Goal: Communication & Community: Answer question/provide support

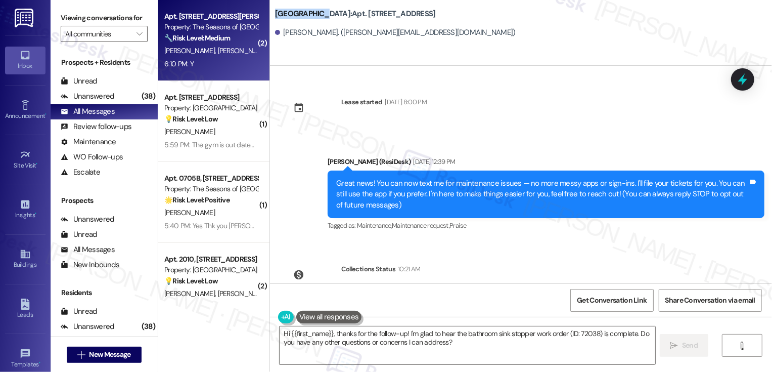
scroll to position [243, 0]
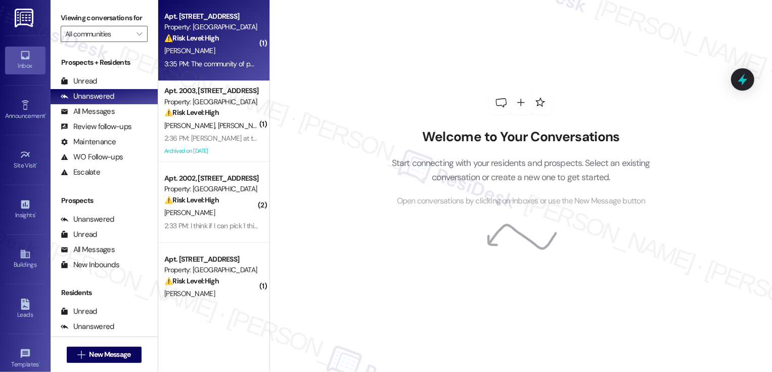
click at [216, 47] on div "N. Gallaway" at bounding box center [211, 51] width 96 height 13
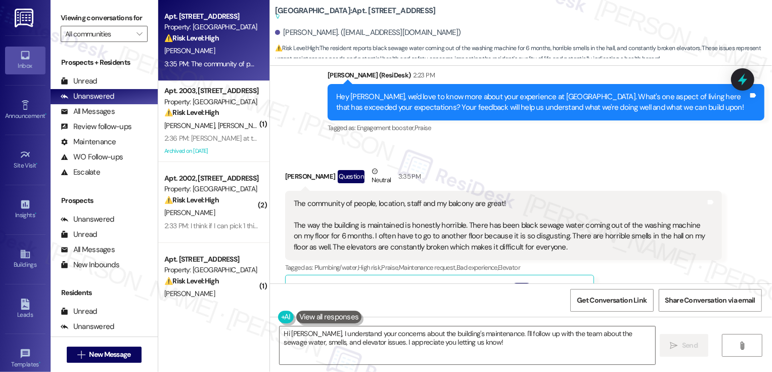
scroll to position [611, 0]
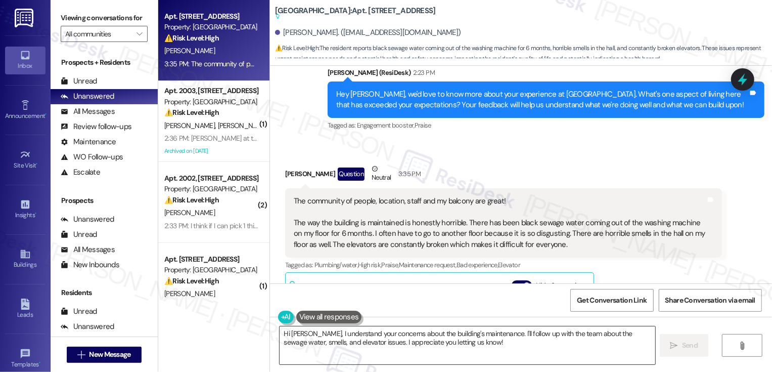
click at [456, 343] on textarea "Hi Natasha, I understand your concerns about the building's maintenance. I'll f…" at bounding box center [468, 345] width 376 height 38
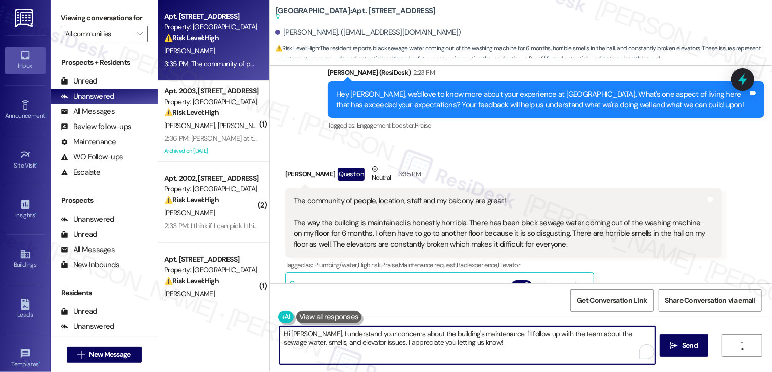
scroll to position [598, 0]
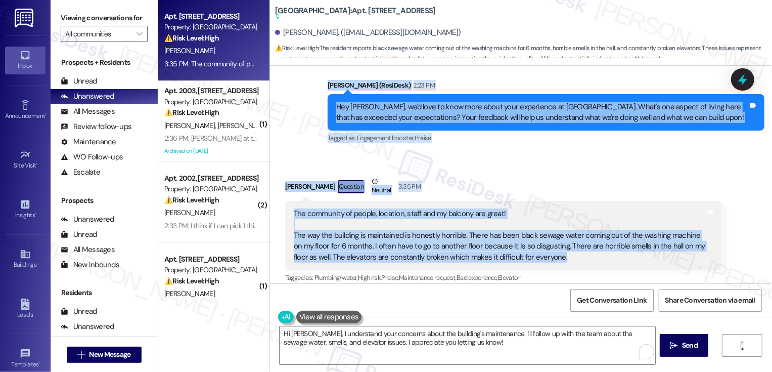
drag, startPoint x: 322, startPoint y: 82, endPoint x: 568, endPoint y: 257, distance: 301.7
click at [568, 257] on div "Lease started Dec 10, 2023 at 7:00 PM Announcement, sent via SMS Sarah (ResiDes…" at bounding box center [521, 174] width 502 height 217
copy div "Sarah (ResiDesk) 2:23 PM Hey Natasha, we'd love to know more about your experie…"
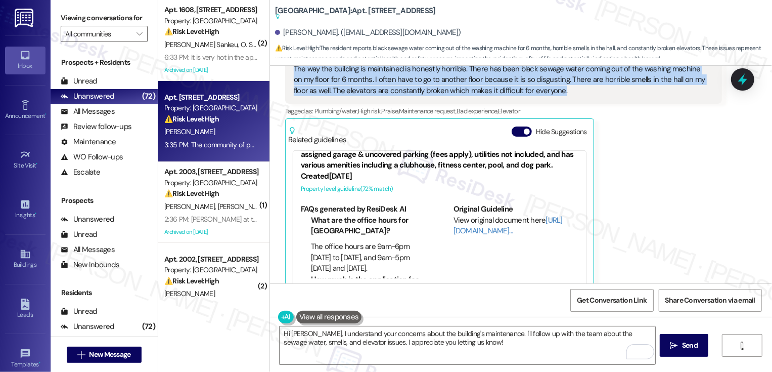
scroll to position [786, 0]
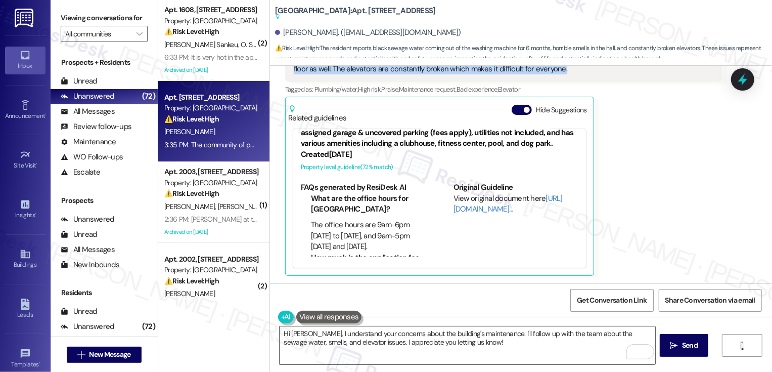
click at [401, 339] on textarea "Hi Natasha, I understand your concerns about the building's maintenance. I'll f…" at bounding box center [468, 345] width 376 height 38
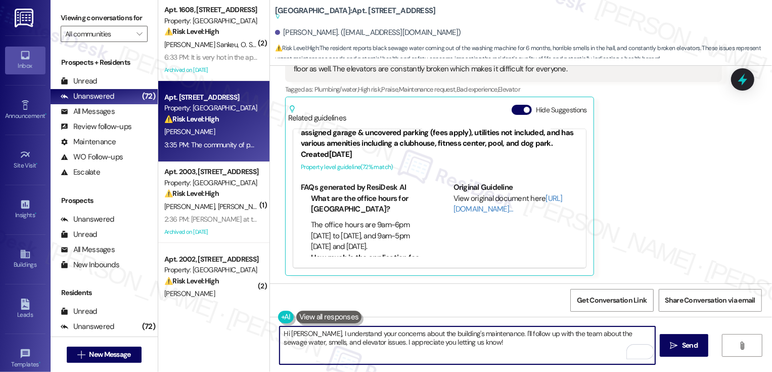
paste textarea "really appreciate you sharing this. I’m so glad you’re enjoying the community, …"
click at [638, 333] on textarea "Hi Natasha, I really appreciate you sharing this. I’m so glad you’re enjoying t…" at bounding box center [468, 345] width 376 height 38
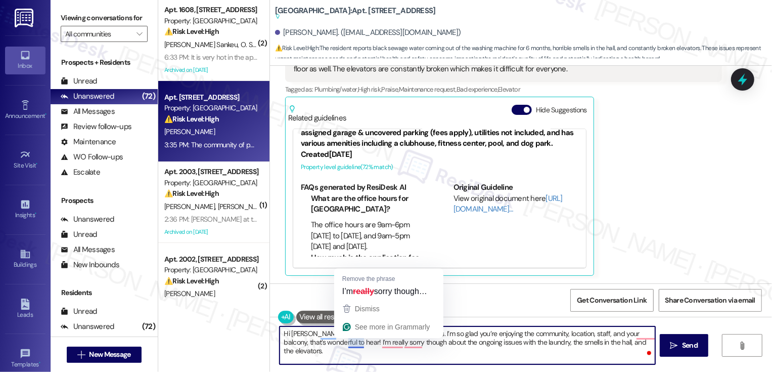
click at [331, 342] on textarea "Hi Natasha, I really appreciate you sharing this. I’m so glad you’re enjoying t…" at bounding box center [468, 345] width 376 height 38
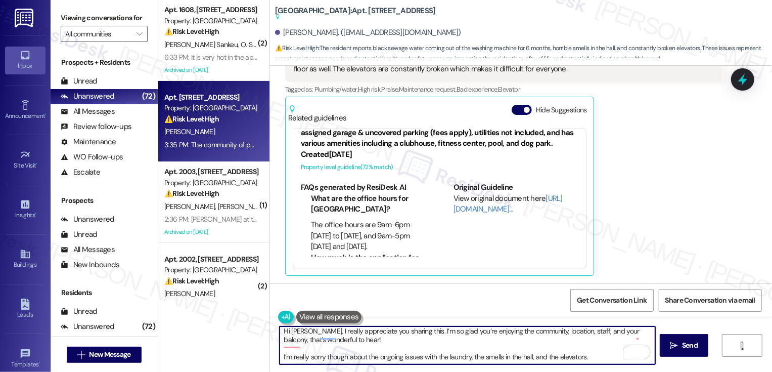
scroll to position [3, 0]
click at [521, 358] on textarea "Hi Natasha, I really appreciate you sharing this. I’m so glad you’re enjoying t…" at bounding box center [468, 345] width 376 height 38
click at [590, 359] on textarea "Hi Natasha, I really appreciate you sharing this. I’m so glad you’re enjoying t…" at bounding box center [468, 345] width 376 height 38
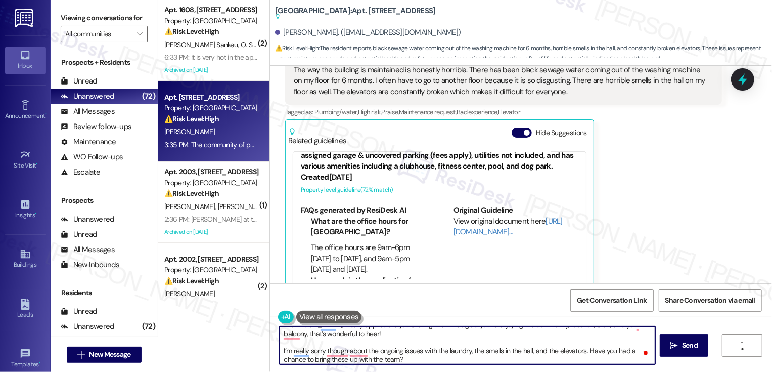
scroll to position [786, 0]
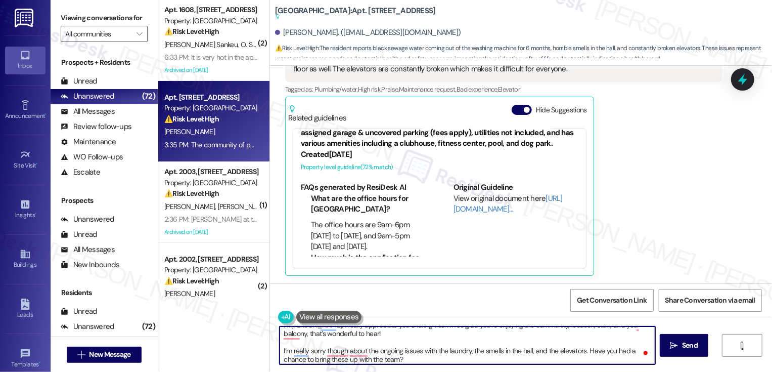
click at [434, 361] on textarea "Hi Natasha, I really appreciate you sharing this. I’m so glad you’re enjoying t…" at bounding box center [468, 345] width 376 height 38
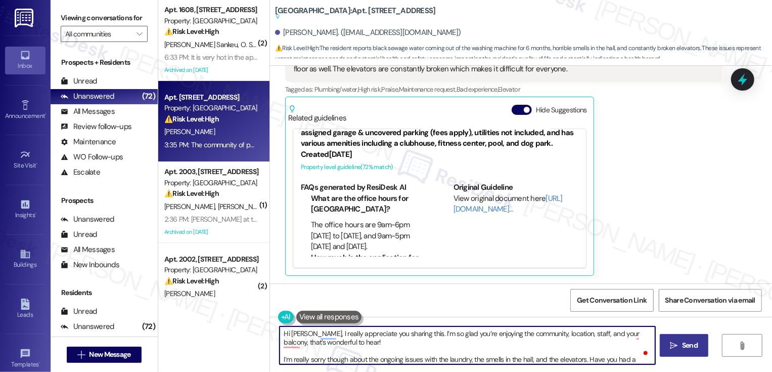
type textarea "Hi Natasha, I really appreciate you sharing this. I’m so glad you’re enjoying t…"
click at [677, 345] on icon "" at bounding box center [675, 345] width 8 height 8
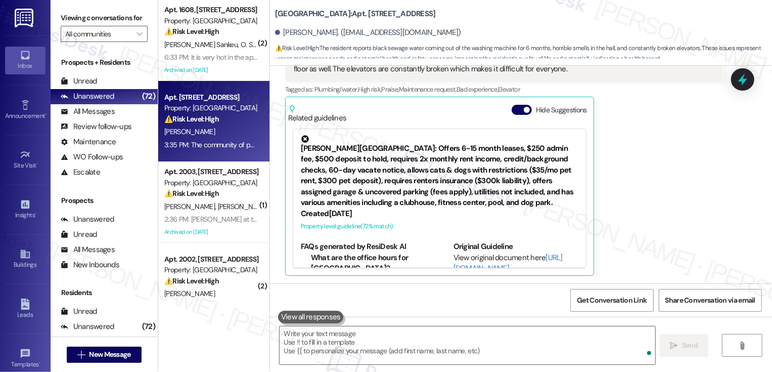
scroll to position [786, 0]
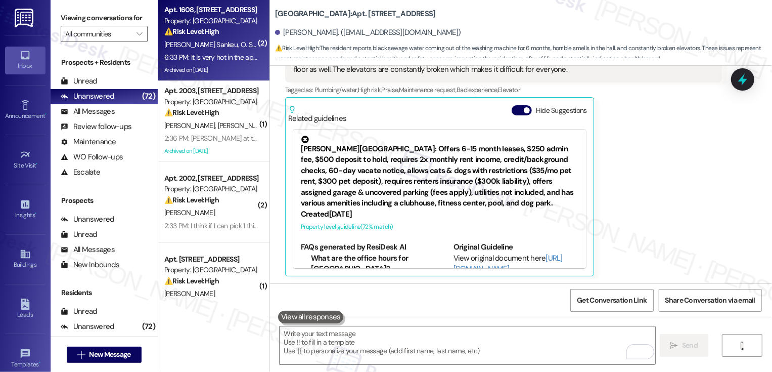
click at [218, 59] on div "6:33 PM: It is very hot in the apartment. When can someone stop by to fix it 6:…" at bounding box center [274, 57] width 220 height 9
type textarea "Fetching suggested responses. Please feel free to read through the conversation…"
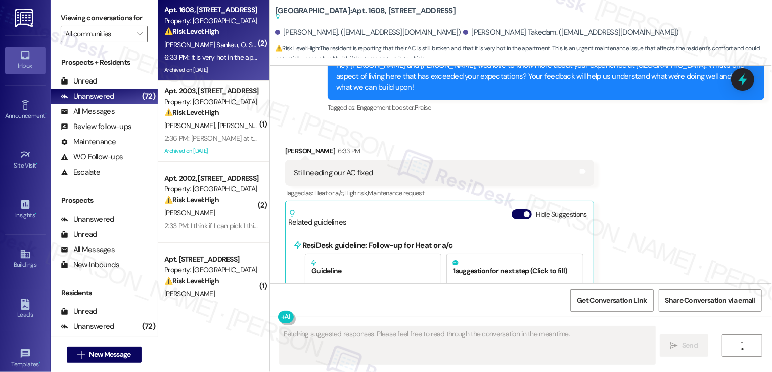
scroll to position [989, 0]
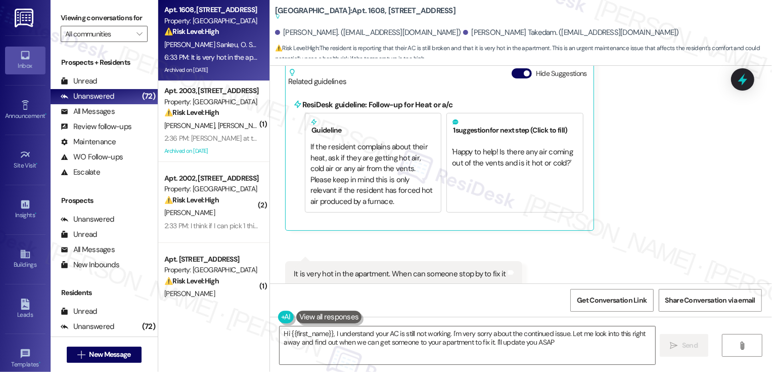
type textarea "Hi {{first_name}}, I understand your AC is still not working. I'm very sorry ab…"
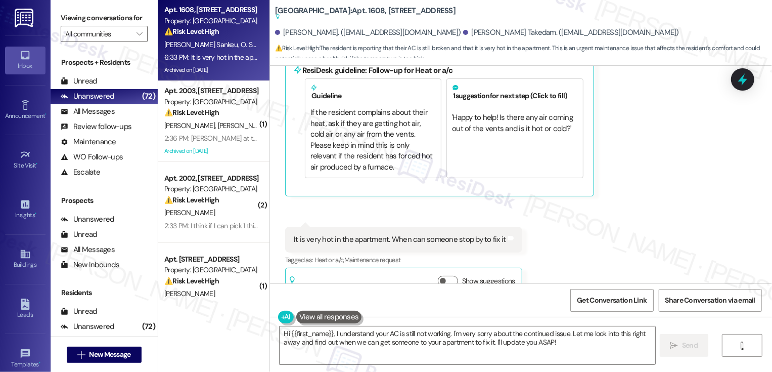
click at [598, 174] on div "Received via SMS Jeff Sankeu 6:33 PM Still needing our AC fixed Tags and notes …" at bounding box center [521, 126] width 502 height 357
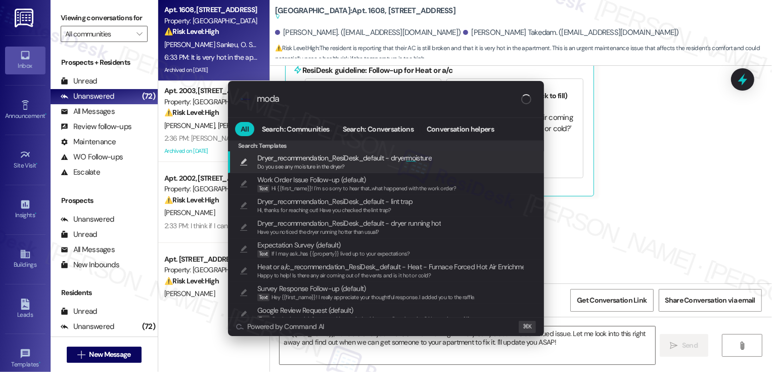
type input "modal"
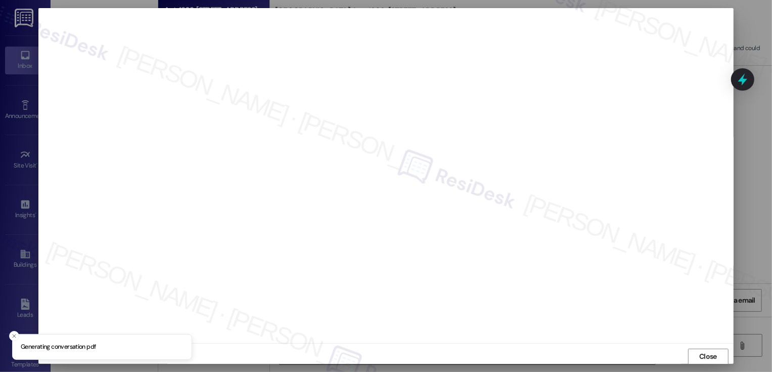
scroll to position [1, 0]
click at [704, 353] on span "Close" at bounding box center [708, 355] width 18 height 11
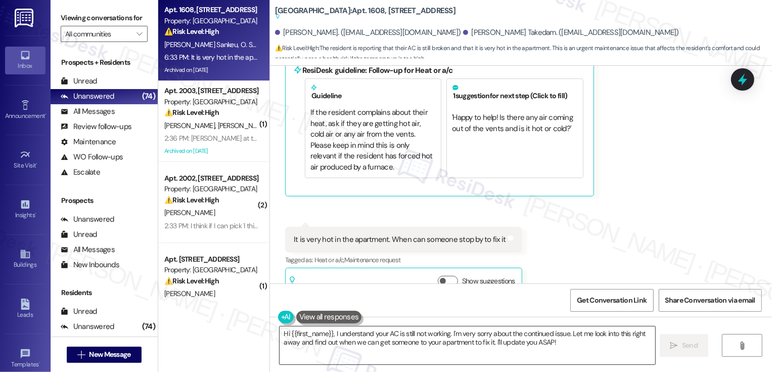
click at [388, 340] on textarea "Hi {{first_name}}, I understand your AC is still not working. I'm very sorry ab…" at bounding box center [468, 345] width 376 height 38
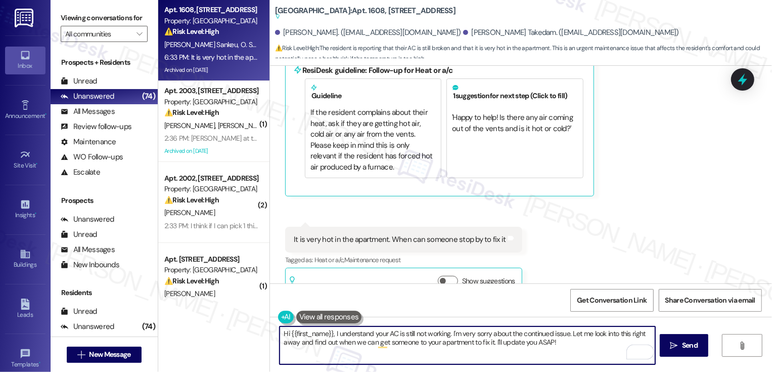
drag, startPoint x: 568, startPoint y: 332, endPoint x: 582, endPoint y: 358, distance: 29.6
click at [582, 358] on textarea "Hi {{first_name}}, I understand your AC is still not working. I'm very sorry ab…" at bounding box center [468, 345] width 376 height 38
drag, startPoint x: 586, startPoint y: 333, endPoint x: 590, endPoint y: 346, distance: 13.3
click at [589, 345] on textarea "Hi {{first_name}}, I understand your AC is still not working. I'm very sorry ab…" at bounding box center [468, 345] width 376 height 38
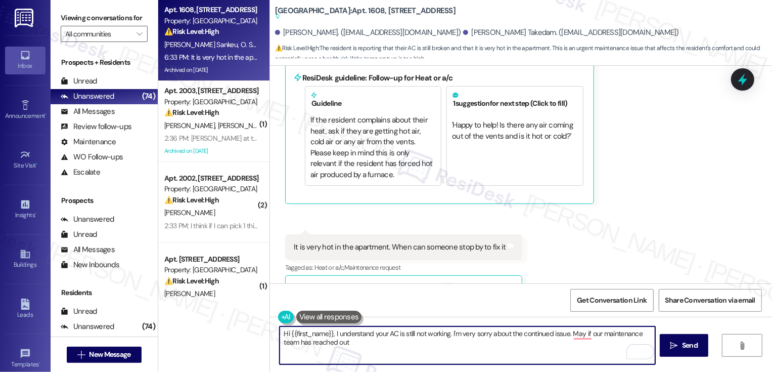
scroll to position [1192, 0]
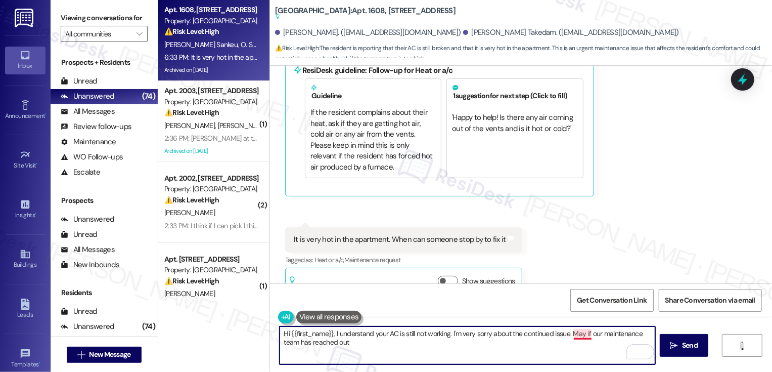
click at [579, 335] on textarea "Hi {{first_name}}, I understand your AC is still not working. I'm very sorry ab…" at bounding box center [468, 345] width 376 height 38
click at [295, 345] on textarea "Hi {{first_name}}, I understand your AC is still not working. I'm very sorry ab…" at bounding box center [468, 345] width 376 height 38
click at [331, 345] on textarea "Hi {{first_name}}, I understand your AC is still not working. I'm very sorry ab…" at bounding box center [468, 345] width 376 height 38
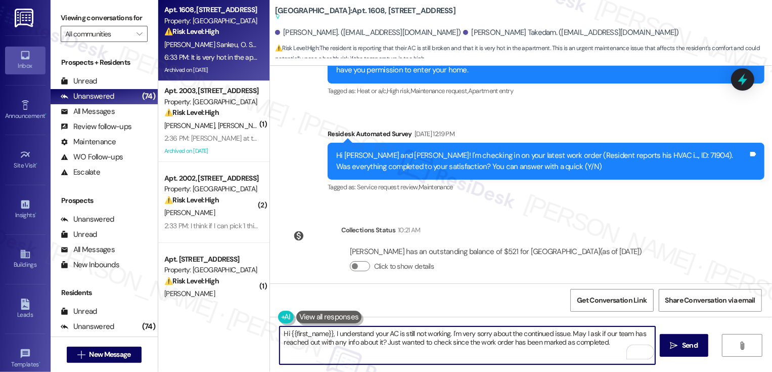
scroll to position [703, 0]
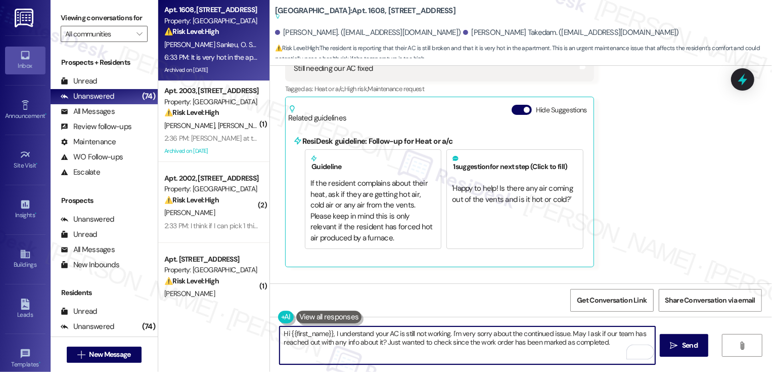
type textarea "Hi {{first_name}}, I understand your AC is still not working. I'm very sorry ab…"
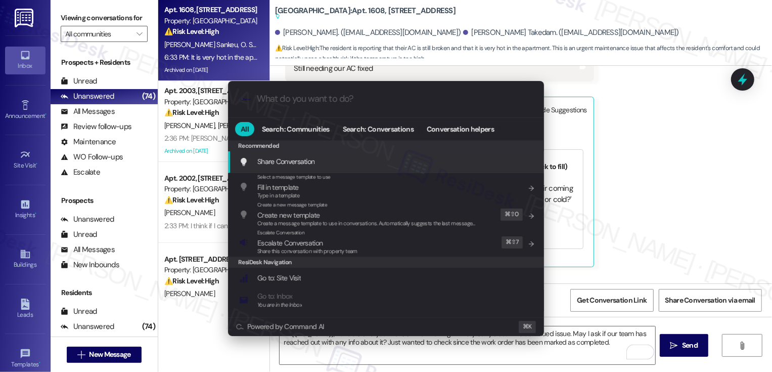
scroll to position [1192, 0]
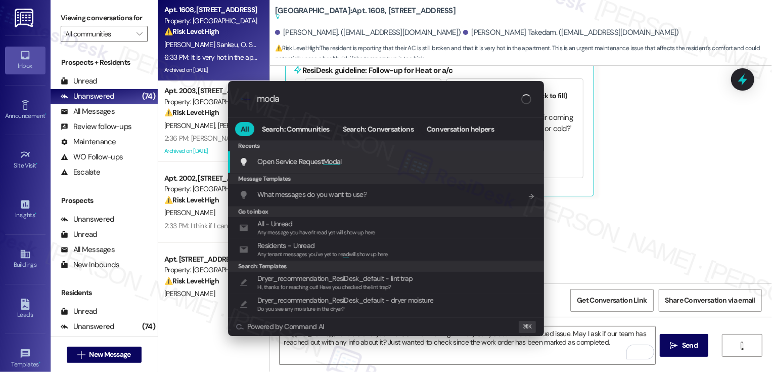
type input "modal"
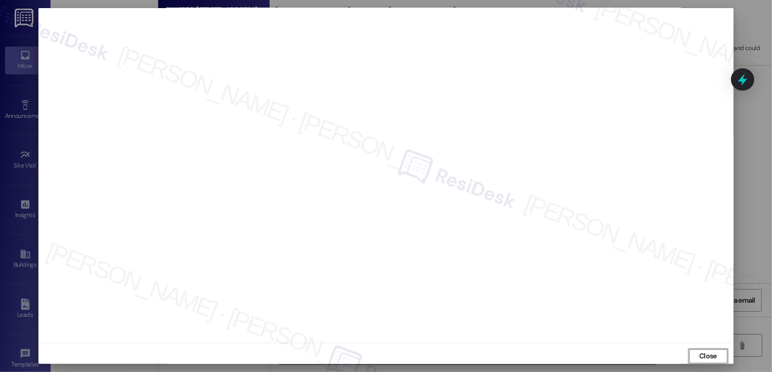
scroll to position [0, 0]
click at [706, 356] on button "Close" at bounding box center [708, 356] width 40 height 16
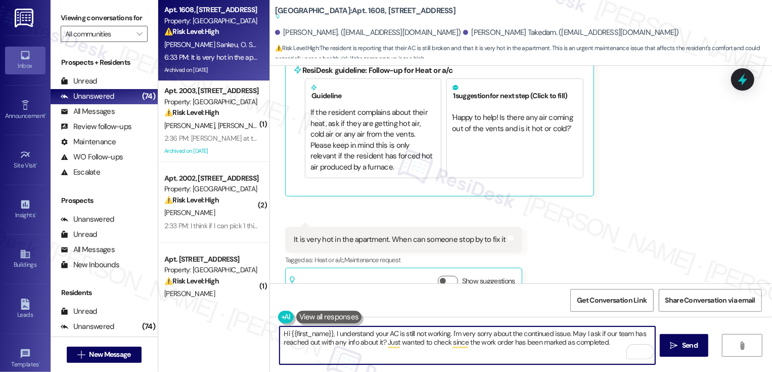
click at [604, 333] on textarea "Hi {{first_name}}, I understand your AC is still not working. I'm very sorry ab…" at bounding box center [468, 345] width 376 height 38
drag, startPoint x: 571, startPoint y: 332, endPoint x: 612, endPoint y: 357, distance: 48.3
click at [612, 357] on textarea "Hi {{first_name}}, I understand your AC is still not working. I'm very sorry ab…" at bounding box center [468, 345] width 376 height 38
paste textarea ", and I’m very sorry for the ongoing issue. Could you let me know the latest up…"
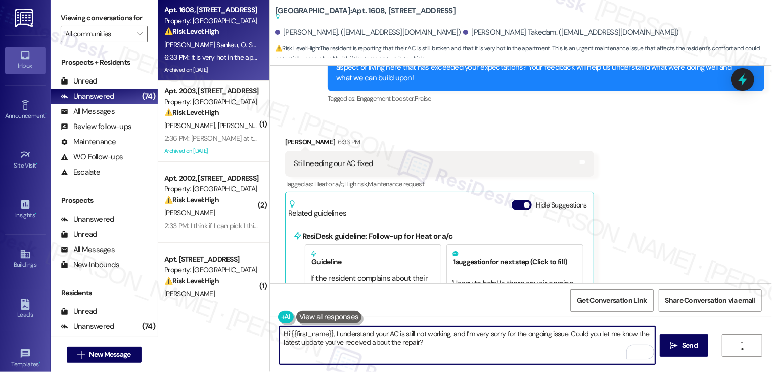
scroll to position [989, 0]
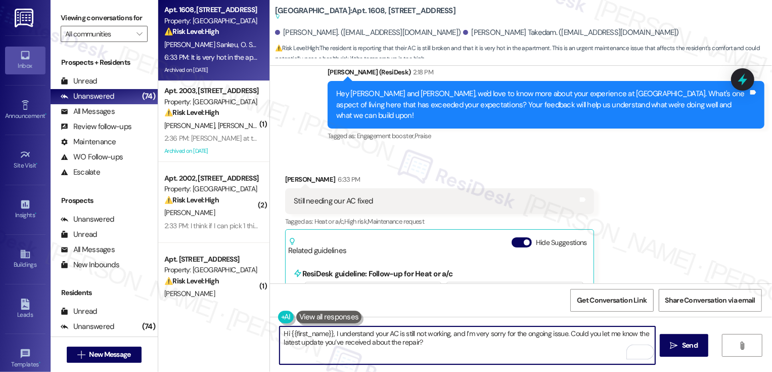
click at [285, 174] on div "Jeff Sankeu 6:33 PM" at bounding box center [439, 181] width 309 height 14
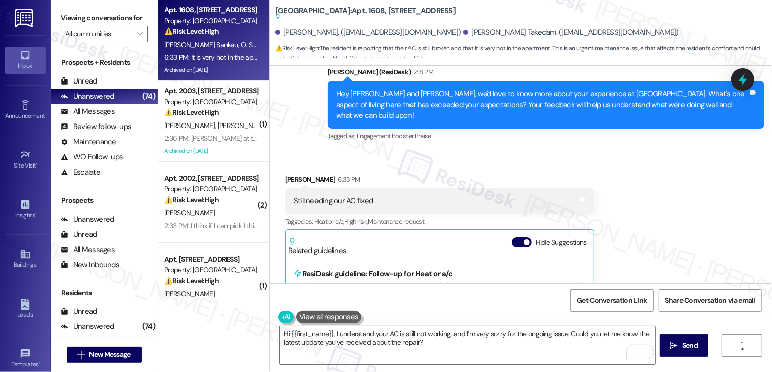
click at [285, 174] on div "Jeff Sankeu 6:33 PM" at bounding box center [439, 181] width 309 height 14
copy div "Jeff"
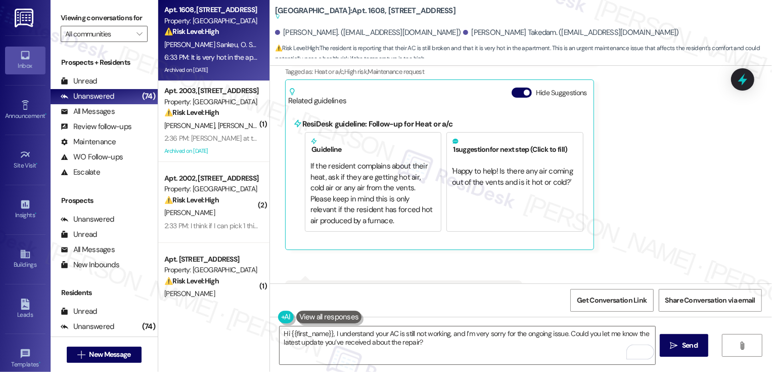
scroll to position [1192, 0]
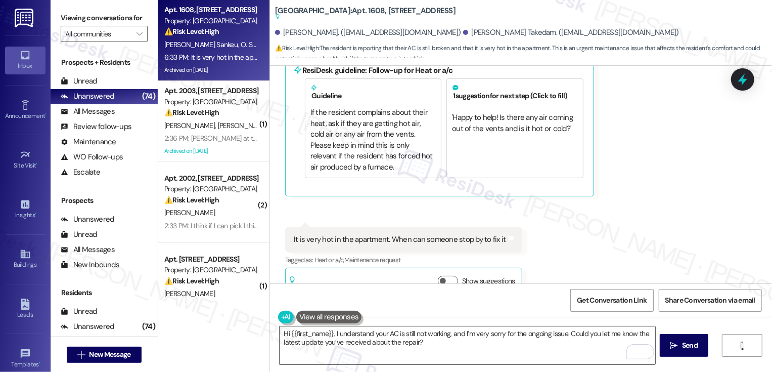
click at [306, 331] on textarea "Hi {{first_name}}, I understand your AC is still not working, and I’m very sorr…" at bounding box center [468, 345] width 376 height 38
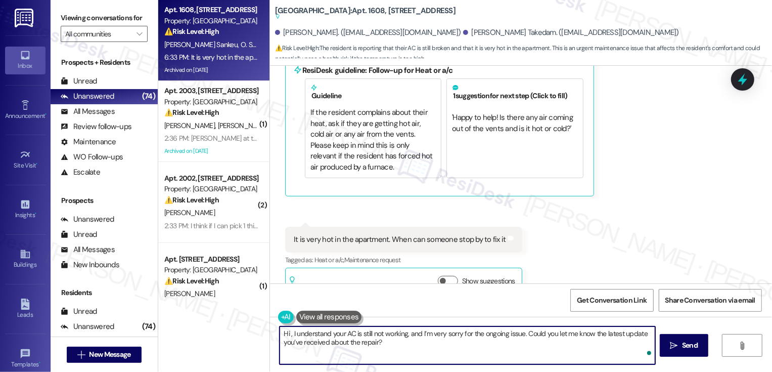
paste textarea "Jeff"
click at [510, 339] on textarea "Hi Jeff, I understand your AC is still not working, and I’m very sorry for the …" at bounding box center [468, 345] width 376 height 38
type textarea "Hi Jeff, I understand your AC is still not working, and I’m very sorry for the …"
click at [680, 349] on span "Send" at bounding box center [690, 345] width 20 height 11
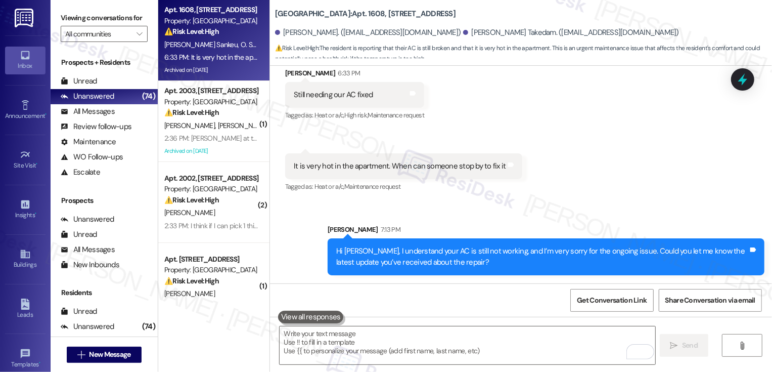
scroll to position [1072, 0]
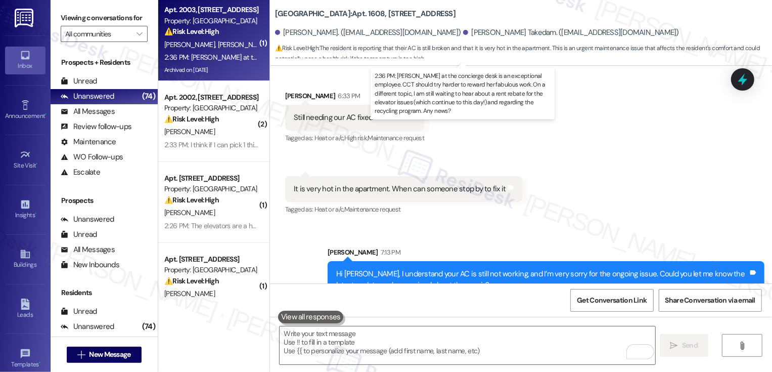
click at [238, 57] on div "2:36 PM: Caitlin Craig at the concierge desk is an exceptional employee. CCT sh…" at bounding box center [595, 57] width 862 height 9
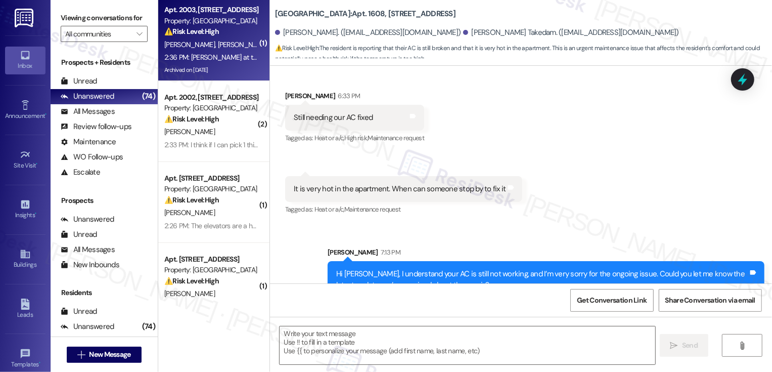
type textarea "Fetching suggested responses. Please feel free to read through the conversation…"
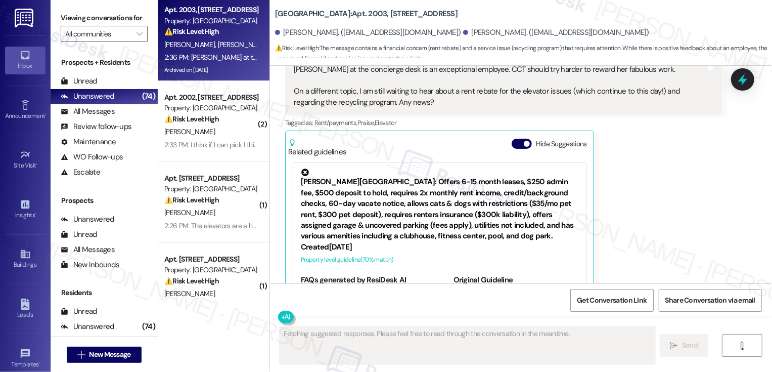
scroll to position [2079, 0]
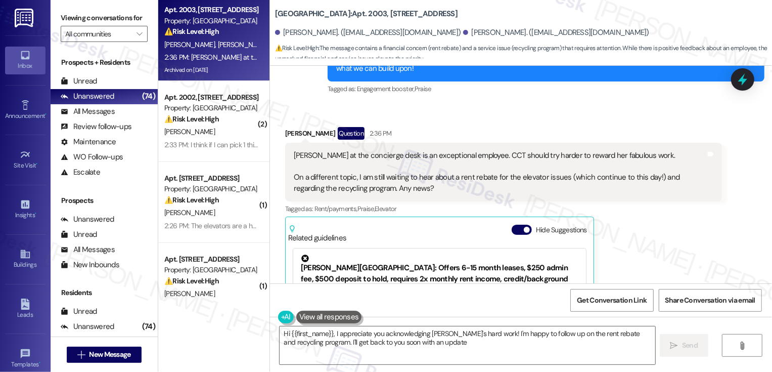
type textarea "Hi {{first_name}}, I appreciate you acknowledging Caitlin's hard work! I'm happ…"
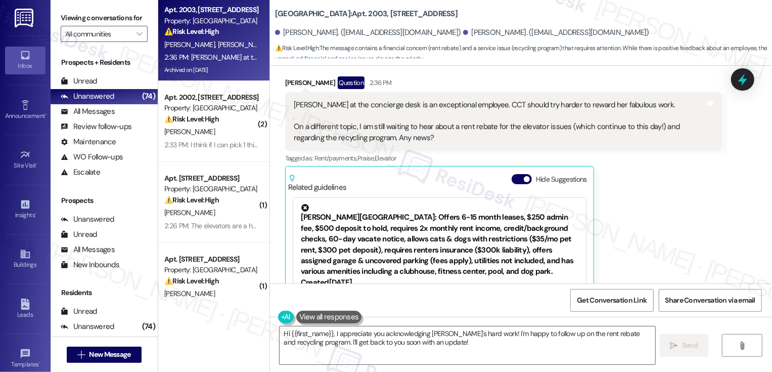
scroll to position [2094, 0]
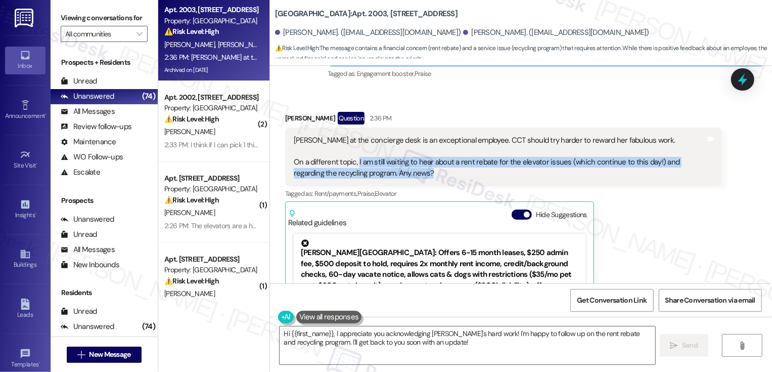
drag, startPoint x: 350, startPoint y: 127, endPoint x: 417, endPoint y: 140, distance: 67.9
click at [417, 140] on div "Caitlin Craig at the concierge desk is an exceptional employee. CCT should try …" at bounding box center [500, 156] width 412 height 43
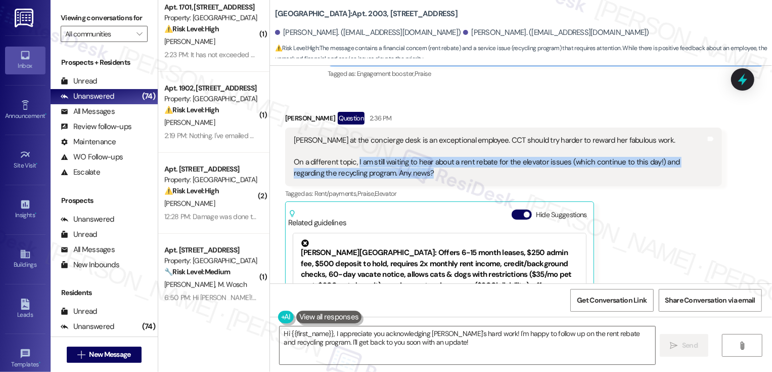
scroll to position [427, 0]
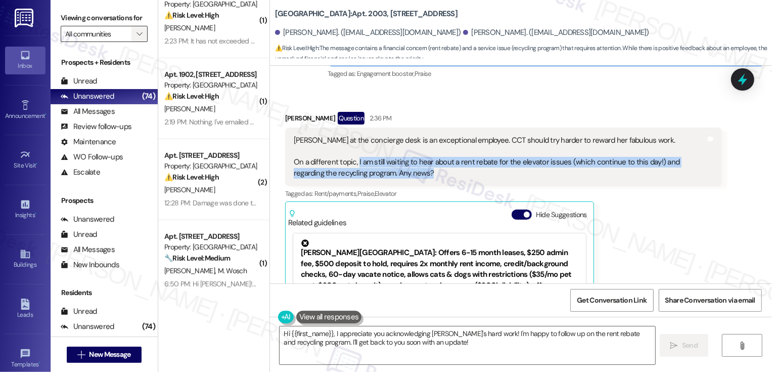
click at [137, 42] on span "" at bounding box center [140, 34] width 10 height 16
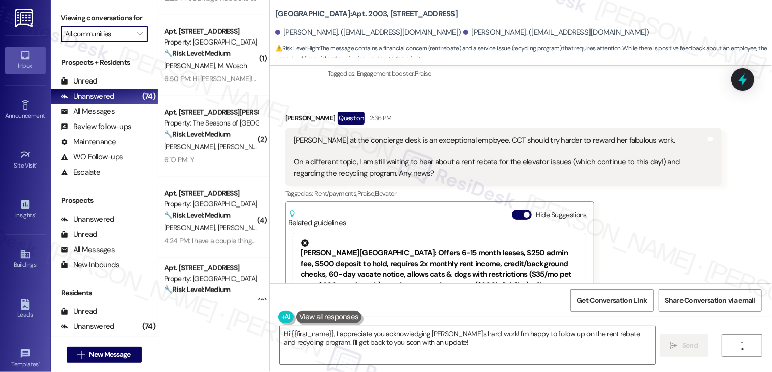
scroll to position [633, 0]
click at [137, 38] on icon "" at bounding box center [140, 34] width 6 height 8
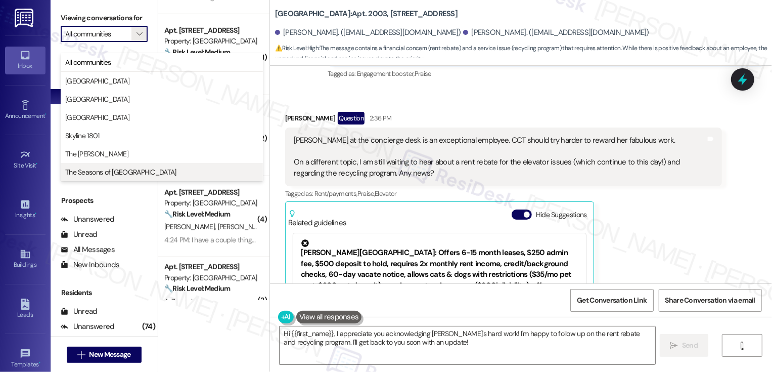
click at [114, 166] on button "The Seasons of [GEOGRAPHIC_DATA]" at bounding box center [162, 172] width 202 height 18
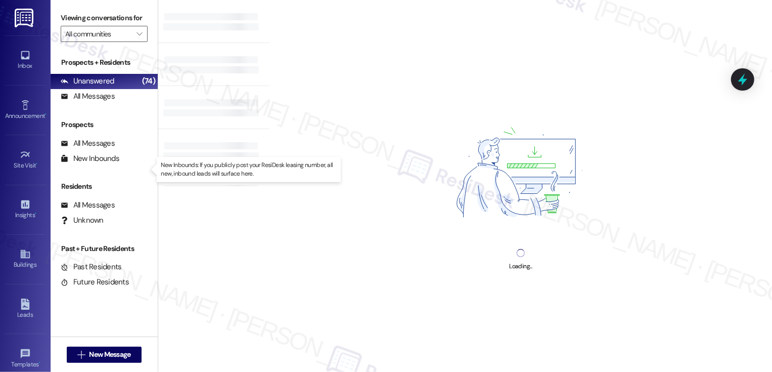
type input "The Seasons of [GEOGRAPHIC_DATA]"
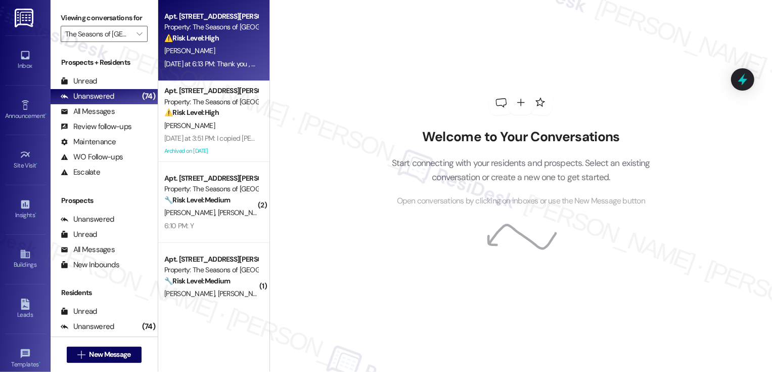
click at [210, 43] on div "⚠️ Risk Level: High The resident alleges an employee was rude, unprofessional, …" at bounding box center [211, 38] width 94 height 11
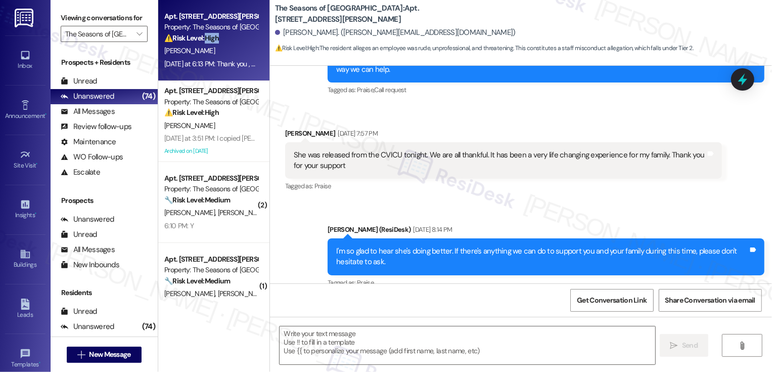
click at [237, 46] on div "[PERSON_NAME]" at bounding box center [211, 51] width 96 height 13
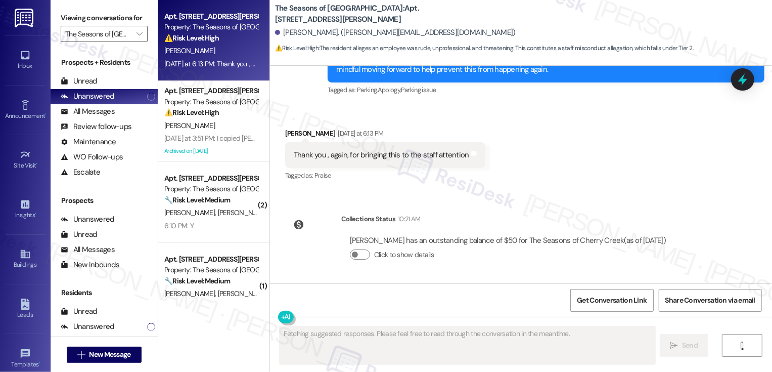
scroll to position [2036, 0]
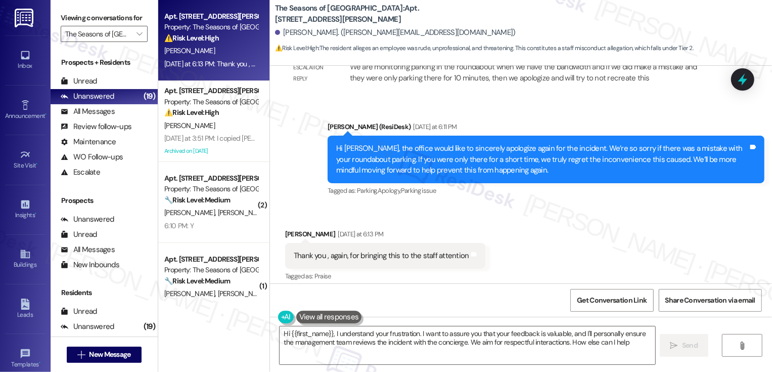
type textarea "Hi {{first_name}}, I understand your frustration. I want to assure you that you…"
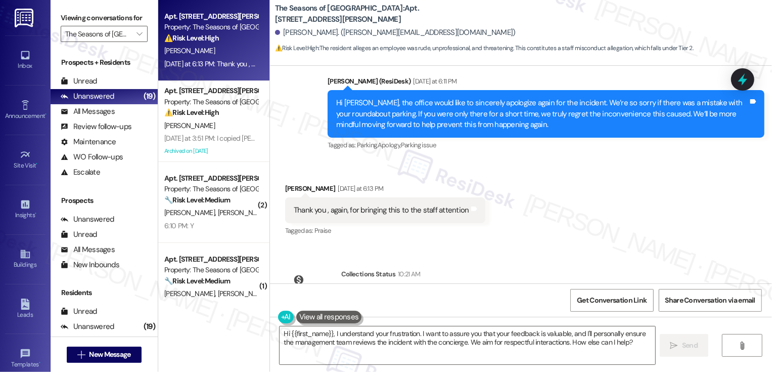
scroll to position [2137, 0]
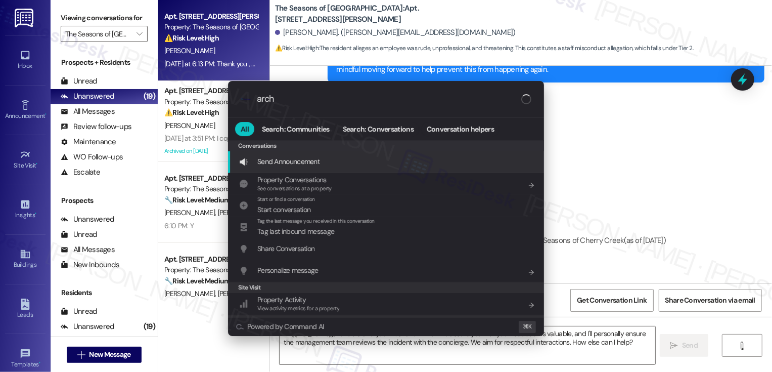
type input "archi"
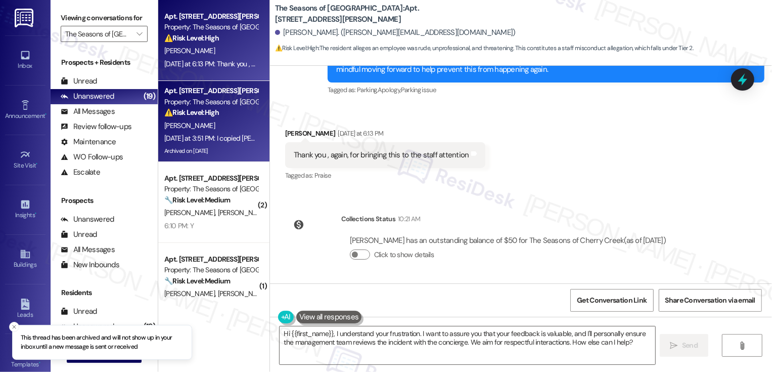
click at [212, 111] on strong "⚠️ Risk Level: High" at bounding box center [191, 112] width 55 height 9
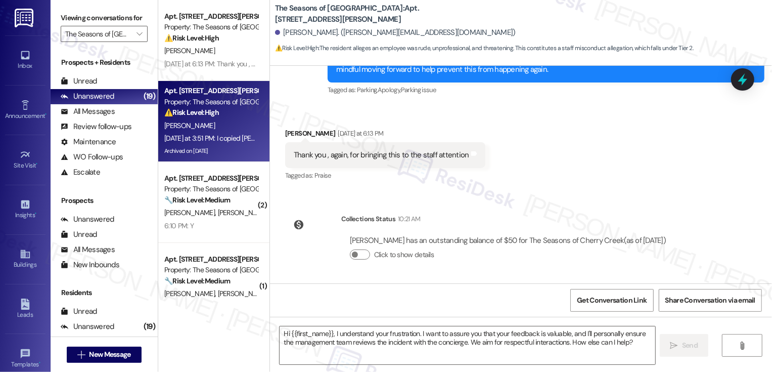
click at [212, 111] on strong "⚠️ Risk Level: High" at bounding box center [191, 112] width 55 height 9
type textarea "Fetching suggested responses. Please feel free to read through the conversation…"
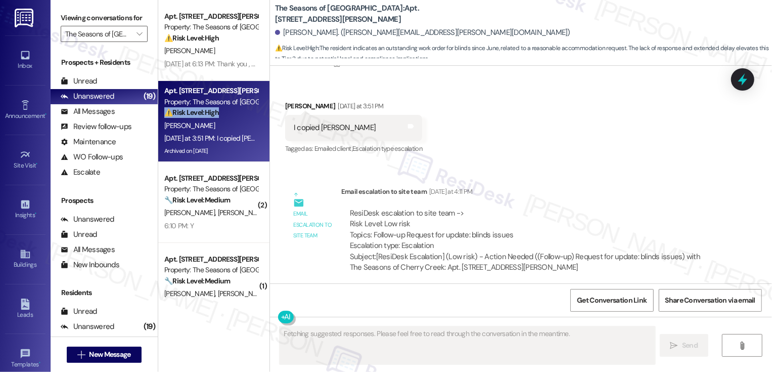
scroll to position [1284, 0]
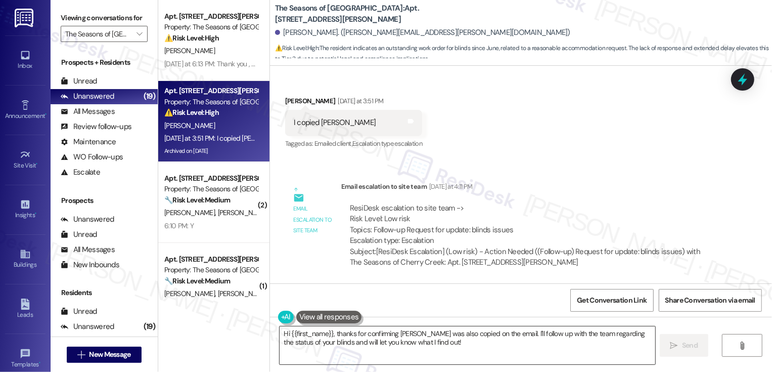
click at [402, 339] on textarea "Hi {{first_name}}, thanks for confirming Jerry Mohn was also copied on the emai…" at bounding box center [468, 345] width 376 height 38
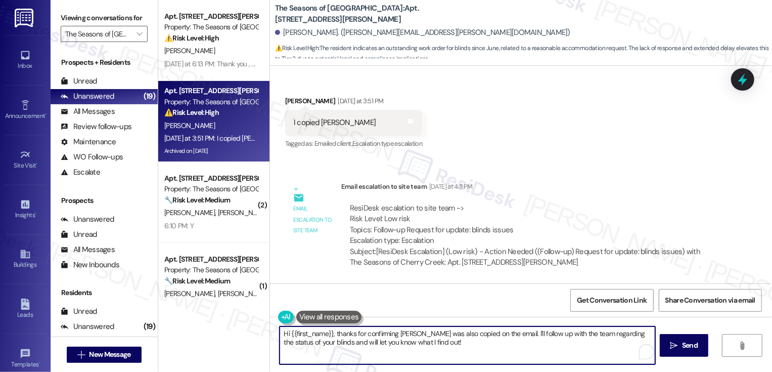
drag, startPoint x: 331, startPoint y: 334, endPoint x: 267, endPoint y: 327, distance: 64.6
click at [270, 327] on div "Hi {{first_name}}, thanks for confirming Jerry Mohn was also copied on the emai…" at bounding box center [521, 355] width 502 height 76
click at [471, 359] on textarea "Thanks for confirming Jerry Mohn was also copied on the email. I'll follow up w…" at bounding box center [468, 345] width 376 height 38
click at [476, 336] on textarea "Thanks for confirming Jerry Mohn was also copied on the email. I'll follow up w…" at bounding box center [468, 345] width 376 height 38
drag, startPoint x: 360, startPoint y: 343, endPoint x: 496, endPoint y: 342, distance: 136.1
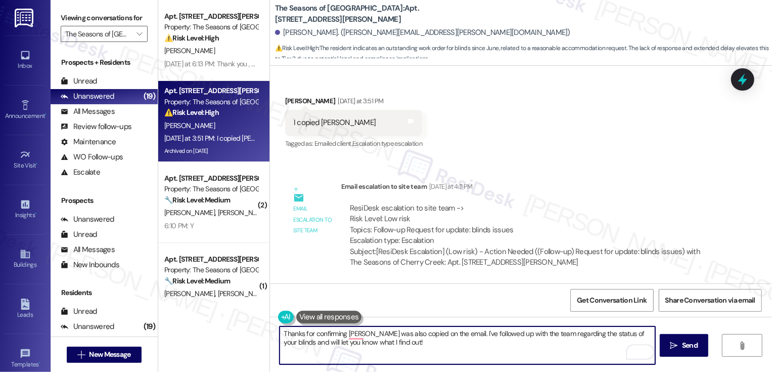
click at [496, 342] on textarea "Thanks for confirming Jerry Mohn was also copied on the email. I've followed up…" at bounding box center [468, 345] width 376 height 38
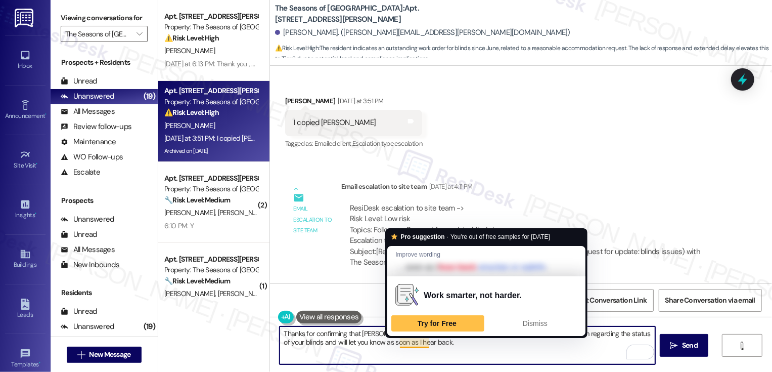
click at [432, 341] on textarea "Thanks for confirming that Jerry Mohn was also copied on the email. I've follow…" at bounding box center [468, 345] width 376 height 38
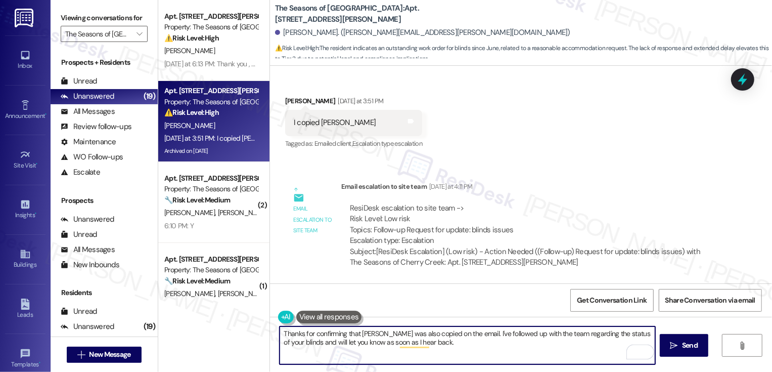
click at [457, 341] on textarea "Thanks for confirming that Jerry Mohn was also copied on the email. I've follow…" at bounding box center [468, 345] width 376 height 38
click at [487, 349] on textarea "Thanks for confirming that Jerry Mohn was also copied on the email. I've follow…" at bounding box center [468, 345] width 376 height 38
type textarea "Thanks for confirming that Jerry Mohn was also copied on the email. I've follow…"
click at [678, 348] on span " Send" at bounding box center [685, 345] width 32 height 11
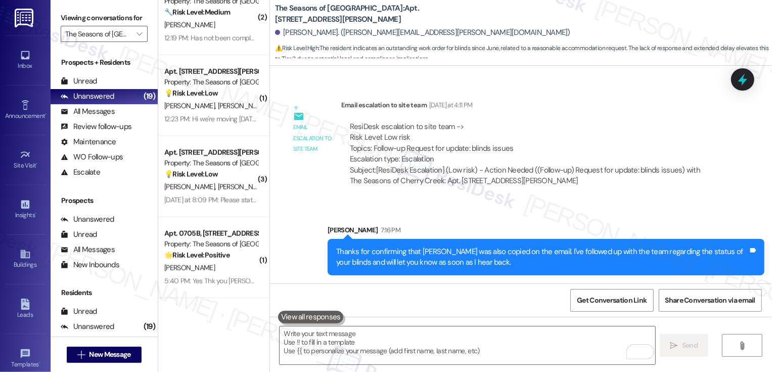
scroll to position [755, 0]
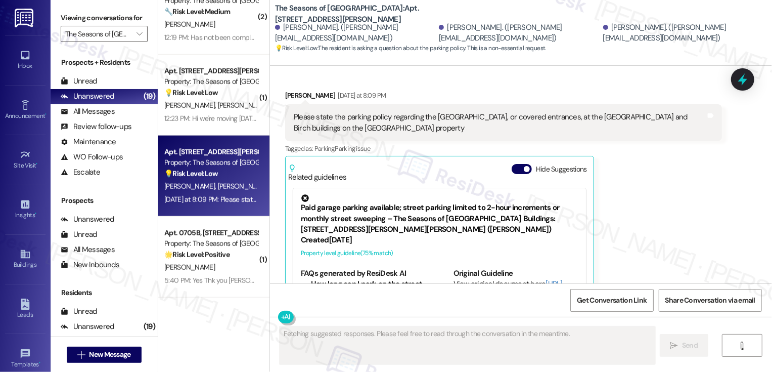
scroll to position [680, 0]
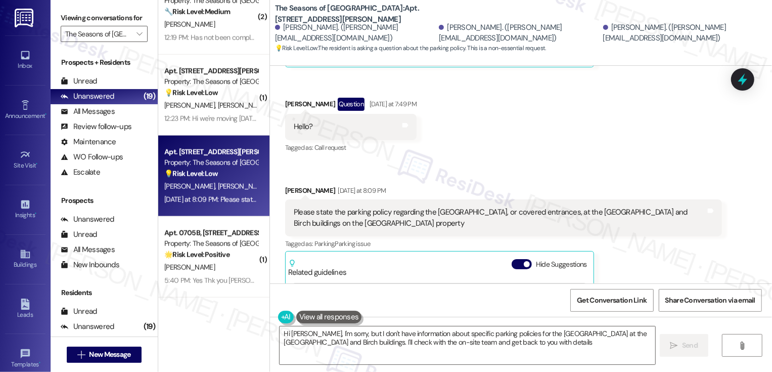
type textarea "Hi Andrew, I'm sorry, but I don't have information about specific parking polic…"
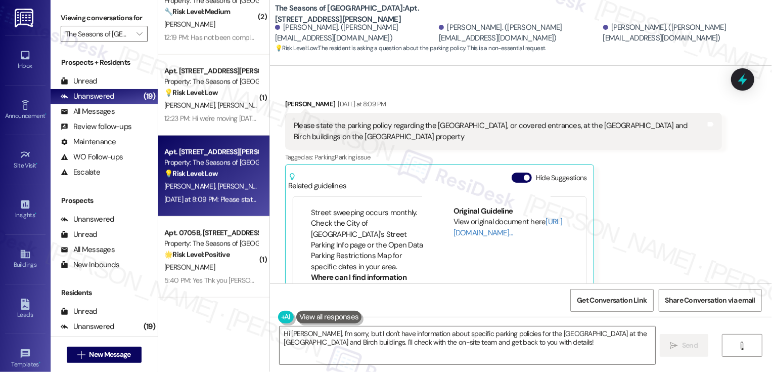
scroll to position [119, 0]
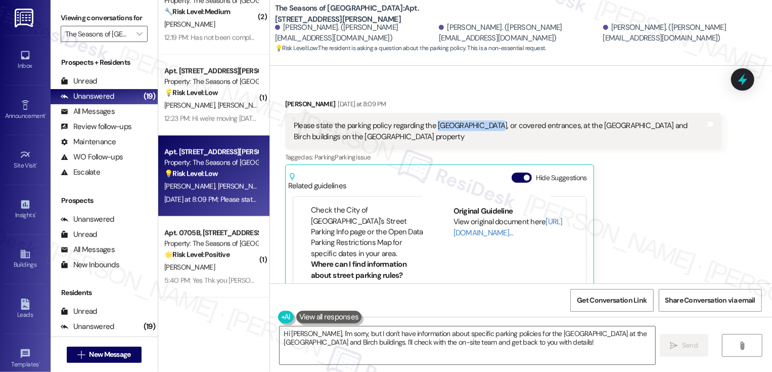
drag, startPoint x: 427, startPoint y: 114, endPoint x: 483, endPoint y: 115, distance: 55.1
click at [483, 120] on div "Please state the parking policy regarding the Portes-Cochères, or covered entra…" at bounding box center [500, 131] width 412 height 22
click at [461, 113] on div "Please state the parking policy regarding the Portes-Cochères, or covered entra…" at bounding box center [503, 131] width 437 height 37
drag, startPoint x: 429, startPoint y: 115, endPoint x: 482, endPoint y: 117, distance: 53.1
click at [481, 120] on div "Please state the parking policy regarding the Portes-Cochères, or covered entra…" at bounding box center [500, 131] width 412 height 22
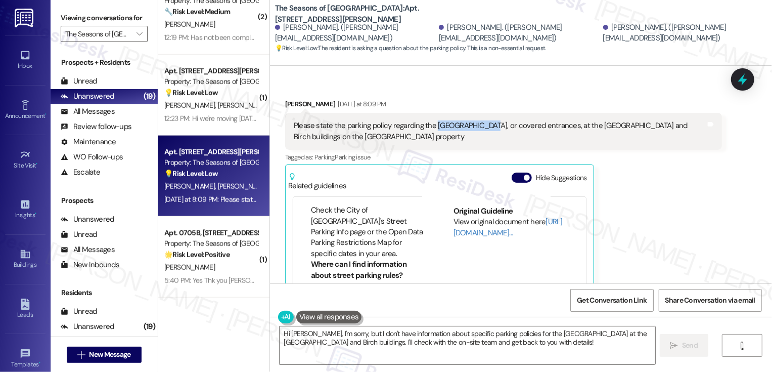
copy div "Portes-Cochères"
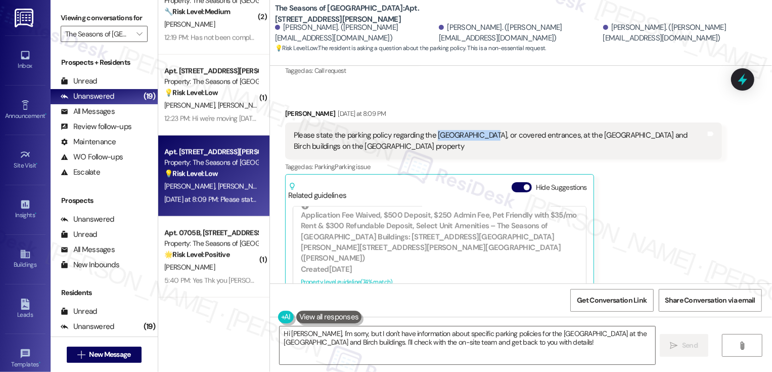
scroll to position [337, 0]
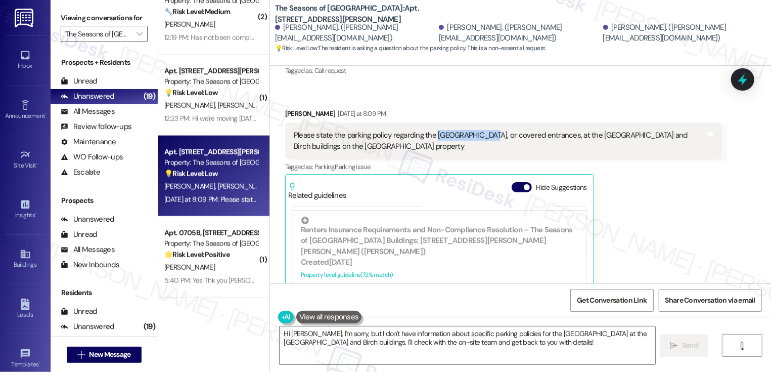
click at [653, 214] on div "Andrew Sykes Yesterday at 8:09 PM Please state the parking policy regarding the…" at bounding box center [503, 230] width 437 height 245
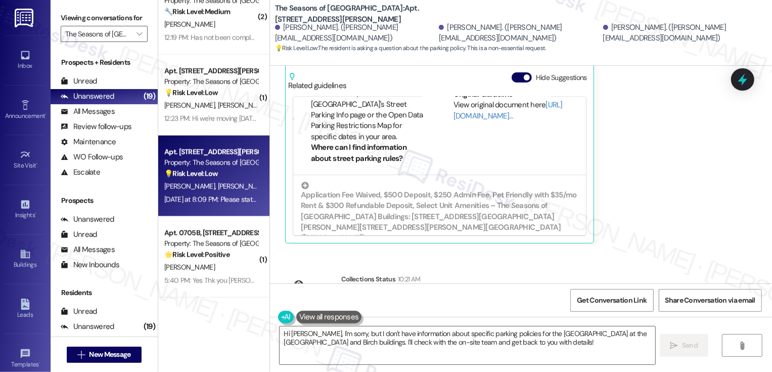
scroll to position [0, 0]
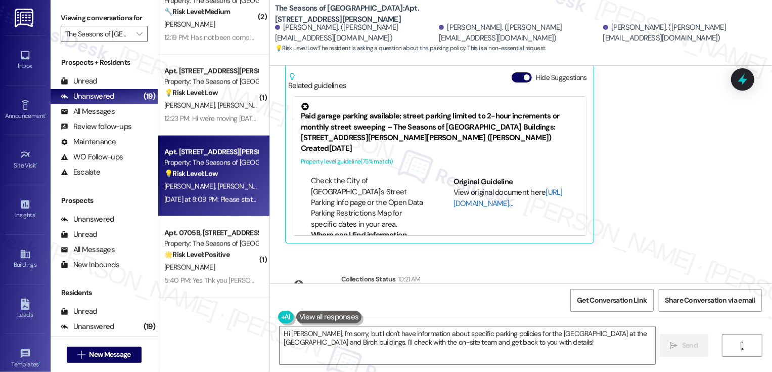
click at [470, 195] on link "[URL][DOMAIN_NAME]…" at bounding box center [508, 197] width 109 height 21
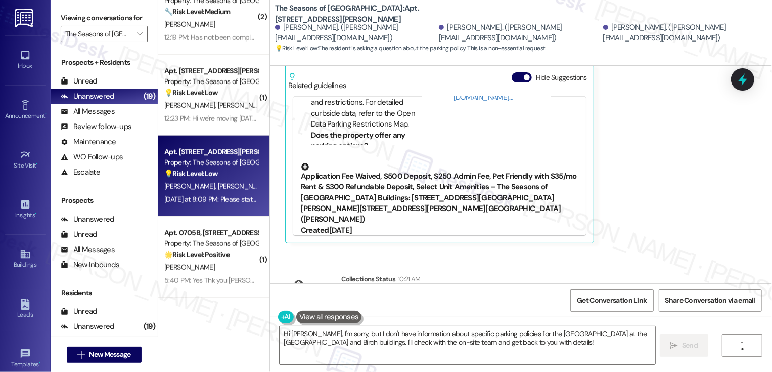
scroll to position [107, 0]
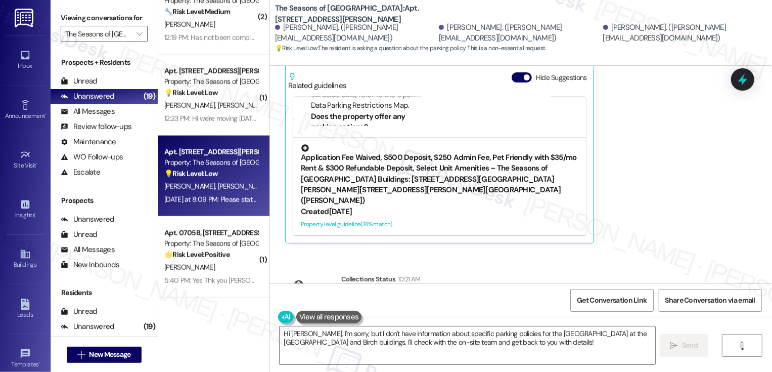
click at [384, 183] on div "Application Fee Waived, $500 Deposit, $250 Admin Fee, Pet Friendly with $35/mo …" at bounding box center [440, 175] width 278 height 62
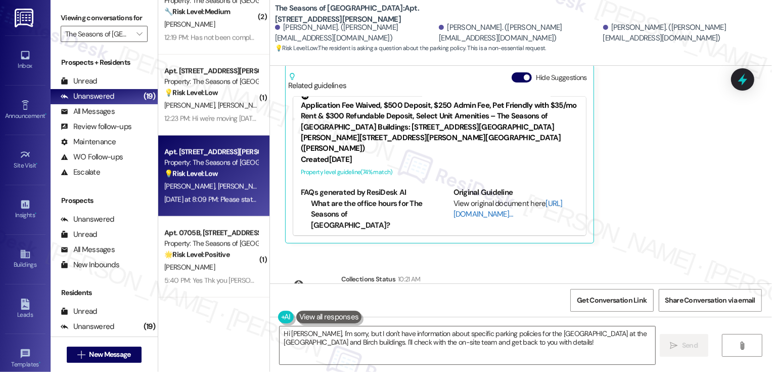
click at [478, 198] on link "[URL][DOMAIN_NAME]…" at bounding box center [508, 208] width 109 height 21
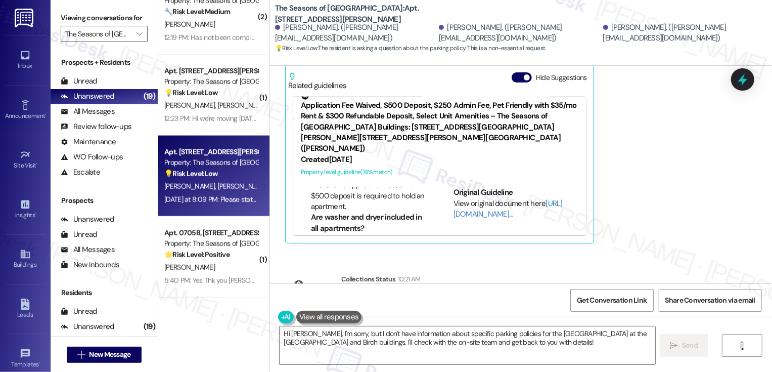
scroll to position [116, 0]
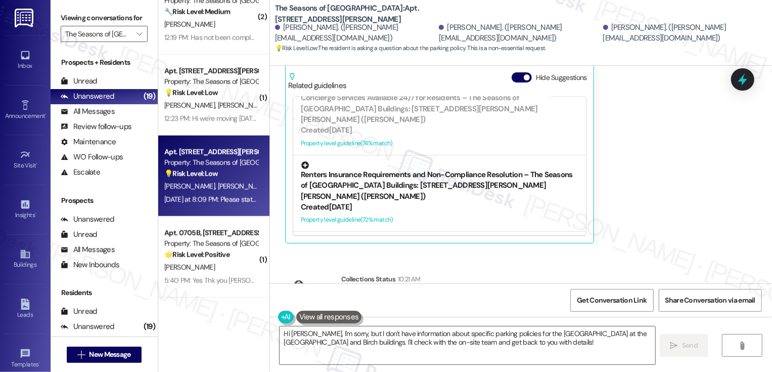
click at [453, 191] on div "Renters Insurance Requirements and Non-Compliance Resolution – The Seasons of C…" at bounding box center [439, 193] width 293 height 77
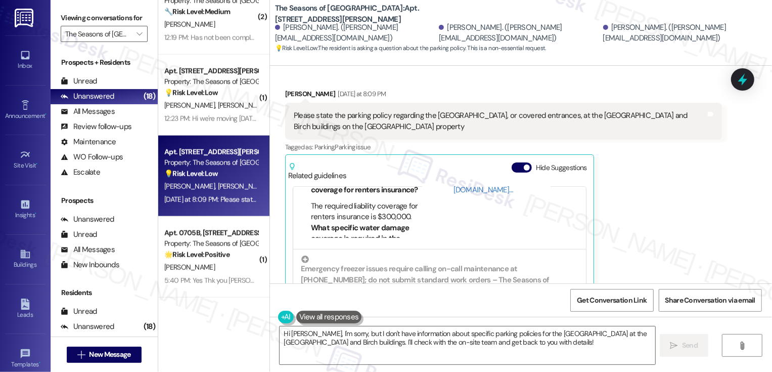
scroll to position [765, 0]
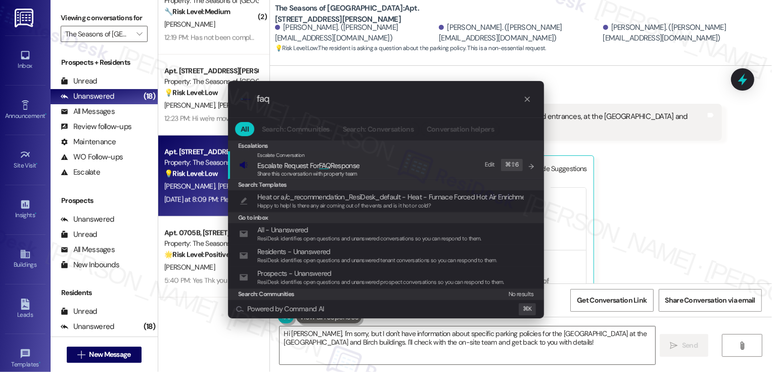
click at [719, 167] on div ".cls-1{fill:#0a055f;}.cls-2{fill:#0cc4c4;} resideskLogoBlueOrange faq All Searc…" at bounding box center [386, 186] width 772 height 372
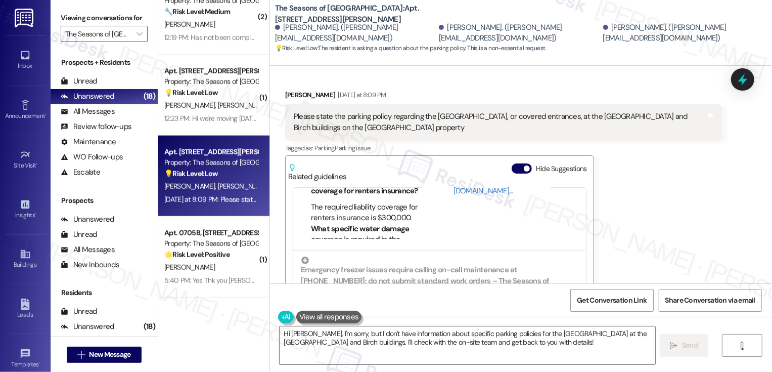
scroll to position [742, 0]
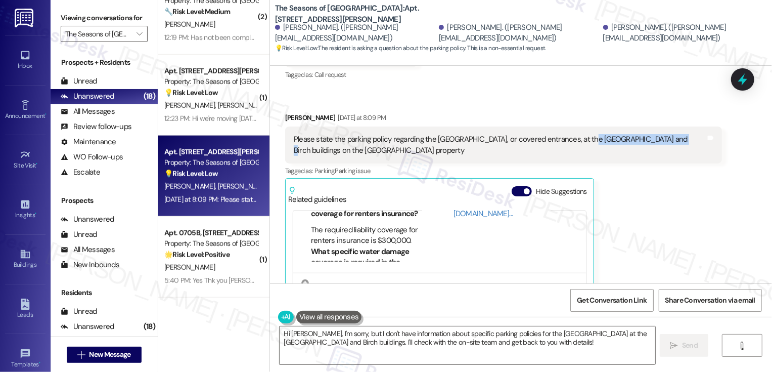
copy div "Aspen and Birch buildings"
drag, startPoint x: 576, startPoint y: 128, endPoint x: 657, endPoint y: 129, distance: 81.4
click at [657, 134] on div "Please state the parking policy regarding the Portes-Cochères, or covered entra…" at bounding box center [500, 145] width 412 height 22
click at [647, 201] on div "Andrew Sykes Yesterday at 8:09 PM Please state the parking policy regarding the…" at bounding box center [503, 234] width 437 height 245
drag, startPoint x: 426, startPoint y: 129, endPoint x: 654, endPoint y: 127, distance: 228.1
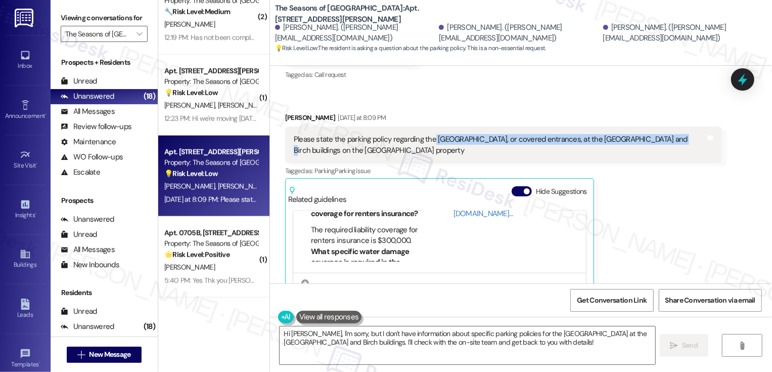
click at [655, 134] on div "Please state the parking policy regarding the Portes-Cochères, or covered entra…" at bounding box center [500, 145] width 412 height 22
copy div "Portes-Cochères, or covered entrances, at the Aspen and Birch buildings"
click at [660, 163] on div "Tagged as: Parking , Click to highlight conversations about Parking Parking iss…" at bounding box center [503, 170] width 437 height 15
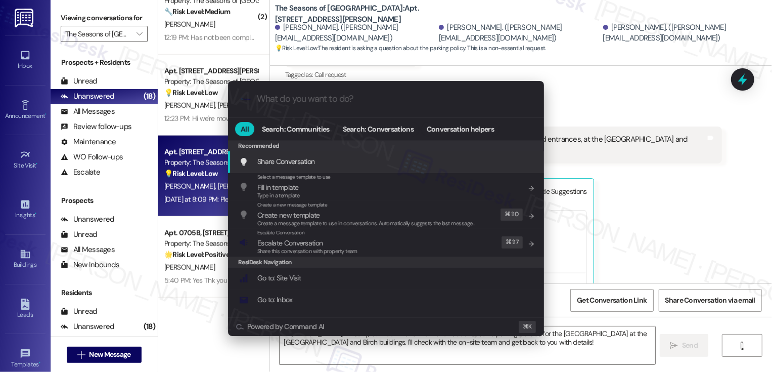
type input "p"
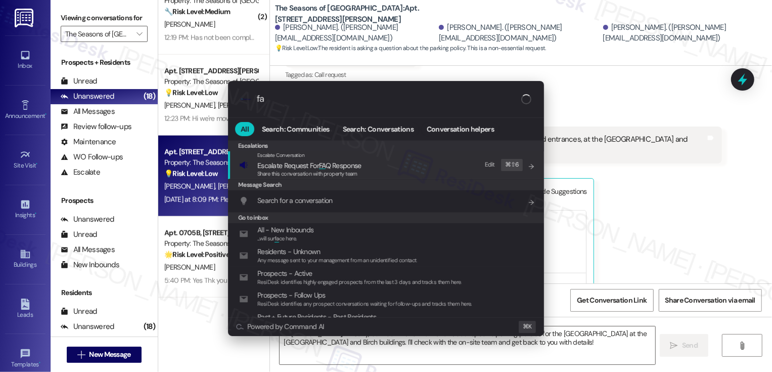
type input "faq"
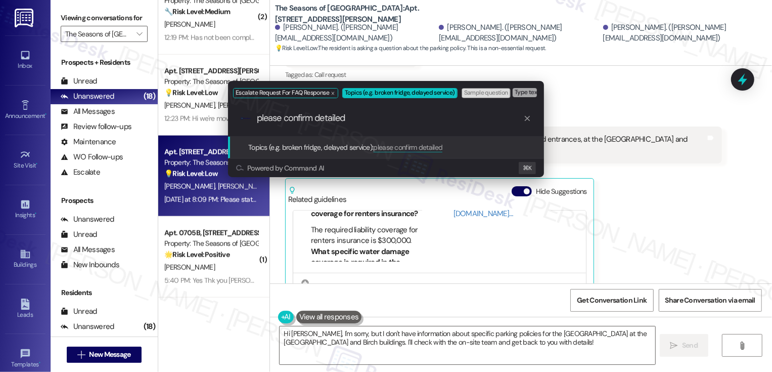
paste input "Portes-Cochères, or covered entrances, at the Aspen and Birch buildings"
click at [315, 119] on input "please confirm detailed Portes-Cochères, or covered entrances, at the Aspen and…" at bounding box center [390, 118] width 267 height 11
click at [403, 120] on input "please confirm detailed Portes-Cochères or covered entrances, at the Aspen and …" at bounding box center [390, 118] width 267 height 11
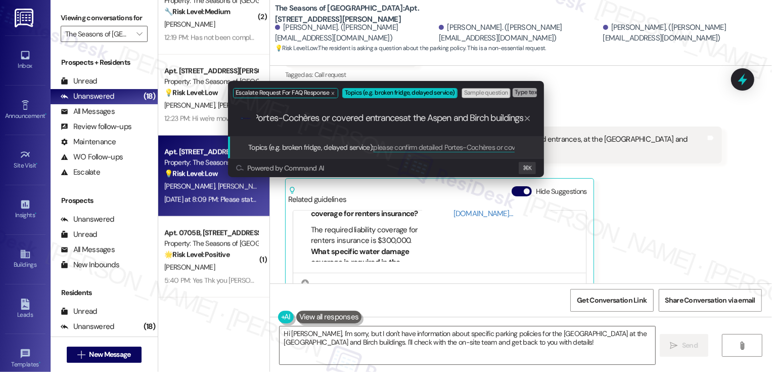
scroll to position [0, 101]
drag, startPoint x: 378, startPoint y: 122, endPoint x: 201, endPoint y: 122, distance: 177.0
click at [201, 122] on div "Escalate Request For FAQ Response Topics (e.g. broken fridge, delayed service) …" at bounding box center [386, 186] width 772 height 372
click at [300, 127] on div ".cls-1{fill:#0a055f;}.cls-2{fill:#0cc4c4;} resideskLogoBlueOrange please confir…" at bounding box center [386, 118] width 316 height 36
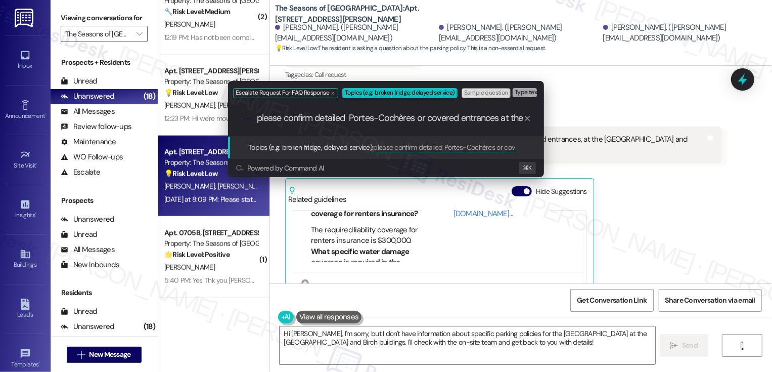
click at [313, 117] on input "please confirm detailed Portes-Cochères or covered entrances at the Aspen and B…" at bounding box center [390, 118] width 267 height 11
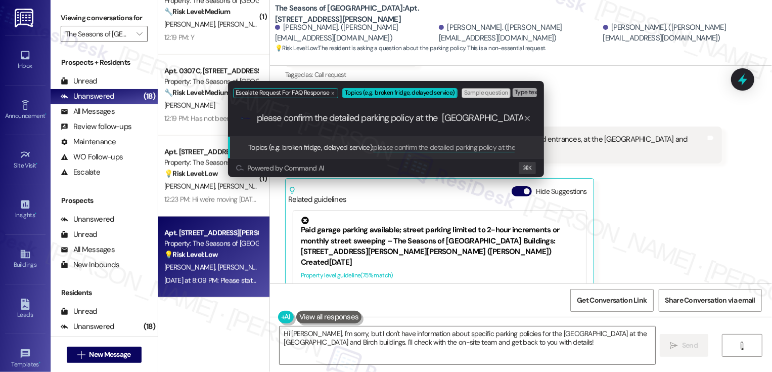
paste input "Could you please confirm the detailed parking policy for the Portes-Cochères or…"
click at [286, 116] on input "Could you please confirm the detailed parking policy for the Portes-Cochères or…" at bounding box center [390, 118] width 267 height 11
drag, startPoint x: 336, startPoint y: 122, endPoint x: 209, endPoint y: 121, distance: 127.5
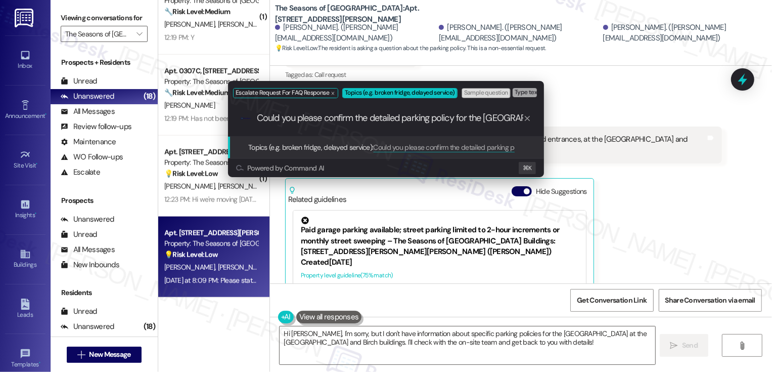
click at [209, 121] on div "Escalate Request For FAQ Response Topics (e.g. broken fridge, delayed service) …" at bounding box center [386, 186] width 772 height 372
click at [283, 117] on input "Could you please confirm the detailed parking policy for the Portes-Cochères or…" at bounding box center [390, 118] width 267 height 11
drag, startPoint x: 303, startPoint y: 119, endPoint x: 229, endPoint y: 117, distance: 74.4
click at [231, 118] on div ".cls-1{fill:#0a055f;}.cls-2{fill:#0cc4c4;} resideskLogoBlueOrange Could you ple…" at bounding box center [386, 118] width 316 height 36
click at [302, 115] on input "Please confirm the detailed parking policy for the Portes-Cochères or covered e…" at bounding box center [390, 118] width 267 height 11
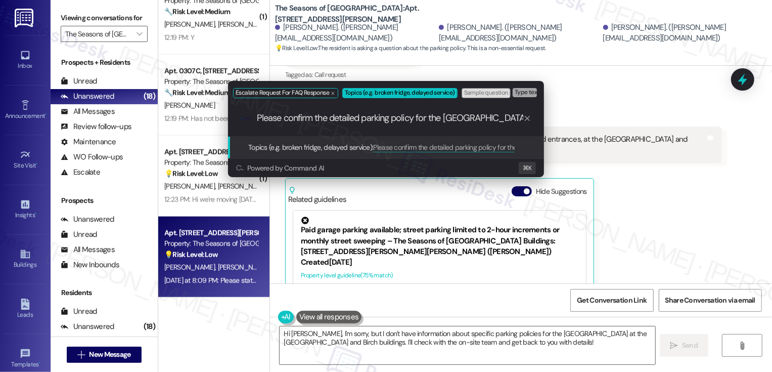
click at [302, 115] on input "Please confirm the detailed parking policy for the Portes-Cochères or covered e…" at bounding box center [390, 118] width 267 height 11
drag, startPoint x: 334, startPoint y: 120, endPoint x: 594, endPoint y: 124, distance: 259.5
click at [595, 125] on div "Escalate Request For FAQ Response Topics (e.g. broken fridge, delayed service) …" at bounding box center [386, 186] width 772 height 372
click at [454, 123] on input "Please share the detailed parking policy for the Portes-Cochères or covered ent…" at bounding box center [390, 118] width 267 height 11
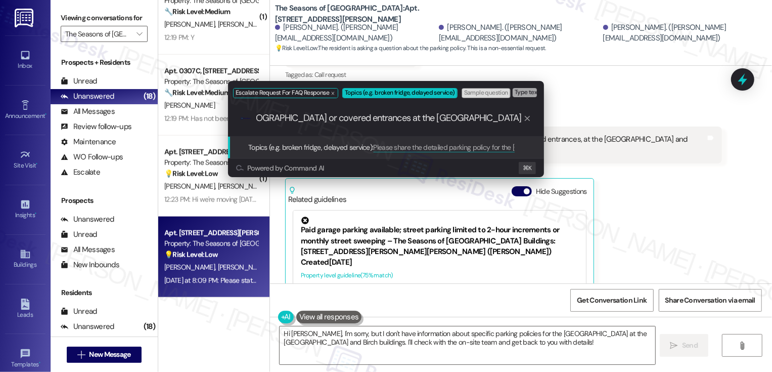
type input "Please share the detailed parking policy for the Portes-Cochères or covered ent…"
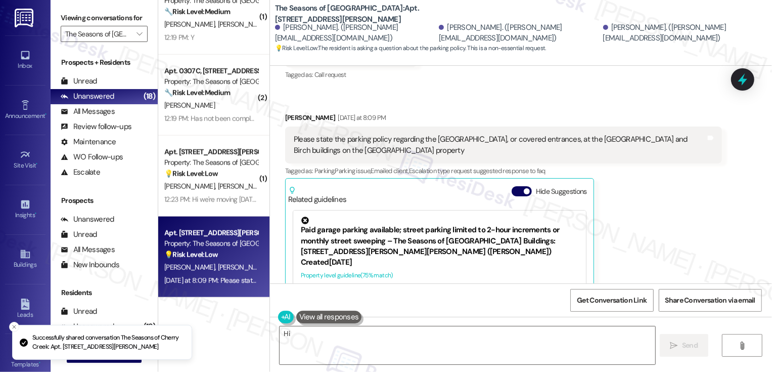
scroll to position [812, 0]
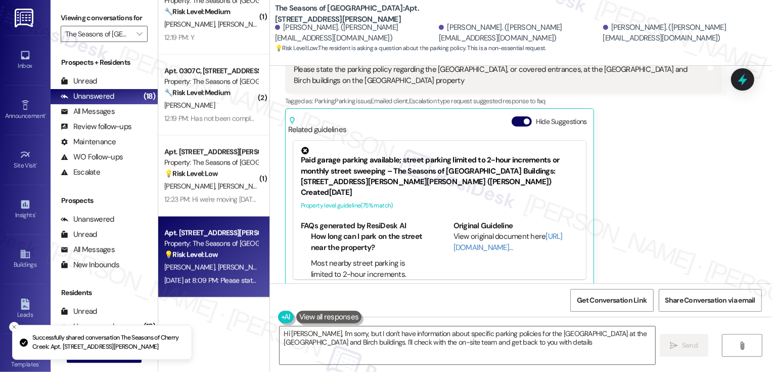
type textarea "Hi Andrew, I'm sorry, but I don't have information about specific parking polic…"
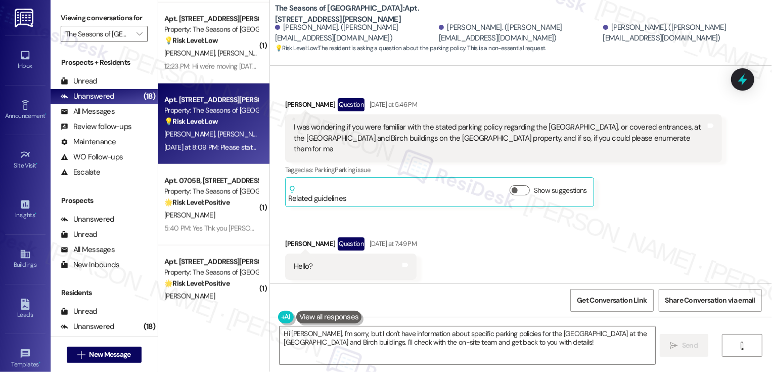
scroll to position [942, 0]
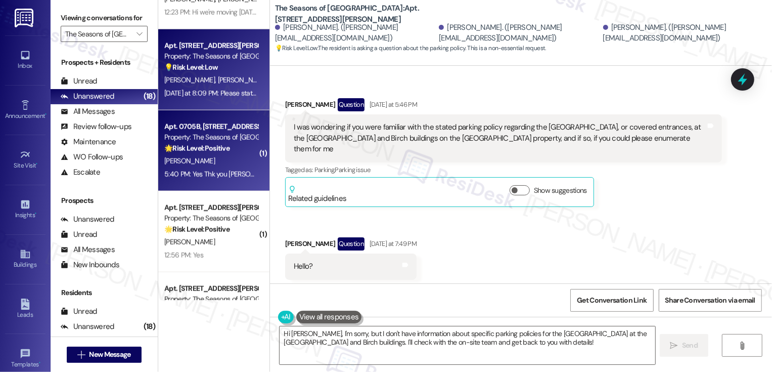
click at [199, 145] on strong "🌟 Risk Level: Positive" at bounding box center [196, 148] width 65 height 9
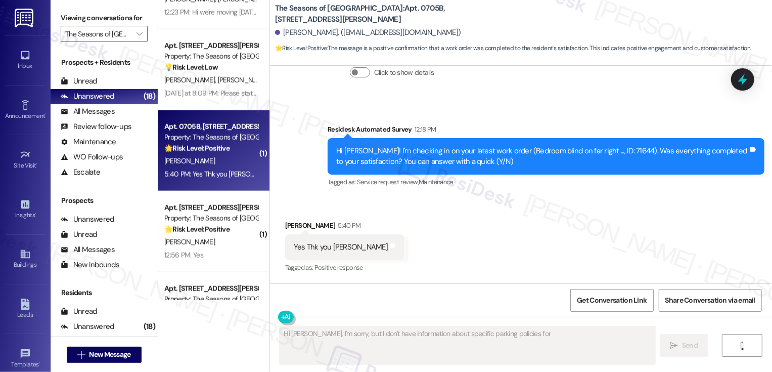
scroll to position [243, 0]
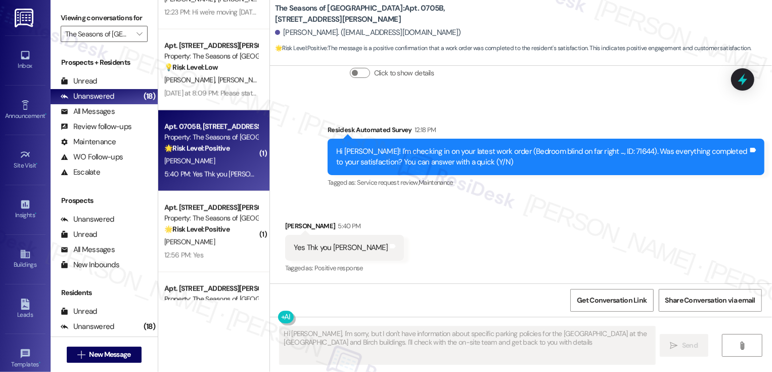
type textarea "Hi Andrew, I'm sorry, but I don't have information about specific parking polic…"
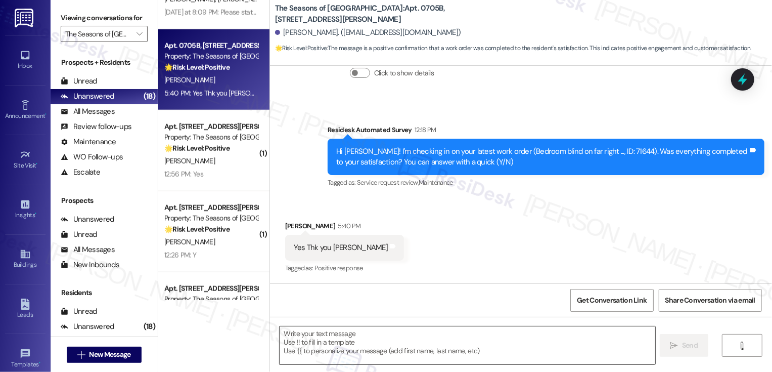
click at [338, 336] on textarea at bounding box center [468, 345] width 376 height 38
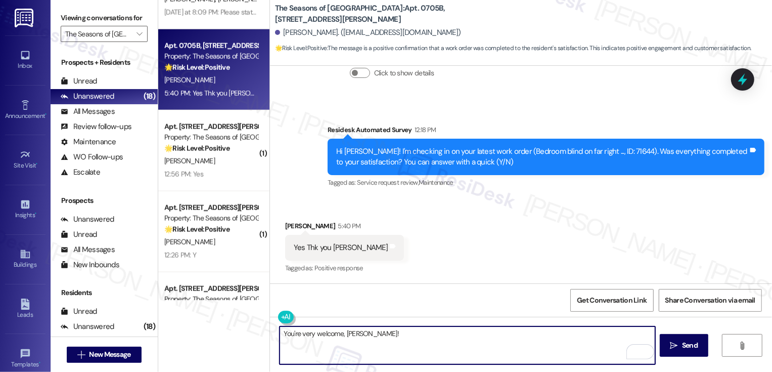
paste textarea "If you don't mind me asking, how has your experience been so far? Has the prope…"
click at [378, 334] on textarea "You're very welcome, Mimi! If you don't mind me asking, how has your experience…" at bounding box center [468, 345] width 376 height 38
type textarea "You're very welcome, Mimi! If you also don't mind me asking, how has your exper…"
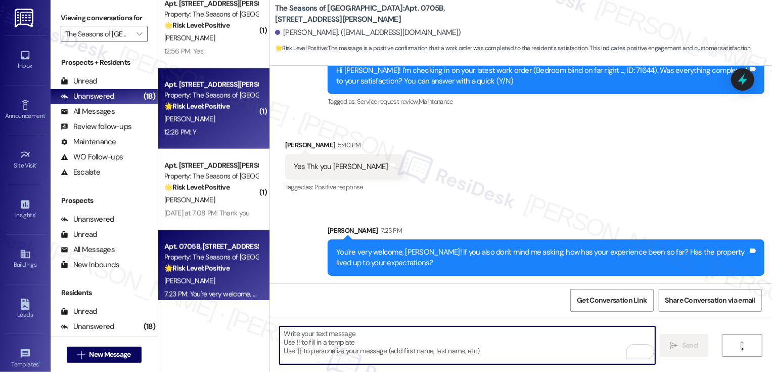
scroll to position [985, 0]
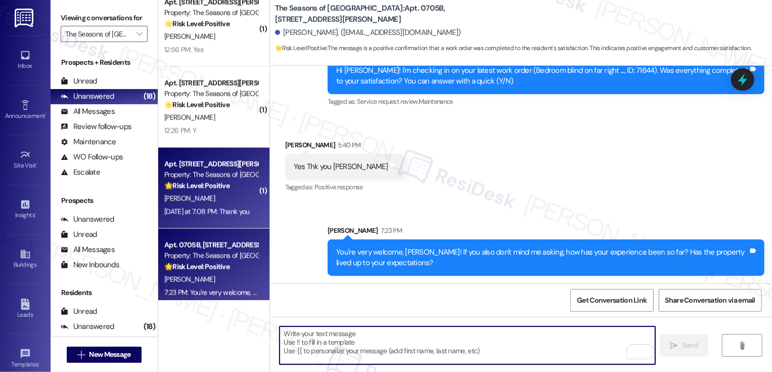
click at [214, 181] on strong "🌟 Risk Level: Positive" at bounding box center [196, 185] width 65 height 9
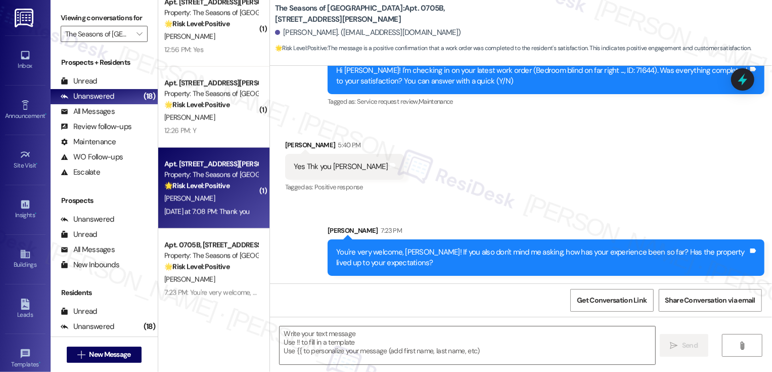
type textarea "Fetching suggested responses. Please feel free to read through the conversation…"
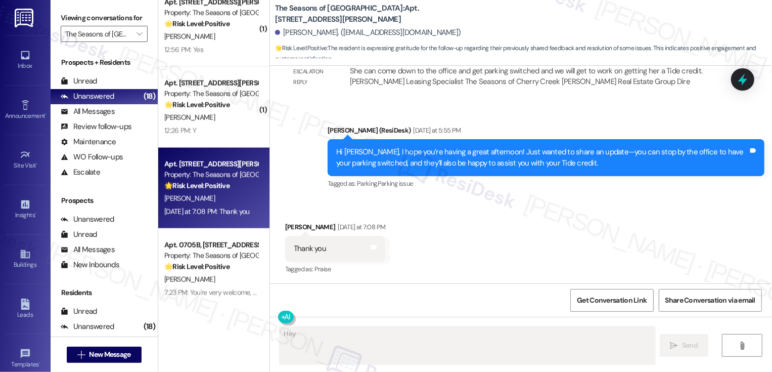
scroll to position [1129, 0]
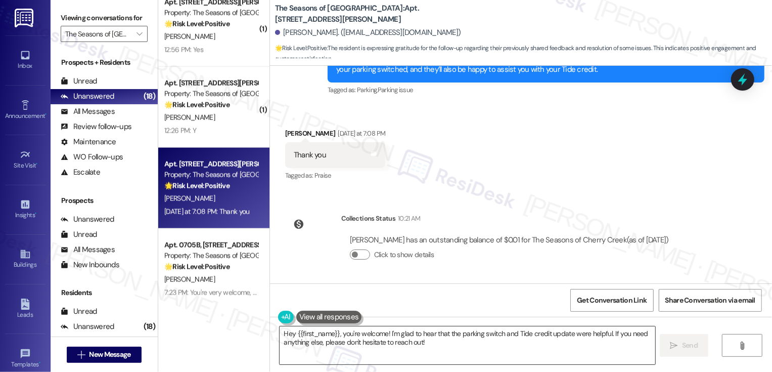
click at [364, 358] on textarea "Hey {{first_name}}, you're welcome! I'm glad to hear that the parking switch an…" at bounding box center [468, 345] width 376 height 38
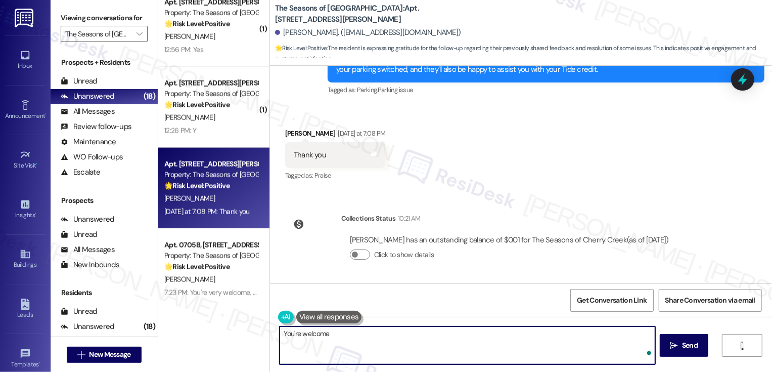
type textarea "You're welcome!"
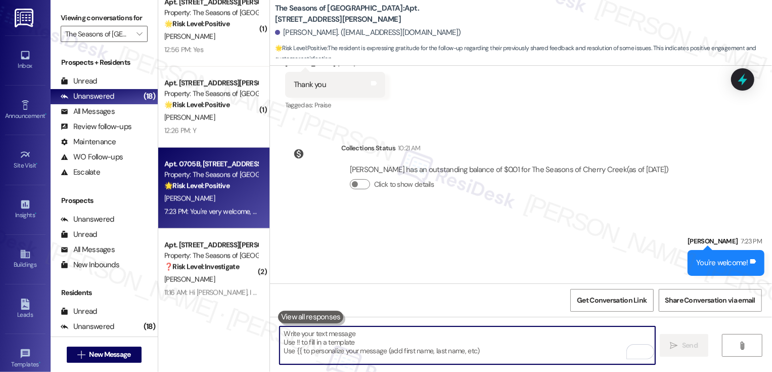
scroll to position [1075, 0]
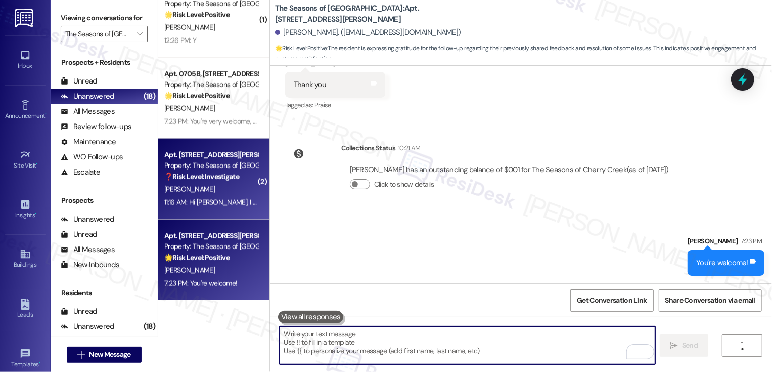
click at [210, 192] on div "[PERSON_NAME]" at bounding box center [211, 189] width 96 height 13
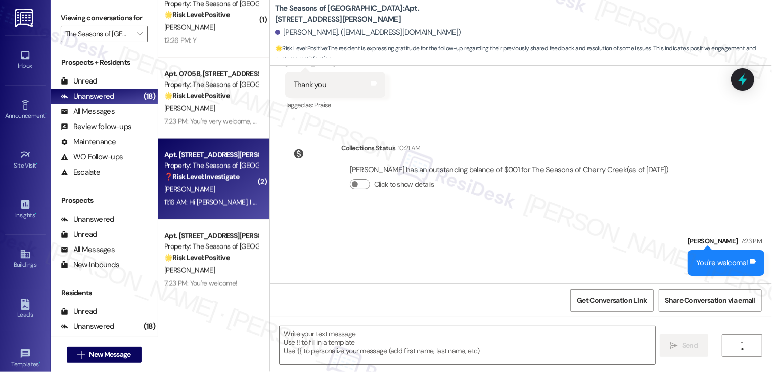
click at [210, 192] on div "[PERSON_NAME]" at bounding box center [211, 189] width 96 height 13
type textarea "Fetching suggested responses. Please feel free to read through the conversation…"
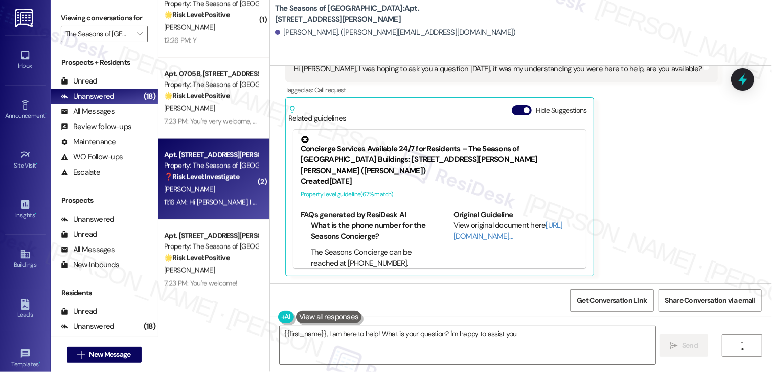
type textarea "{{first_name}}, I am here to help! What is your question? I'm happy to assist y…"
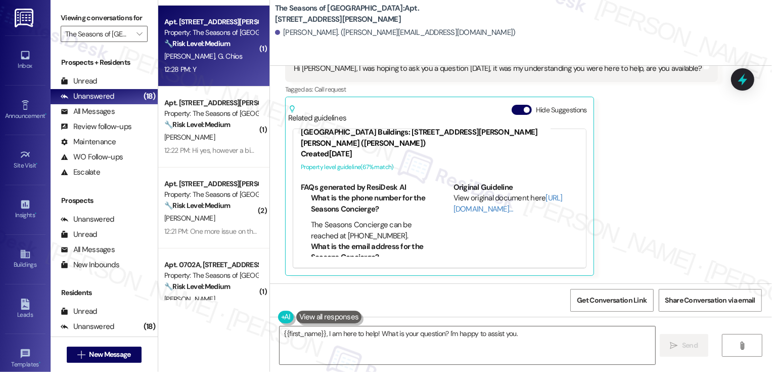
scroll to position [0, 0]
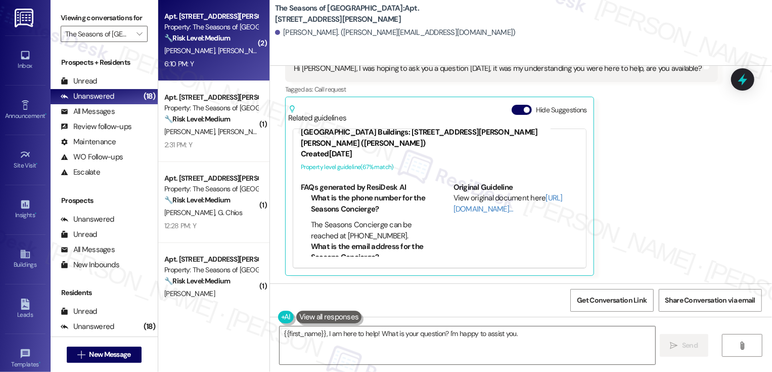
click at [228, 54] on div "L. Revere N. Heller" at bounding box center [211, 51] width 96 height 13
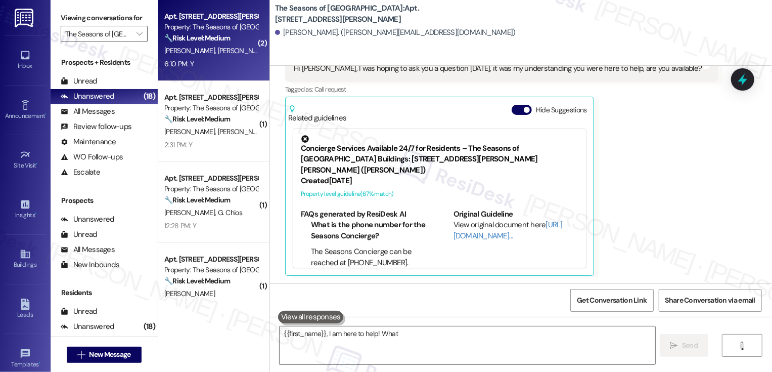
click at [228, 54] on div "L. Revere N. Heller" at bounding box center [211, 51] width 96 height 13
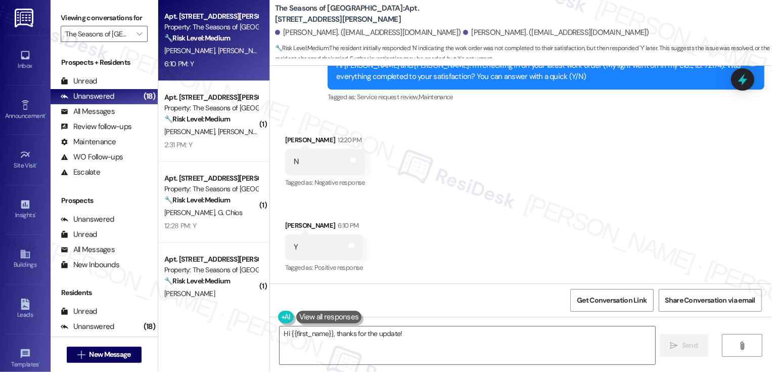
scroll to position [2212, 0]
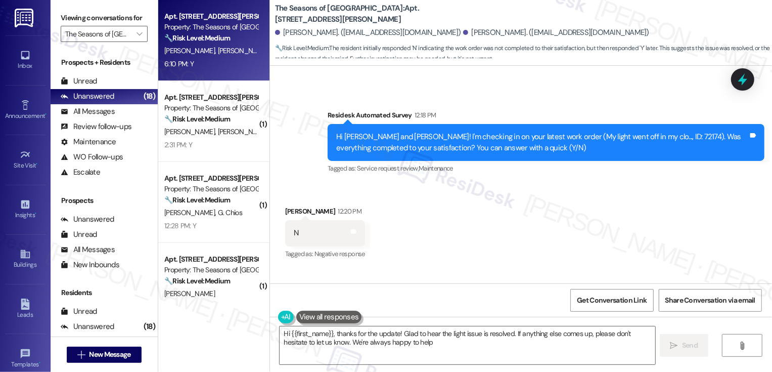
type textarea "Hi {{first_name}}, thanks for the update! Glad to hear the light issue is resol…"
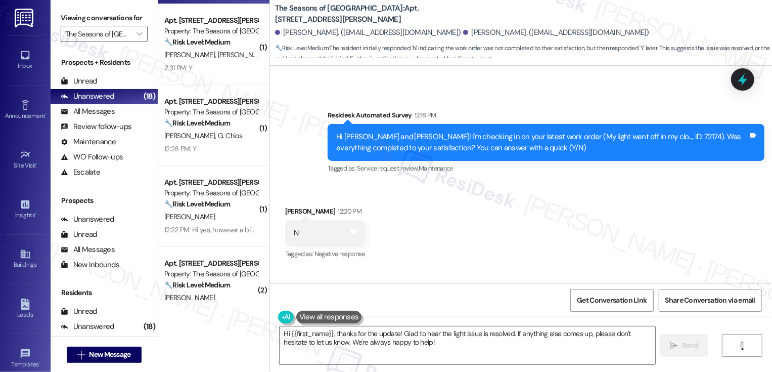
scroll to position [78, 0]
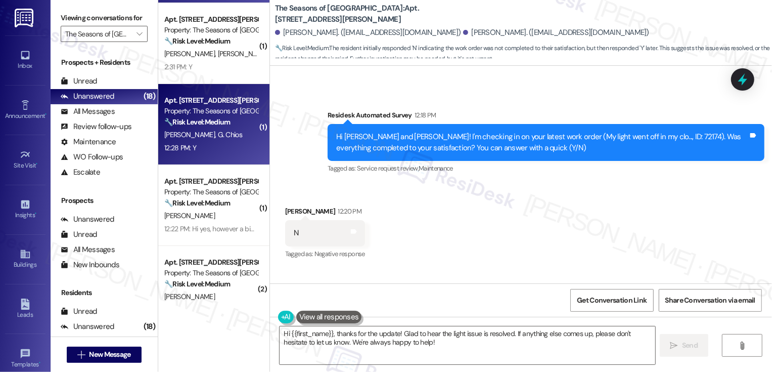
click at [203, 149] on div "12:28 PM: Y 12:28 PM: Y" at bounding box center [211, 148] width 96 height 13
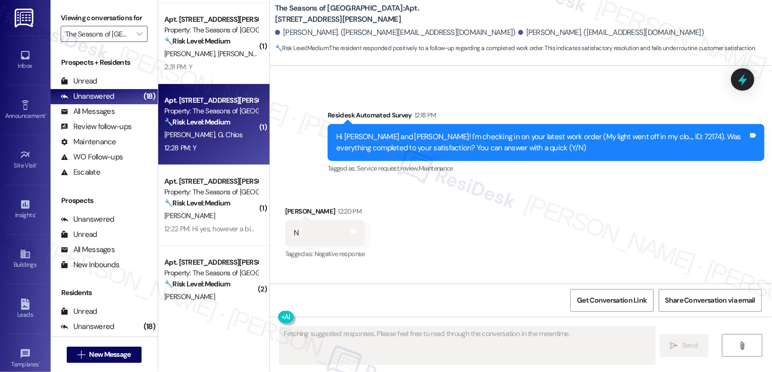
click at [203, 149] on div "12:28 PM: Y 12:28 PM: Y" at bounding box center [211, 148] width 96 height 13
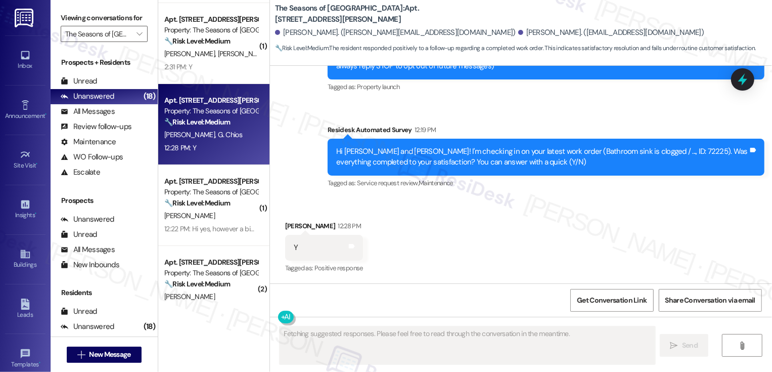
scroll to position [0, 0]
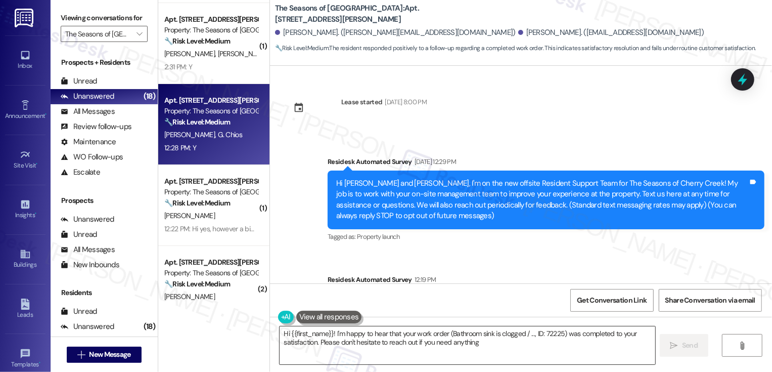
click at [336, 335] on textarea "Hi {{first_name}}! I'm happy to hear that your work order (Bathroom sink is clo…" at bounding box center [468, 345] width 376 height 38
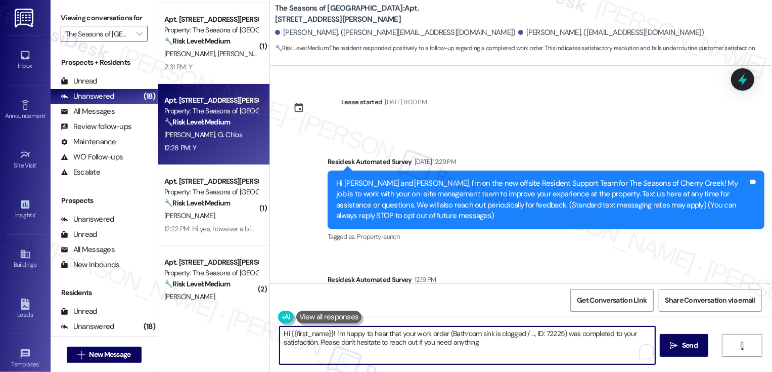
click at [385, 341] on textarea "Hi {{first_name}}! I'm happy to hear that your work order (Bathroom sink is clo…" at bounding box center [468, 345] width 376 height 38
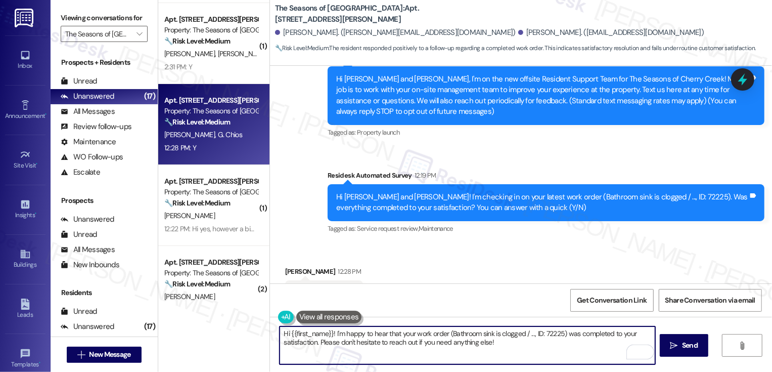
scroll to position [150, 0]
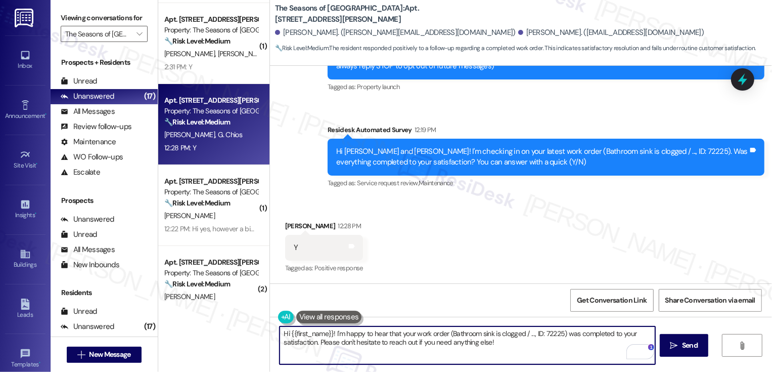
click at [326, 331] on textarea "Hi {{first_name}}! I'm happy to hear that your work order (Bathroom sink is clo…" at bounding box center [468, 345] width 376 height 38
click at [518, 27] on div "George Chios. (hello@georgechios.com)" at bounding box center [611, 32] width 186 height 11
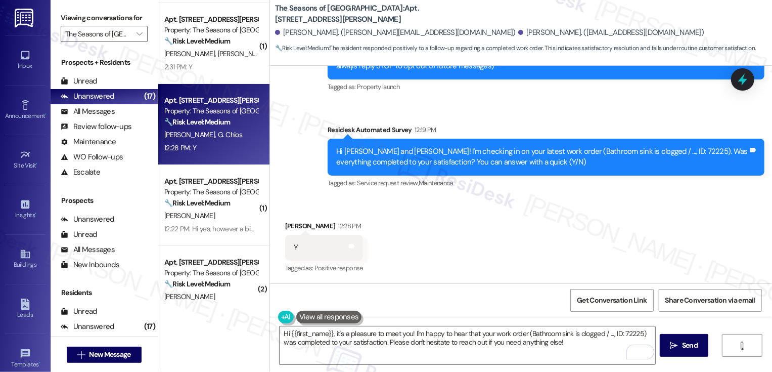
click at [518, 27] on div "George Chios. (hello@georgechios.com)" at bounding box center [611, 32] width 186 height 11
copy div "George"
click at [314, 333] on textarea "Hi {{first_name}}, it's a pleasure to meet you! I'm happy to hear that your wor…" at bounding box center [468, 345] width 376 height 38
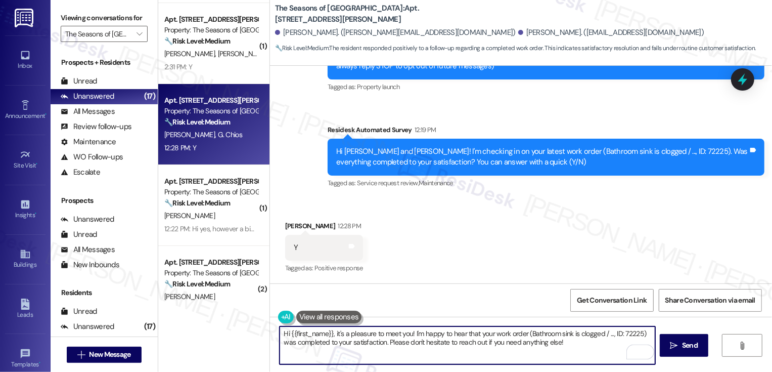
click at [314, 333] on textarea "Hi {{first_name}}, it's a pleasure to meet you! I'm happy to hear that your wor…" at bounding box center [468, 345] width 376 height 38
paste textarea "George"
drag, startPoint x: 502, startPoint y: 332, endPoint x: 619, endPoint y: 334, distance: 116.9
click at [619, 334] on textarea "Hi George, it's a pleasure to meet you! I'm happy to hear that your work order …" at bounding box center [468, 345] width 376 height 38
click at [488, 343] on textarea "Hi George, it's a pleasure to meet you! I'm happy to hear that your work order …" at bounding box center [468, 345] width 376 height 38
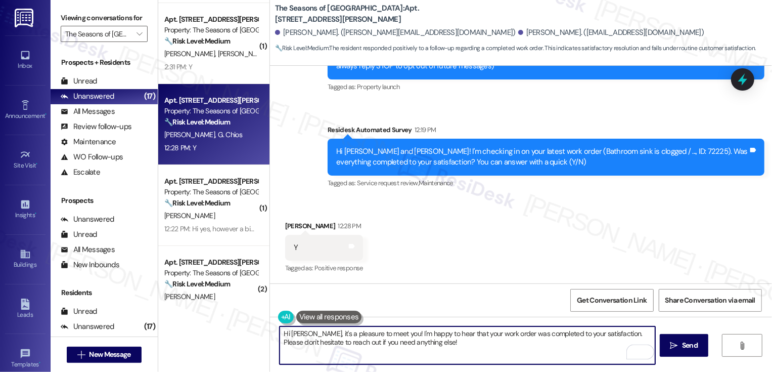
drag, startPoint x: 609, startPoint y: 332, endPoint x: 619, endPoint y: 351, distance: 21.5
click at [618, 350] on textarea "Hi George, it's a pleasure to meet you! I'm happy to hear that your work order …" at bounding box center [468, 345] width 376 height 38
paste textarea "George"
paste textarea "If you don't mind me asking, how has your experience been so far? Has the prope…"
click at [584, 345] on textarea "Hi George, it's a pleasure to meet you! I'm happy to hear that your work order …" at bounding box center [468, 345] width 376 height 38
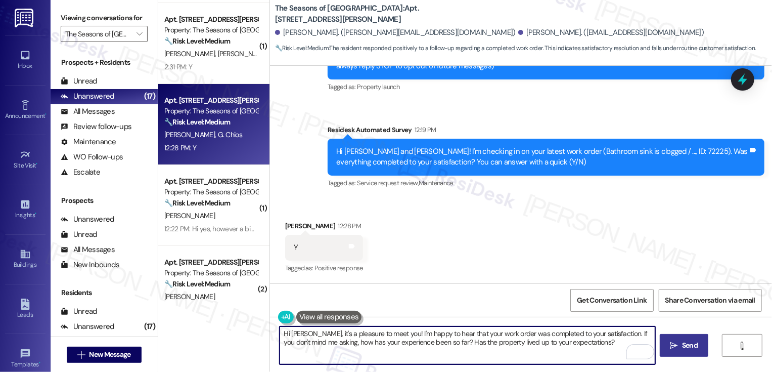
type textarea "Hi George, it's a pleasure to meet you! I'm happy to hear that your work order …"
click at [692, 344] on span "Send" at bounding box center [690, 345] width 16 height 11
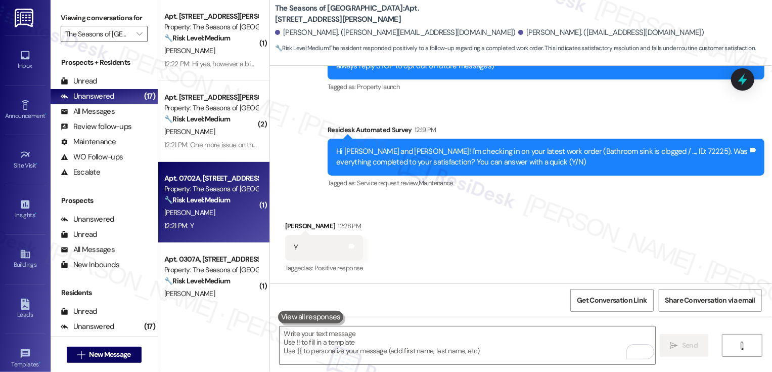
scroll to position [0, 0]
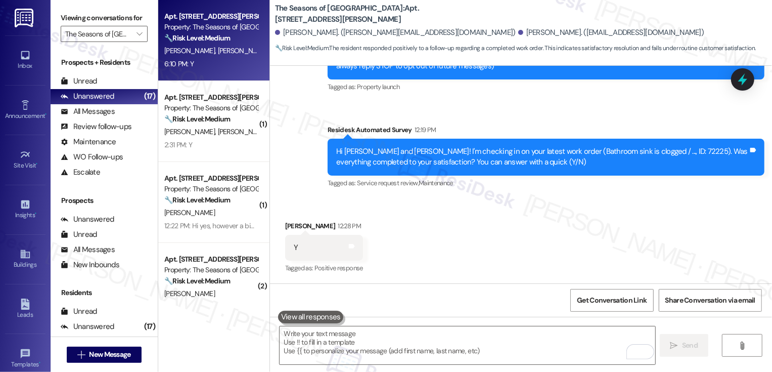
click at [215, 76] on div "Apt. 0314A, 3498 Seasons E Ellsworth Ave Property: The Seasons of Cherry Creek …" at bounding box center [213, 40] width 111 height 81
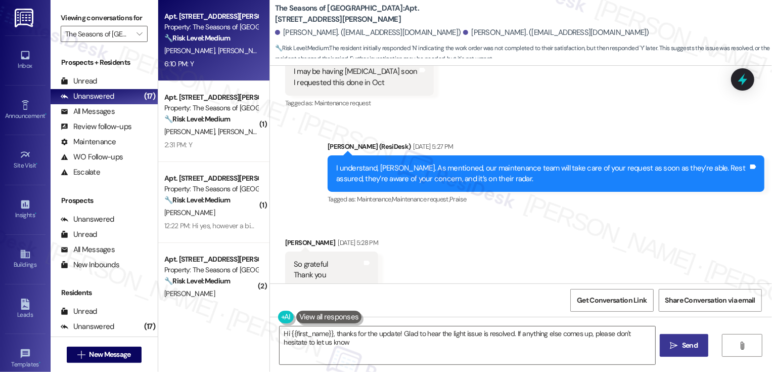
type textarea "Hi {{first_name}}, thanks for the update! Glad to hear the light issue is resol…"
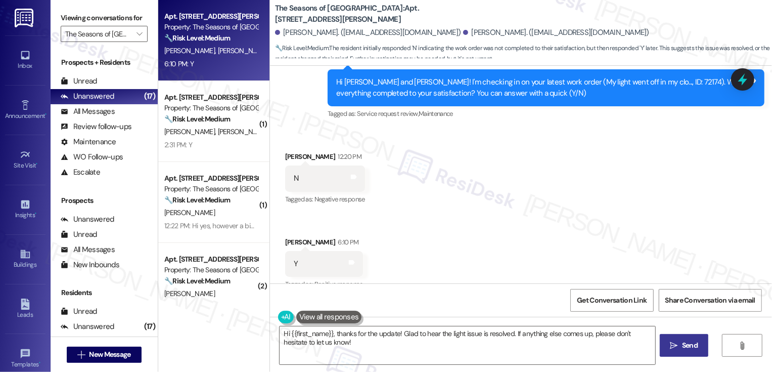
scroll to position [2283, 0]
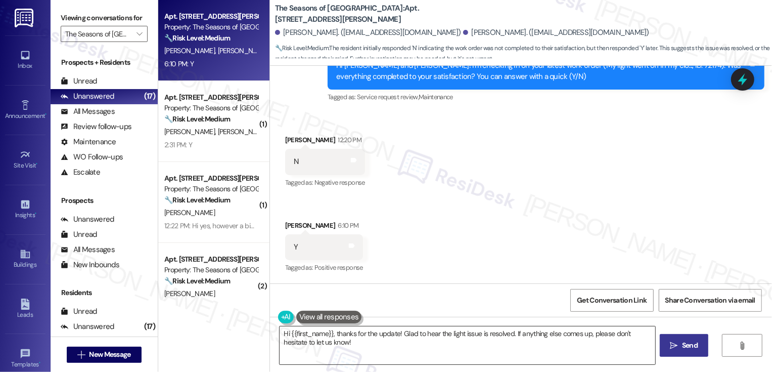
click at [467, 341] on textarea "Hi {{first_name}}, thanks for the update! Glad to hear the light issue is resol…" at bounding box center [468, 345] width 376 height 38
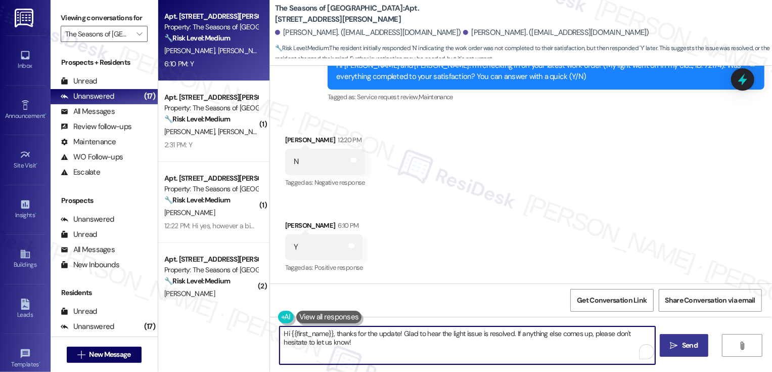
click at [685, 341] on span "Send" at bounding box center [690, 345] width 16 height 11
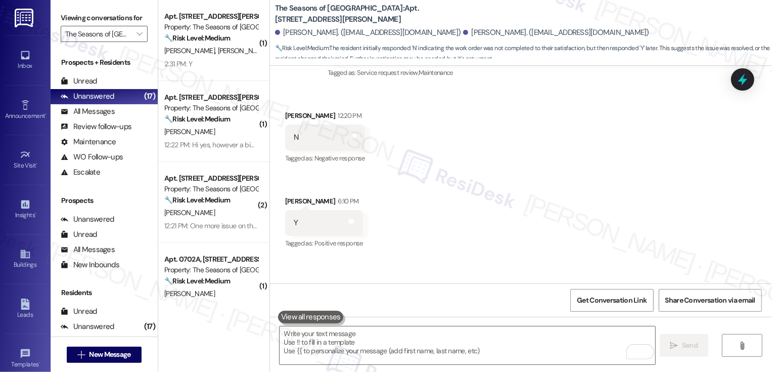
scroll to position [2364, 0]
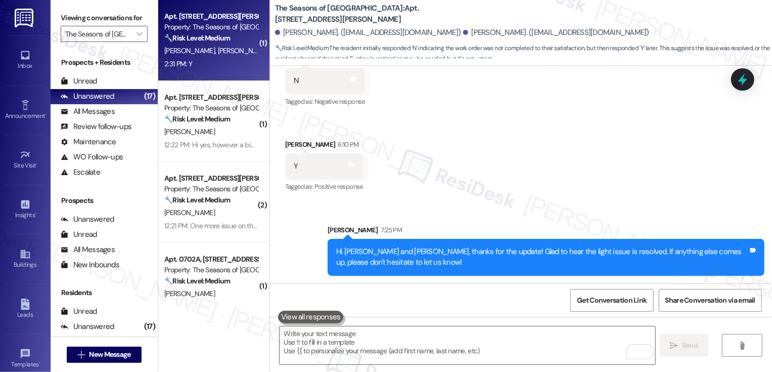
click at [201, 63] on div "2:31 PM: Y 2:31 PM: Y" at bounding box center [211, 64] width 96 height 13
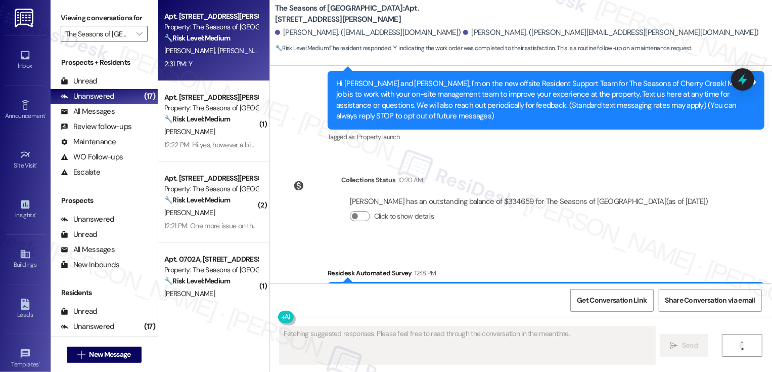
scroll to position [243, 0]
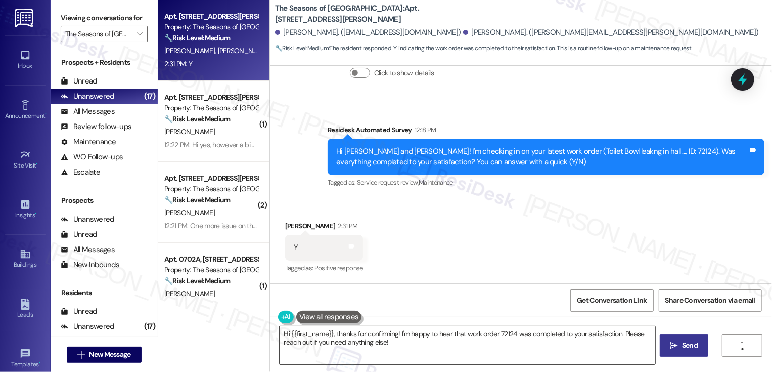
click at [330, 331] on textarea "Hi {{first_name}}, thanks for confirming! I'm happy to hear that work order 721…" at bounding box center [468, 345] width 376 height 38
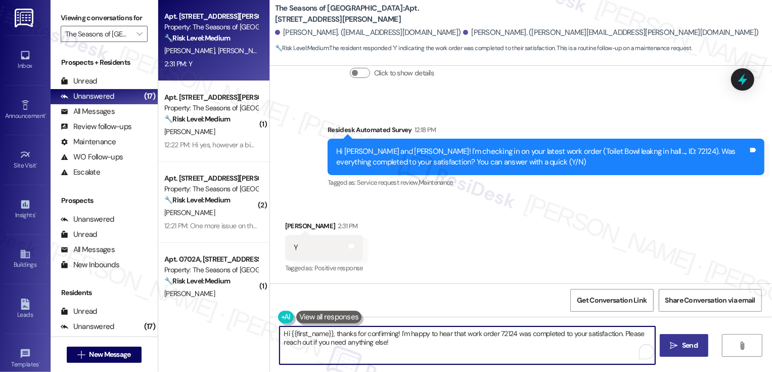
click at [310, 335] on textarea "Hi {{first_name}}, thanks for confirming! I'm happy to hear that work order 721…" at bounding box center [468, 345] width 376 height 38
click at [463, 335] on textarea "Hi Barry, it's a pleasure to meet you! Thanks for confirming! I'm happy to hear…" at bounding box center [468, 345] width 376 height 38
drag, startPoint x: 448, startPoint y: 333, endPoint x: 384, endPoint y: 332, distance: 63.7
click at [384, 332] on textarea "Hi Barry, it's a pleasure to meet you! Thanks for confirming! I'm happy to hear…" at bounding box center [468, 345] width 376 height 38
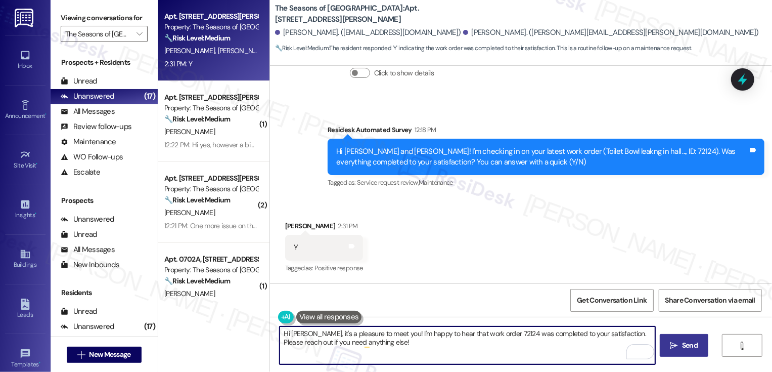
drag, startPoint x: 605, startPoint y: 333, endPoint x: 612, endPoint y: 368, distance: 35.1
click at [610, 365] on div "Hi Barry, it's a pleasure to meet you! I'm happy to hear that work order 72124 …" at bounding box center [467, 345] width 377 height 39
paste textarea "If you don't mind me asking, how has your experience been so far? Has the prope…"
type textarea "Hi Barry, it's a pleasure to meet you! I'm happy to hear that work order 72124 …"
click at [678, 349] on span " Send" at bounding box center [685, 345] width 32 height 11
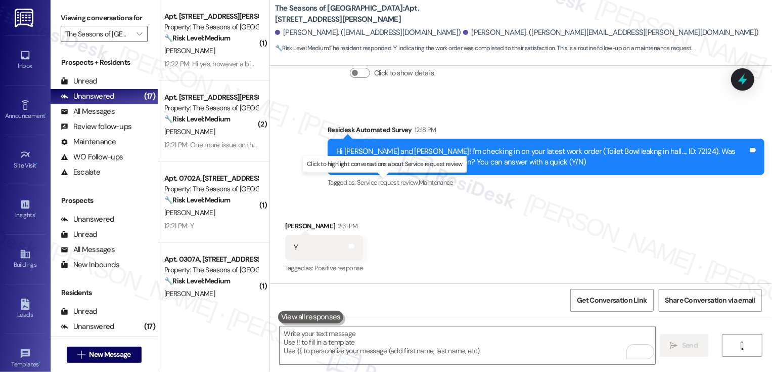
scroll to position [324, 0]
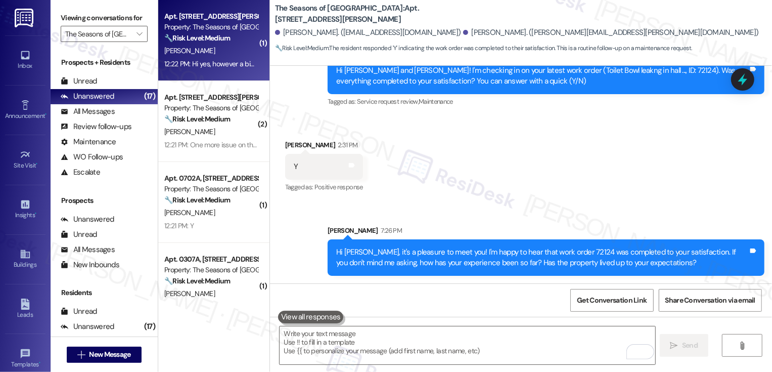
click at [223, 67] on div "12:22 PM: Hi yes, however a big feedback item I think the laundry machines in t…" at bounding box center [653, 63] width 979 height 9
type textarea "Fetching suggested responses. Please feel free to read through the conversation…"
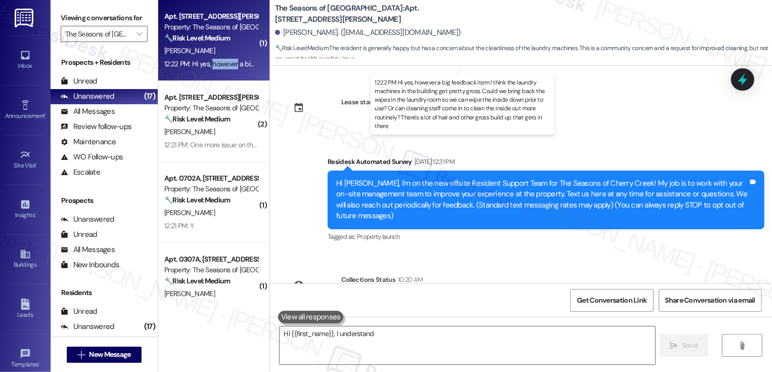
click at [223, 67] on div "12:22 PM: Hi yes, however a big feedback item I think the laundry machines in t…" at bounding box center [653, 63] width 979 height 9
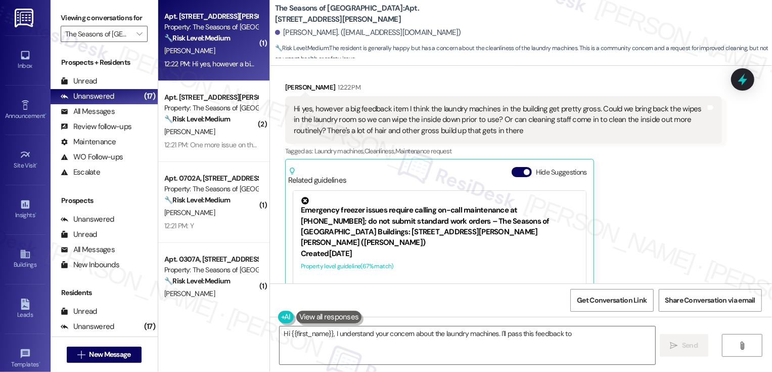
scroll to position [432, 0]
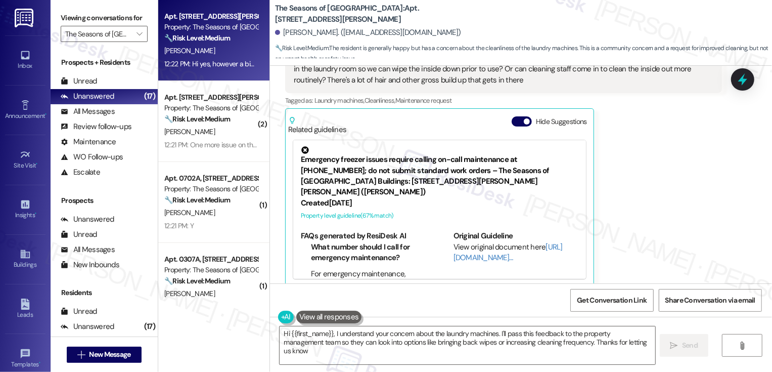
type textarea "Hi {{first_name}}, I understand your concern about the laundry machines. I'll p…"
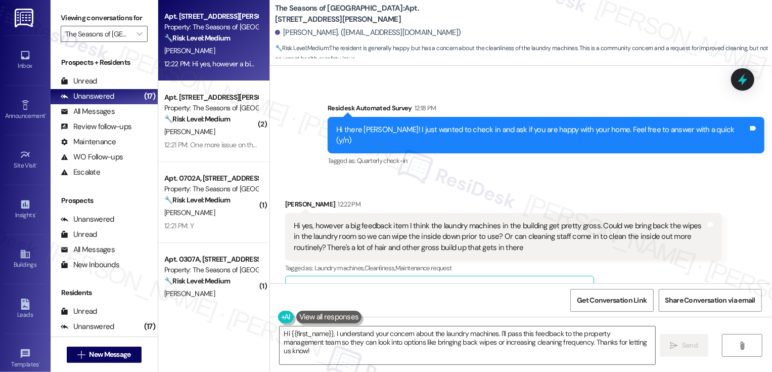
scroll to position [272, 0]
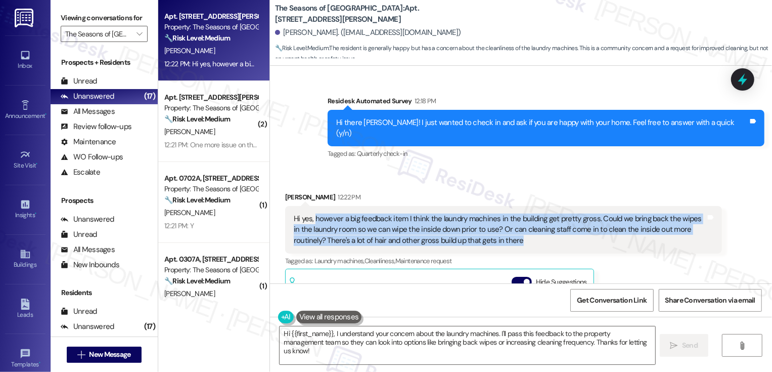
drag, startPoint x: 479, startPoint y: 229, endPoint x: 310, endPoint y: 205, distance: 171.7
click at [310, 213] on div "Hi yes, however a big feedback item I think the laundry machines in the buildin…" at bounding box center [500, 229] width 412 height 32
copy div "however a big feedback item I think the laundry machines in the building get pr…"
click at [337, 169] on div "Received via SMS Ryan Czarnecki 12:22 PM Hi yes, however a big feedback item I …" at bounding box center [521, 312] width 502 height 286
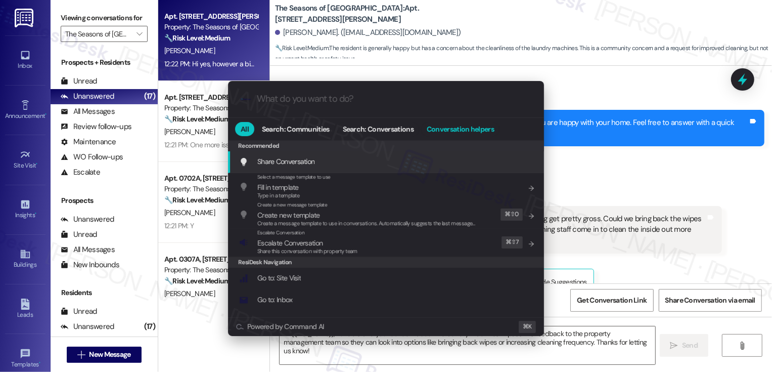
click at [471, 129] on span "Conversation helpers" at bounding box center [460, 128] width 67 height 7
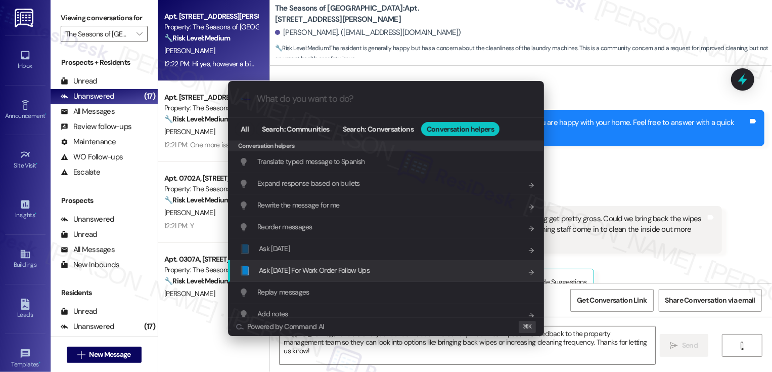
click at [359, 272] on span "Ask Friday For Work Order Follow Ups" at bounding box center [314, 270] width 111 height 9
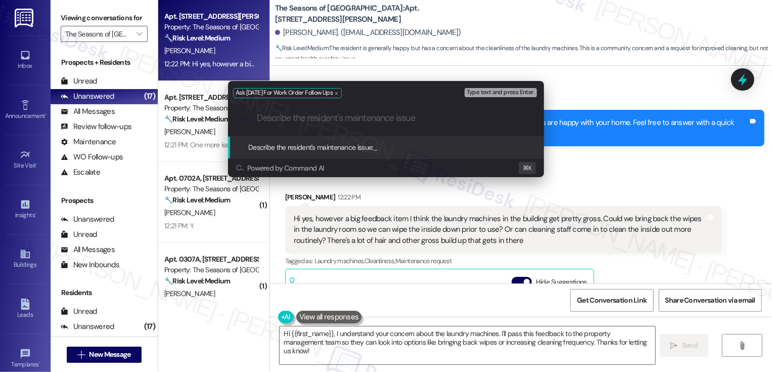
paste input "however a big feedback item I think the laundry machines in the building get pr…"
type input "however a big feedback item I think the laundry machines in the building get pr…"
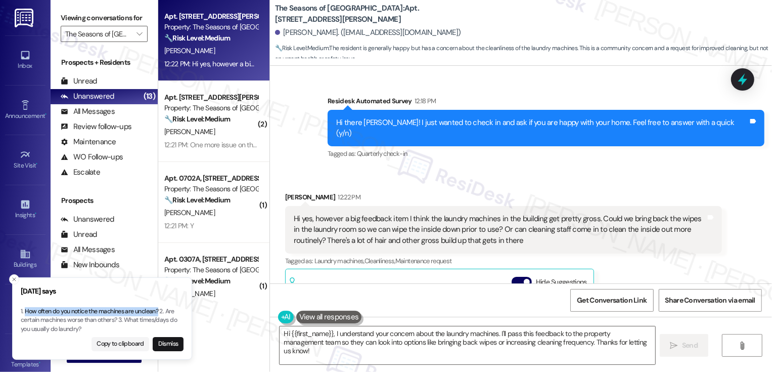
drag, startPoint x: 26, startPoint y: 311, endPoint x: 160, endPoint y: 315, distance: 134.6
click at [160, 315] on p "1. How often do you notice the machines are unclean? 2. Are certain machines wo…" at bounding box center [102, 320] width 163 height 27
copy p "How often do you notice the machines are unclean?"
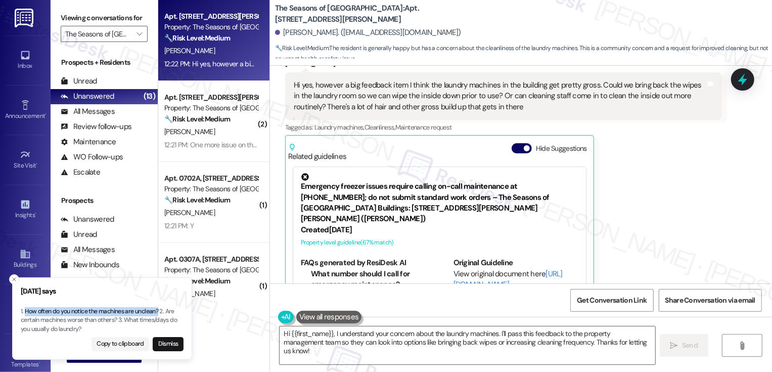
scroll to position [432, 0]
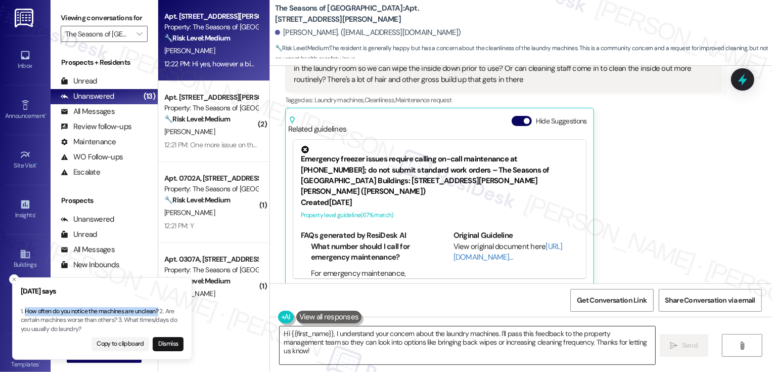
click at [330, 334] on textarea "Hi {{first_name}}, I understand your concern about the laundry machines. I'll p…" at bounding box center [468, 345] width 376 height 38
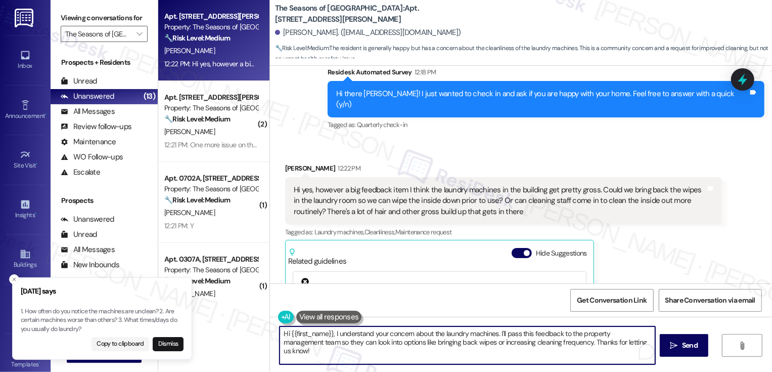
scroll to position [299, 0]
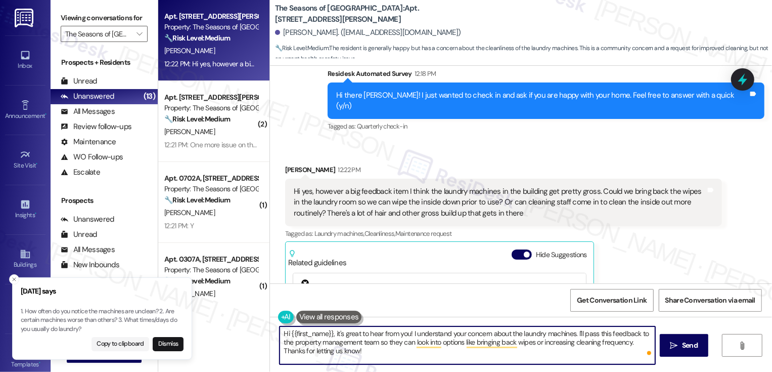
drag, startPoint x: 572, startPoint y: 331, endPoint x: 589, endPoint y: 362, distance: 35.5
click at [589, 362] on textarea "Hi {{first_name}}, it's great to hear from you! I understand your concern about…" at bounding box center [468, 345] width 376 height 38
paste textarea "How often do you notice the machines are unclean?"
click at [576, 332] on textarea "Hi {{first_name}}, it's great to hear from you! I understand your concern about…" at bounding box center [468, 345] width 376 height 38
click at [501, 342] on textarea "Hi {{first_name}}, it's great to hear from you! I understand your concern about…" at bounding box center [468, 345] width 376 height 38
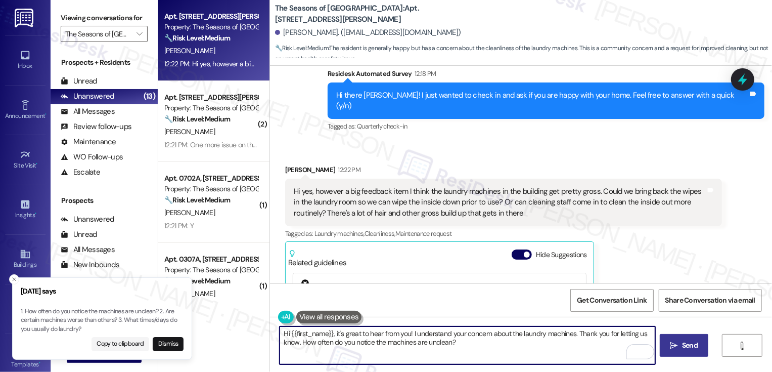
click at [681, 349] on span "Send" at bounding box center [690, 345] width 20 height 11
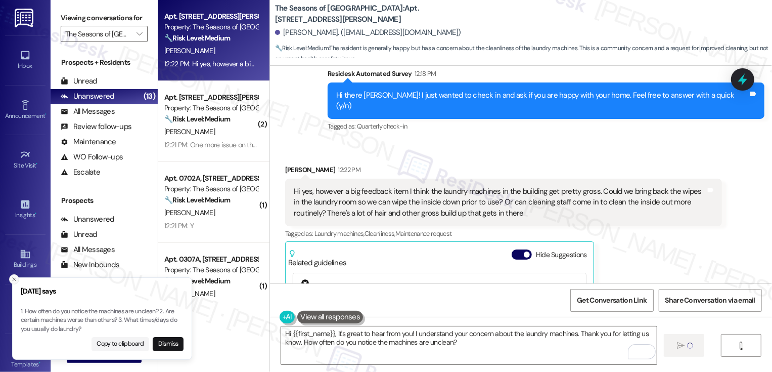
click at [14, 280] on icon "Close toast" at bounding box center [14, 279] width 6 height 6
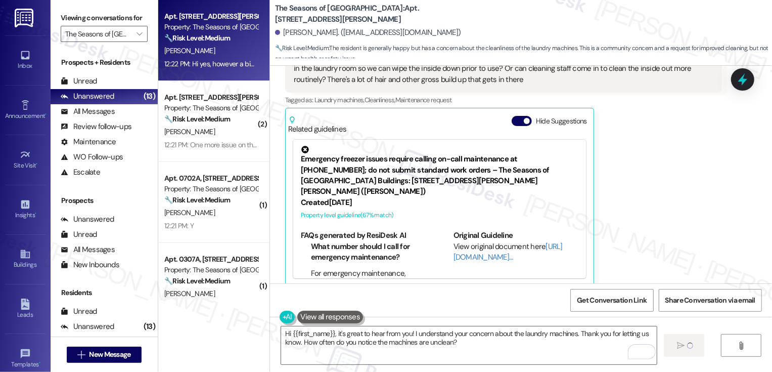
type textarea "Fetching suggested responses. Please feel free to read through the conversation…"
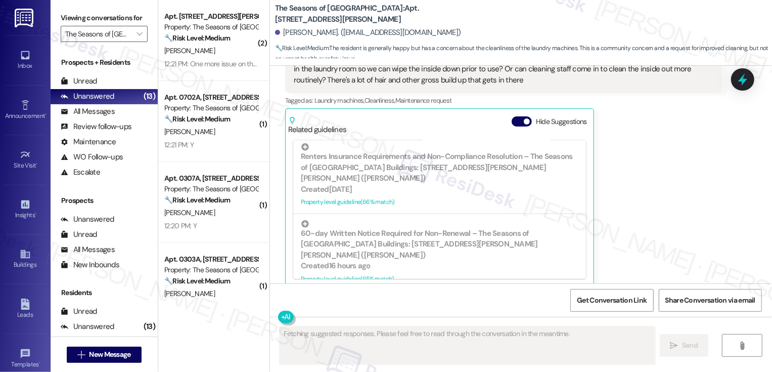
scroll to position [513, 0]
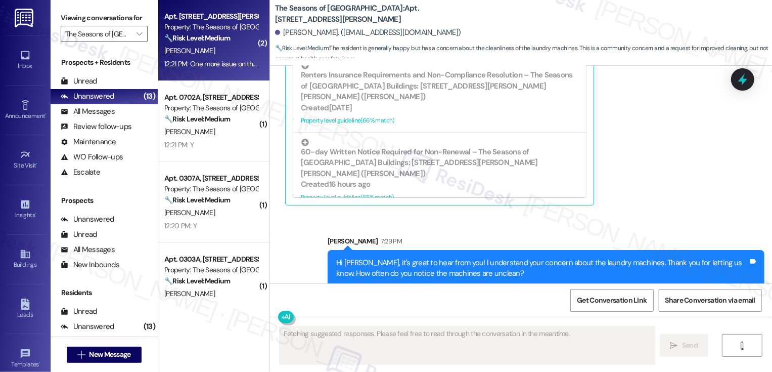
click at [211, 71] on div "Apt. 1111C, 3498 Cedar E Ellsworth Ave Property: The Seasons of Cherry Creek 🔧 …" at bounding box center [213, 40] width 111 height 81
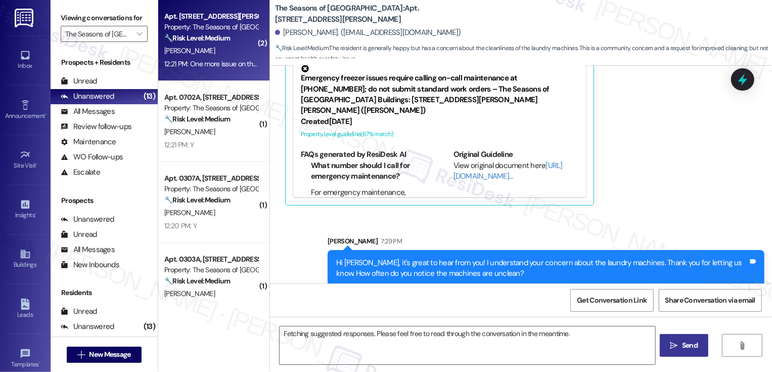
click at [211, 71] on div "Apt. 1111C, 3498 Cedar E Ellsworth Ave Property: The Seasons of Cherry Creek 🔧 …" at bounding box center [213, 40] width 111 height 81
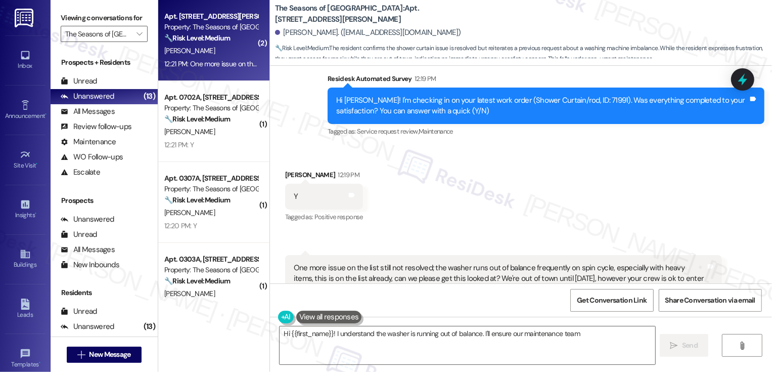
scroll to position [354, 0]
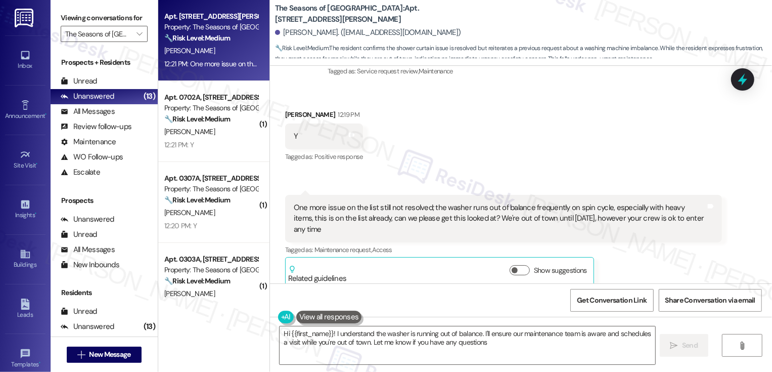
type textarea "Hi {{first_name}}! I understand the washer is running out of balance. I'll ensu…"
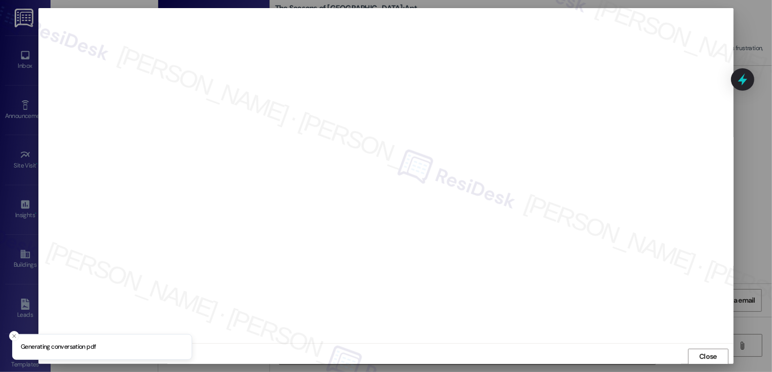
scroll to position [1, 0]
click at [699, 354] on span "Close" at bounding box center [708, 355] width 18 height 11
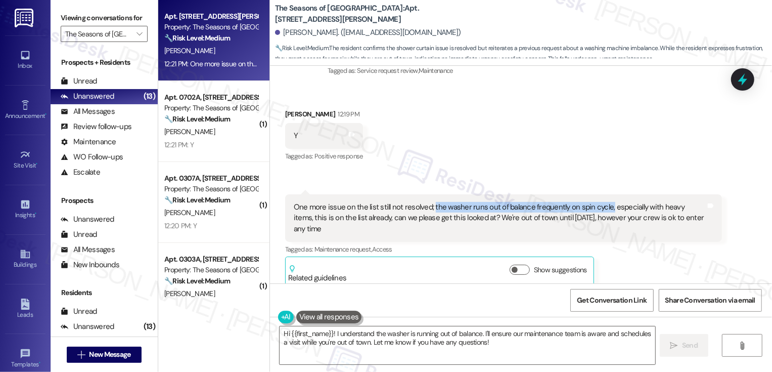
drag, startPoint x: 425, startPoint y: 205, endPoint x: 599, endPoint y: 208, distance: 174.5
click at [599, 208] on div "One more issue on the list still not resolved; the washer runs out of balance f…" at bounding box center [500, 218] width 412 height 32
copy div "the washer runs out of balance frequently on spin cycle,"
click at [584, 153] on div "Received via SMS Mark Walde 12:19 PM Y Tags and notes Tagged as: Positive respo…" at bounding box center [521, 190] width 502 height 208
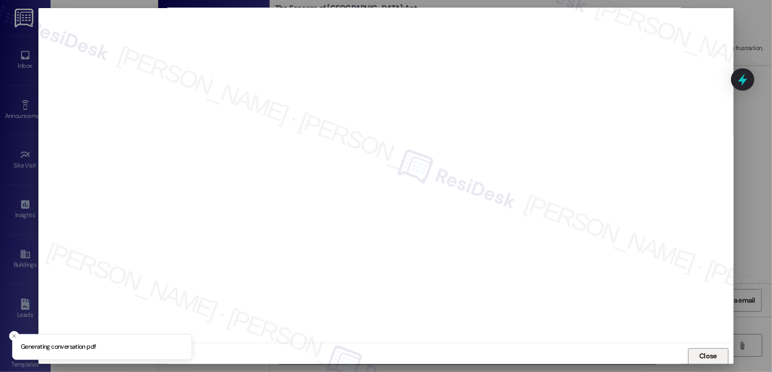
click at [712, 356] on span "Close" at bounding box center [708, 355] width 18 height 11
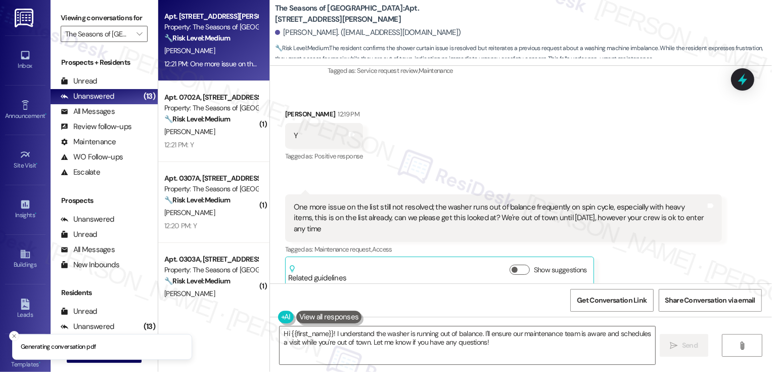
click at [615, 146] on div "Received via SMS Mark Walde 12:19 PM Y Tags and notes Tagged as: Positive respo…" at bounding box center [521, 190] width 502 height 208
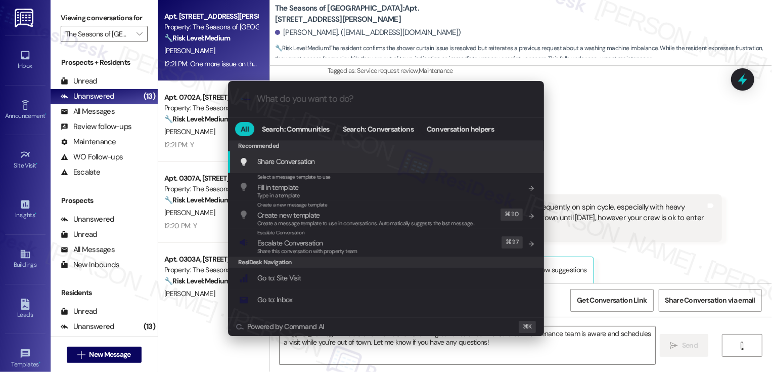
type input "l"
click at [461, 125] on span "Conversation helpers" at bounding box center [460, 128] width 67 height 7
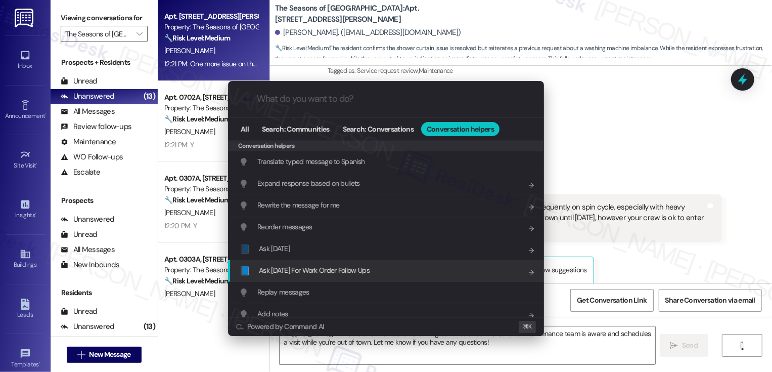
click at [361, 268] on span "Ask Friday For Work Order Follow Ups" at bounding box center [314, 270] width 111 height 9
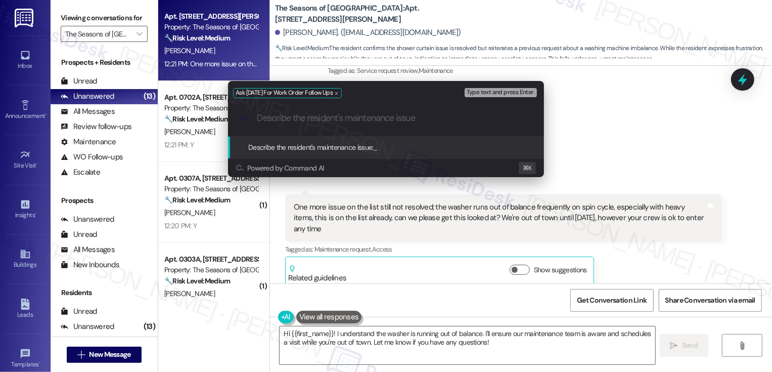
paste input "the washer runs out of balance frequently on spin cycle,"
type input "the washer runs out of balance frequently on spin cycle,"
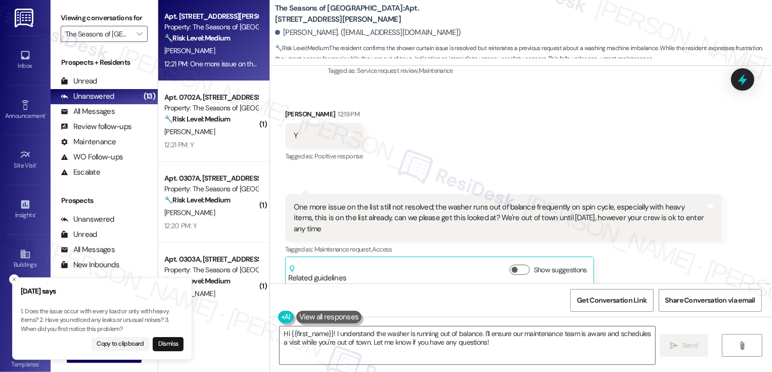
click at [74, 325] on p "1. Does the issue occur with every load or only with heavy items? 2. Have you n…" at bounding box center [102, 320] width 163 height 27
drag, startPoint x: 22, startPoint y: 329, endPoint x: 107, endPoint y: 328, distance: 85.5
click at [107, 328] on p "1. Does the issue occur with every load or only with heavy items? 2. Have you n…" at bounding box center [110, 320] width 163 height 27
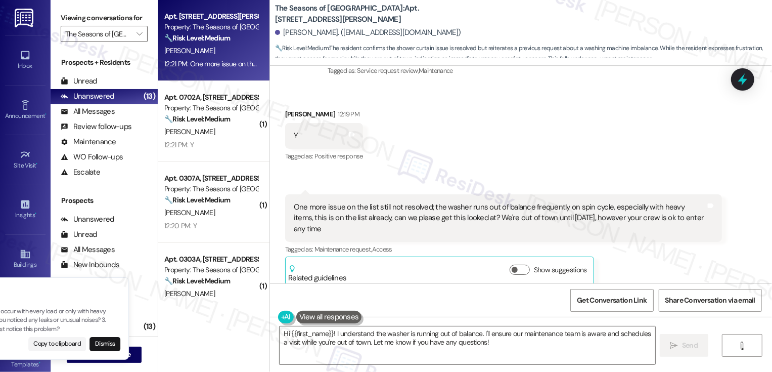
drag, startPoint x: 129, startPoint y: 327, endPoint x: 118, endPoint y: 327, distance: 11.1
click at [118, 327] on p "1. Does the issue occur with every load or only with heavy items? 2. Have you n…" at bounding box center [39, 320] width 163 height 27
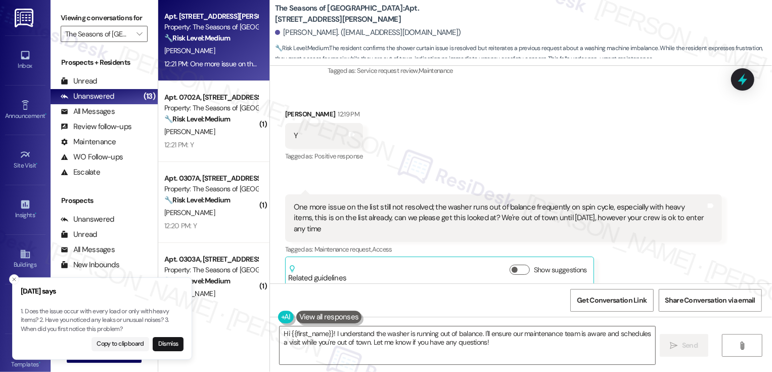
click at [22, 329] on p "1. Does the issue occur with every load or only with heavy items? 2. Have you n…" at bounding box center [102, 320] width 163 height 27
copy p "When did you first notice"
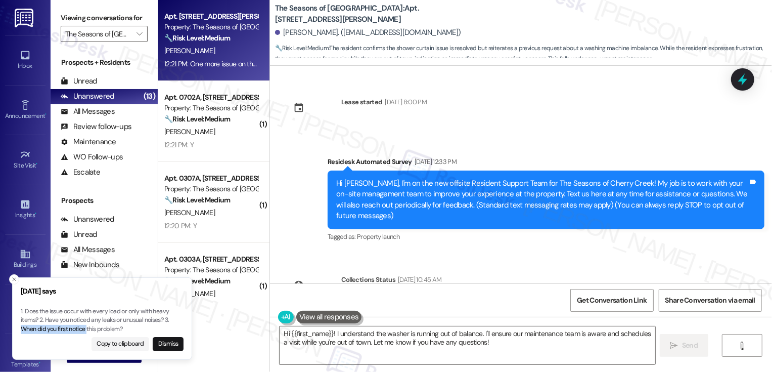
scroll to position [223, 0]
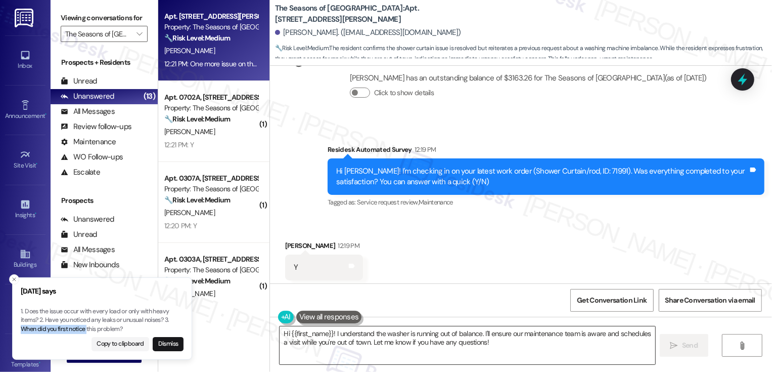
click at [340, 341] on textarea "Hi {{first_name}}! I understand the washer is running out of balance. I'll ensu…" at bounding box center [468, 345] width 376 height 38
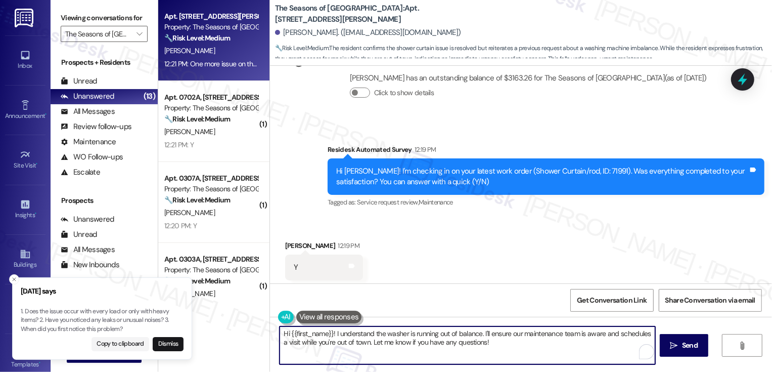
click at [329, 333] on textarea "Hi {{first_name}}! I understand the washer is running out of balance. I'll ensu…" at bounding box center [468, 345] width 376 height 38
drag, startPoint x: 554, startPoint y: 332, endPoint x: 577, endPoint y: 361, distance: 36.0
click at [577, 360] on textarea "Hi {{first_name}}, it's great to hear from you! I understand the washer is runn…" at bounding box center [468, 345] width 376 height 38
paste textarea "When did you first notice"
click at [296, 340] on textarea "Hi {{first_name}}, it's great to hear from you! I understand the washer is runn…" at bounding box center [468, 345] width 376 height 38
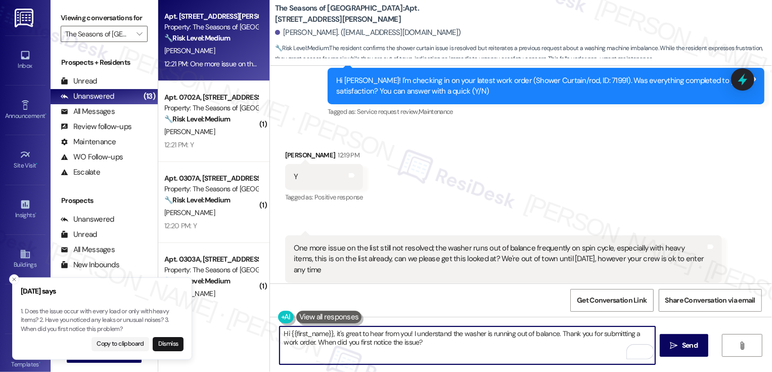
scroll to position [355, 0]
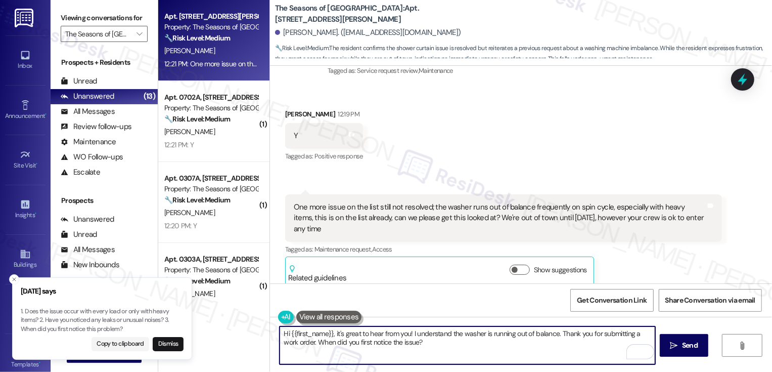
type textarea "Hi {{first_name}}, it's great to hear from you! I understand the washer is runn…"
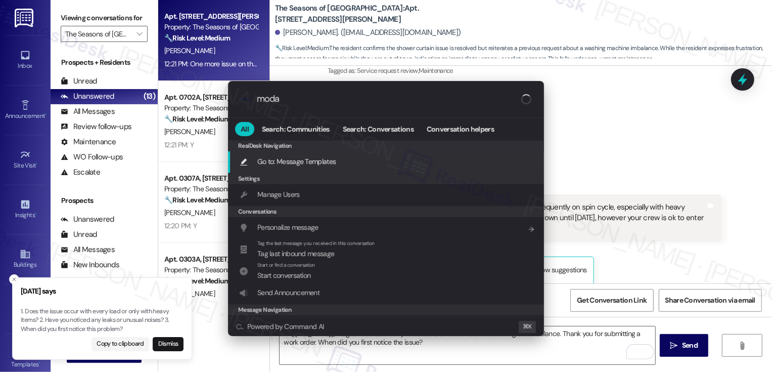
type input "modal"
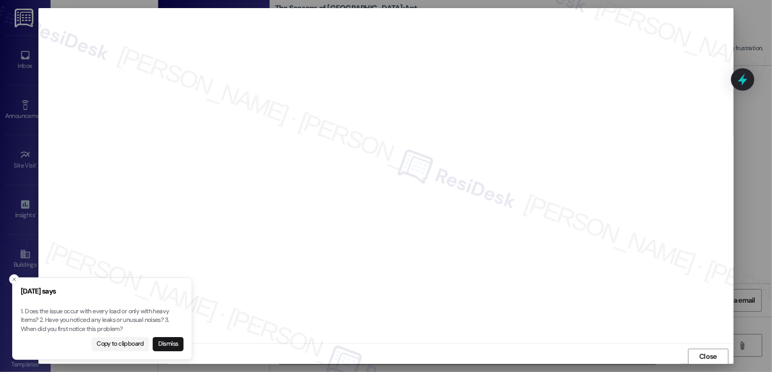
scroll to position [1, 0]
click at [16, 277] on icon "Close toast" at bounding box center [14, 279] width 6 height 6
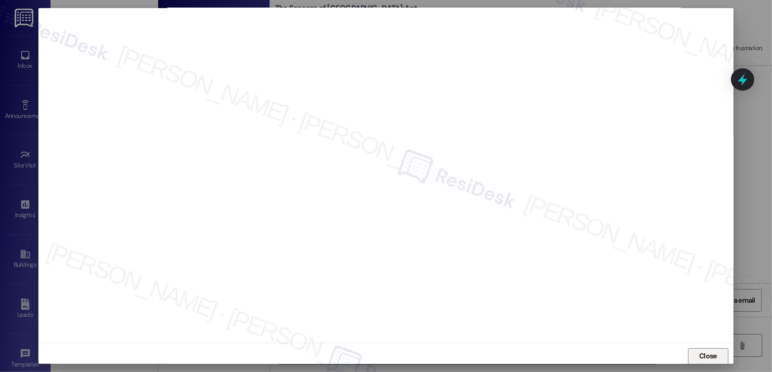
click at [702, 354] on span "Close" at bounding box center [708, 355] width 18 height 11
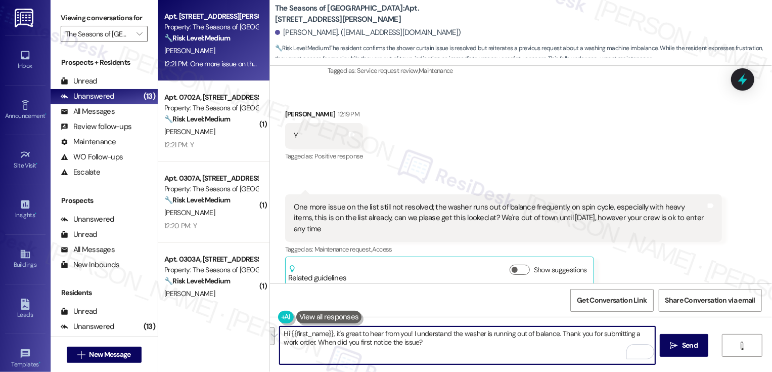
drag, startPoint x: 555, startPoint y: 331, endPoint x: 563, endPoint y: 349, distance: 19.7
click at [563, 349] on textarea "Hi {{first_name}}, it's great to hear from you! I understand the washer is runn…" at bounding box center [468, 345] width 376 height 38
click at [558, 345] on textarea "Hi {{first_name}}, it's great to hear from you! I understand the washer is runn…" at bounding box center [468, 345] width 376 height 38
drag, startPoint x: 555, startPoint y: 331, endPoint x: 567, endPoint y: 350, distance: 22.3
click at [567, 350] on textarea "Hi {{first_name}}, it's great to hear from you! I understand the washer is runn…" at bounding box center [468, 345] width 376 height 38
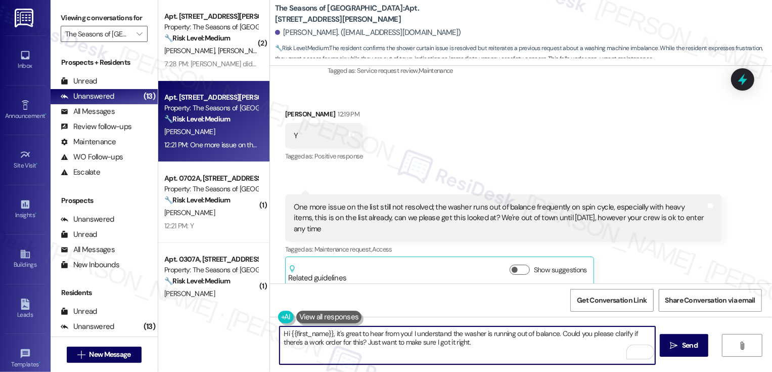
click at [557, 333] on textarea "Hi {{first_name}}, it's great to hear from you! I understand the washer is runn…" at bounding box center [468, 345] width 376 height 38
type textarea "Fetching suggested responses. Please feel free to read through the conversation…"
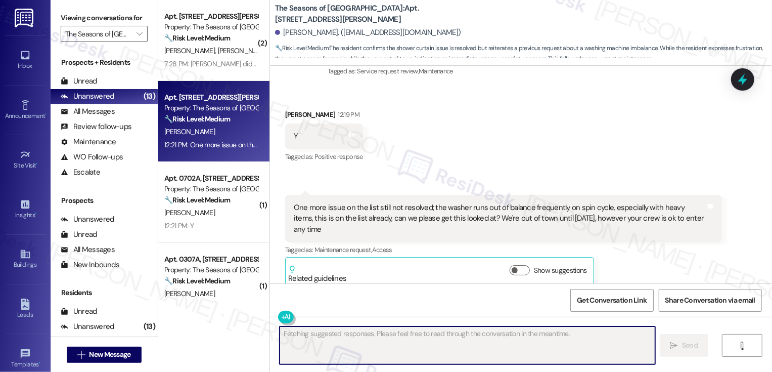
scroll to position [436, 0]
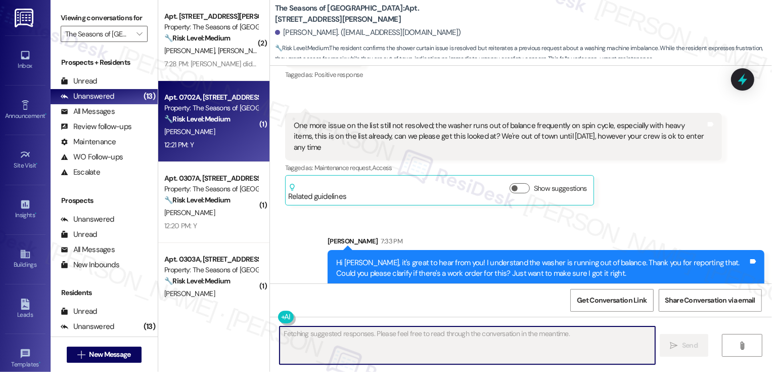
click at [221, 122] on strong "🔧 Risk Level: Medium" at bounding box center [197, 118] width 66 height 9
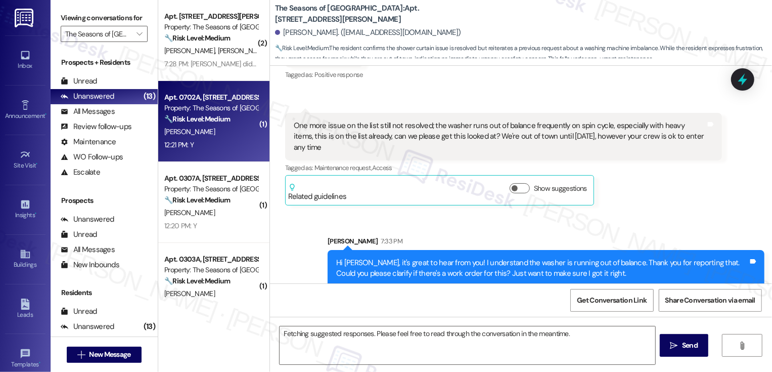
click at [221, 122] on strong "🔧 Risk Level: Medium" at bounding box center [197, 118] width 66 height 9
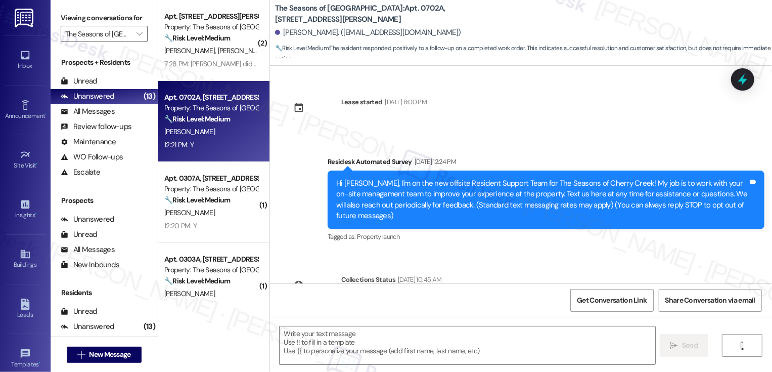
scroll to position [243, 0]
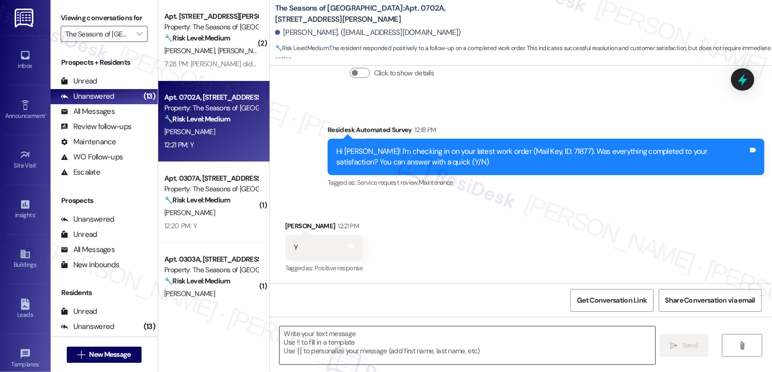
click at [323, 344] on textarea at bounding box center [468, 345] width 376 height 38
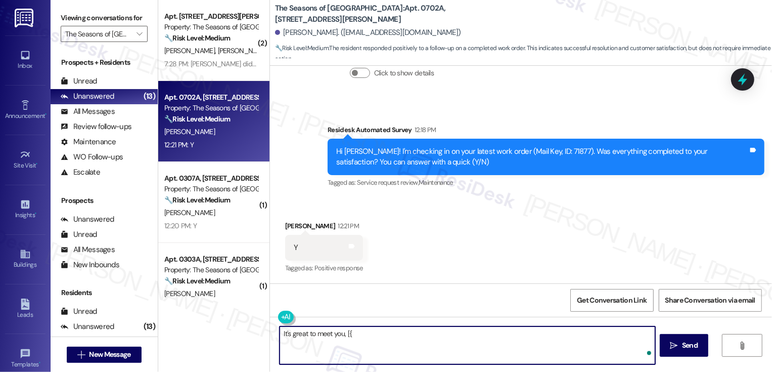
type textarea "It's great to meet you, ["
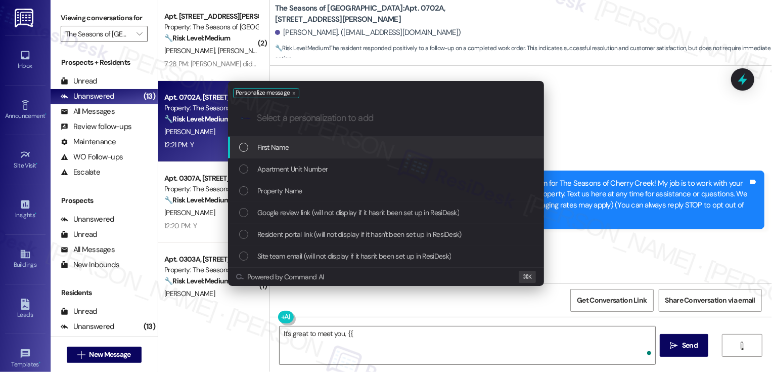
scroll to position [243, 0]
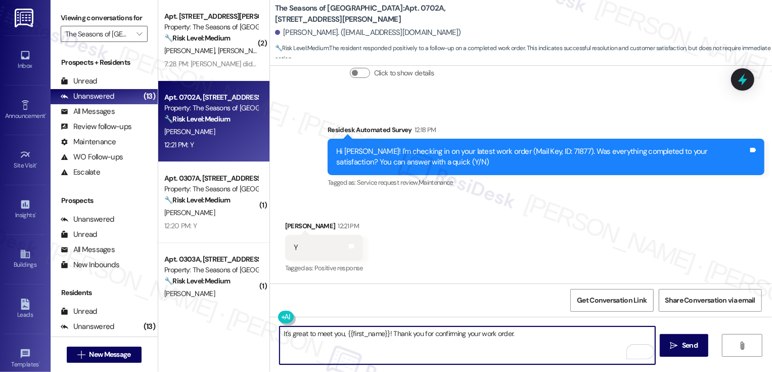
paste textarea "If you don't mind me asking, how has your experience been so far? Has the prope…"
type textarea "It's great to meet you, {{first_name}}! Thank you for confirming your work orde…"
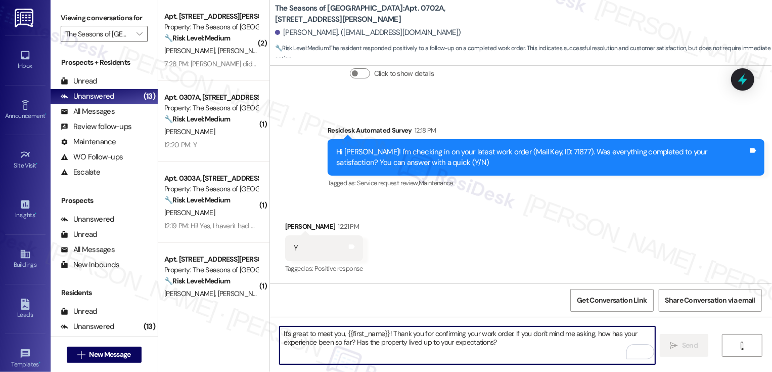
scroll to position [324, 0]
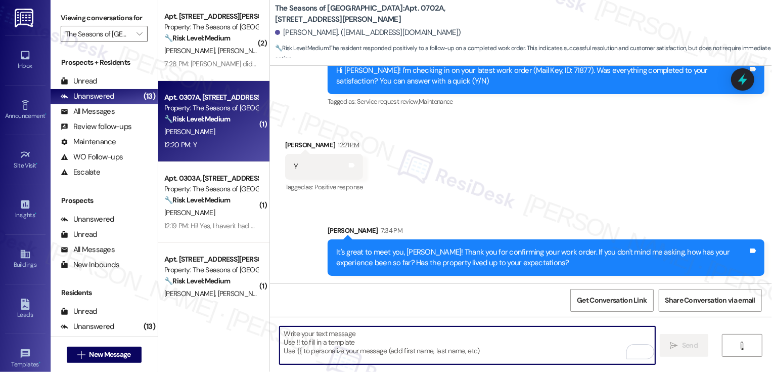
click at [192, 147] on div "12:20 PM: Y 12:20 PM: Y" at bounding box center [211, 145] width 96 height 13
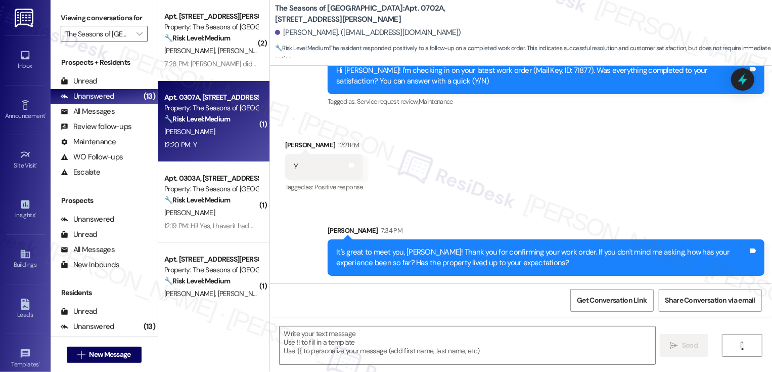
type textarea "Fetching suggested responses. Please feel free to read through the conversation…"
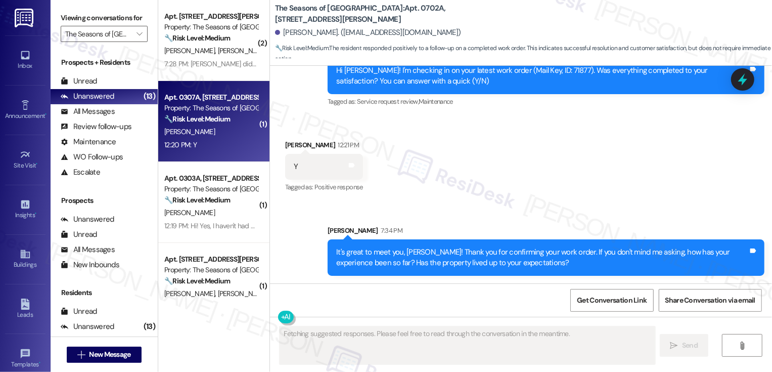
click at [192, 147] on div "12:20 PM: Y 12:20 PM: Y" at bounding box center [211, 145] width 96 height 13
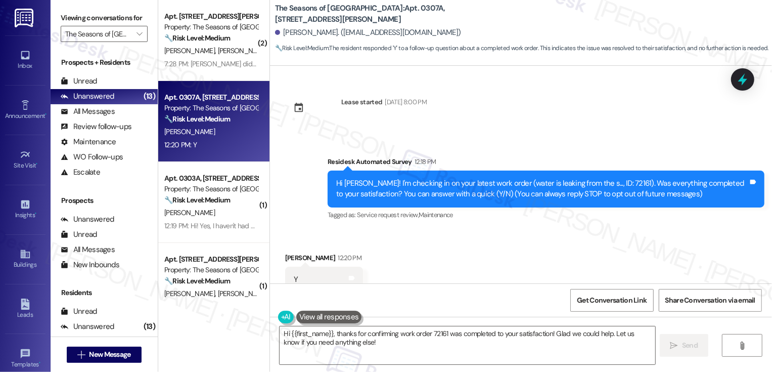
scroll to position [32, 0]
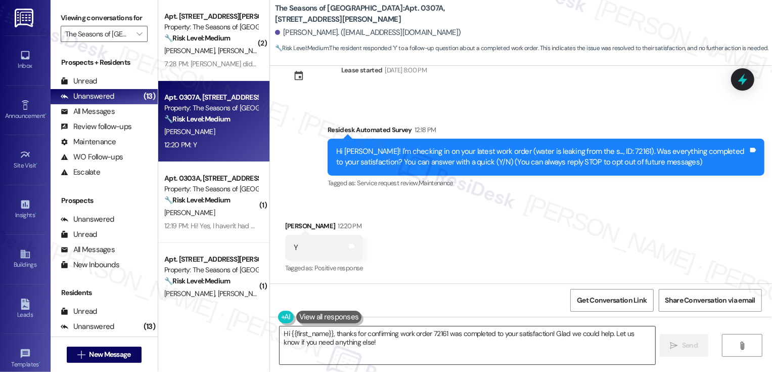
click at [330, 333] on textarea "Hi {{first_name}}, thanks for confirming work order 72161 was completed to your…" at bounding box center [468, 345] width 376 height 38
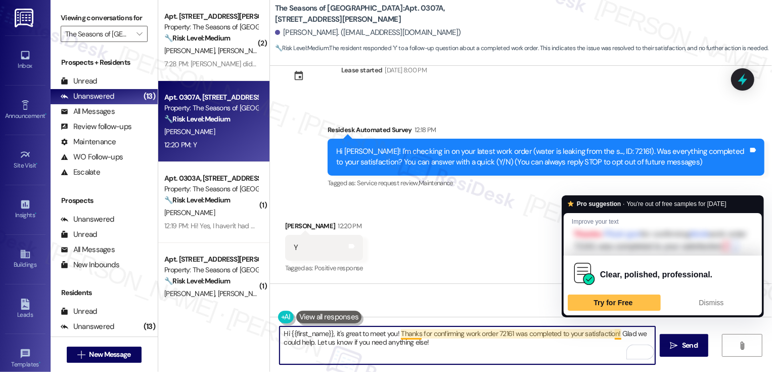
drag, startPoint x: 615, startPoint y: 332, endPoint x: 616, endPoint y: 354, distance: 21.8
click at [616, 353] on textarea "Hi {{first_name}}, it's great to meet you! Thanks for confirming work order 721…" at bounding box center [468, 345] width 376 height 38
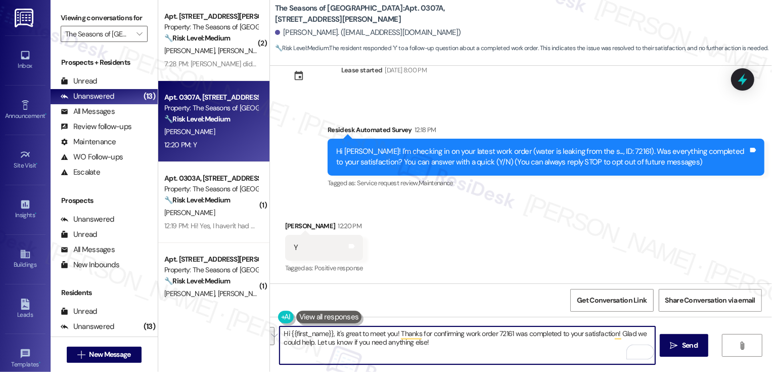
paste textarea "If you don't mind me asking, how has your experience been so far? Has the prope…"
click at [310, 330] on textarea "Hi {{first_name}}, it's great to meet you! Thanks for confirming work order 721…" at bounding box center [468, 345] width 376 height 38
type textarea "Hi Heather, it's great to meet you! Thanks for confirming work order 72161 was …"
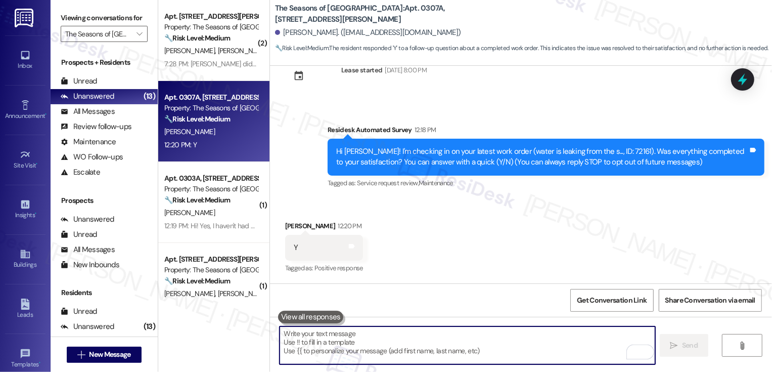
type textarea "Fetching suggested responses. Please feel free to read through the conversation…"
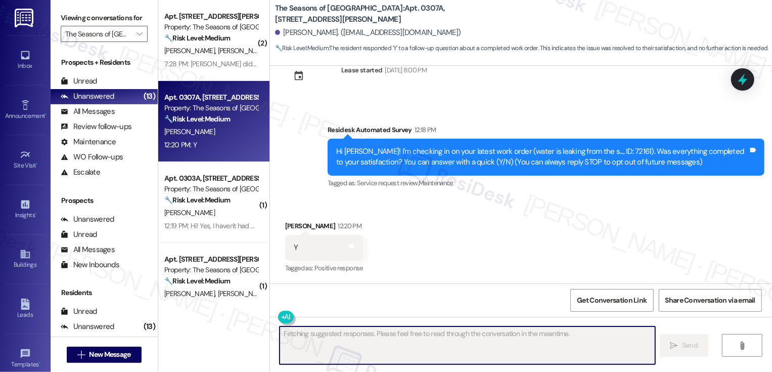
scroll to position [113, 0]
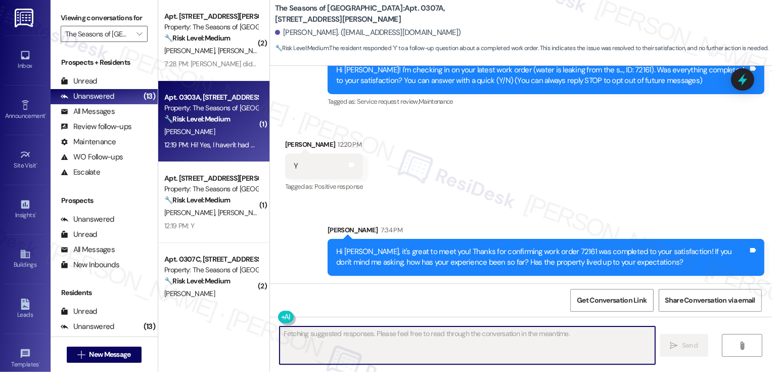
click at [211, 133] on div "S. Tracy" at bounding box center [211, 131] width 96 height 13
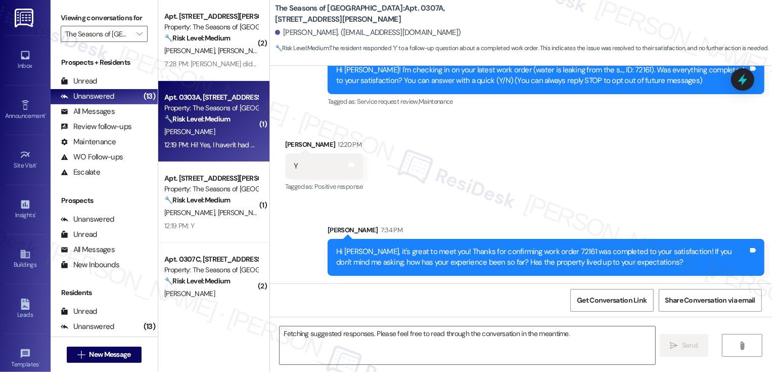
click at [211, 133] on div "S. Tracy" at bounding box center [211, 131] width 96 height 13
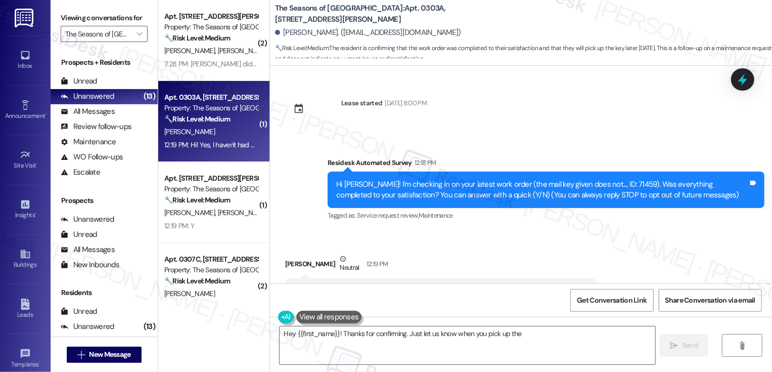
click at [211, 133] on div "S. Tracy" at bounding box center [211, 131] width 96 height 13
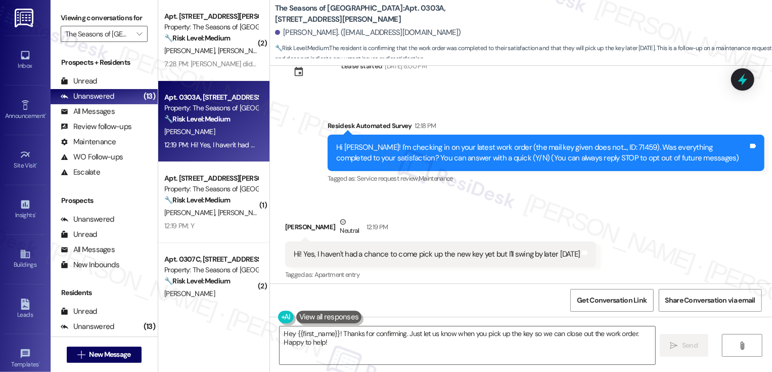
scroll to position [138, 0]
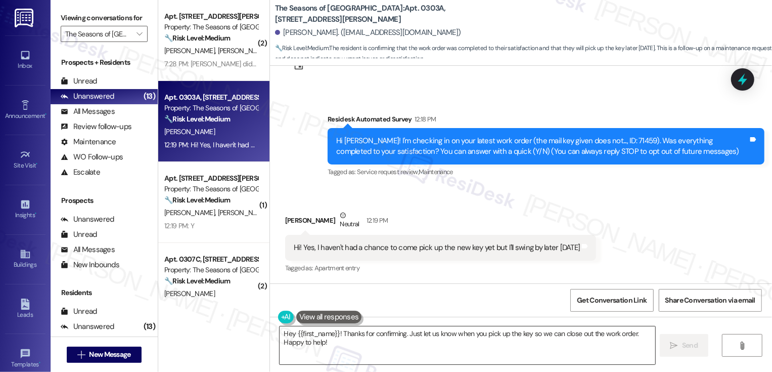
click at [359, 335] on textarea "Hey {{first_name}}! Thanks for confirming. Just let us know when you pick up th…" at bounding box center [468, 345] width 376 height 38
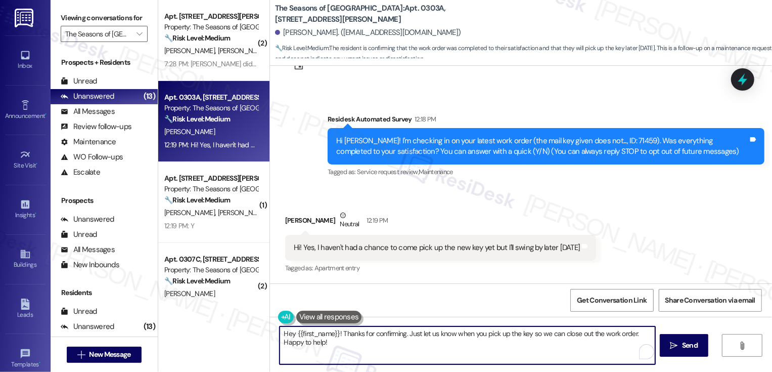
click at [434, 341] on textarea "Hey {{first_name}}! Thanks for confirming. Just let us know when you pick up th…" at bounding box center [468, 345] width 376 height 38
drag, startPoint x: 403, startPoint y: 332, endPoint x: 414, endPoint y: 345, distance: 16.9
click at [413, 345] on textarea "Hey {{first_name}}! Thanks for confirming. Just let us know when you pick up th…" at bounding box center [468, 345] width 376 height 38
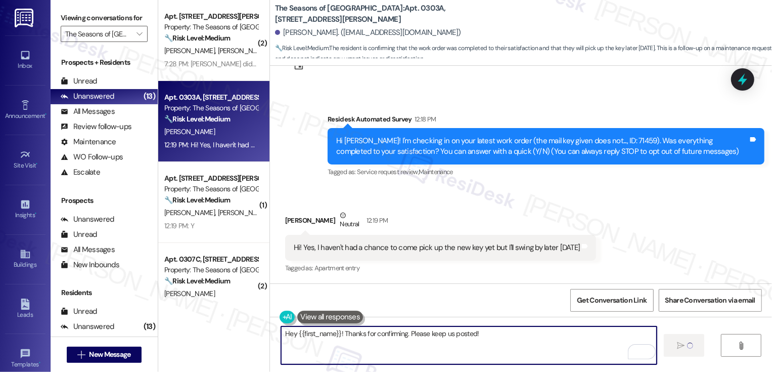
type textarea "Fetching suggested responses. Please feel free to read through the conversation…"
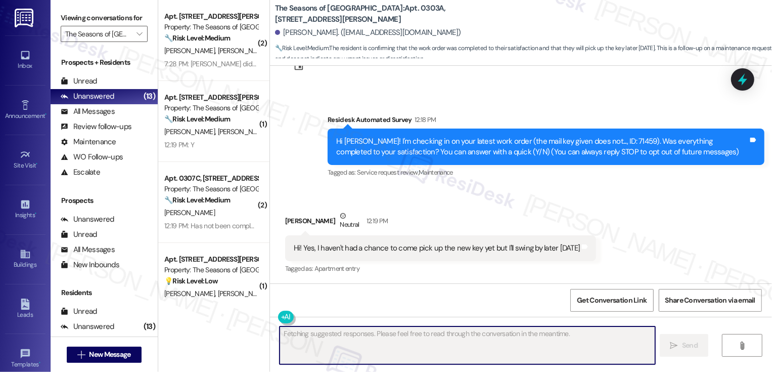
scroll to position [208, 0]
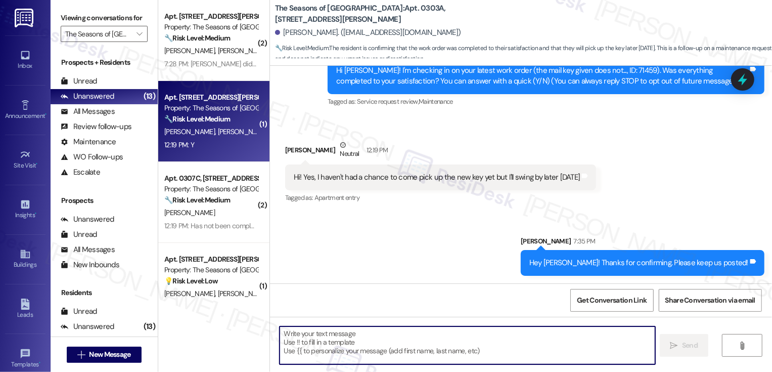
click at [233, 123] on div "🔧 Risk Level: Medium The resident is simply confirming the completion of a work…" at bounding box center [211, 119] width 94 height 11
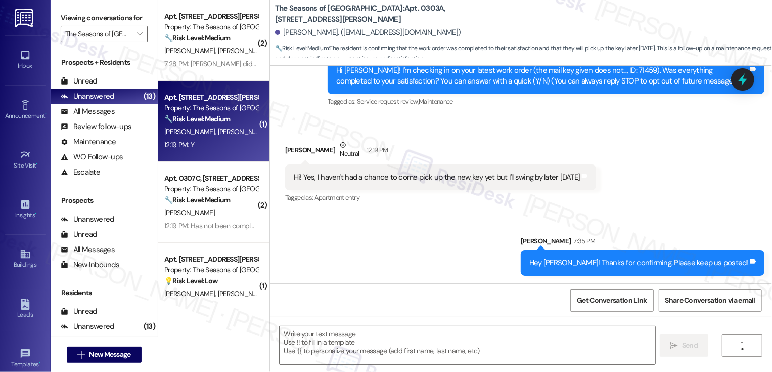
click at [233, 123] on div "🔧 Risk Level: Medium The resident is simply confirming the completion of a work…" at bounding box center [211, 119] width 94 height 11
type textarea "Fetching suggested responses. Please feel free to read through the conversation…"
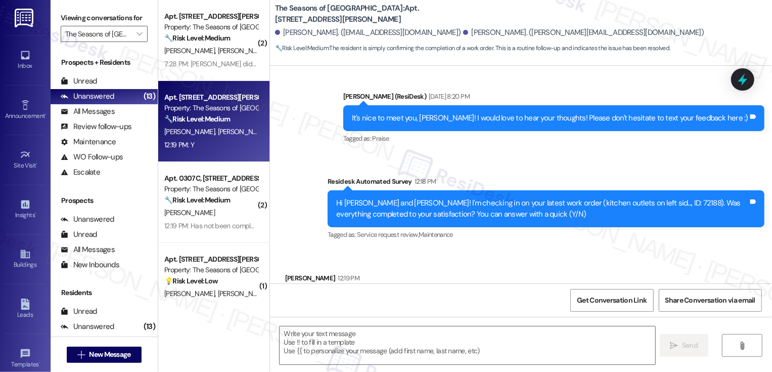
scroll to position [321, 0]
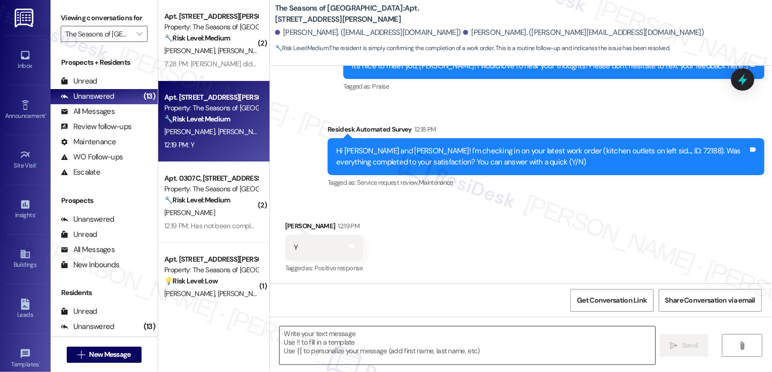
click at [294, 338] on textarea at bounding box center [468, 345] width 376 height 38
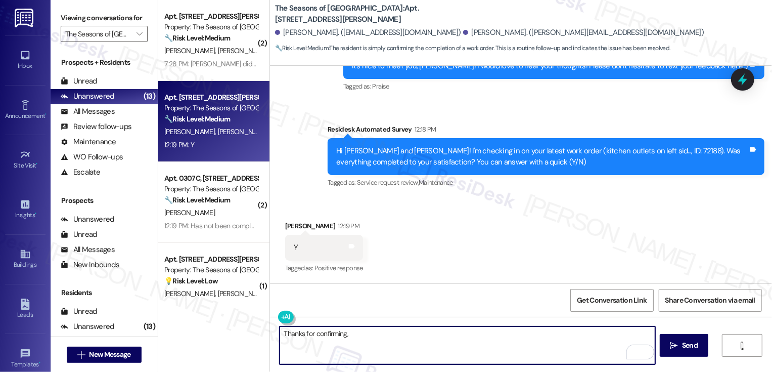
click at [291, 225] on div "Hillary Schefter 12:19 PM" at bounding box center [324, 228] width 78 height 14
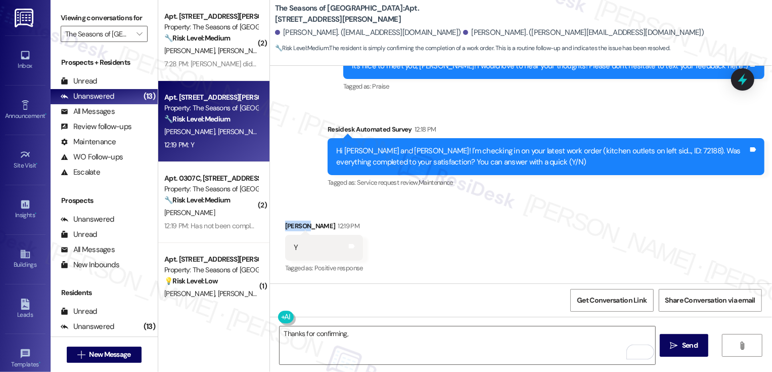
copy div "Hillary"
click at [370, 347] on textarea "Thanks for confirming," at bounding box center [468, 345] width 376 height 38
paste textarea "Hillary"
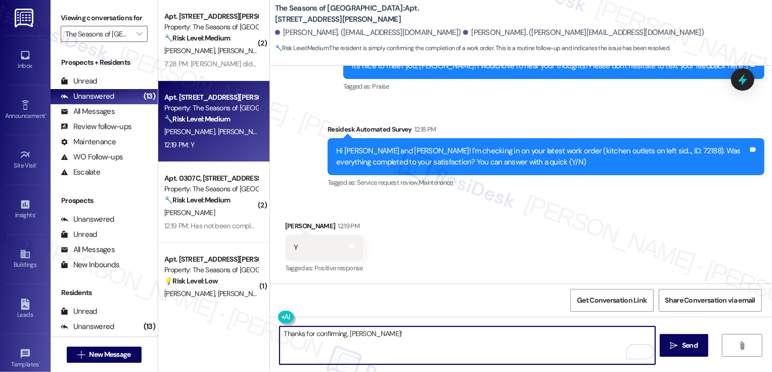
paste textarea "If you don't mind me asking, how has your experience been so far? Has the prope…"
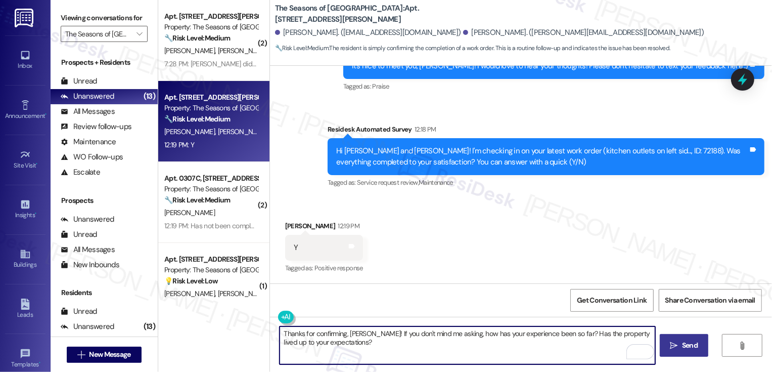
type textarea "Thanks for confirming, Hillary! If you don't mind me asking, how has your exper…"
click at [667, 340] on button " Send" at bounding box center [684, 345] width 49 height 23
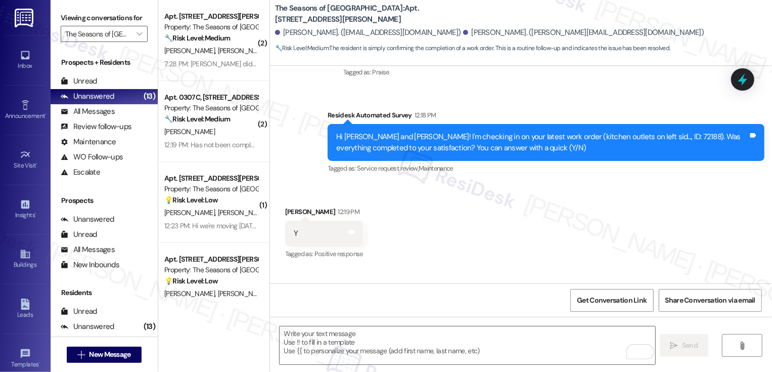
scroll to position [402, 0]
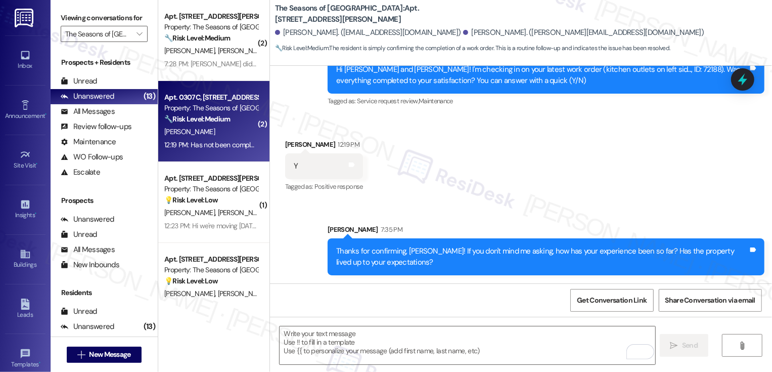
click at [211, 138] on div "C. Hart" at bounding box center [211, 131] width 96 height 13
type textarea "Fetching suggested responses. Please feel free to read through the conversation…"
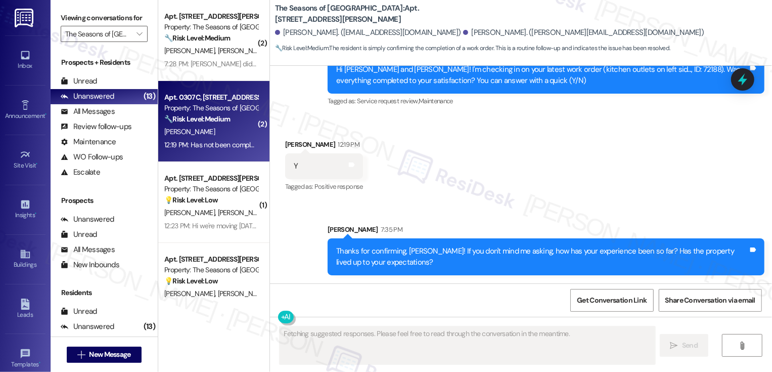
click at [211, 138] on div "C. Hart" at bounding box center [211, 131] width 96 height 13
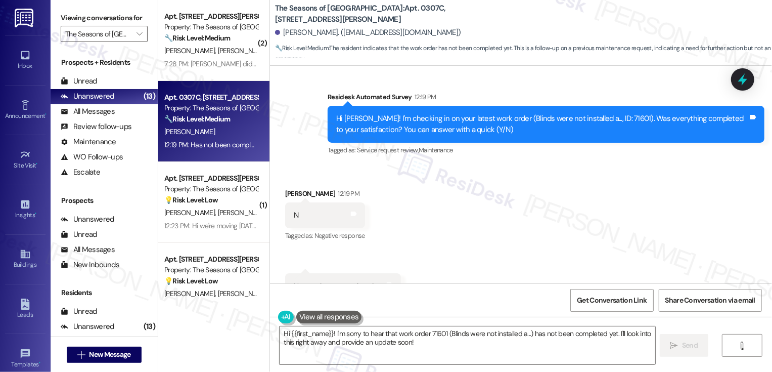
scroll to position [459, 0]
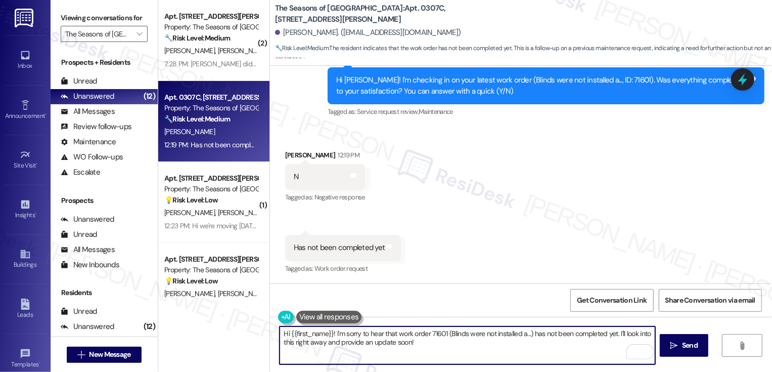
drag, startPoint x: 444, startPoint y: 333, endPoint x: 524, endPoint y: 334, distance: 80.9
click at [526, 334] on textarea "Hi {{first_name}}! I'm sorry to hear that work order 71601 (Blinds were not ins…" at bounding box center [468, 345] width 376 height 38
drag, startPoint x: 531, startPoint y: 334, endPoint x: 536, endPoint y: 342, distance: 9.8
click at [536, 342] on textarea "Hi {{first_name}}! I'm sorry to hear that work order 71601 has not been complet…" at bounding box center [468, 345] width 376 height 38
drag, startPoint x: 532, startPoint y: 336, endPoint x: 537, endPoint y: 344, distance: 9.4
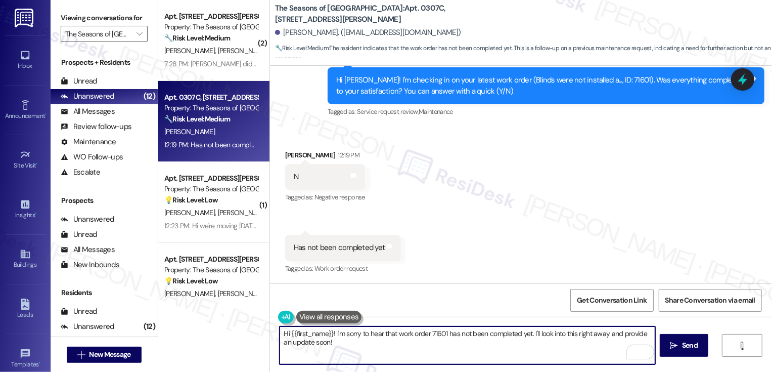
click at [537, 344] on textarea "Hi {{first_name}}! I'm sorry to hear that work order 71601 has not been complet…" at bounding box center [468, 345] width 376 height 38
click at [417, 351] on textarea "Hi {{first_name}}! I'm sorry to hear that work order 71601 has not been complet…" at bounding box center [468, 345] width 376 height 38
click at [522, 349] on textarea "Hi {{first_name}}! I'm sorry to hear that work order 71601 has not been complet…" at bounding box center [468, 345] width 376 height 38
click at [680, 351] on button " Send" at bounding box center [684, 345] width 49 height 23
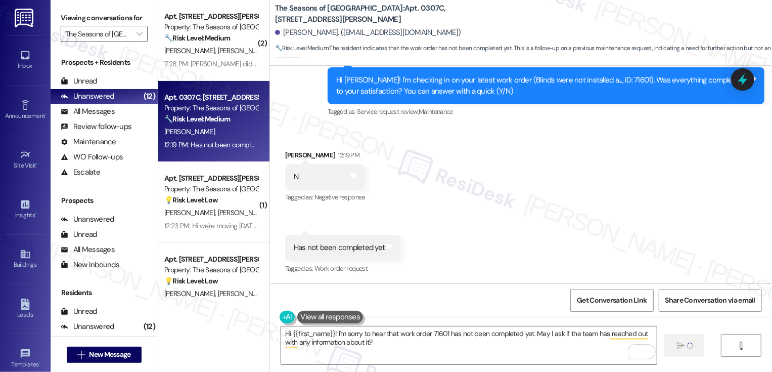
type textarea "Fetching suggested responses. Please feel free to read through the conversation…"
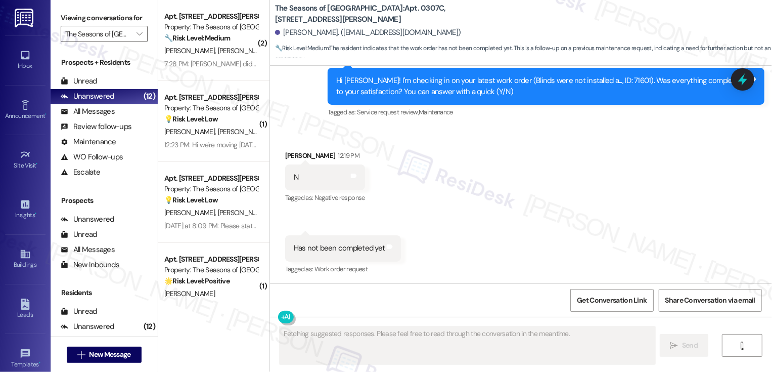
scroll to position [540, 0]
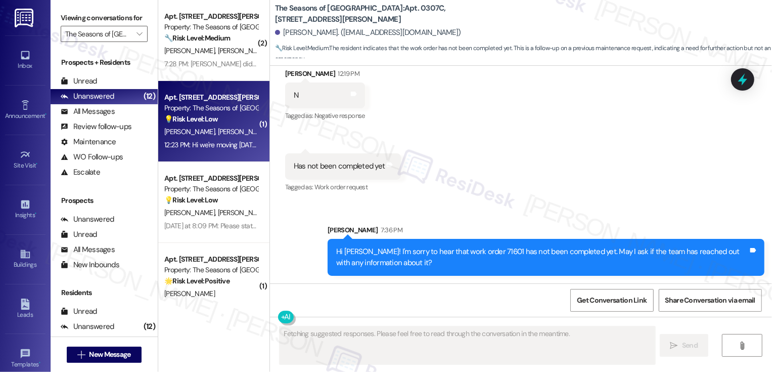
click at [209, 146] on div "12:23 PM: Hi we're moving today and expect to arrive around September 1st. I'll…" at bounding box center [464, 144] width 601 height 9
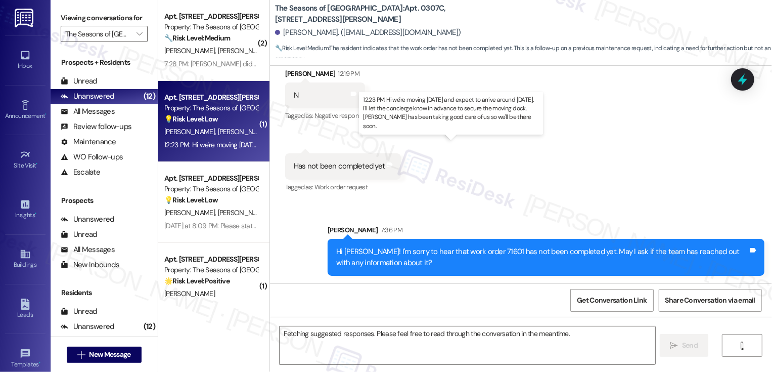
click at [209, 146] on div "12:23 PM: Hi we're moving today and expect to arrive around September 1st. I'll…" at bounding box center [464, 144] width 601 height 9
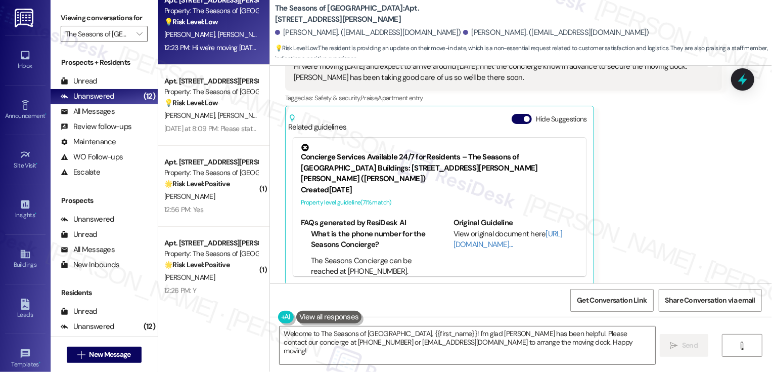
scroll to position [232, 0]
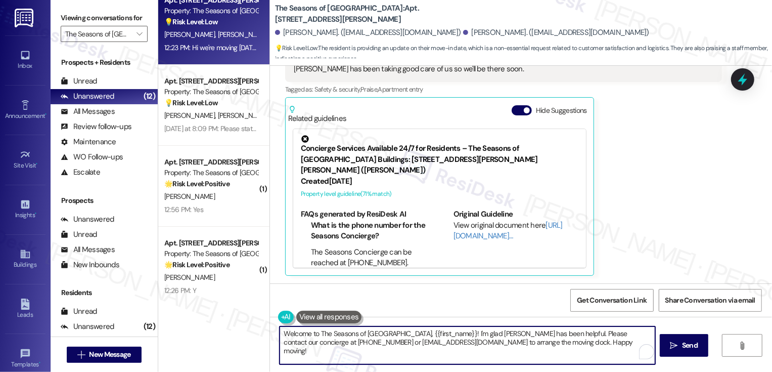
drag, startPoint x: 401, startPoint y: 332, endPoint x: 275, endPoint y: 330, distance: 125.4
click at [280, 331] on textarea "Welcome to The Seasons of Cherry Creek, {{first_name}}! I'm glad Aaron has been…" at bounding box center [468, 345] width 376 height 38
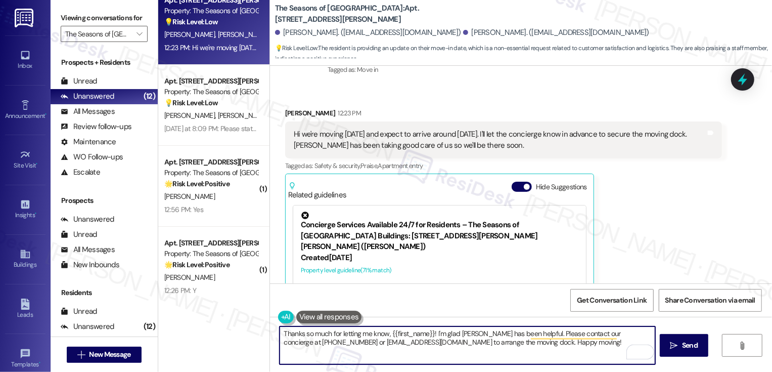
click at [291, 113] on div "Edward Gietl 12:23 PM" at bounding box center [503, 115] width 437 height 14
copy div "Edward"
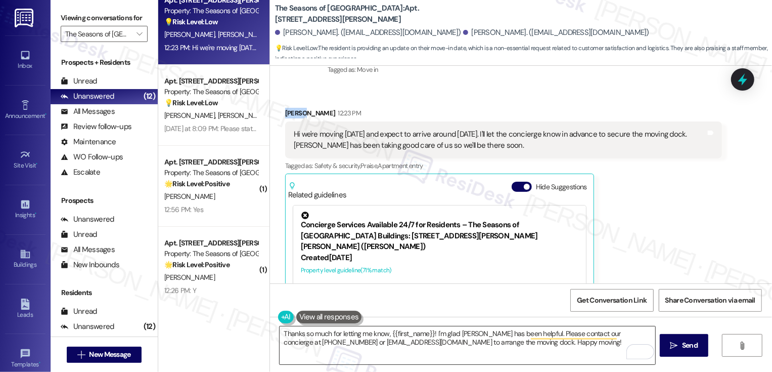
click at [414, 331] on textarea "Thanks so much for letting me know, {{first_name}}! I'm glad Aaron has been hel…" at bounding box center [468, 345] width 376 height 38
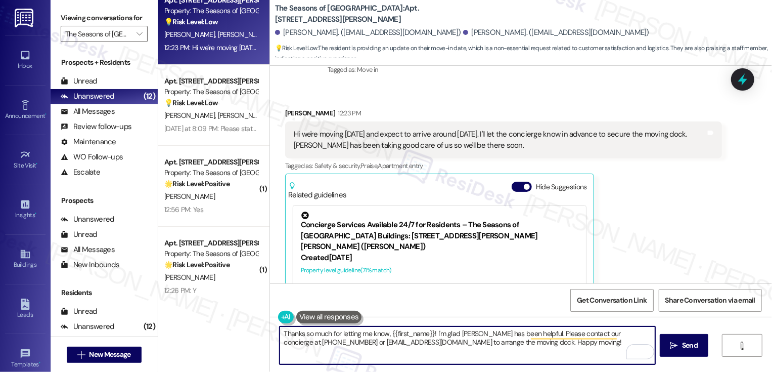
click at [414, 331] on textarea "Thanks so much for letting me know, {{first_name}}! I'm glad Aaron has been hel…" at bounding box center [468, 345] width 376 height 38
paste textarea "Edward"
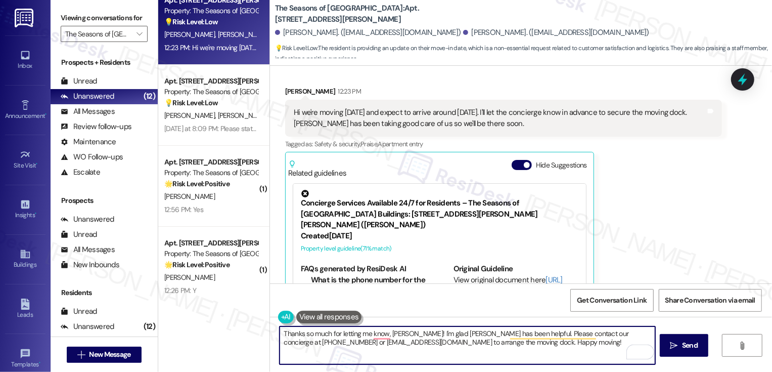
scroll to position [210, 0]
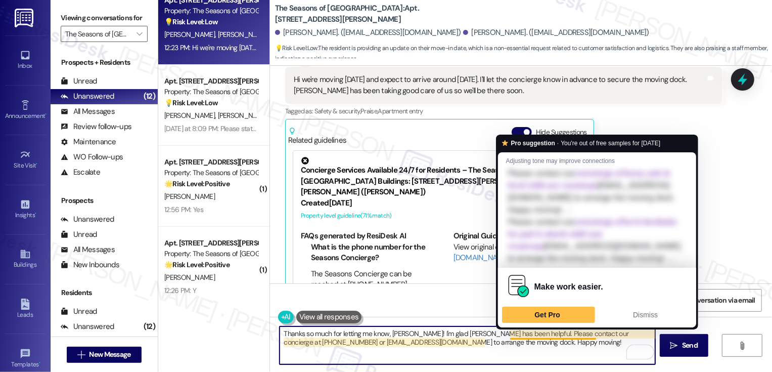
click at [537, 342] on textarea "Thanks so much for letting me know, Edward! I'm glad Aaron has been helpful. Pl…" at bounding box center [468, 345] width 376 height 38
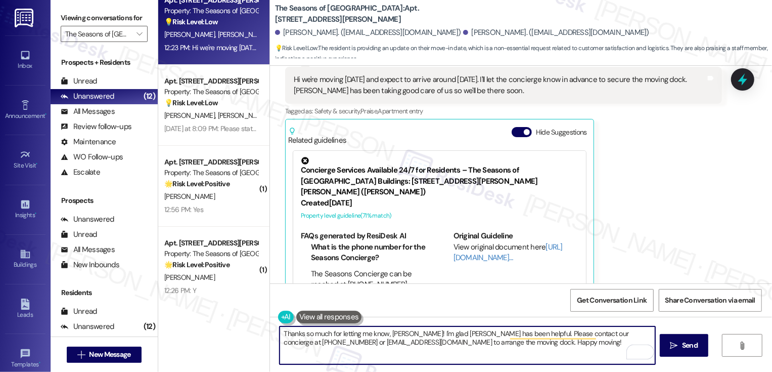
click at [540, 346] on textarea "Thanks so much for letting me know, Edward! I'm glad Aaron has been helpful. Pl…" at bounding box center [468, 345] width 376 height 38
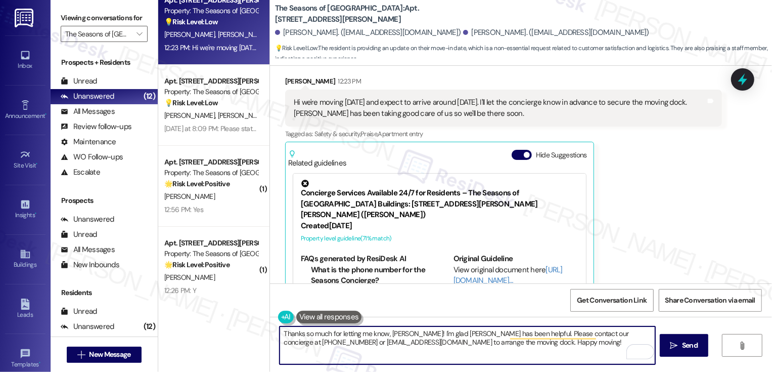
scroll to position [187, 0]
click at [544, 344] on textarea "Thanks so much for letting me know, Edward! I'm glad Aaron has been helpful. Pl…" at bounding box center [468, 345] width 376 height 38
click at [592, 346] on textarea "Thanks so much for letting me know, Edward! I'm glad Aaron has been helpful. Pl…" at bounding box center [468, 345] width 376 height 38
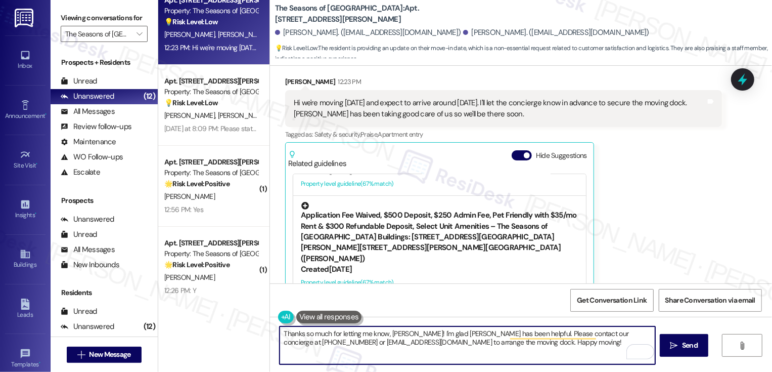
scroll to position [314, 0]
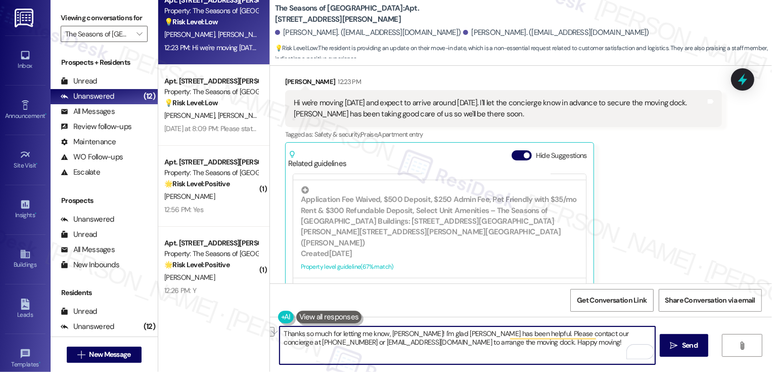
drag, startPoint x: 396, startPoint y: 341, endPoint x: 473, endPoint y: 341, distance: 77.4
click at [475, 342] on textarea "Thanks so much for letting me know, Edward! I'm glad Aaron has been helpful. Pl…" at bounding box center [468, 345] width 376 height 38
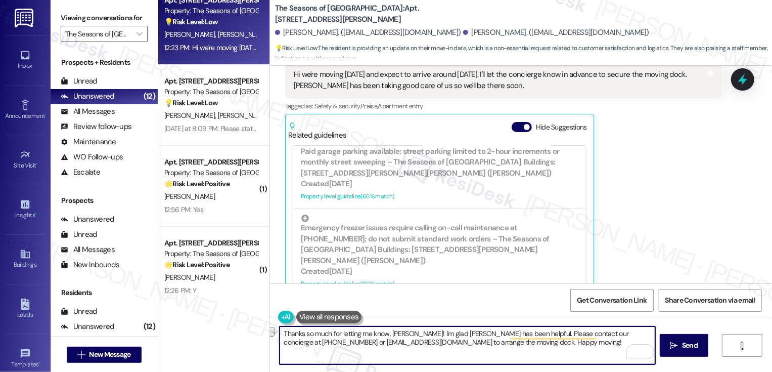
scroll to position [232, 0]
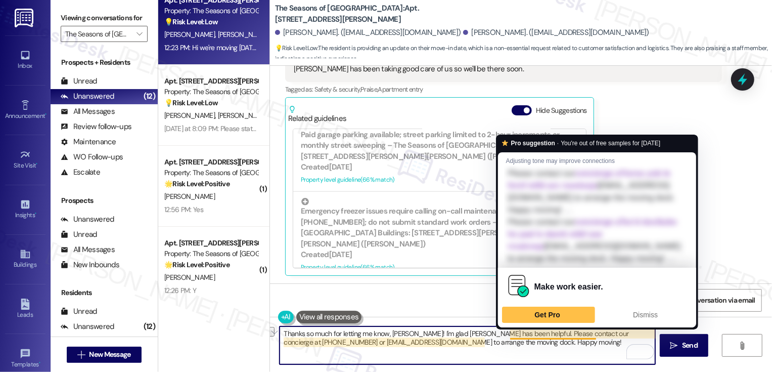
click at [530, 343] on textarea "Thanks so much for letting me know, Edward! I'm glad Aaron has been helpful. Pl…" at bounding box center [468, 345] width 376 height 38
click at [537, 337] on textarea "Thanks so much for letting me know, Edward! I'm glad Aaron has been helpful. Pl…" at bounding box center [468, 345] width 376 height 38
click at [512, 334] on textarea "Thanks so much for letting me know, Edward! I'm glad Aaron has been helpful. Pl…" at bounding box center [468, 345] width 376 height 38
click at [534, 334] on textarea "Thanks so much for letting me know, Edward! I'm glad Aaron has been helpful. Pl…" at bounding box center [468, 345] width 376 height 38
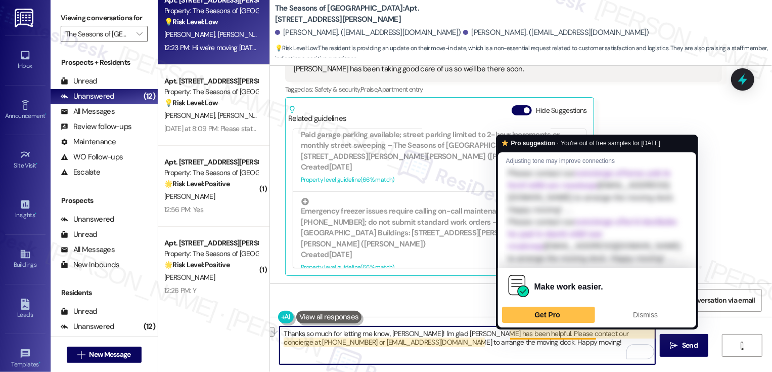
drag, startPoint x: 553, startPoint y: 334, endPoint x: 502, endPoint y: 335, distance: 51.1
click at [502, 335] on textarea "Thanks so much for letting me know, Edward! I'm glad Aaron has been helpful. Pl…" at bounding box center [468, 345] width 376 height 38
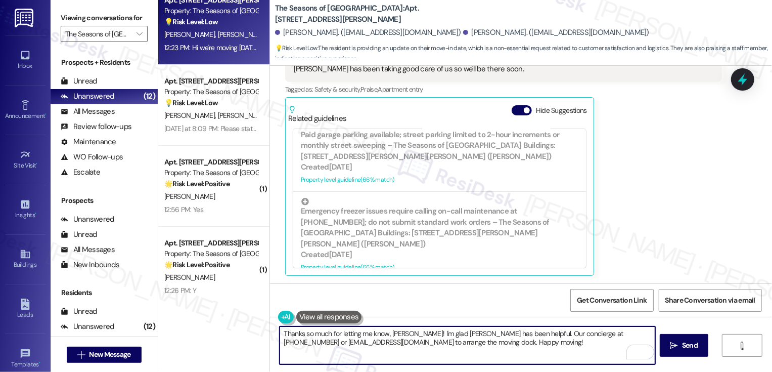
click at [544, 331] on textarea "Thanks so much for letting me know, Edward! I'm glad Aaron has been helpful. Ou…" at bounding box center [468, 345] width 376 height 38
click at [506, 338] on textarea "Thanks so much for letting me know, Edward! I'm glad Aaron has been helpful. Ou…" at bounding box center [468, 345] width 376 height 38
drag, startPoint x: 513, startPoint y: 343, endPoint x: 429, endPoint y: 342, distance: 83.5
click at [429, 342] on textarea "Thanks so much for letting me know, Edward! I'm glad Aaron has been helpful. Ou…" at bounding box center [468, 345] width 376 height 38
click at [542, 345] on textarea "Thanks so much for letting me know, Edward! I'm glad Aaron has been helpful. Ou…" at bounding box center [468, 345] width 376 height 38
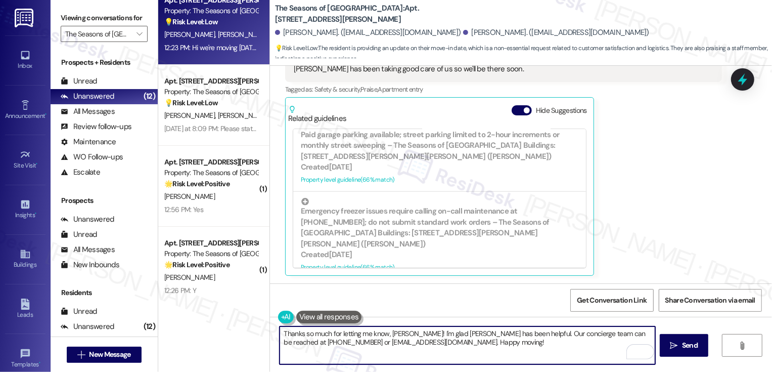
click at [597, 344] on textarea "Thanks so much for letting me know, Edward! I'm glad Aaron has been helpful. Ou…" at bounding box center [468, 345] width 376 height 38
click at [675, 342] on icon "" at bounding box center [675, 345] width 8 height 8
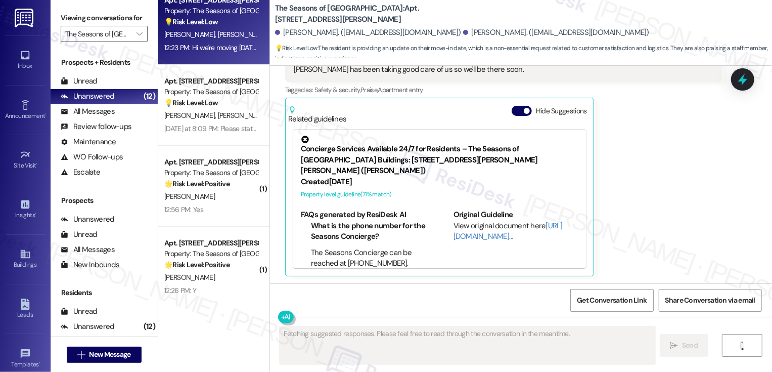
scroll to position [314, 0]
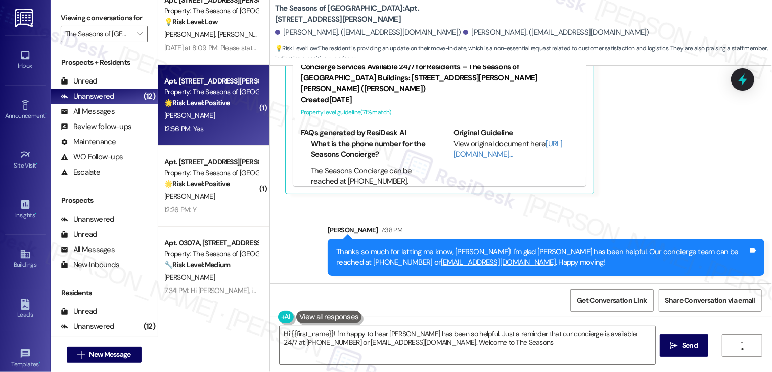
type textarea "Hi {{first_name}}! I'm happy to hear Aaron has been so helpful. Just a reminder…"
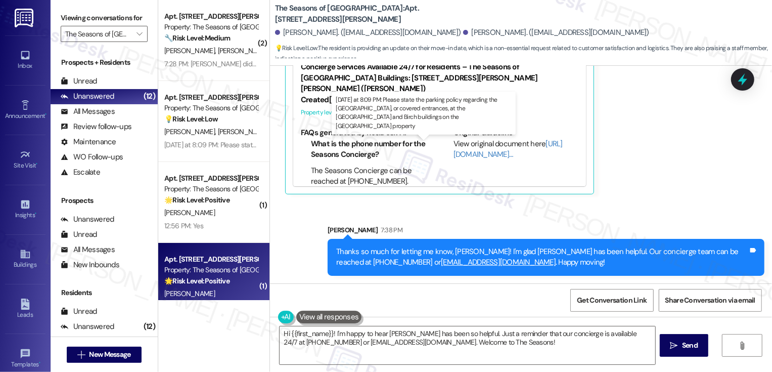
scroll to position [11, 0]
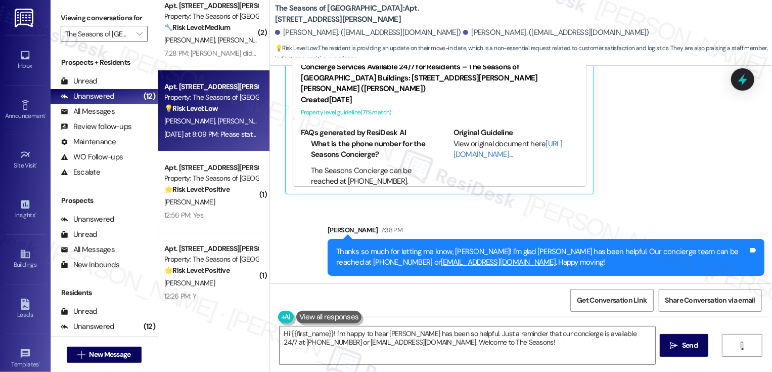
click at [237, 126] on div "B. Sykes A. Sykes G. Claytor" at bounding box center [211, 121] width 96 height 13
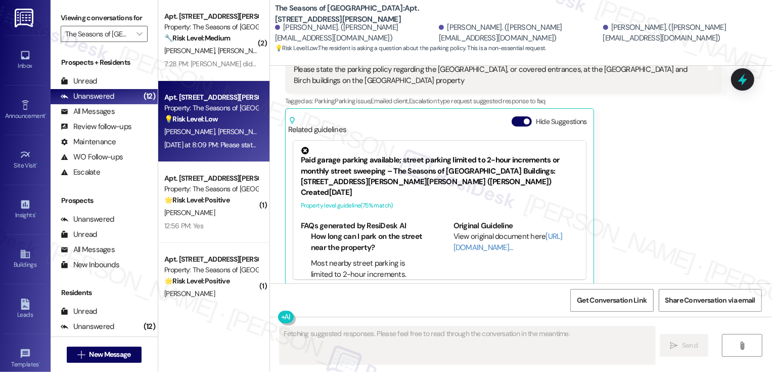
scroll to position [3, 0]
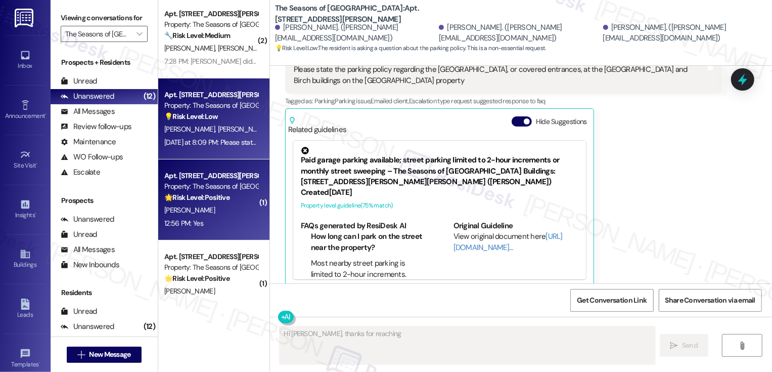
type textarea "Hi Andrew, thanks for reaching"
click at [183, 212] on span "B. Lozano" at bounding box center [189, 209] width 51 height 9
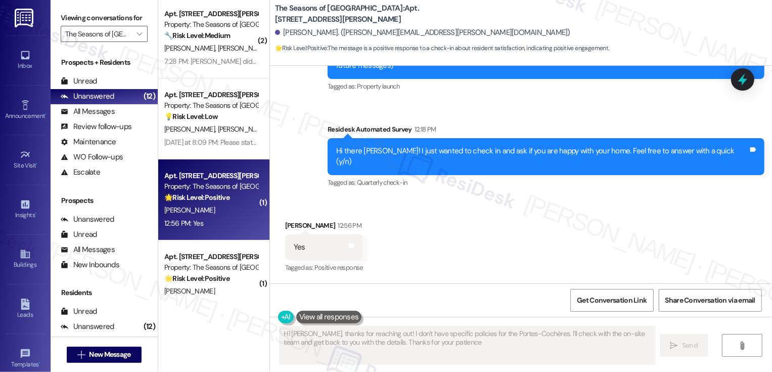
type textarea "Hi Andrew, thanks for reaching out! I don't have specific policies for the Port…"
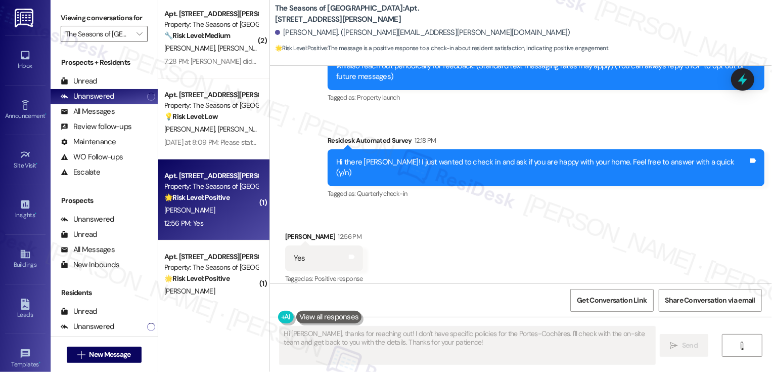
click at [183, 212] on span "B. Lozano" at bounding box center [189, 209] width 51 height 9
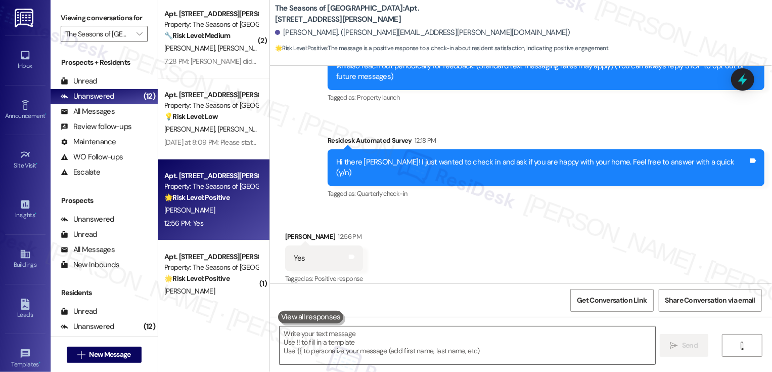
click at [408, 337] on textarea at bounding box center [468, 345] width 376 height 38
paste textarea "Hi {{first_name}}, it's nice to meet you! I'm so glad to hear you're happy with…"
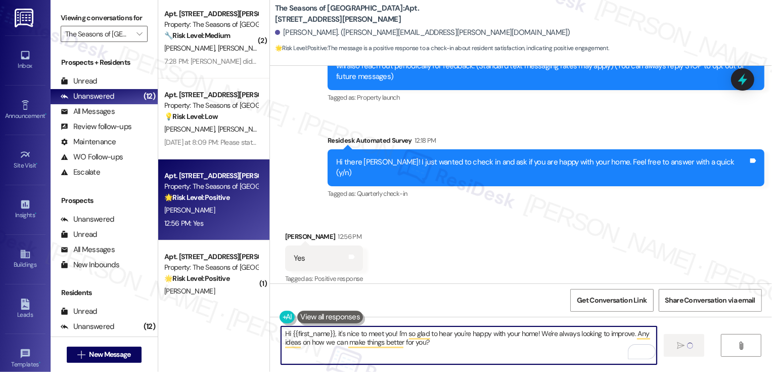
type textarea "Fetching suggested responses. Please feel free to read through the conversation…"
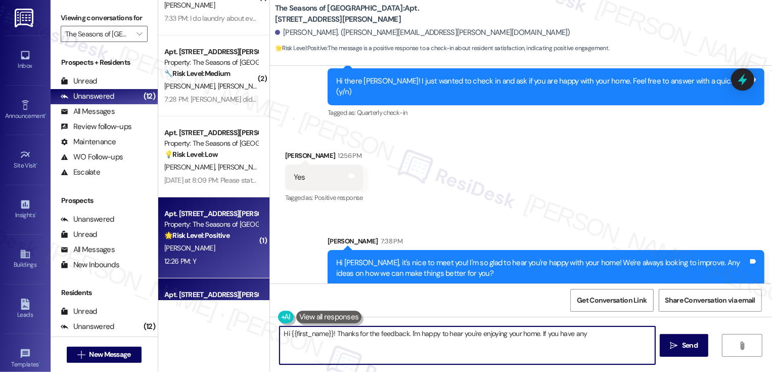
scroll to position [66, 0]
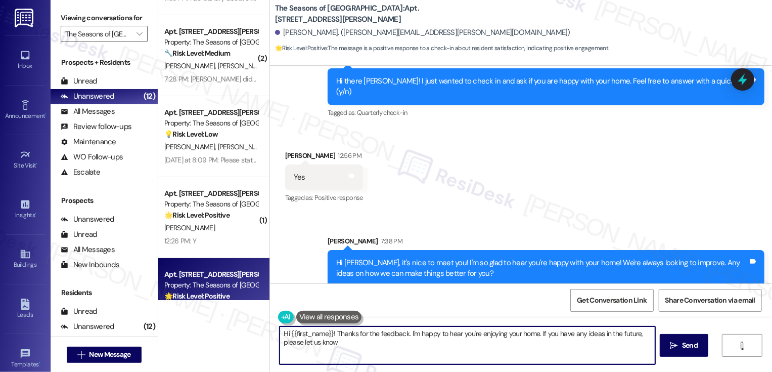
type textarea "Hi {{first_name}}! Thanks for the feedback. I'm happy to hear you're enjoying y…"
click at [214, 215] on strong "🌟 Risk Level: Positive" at bounding box center [196, 214] width 65 height 9
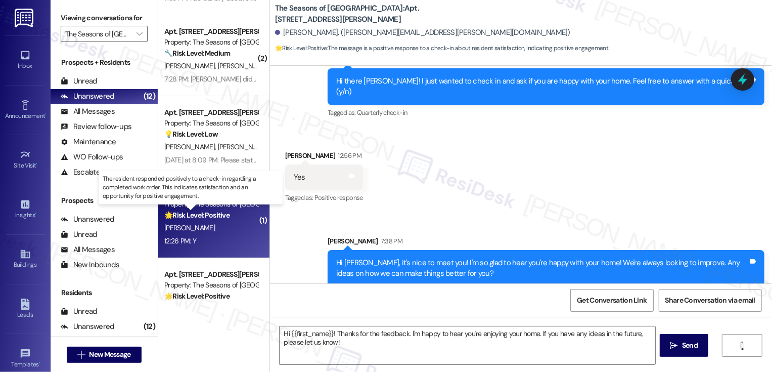
type textarea "Fetching suggested responses. Please feel free to read through the conversation…"
click at [214, 215] on strong "🌟 Risk Level: Positive" at bounding box center [196, 214] width 65 height 9
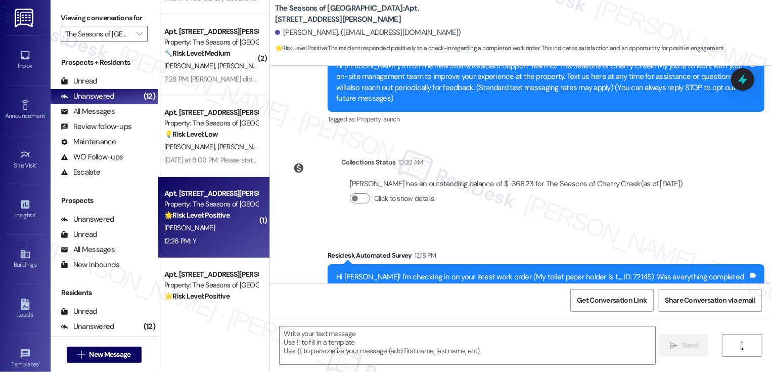
scroll to position [215, 0]
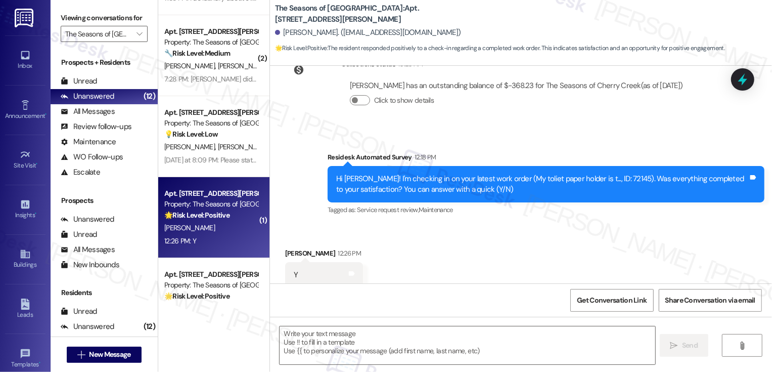
type textarea "Fetching suggested responses. Please feel free to read through the conversation…"
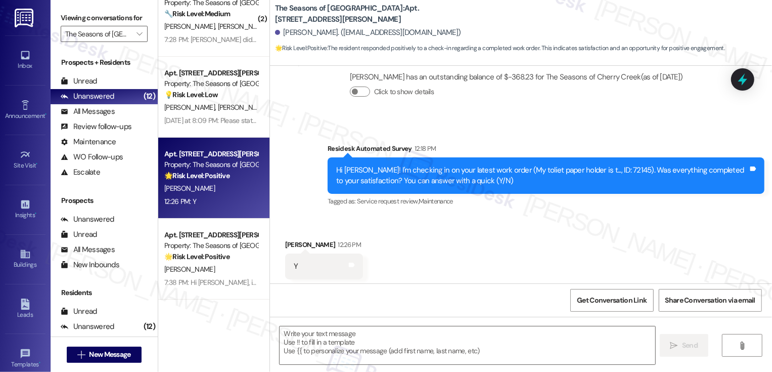
scroll to position [243, 0]
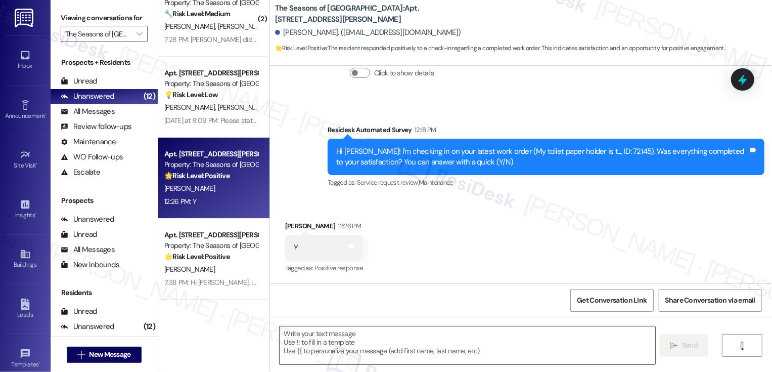
click at [347, 338] on textarea at bounding box center [468, 345] width 376 height 38
paste textarea "Hi {{first_name}}, it's nice to meet you! I'm so glad to hear you're happy with…"
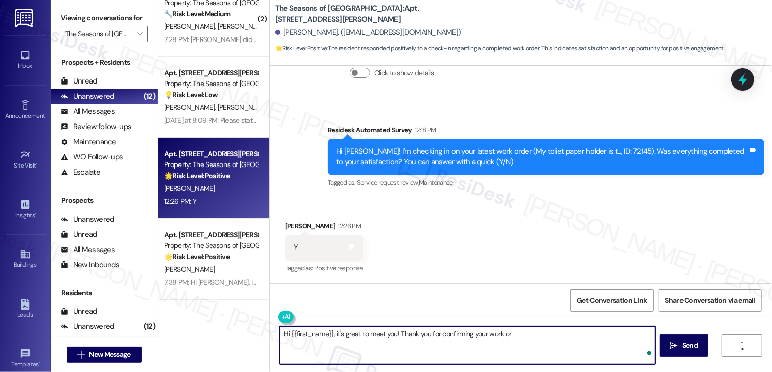
type textarea "Hi {{first_name}}, it's great to meet you! Thank you for confirming your work o…"
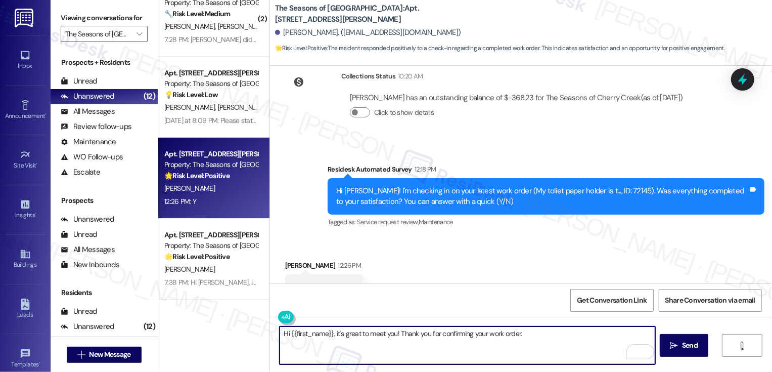
scroll to position [243, 0]
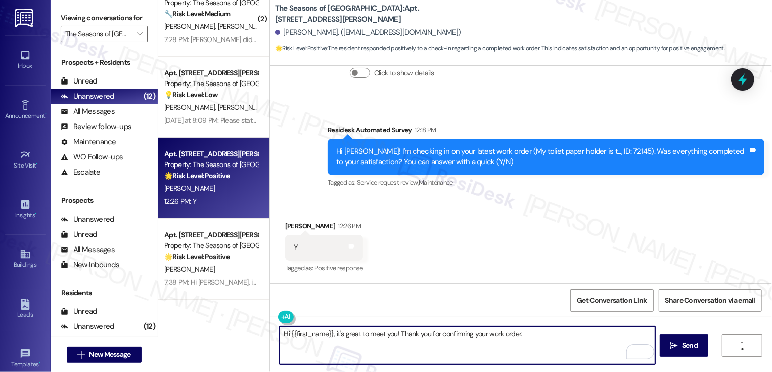
paste textarea "If you don't mind me asking, how has your experience been so far? Has the prope…"
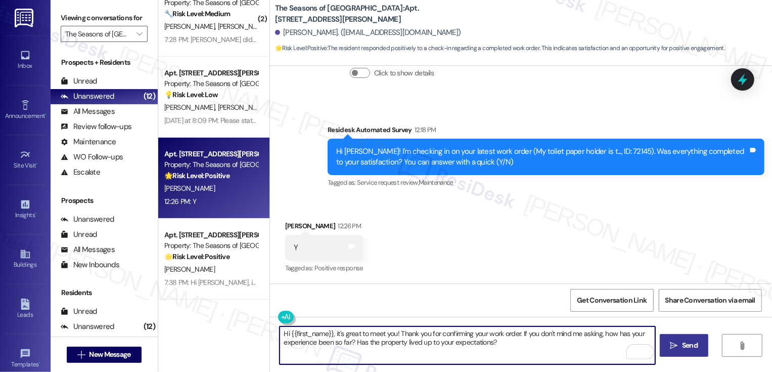
type textarea "Hi {{first_name}}, it's great to meet you! Thank you for confirming your work o…"
click at [683, 352] on button " Send" at bounding box center [684, 345] width 49 height 23
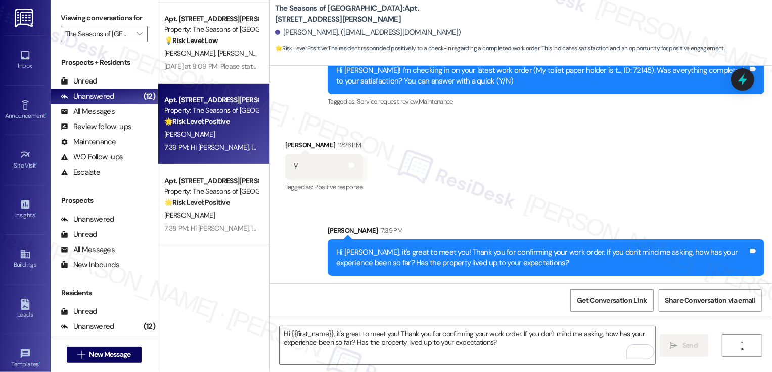
scroll to position [0, 0]
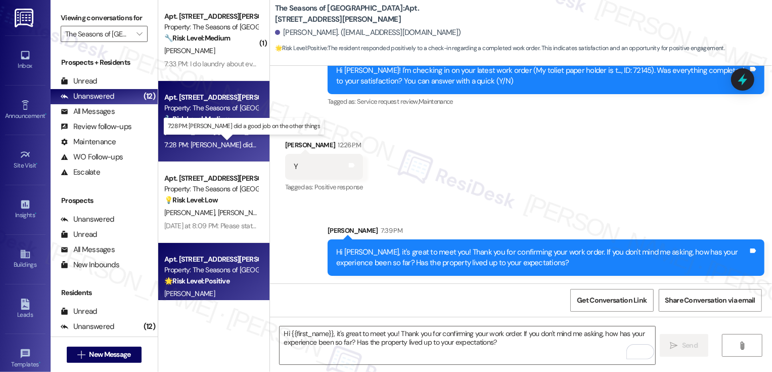
click at [221, 149] on div "7:28 PM: [PERSON_NAME] did a good job on the other things 7:28 PM: [PERSON_NAME…" at bounding box center [253, 144] width 178 height 9
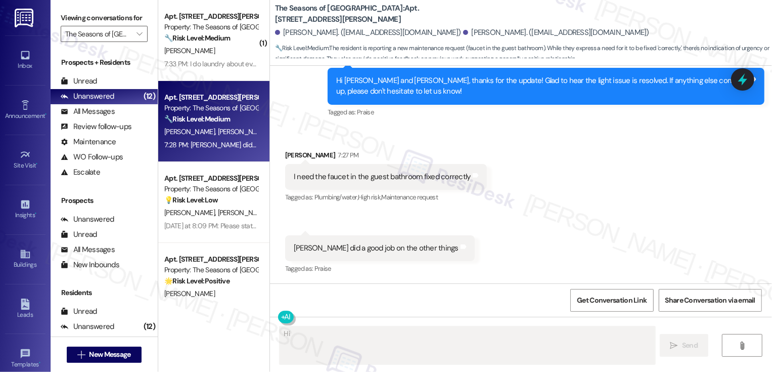
scroll to position [2535, 0]
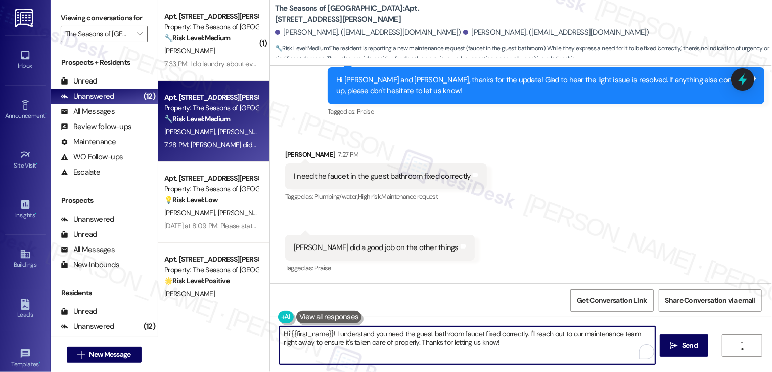
drag, startPoint x: 523, startPoint y: 332, endPoint x: 538, endPoint y: 349, distance: 21.9
click at [538, 349] on textarea "Hi {{first_name}}! I understand you need the guest bathroom faucet fixed correc…" at bounding box center [468, 345] width 376 height 38
type textarea "Hi {{first_name}}! I understand you need the guest bathroom faucet fixed correc…"
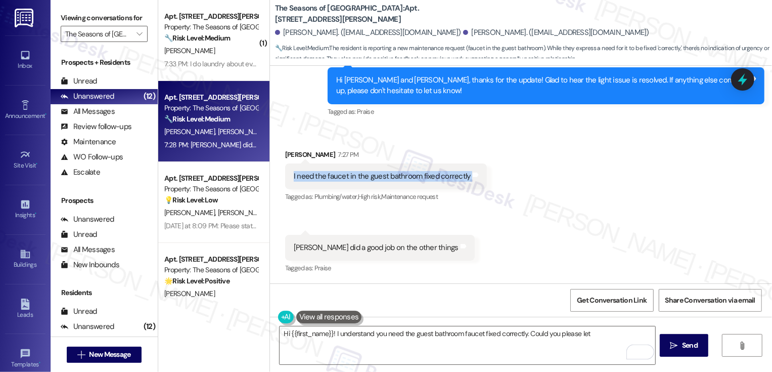
drag, startPoint x: 285, startPoint y: 177, endPoint x: 493, endPoint y: 177, distance: 207.4
click at [493, 177] on div "Received via SMS [PERSON_NAME] 7:27 PM I need the faucet in the guest bathroom …" at bounding box center [521, 204] width 502 height 157
copy div "I need the faucet in the guest bathroom fixed correctly Tags and notes"
click at [532, 177] on div "Received via SMS [PERSON_NAME] 7:27 PM I need the faucet in the guest bathroom …" at bounding box center [521, 204] width 502 height 157
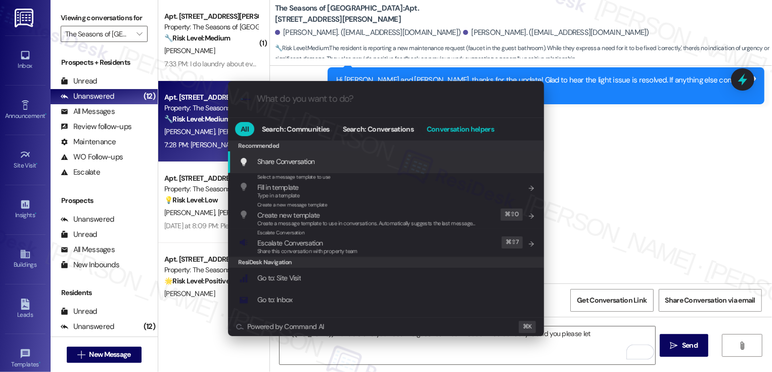
click at [472, 125] on span "Conversation helpers" at bounding box center [460, 128] width 67 height 7
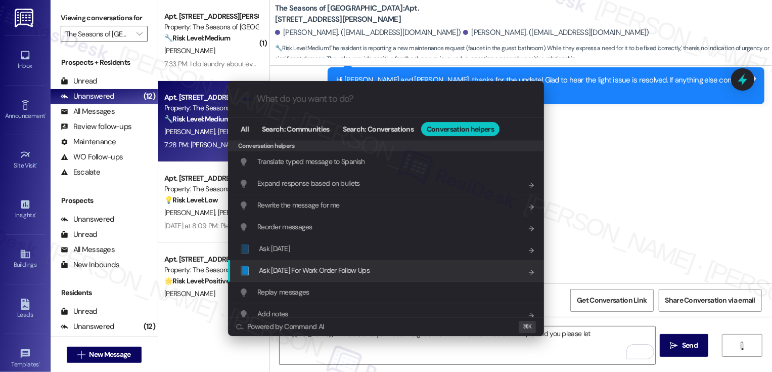
click at [340, 269] on span "Ask [DATE] For Work Order Follow Ups" at bounding box center [314, 270] width 111 height 9
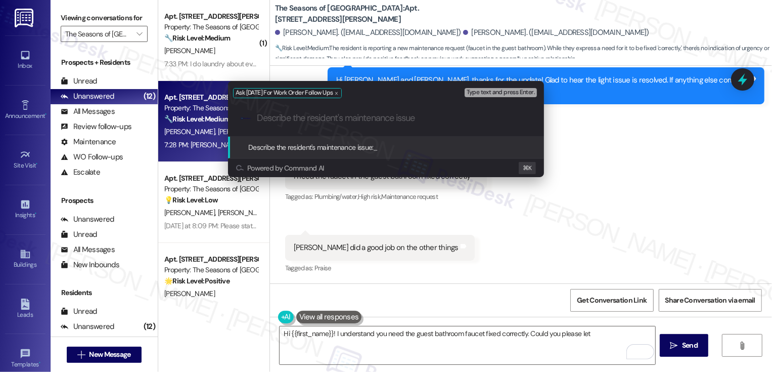
paste input "I need the faucet in the guest bathroom fixed correctly"
type input "I need the faucet in the guest bathroom fixed correctly"
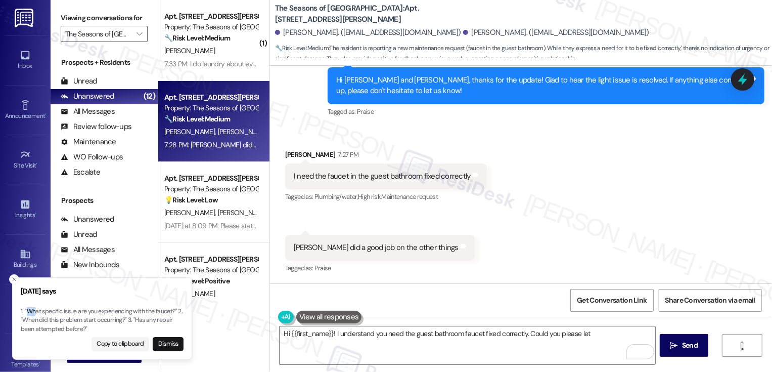
drag, startPoint x: 27, startPoint y: 310, endPoint x: 78, endPoint y: 311, distance: 50.6
click at [69, 311] on p "1. "What specific issue are you experiencing with the faucet?" 2. "When did thi…" at bounding box center [102, 320] width 163 height 27
click at [95, 313] on p "1. "What specific issue are you experiencing with the faucet?" 2. "When did thi…" at bounding box center [102, 320] width 163 height 27
drag, startPoint x: 43, startPoint y: 312, endPoint x: 161, endPoint y: 313, distance: 117.8
click at [161, 313] on p "1. "What specific issue are you experiencing with the faucet?" 2. "When did thi…" at bounding box center [111, 320] width 163 height 27
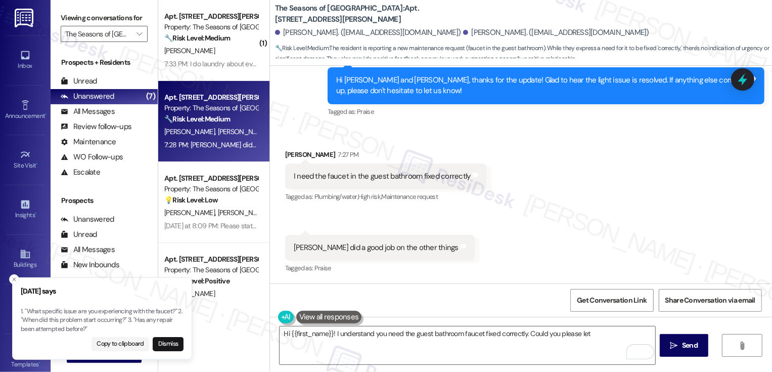
click at [43, 311] on p "1. "What specific issue are you experiencing with the faucet?" 2. "When did thi…" at bounding box center [102, 320] width 163 height 27
copy p "specific issue are you experiencing with the faucet?"
click at [460, 352] on textarea "Hi {{first_name}}! I understand you need the guest bathroom faucet fixed correc…" at bounding box center [468, 345] width 376 height 38
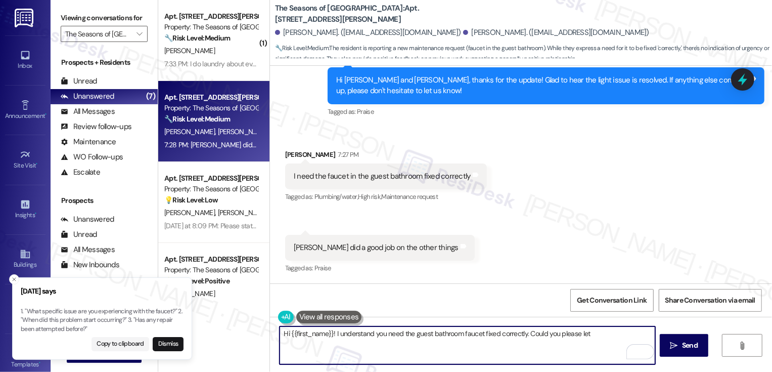
drag, startPoint x: 524, startPoint y: 333, endPoint x: 634, endPoint y: 341, distance: 109.5
click at [634, 342] on textarea "Hi {{first_name}}! I understand you need the guest bathroom faucet fixed correc…" at bounding box center [468, 345] width 376 height 38
paste textarea "specific issue are you experiencing with the faucet?"
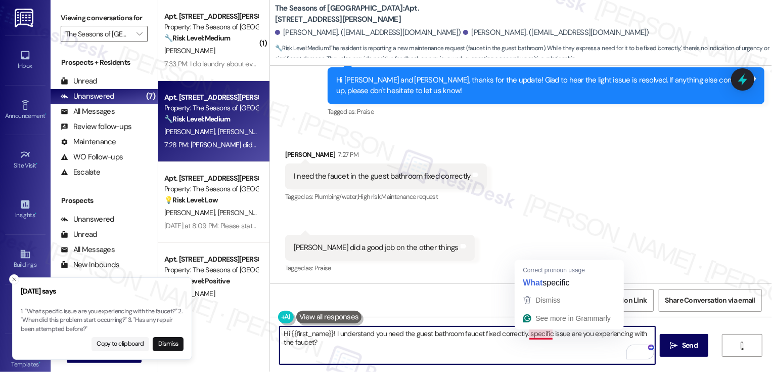
click at [524, 332] on textarea "Hi {{first_name}}! I understand you need the guest bathroom faucet fixed correc…" at bounding box center [468, 345] width 376 height 38
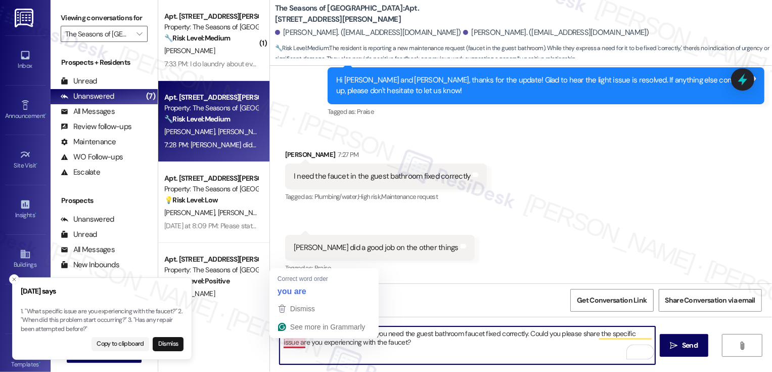
click at [287, 344] on textarea "Hi {{first_name}}! I understand you need the guest bathroom faucet fixed correc…" at bounding box center [468, 345] width 376 height 38
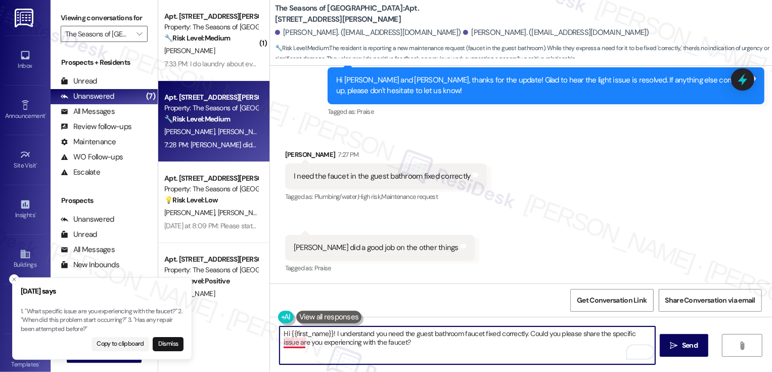
click at [289, 344] on textarea "Hi {{first_name}}! I understand you need the guest bathroom faucet fixed correc…" at bounding box center [468, 345] width 376 height 38
click at [172, 343] on button "Dismiss" at bounding box center [168, 344] width 31 height 14
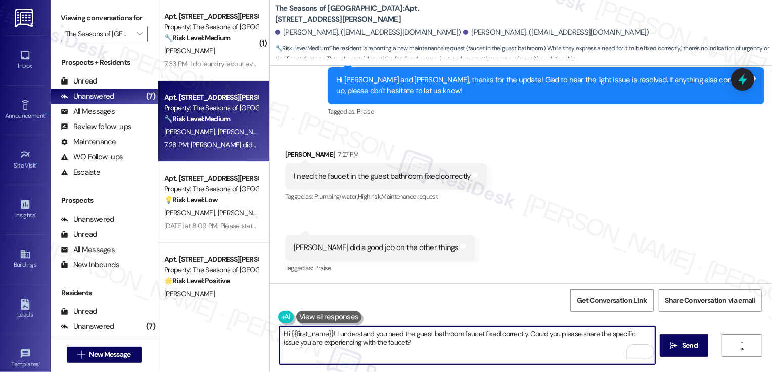
click at [286, 155] on div "[PERSON_NAME] 7:27 PM" at bounding box center [386, 156] width 202 height 14
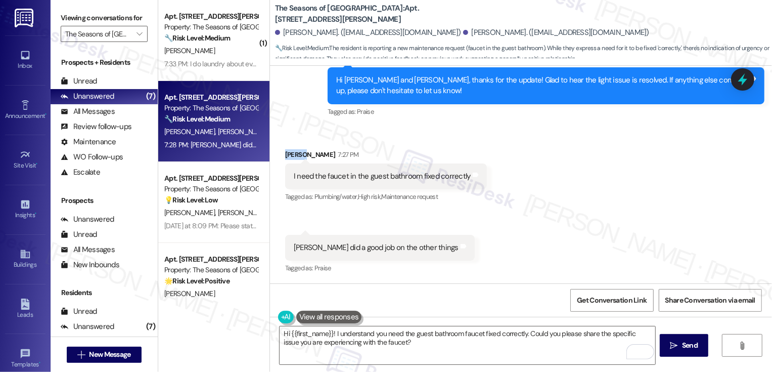
copy div "[PERSON_NAME]"
click at [315, 335] on textarea "Hi {{first_name}}! I understand you need the guest bathroom faucet fixed correc…" at bounding box center [468, 345] width 376 height 38
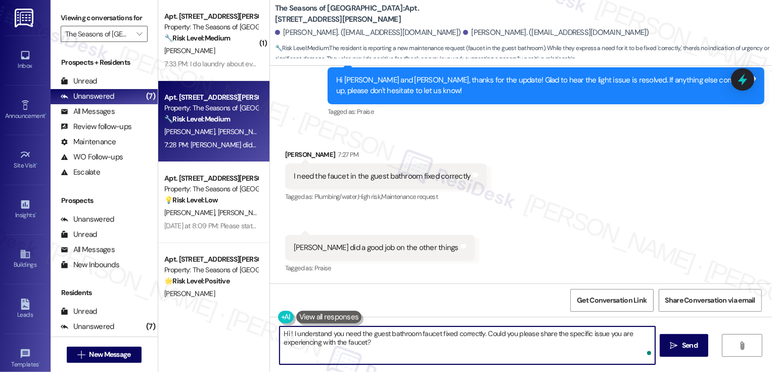
paste textarea "[PERSON_NAME]"
click at [400, 347] on textarea "Hi [PERSON_NAME], I understand you need the guest bathroom faucet fixed correct…" at bounding box center [468, 345] width 376 height 38
type textarea "Hi [PERSON_NAME], I understand you need the guest bathroom faucet fixed correct…"
click at [685, 341] on span "Send" at bounding box center [690, 345] width 16 height 11
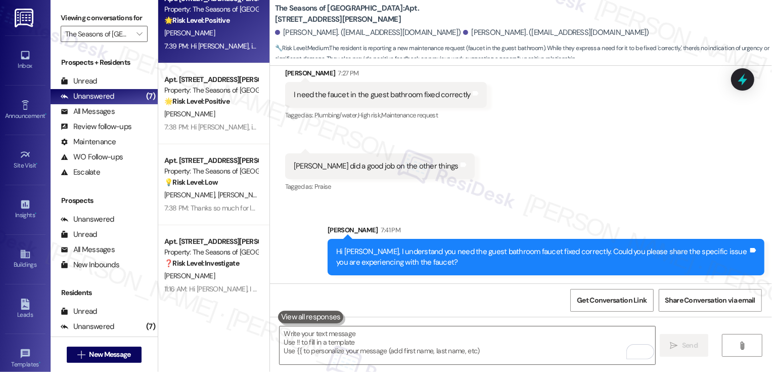
scroll to position [266, 0]
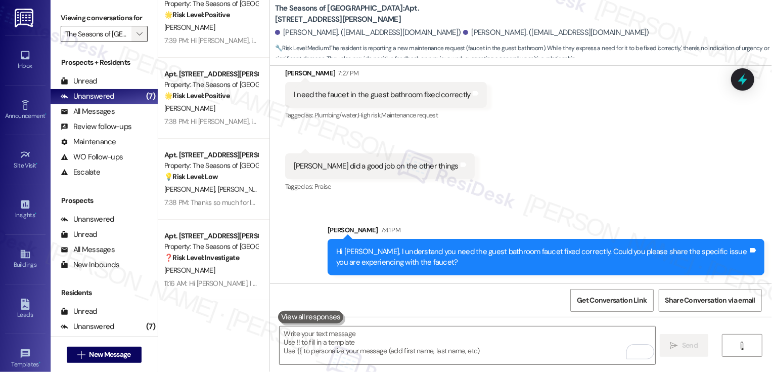
click at [137, 38] on icon "" at bounding box center [140, 34] width 6 height 8
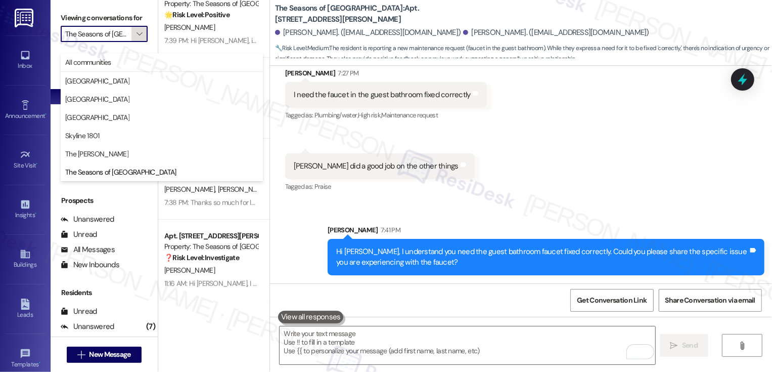
scroll to position [0, 25]
click at [128, 155] on span "The [PERSON_NAME]" at bounding box center [161, 154] width 193 height 10
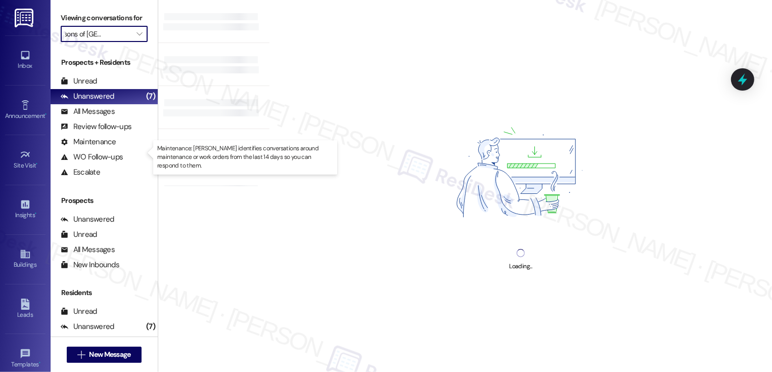
type input "The [PERSON_NAME]"
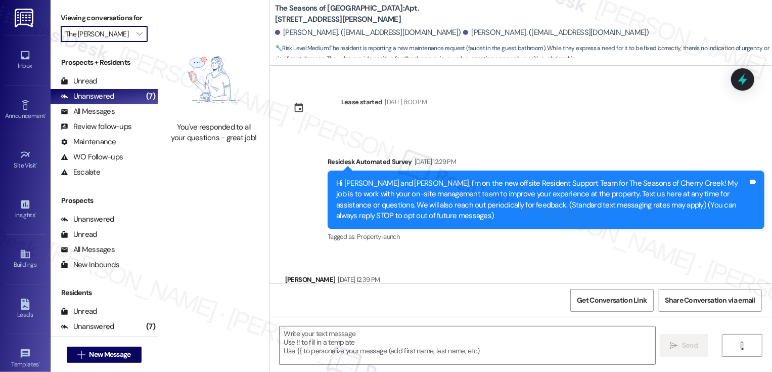
type textarea "Fetching suggested responses. Please feel free to read through the conversation…"
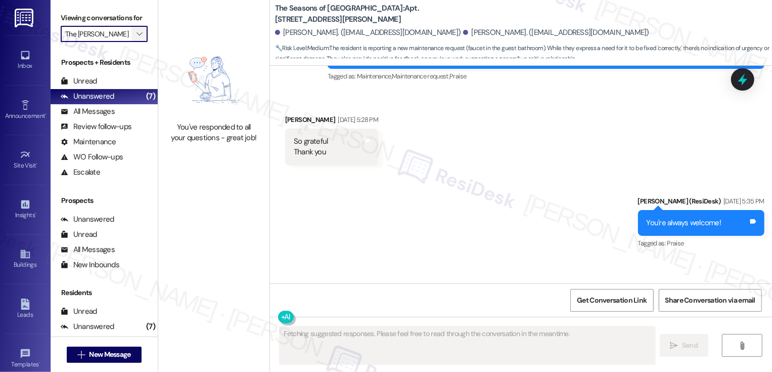
scroll to position [2535, 0]
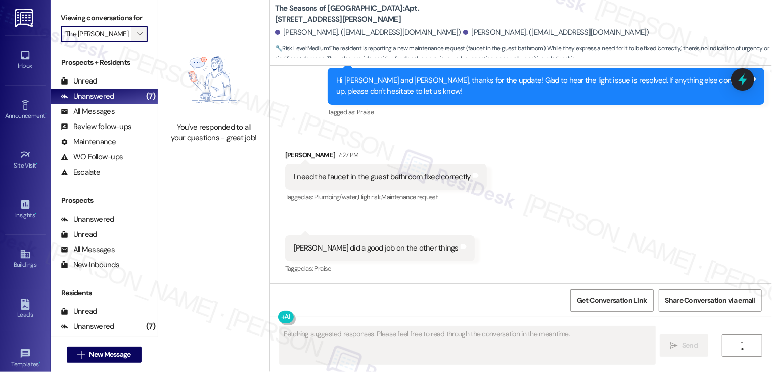
click at [138, 42] on span "" at bounding box center [140, 34] width 10 height 16
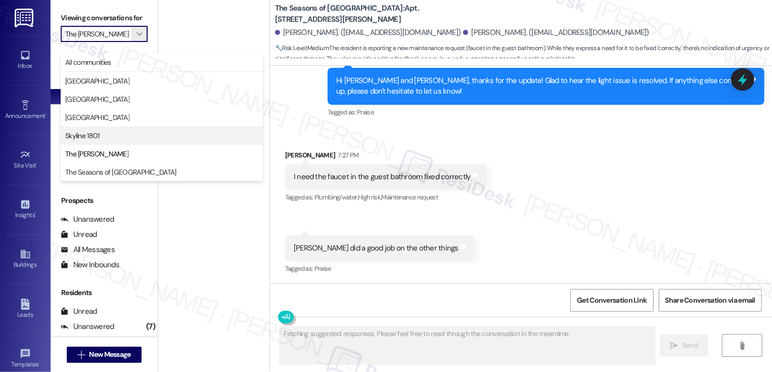
click at [117, 134] on span "Skyline 1801" at bounding box center [161, 135] width 193 height 10
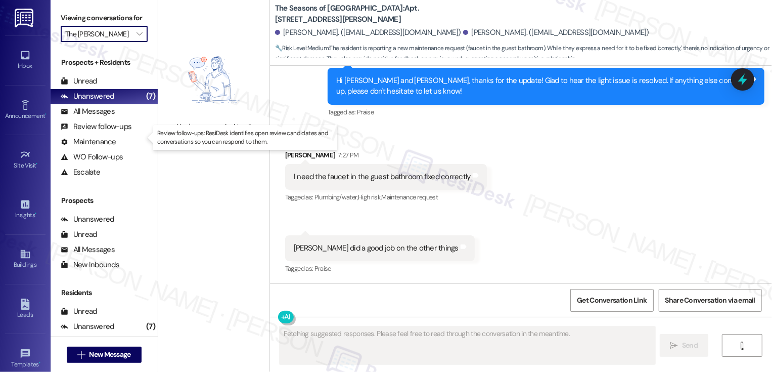
type input "Skyline 1801"
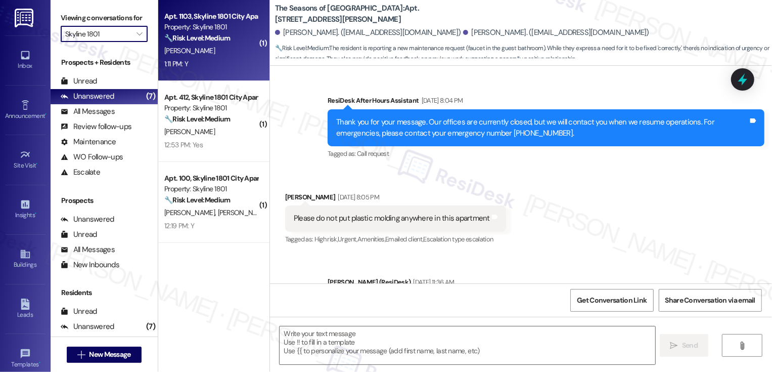
type textarea "Fetching suggested responses. Please feel free to read through the conversation…"
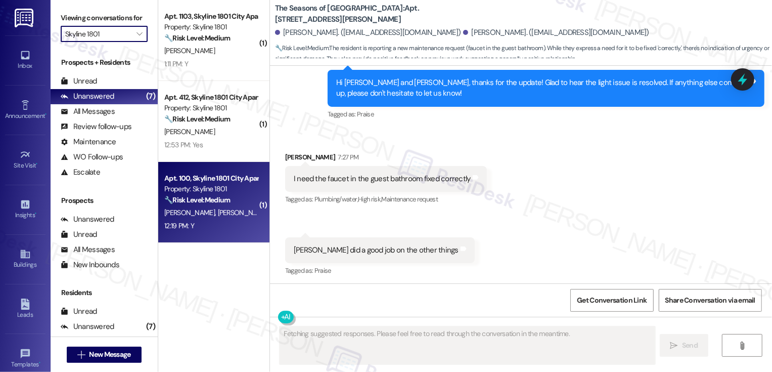
scroll to position [2535, 0]
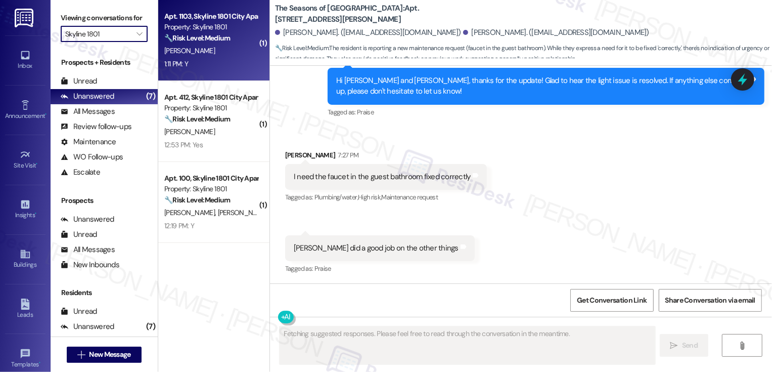
click at [225, 67] on div "1:11 PM: Y 1:11 PM: Y" at bounding box center [211, 64] width 96 height 13
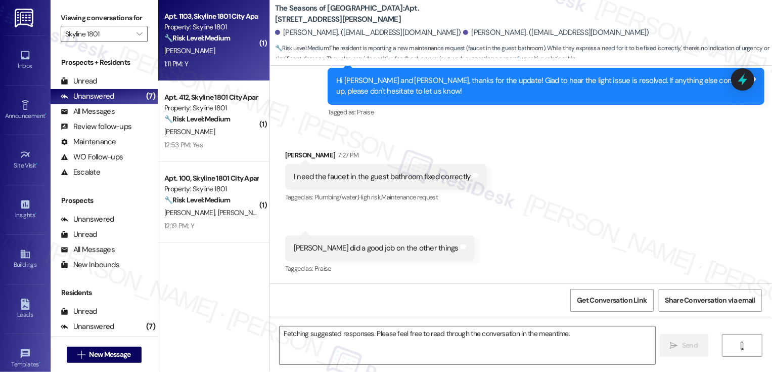
click at [225, 67] on div "1:11 PM: Y 1:11 PM: Y" at bounding box center [211, 64] width 96 height 13
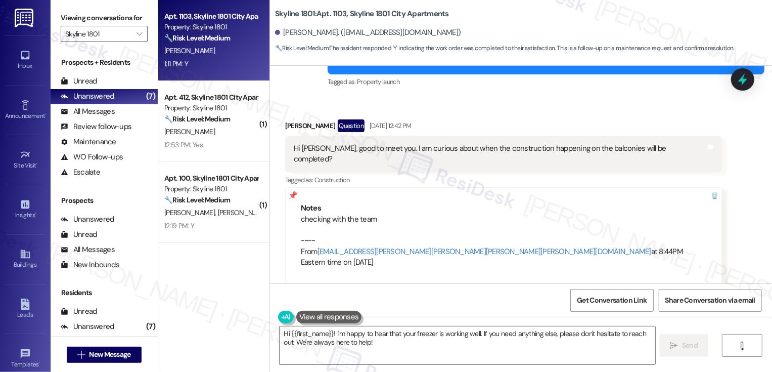
scroll to position [438, 0]
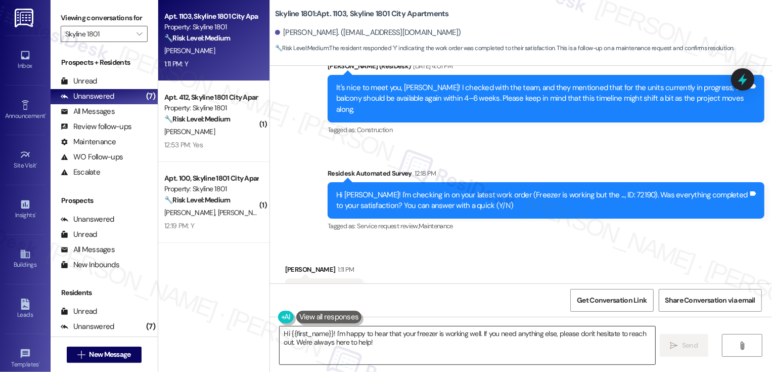
click at [387, 347] on textarea "Hi {{first_name}}! I'm happy to hear that your freezer is working well. If you …" at bounding box center [468, 345] width 376 height 38
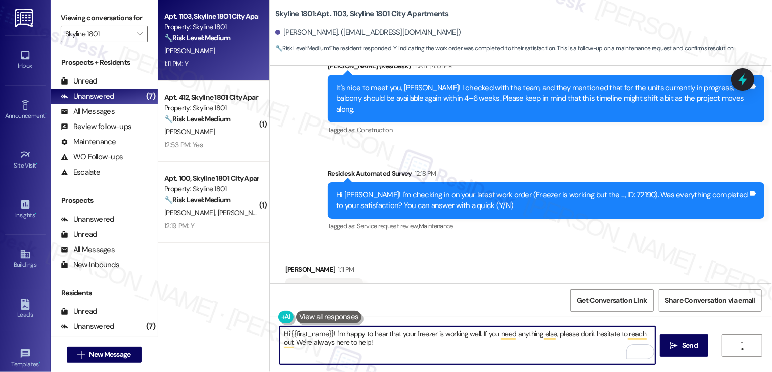
drag, startPoint x: 477, startPoint y: 332, endPoint x: 500, endPoint y: 370, distance: 44.0
click at [500, 370] on div "Hi {{first_name}}! I'm happy to hear that your freezer is working well. If you …" at bounding box center [521, 355] width 502 height 76
drag, startPoint x: 479, startPoint y: 333, endPoint x: 484, endPoint y: 342, distance: 10.0
click at [484, 342] on textarea "Hi {{first_name}}! I'm happy to hear that your freezer is working well. If you …" at bounding box center [468, 345] width 376 height 38
paste textarea "If you don't mind me asking, how has your experience been so far? Has the prope…"
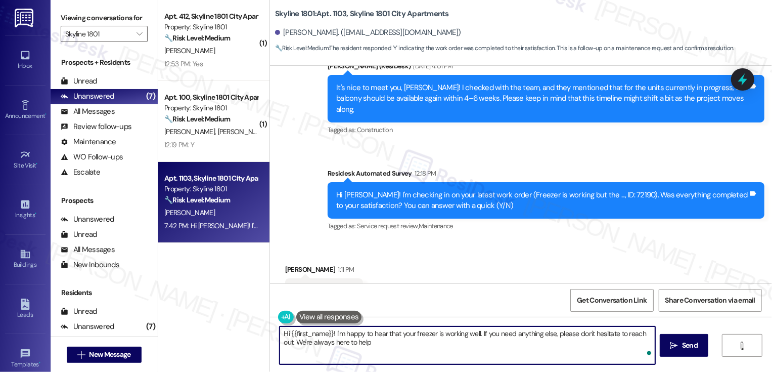
type textarea "Hi {{first_name}}! I'm happy to hear that your freezer is working well. If you …"
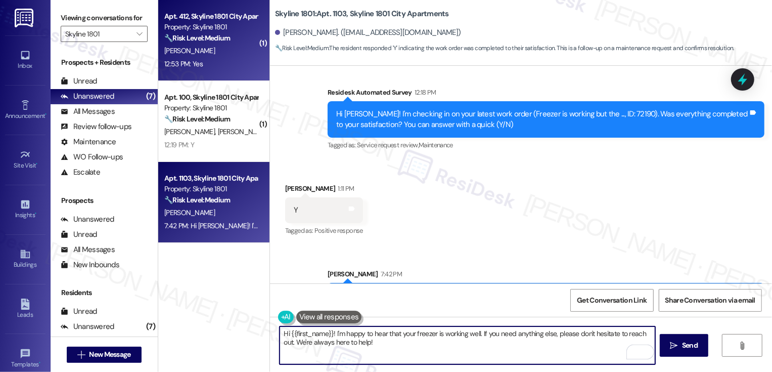
click at [218, 70] on div "Apt. 412, Skyline 1801 City Apartments Property: Skyline 1801 🔧 Risk Level: Med…" at bounding box center [213, 40] width 111 height 81
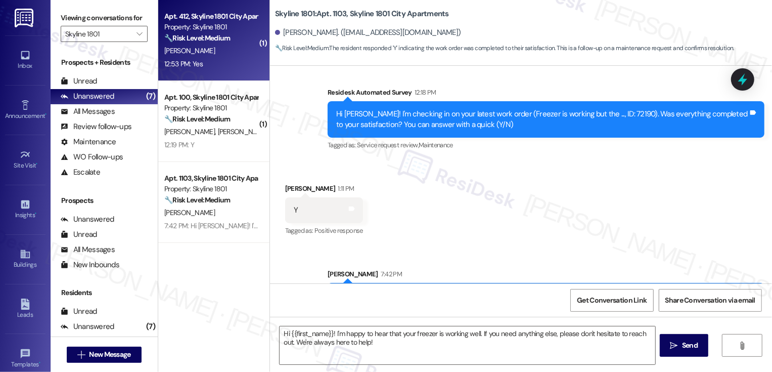
click at [218, 70] on div "Apt. 412, Skyline 1801 City Apartments Property: Skyline 1801 🔧 Risk Level: Med…" at bounding box center [213, 40] width 111 height 81
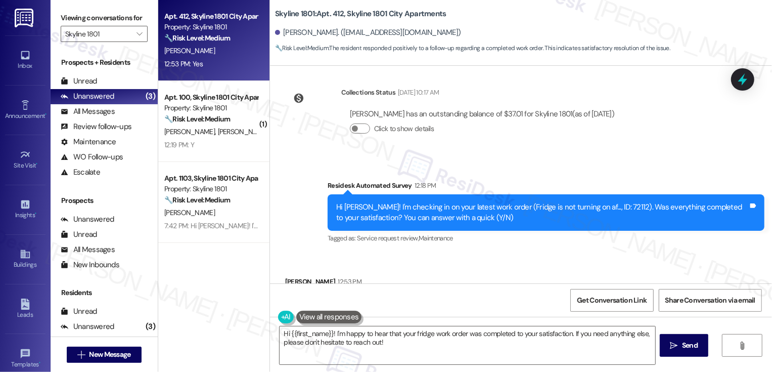
scroll to position [232, 0]
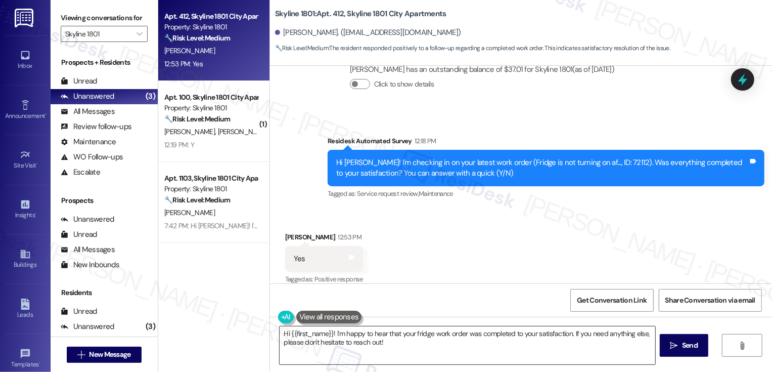
click at [327, 332] on textarea "Hi {{first_name}}! I'm happy to hear that your fridge work order was completed …" at bounding box center [468, 345] width 376 height 38
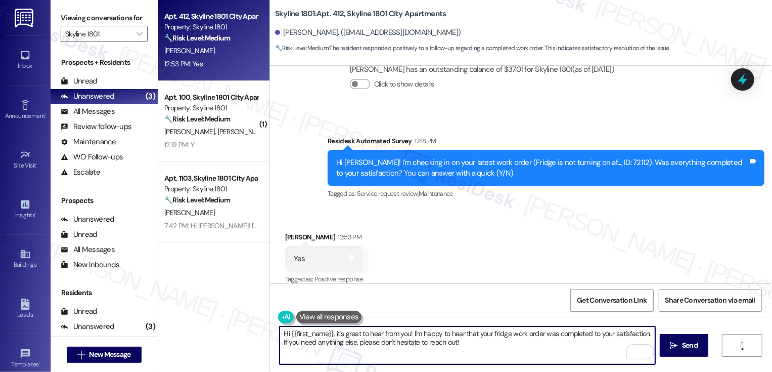
click at [467, 339] on textarea "Hi {{first_name}}, it's great to hear from you! I'm happy to hear that your fri…" at bounding box center [468, 345] width 376 height 38
drag, startPoint x: 645, startPoint y: 333, endPoint x: 655, endPoint y: 364, distance: 32.9
click at [655, 365] on div "Hi {{first_name}}, it's great to hear from you! I'm happy to hear that your fri…" at bounding box center [521, 355] width 502 height 76
paste textarea "If you don't mind me asking, how has your experience been so far? Has the prope…"
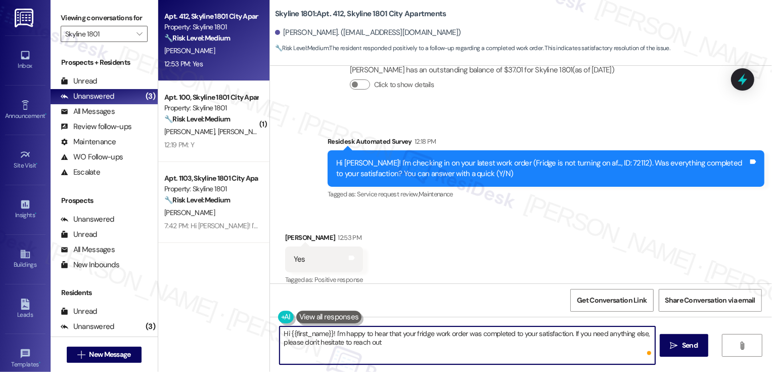
type textarea "Hi {{first_name}}! I'm happy to hear that your fridge work order was completed …"
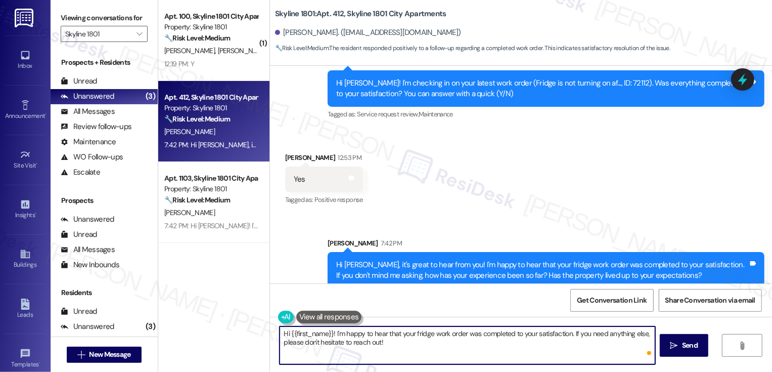
scroll to position [313, 0]
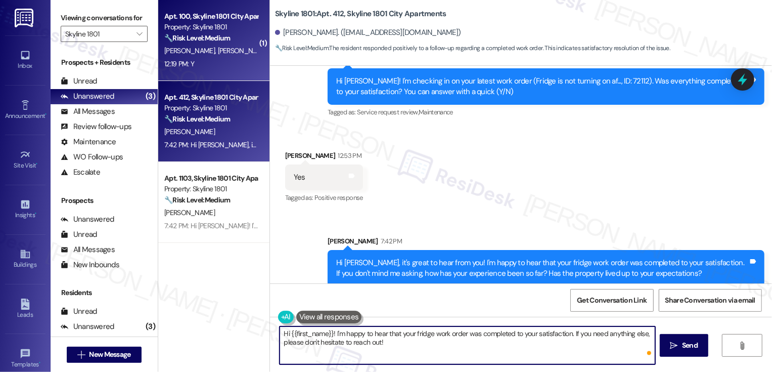
click at [208, 55] on div "[PERSON_NAME] [PERSON_NAME]" at bounding box center [211, 51] width 96 height 13
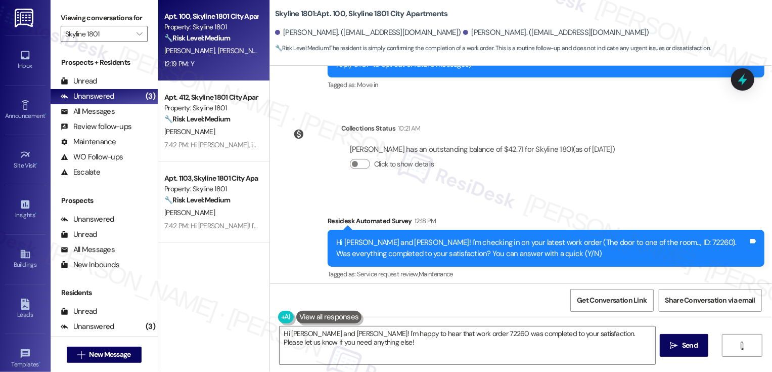
scroll to position [232, 0]
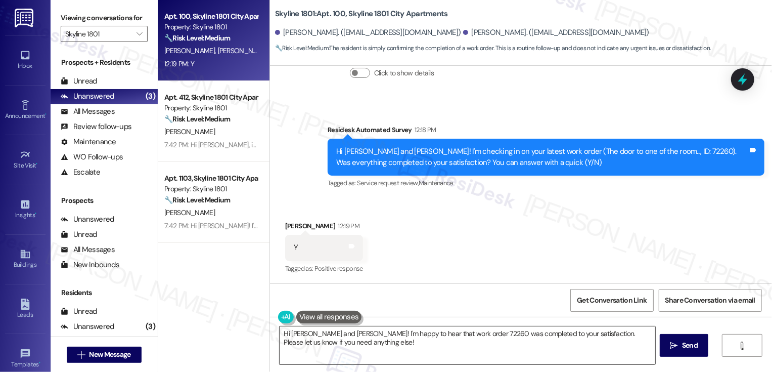
click at [321, 334] on textarea "Hi [PERSON_NAME] and [PERSON_NAME]! I'm happy to hear that work order 72260 was…" at bounding box center [468, 345] width 376 height 38
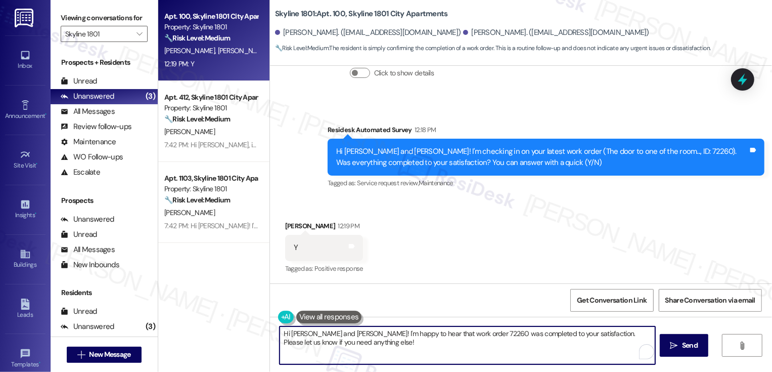
click at [321, 334] on textarea "Hi [PERSON_NAME] and [PERSON_NAME]! I'm happy to hear that work order 72260 was…" at bounding box center [468, 345] width 376 height 38
click at [422, 354] on textarea "Hi [PERSON_NAME], it's great to meet you! I'm happy to hear that work order 722…" at bounding box center [468, 345] width 376 height 38
click at [430, 350] on textarea "Hi [PERSON_NAME], it's great to meet you! I'm happy to hear that work order 722…" at bounding box center [468, 345] width 376 height 38
drag, startPoint x: 594, startPoint y: 332, endPoint x: 599, endPoint y: 345, distance: 14.1
click at [598, 345] on textarea "Hi [PERSON_NAME], it's great to meet you! I'm happy to hear that work order 722…" at bounding box center [468, 345] width 376 height 38
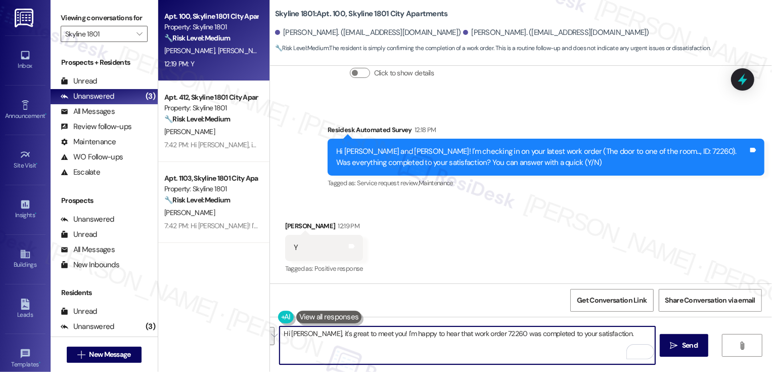
paste textarea "If you don't mind me asking, how has your experience been so far? Has the prope…"
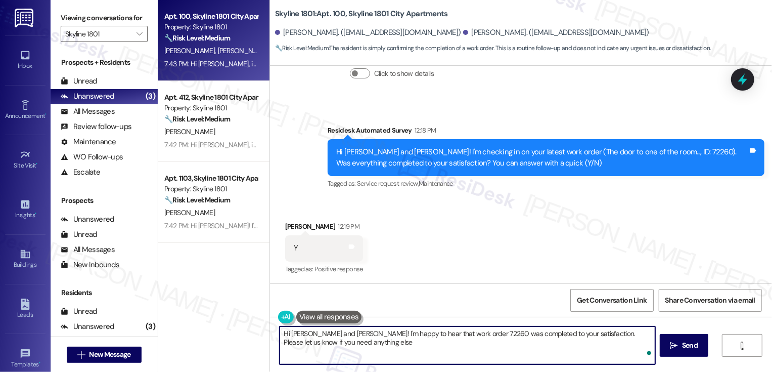
type textarea "Hi [PERSON_NAME] and [PERSON_NAME]! I'm happy to hear that work order 72260 was…"
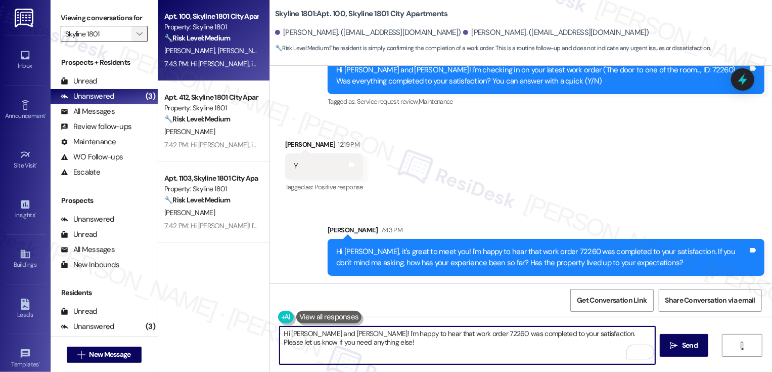
click at [135, 38] on span "" at bounding box center [140, 34] width 10 height 16
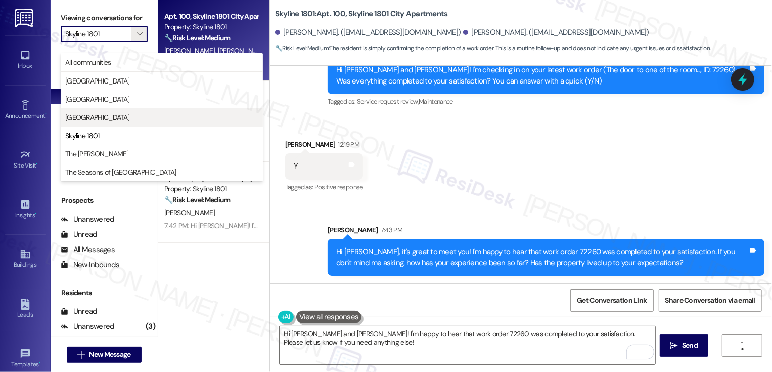
click at [105, 117] on span "[GEOGRAPHIC_DATA]" at bounding box center [97, 117] width 64 height 10
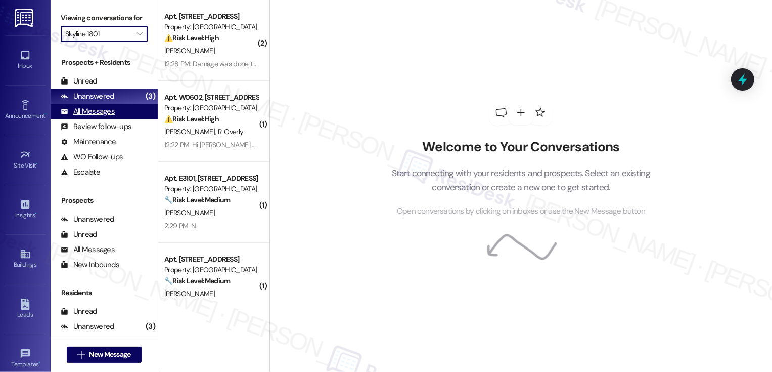
type input "[GEOGRAPHIC_DATA]"
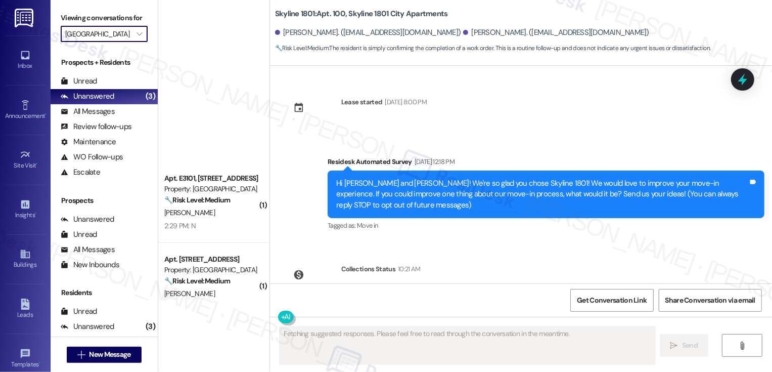
type textarea "Fetching suggested responses. Please feel free to read through the conversation…"
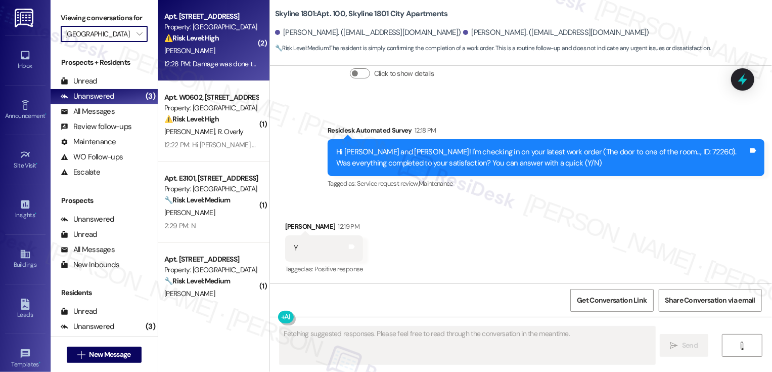
click at [206, 43] on div "Apt. [STREET_ADDRESS] Property: Country Club Towers ⚠️ Risk Level: High The res…" at bounding box center [211, 27] width 96 height 34
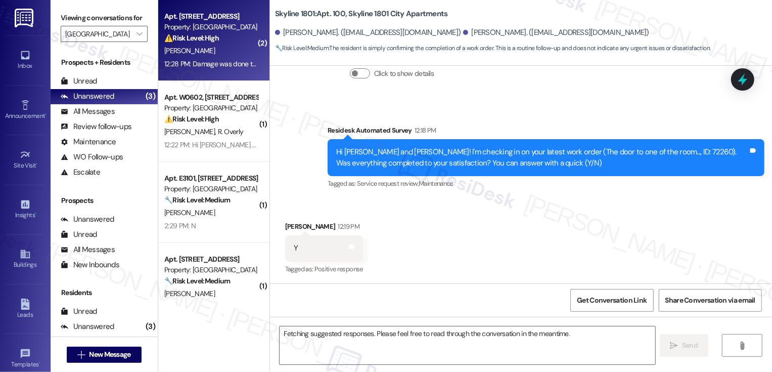
click at [206, 43] on div "Apt. [STREET_ADDRESS] Property: Country Club Towers ⚠️ Risk Level: High The res…" at bounding box center [211, 27] width 96 height 34
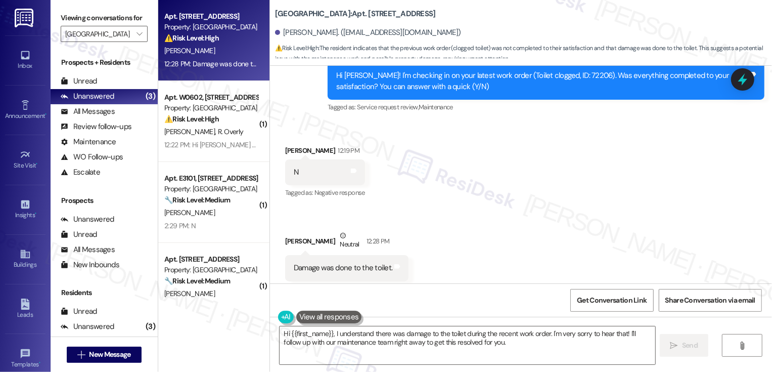
scroll to position [564, 0]
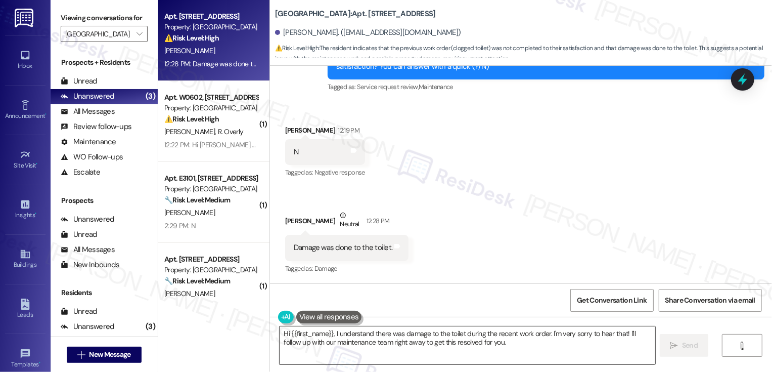
click at [383, 335] on textarea "Hi {{first_name}}, I understand there was damage to the toilet during the recen…" at bounding box center [468, 345] width 376 height 38
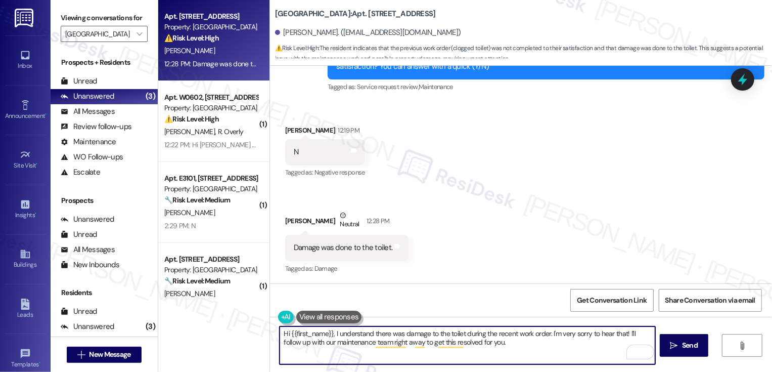
drag, startPoint x: 624, startPoint y: 332, endPoint x: 624, endPoint y: 365, distance: 32.9
click at [624, 363] on textarea "Hi {{first_name}}, I understand there was damage to the toilet during the recen…" at bounding box center [468, 345] width 376 height 38
click at [560, 332] on textarea "Hi {{first_name}}, I understand there was damage to the toilet during the recen…" at bounding box center [468, 345] width 376 height 38
type textarea "Hi {{first_name}}, I understand there was damage to the toilet during the recen…"
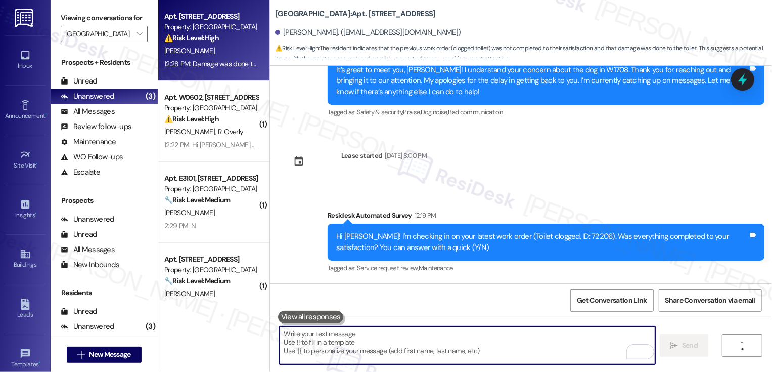
scroll to position [645, 0]
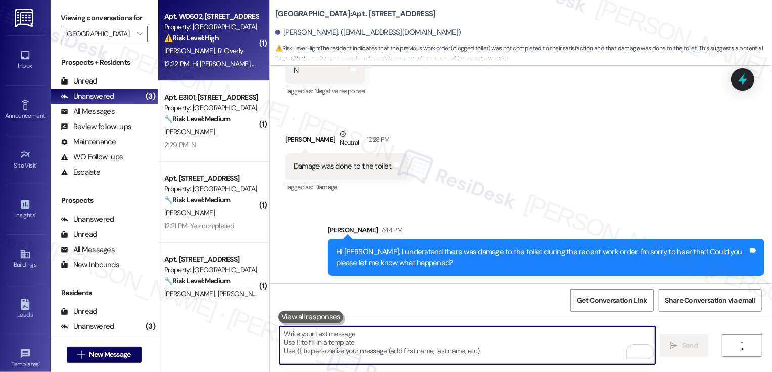
click at [236, 62] on div "12:22 PM: Hi [PERSON_NAME] thanks for checking in, is the new key ready for pic…" at bounding box center [360, 63] width 393 height 9
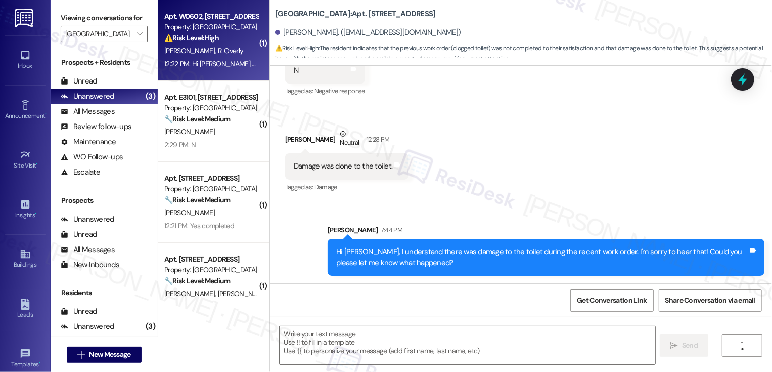
click at [236, 62] on div "12:22 PM: Hi [PERSON_NAME] thanks for checking in, is the new key ready for pic…" at bounding box center [360, 63] width 393 height 9
type textarea "Fetching suggested responses. Please feel free to read through the conversation…"
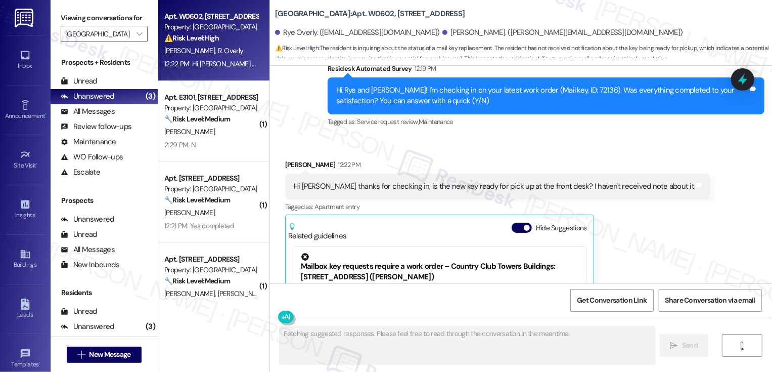
scroll to position [278, 0]
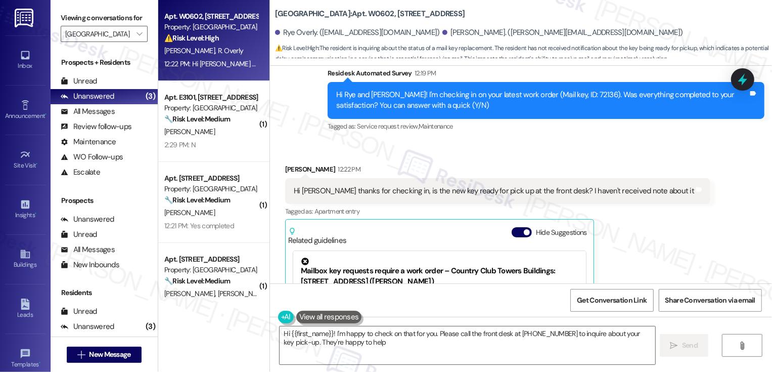
type textarea "Hi {{first_name}}! I'm happy to check on that for you. Please call the front de…"
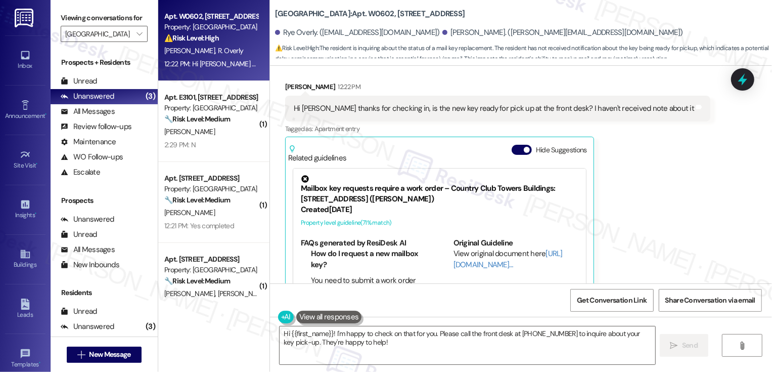
scroll to position [291, 0]
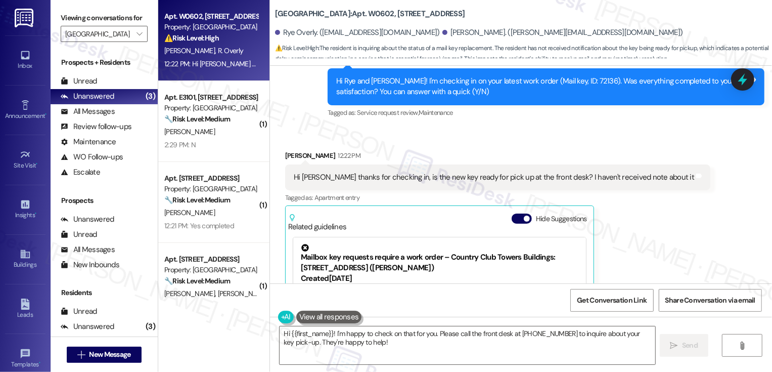
click at [372, 138] on div "Received via SMS [PERSON_NAME] 12:22 PM Hi [PERSON_NAME] thanks for checking in…" at bounding box center [521, 259] width 502 height 264
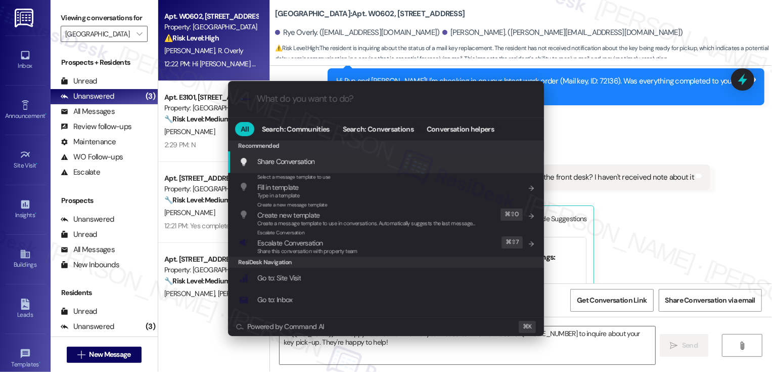
type input "w"
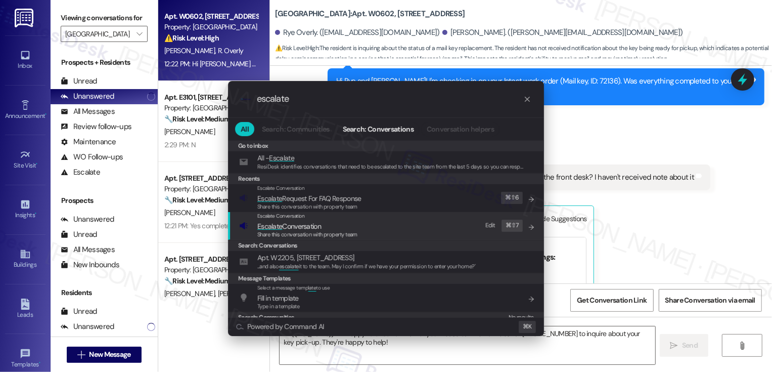
type input "escalate"
click at [312, 230] on span "Escalate Conversation" at bounding box center [289, 226] width 64 height 9
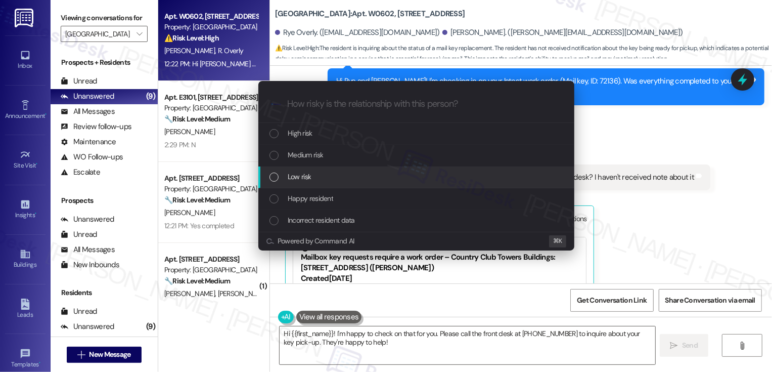
click at [314, 178] on div "Low risk" at bounding box center [418, 176] width 296 height 11
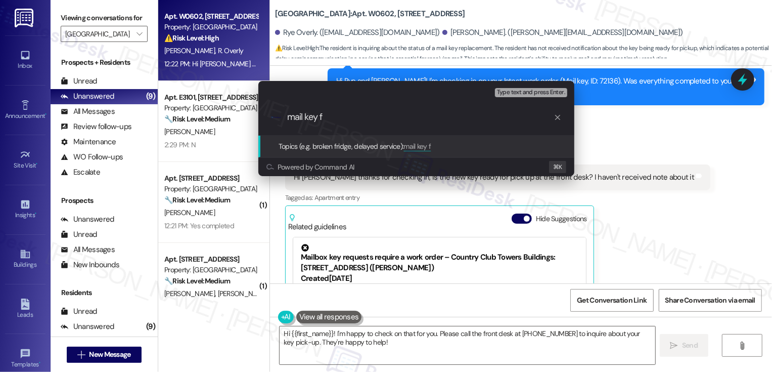
type input "mail key"
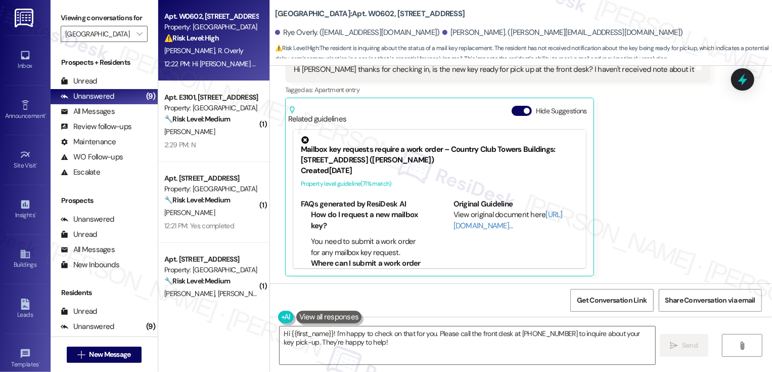
scroll to position [0, 0]
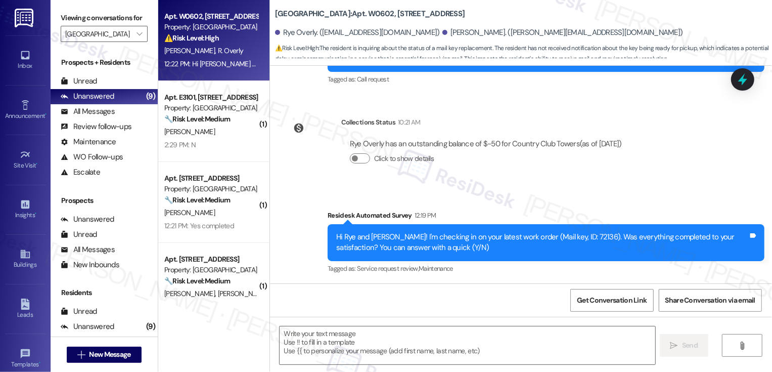
type textarea "Fetching suggested responses. Please feel free to read through the conversation…"
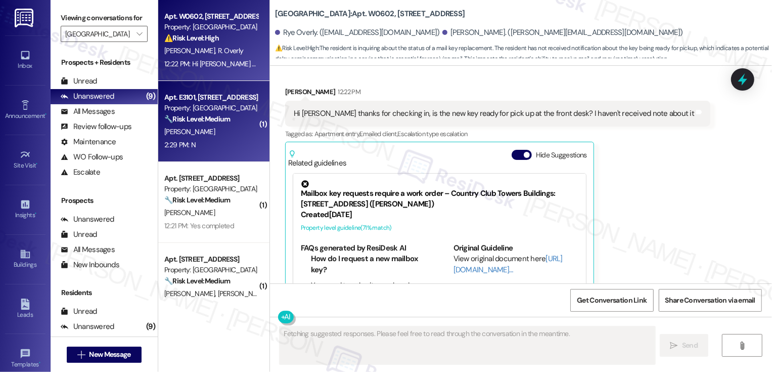
scroll to position [400, 0]
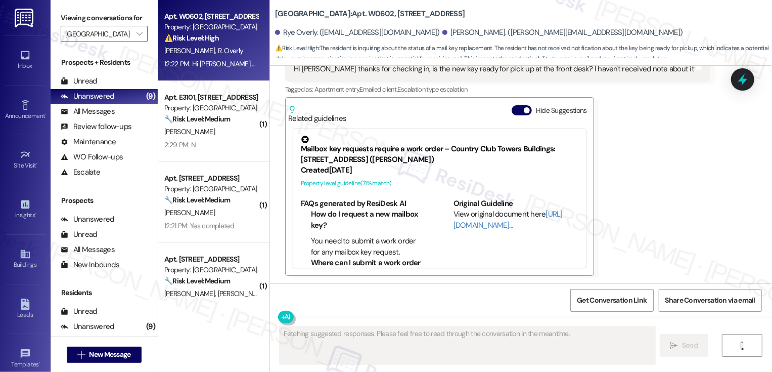
click at [185, 95] on div "Apt. E3101, [STREET_ADDRESS]" at bounding box center [211, 97] width 94 height 11
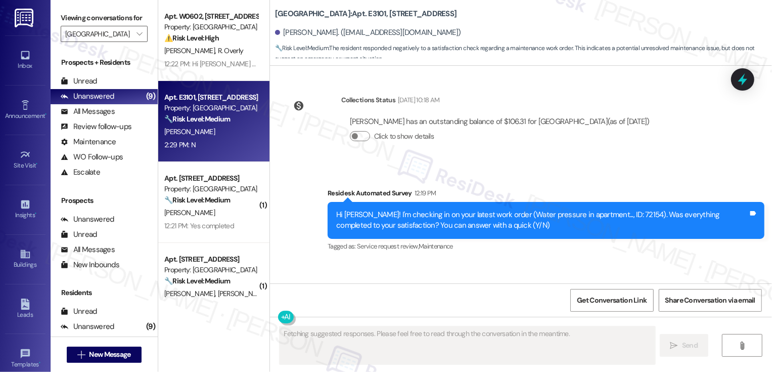
scroll to position [221, 0]
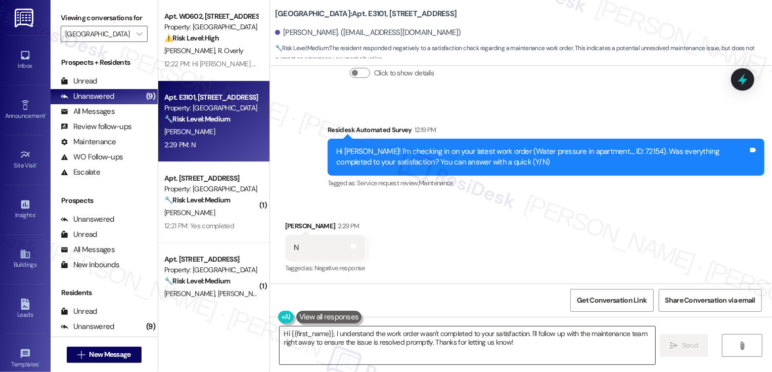
click at [330, 332] on textarea "Hi {{first_name}}, I understand the work order wasn't completed to your satisfa…" at bounding box center [468, 345] width 376 height 38
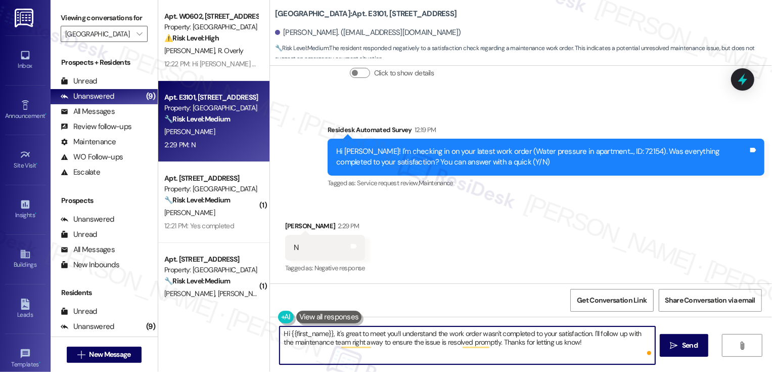
type textarea "Hi {{first_name}}, it's great to meet you! I understand the work order wasn't c…"
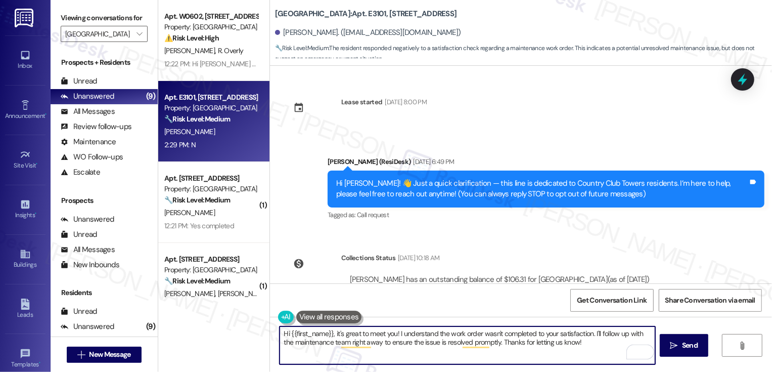
scroll to position [221, 0]
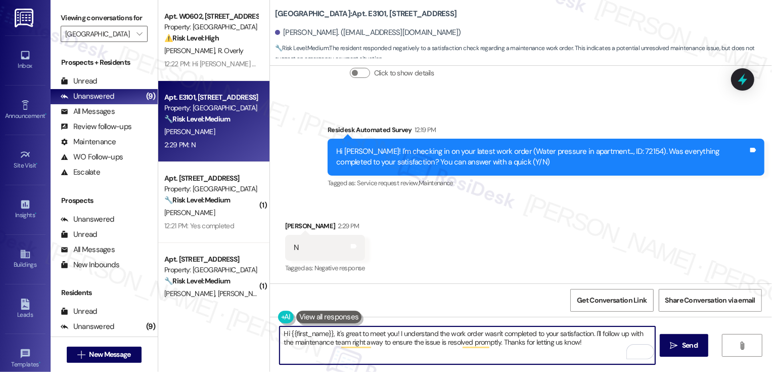
drag, startPoint x: 591, startPoint y: 331, endPoint x: 591, endPoint y: 347, distance: 16.2
click at [591, 346] on textarea "Hi {{first_name}}, it's great to meet you! I understand the work order wasn't c…" at bounding box center [468, 345] width 376 height 38
type textarea "Hi {{first_name}}, it's great to meet you! I understand the work order wasn't c…"
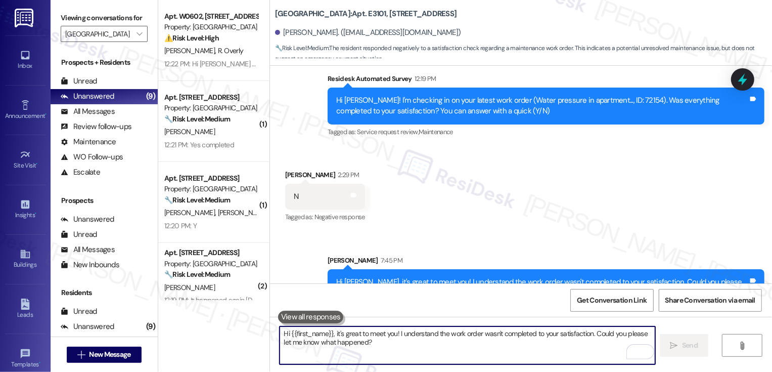
scroll to position [302, 0]
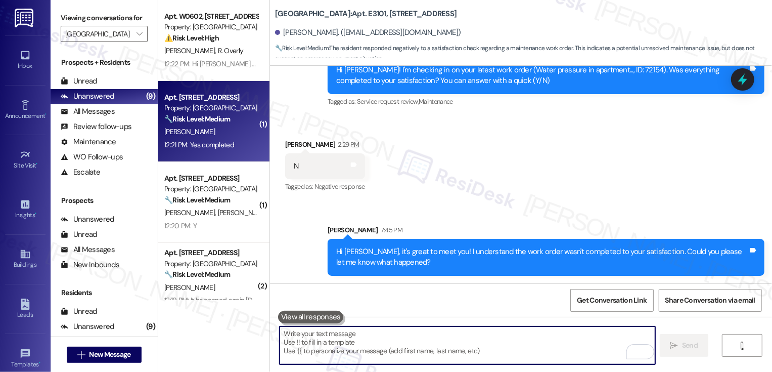
click at [207, 100] on div "Apt. [STREET_ADDRESS]" at bounding box center [211, 97] width 94 height 11
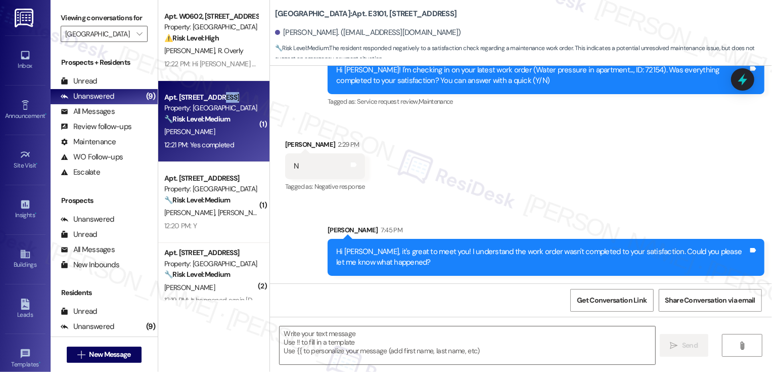
click at [207, 100] on div "Apt. [STREET_ADDRESS]" at bounding box center [211, 97] width 94 height 11
type textarea "Fetching suggested responses. Please feel free to read through the conversation…"
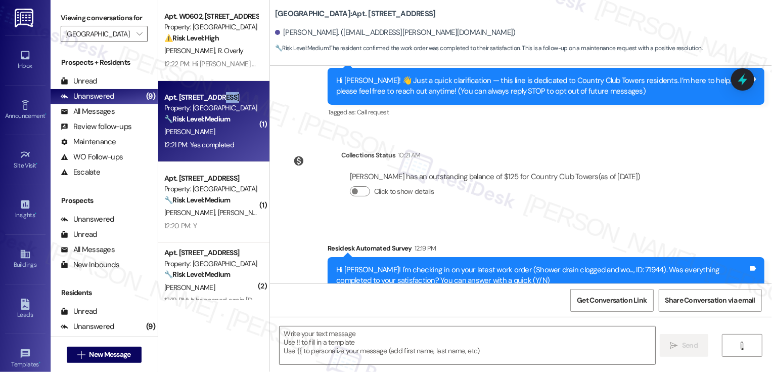
type textarea "Fetching suggested responses. Please feel free to read through the conversation…"
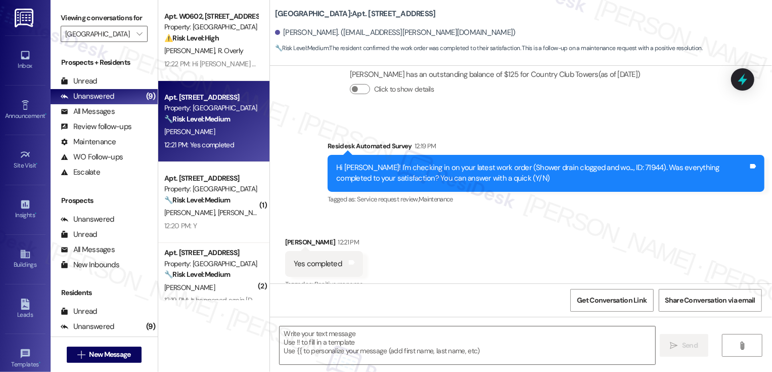
scroll to position [221, 0]
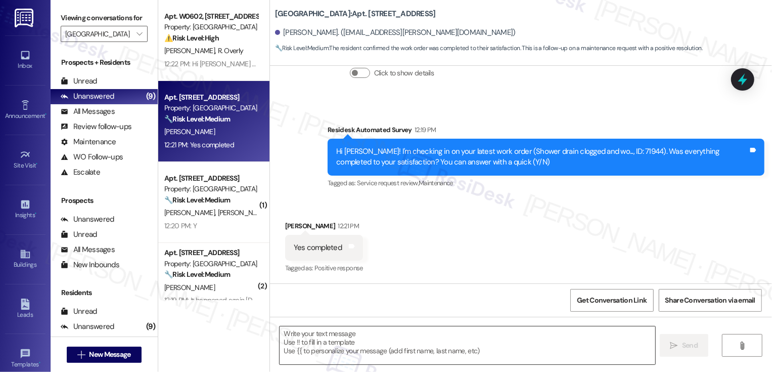
click at [326, 340] on textarea at bounding box center [468, 345] width 376 height 38
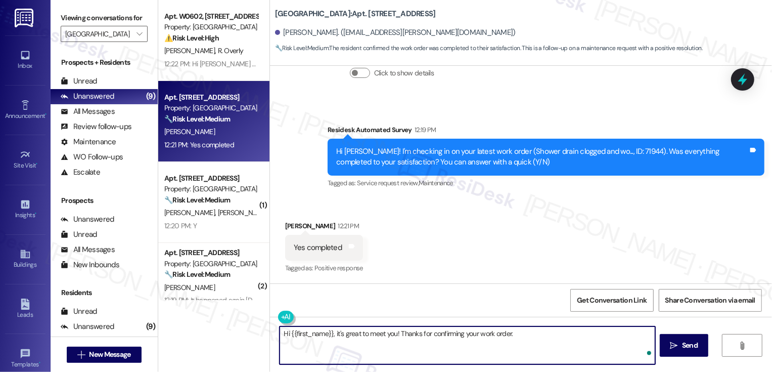
paste textarea "mail key"
paste textarea "If you don't mind me asking, how has your experience been so far? Has the prope…"
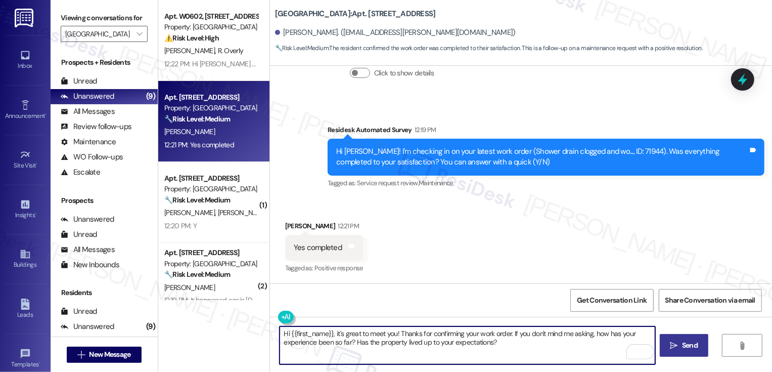
type textarea "Hi {{first_name}}, it's great to meet you! Thanks for confirming your work orde…"
click at [669, 343] on span " Send" at bounding box center [685, 345] width 32 height 11
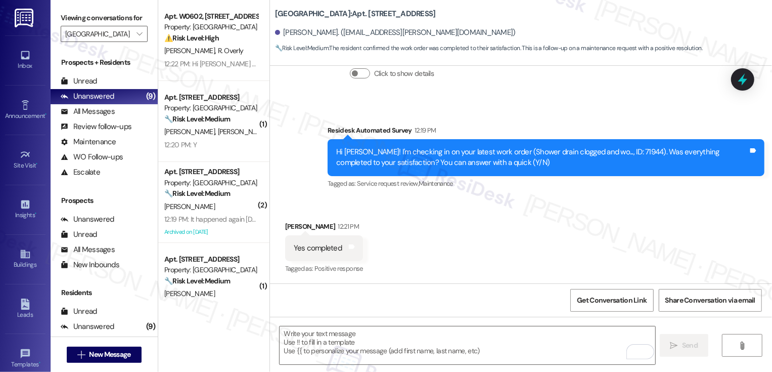
scroll to position [302, 0]
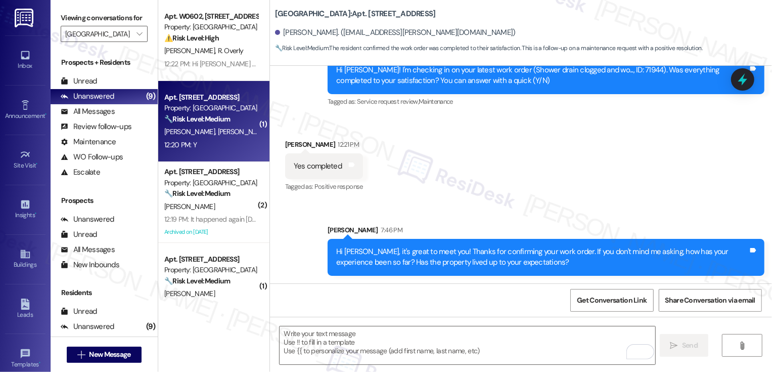
click at [200, 119] on strong "🔧 Risk Level: Medium" at bounding box center [197, 118] width 66 height 9
type textarea "Fetching suggested responses. Please feel free to read through the conversation…"
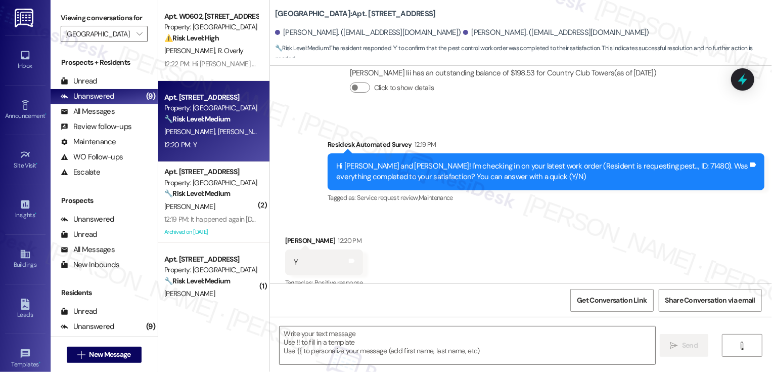
scroll to position [221, 0]
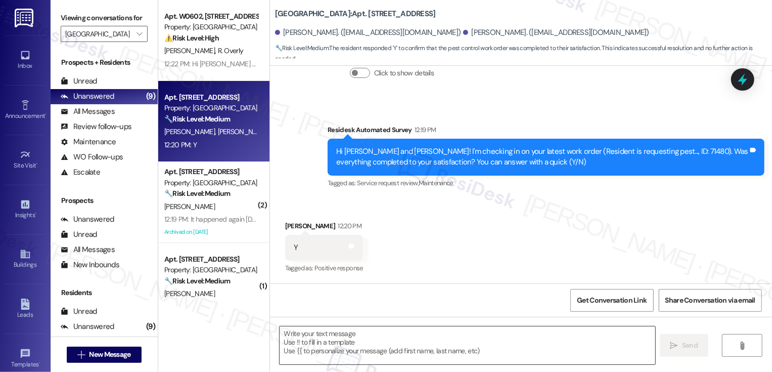
click at [321, 342] on textarea at bounding box center [468, 345] width 376 height 38
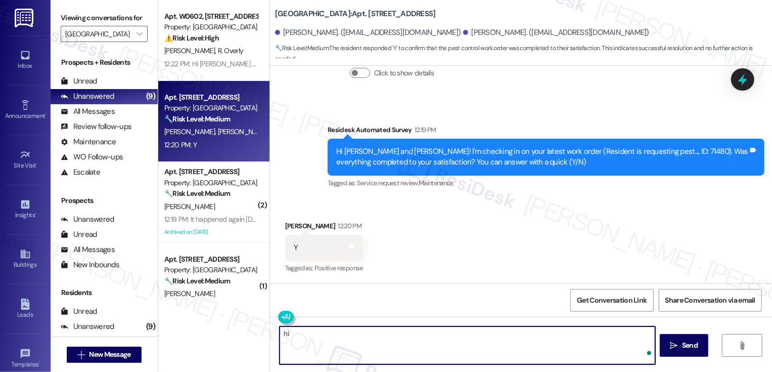
type textarea "h"
paste textarea "If you don't mind me asking, how has your experience been so far? Has the prope…"
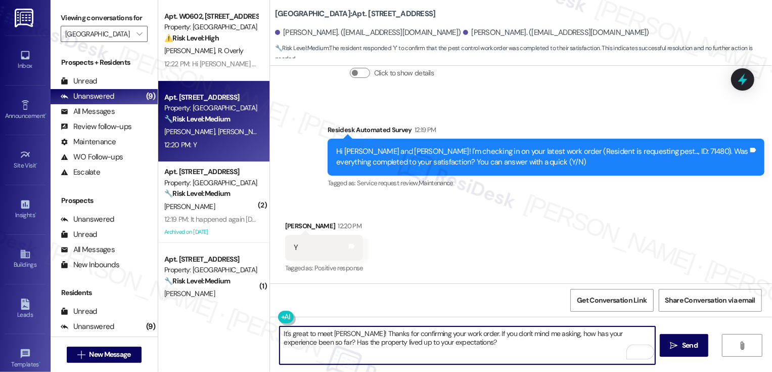
click at [321, 335] on textarea "It's great to meet you, John! Thanks for confirming your work order. If you don…" at bounding box center [468, 345] width 376 height 38
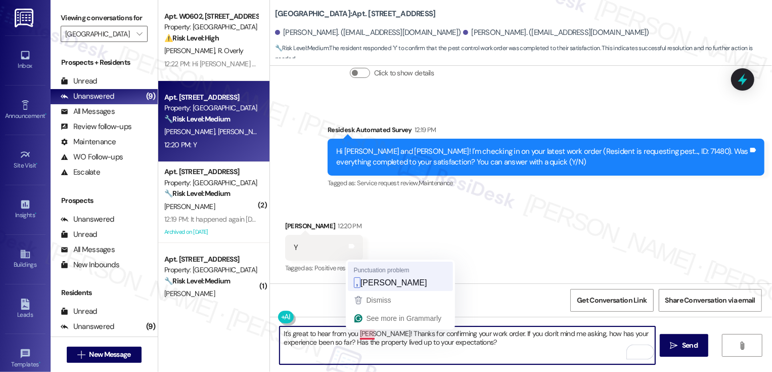
type textarea "It's great to hear from you, John! Thanks for confirming your work order. If yo…"
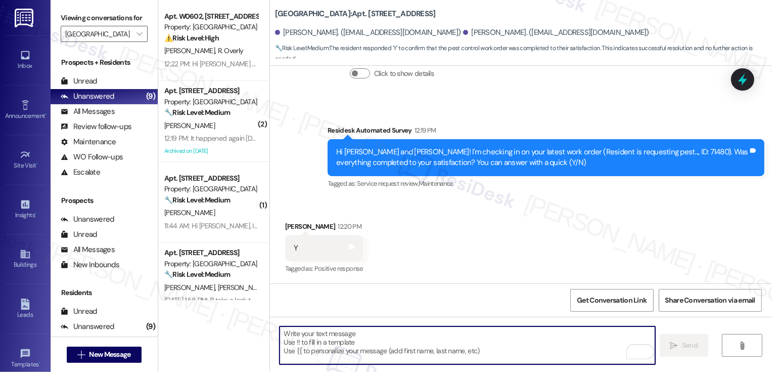
scroll to position [302, 0]
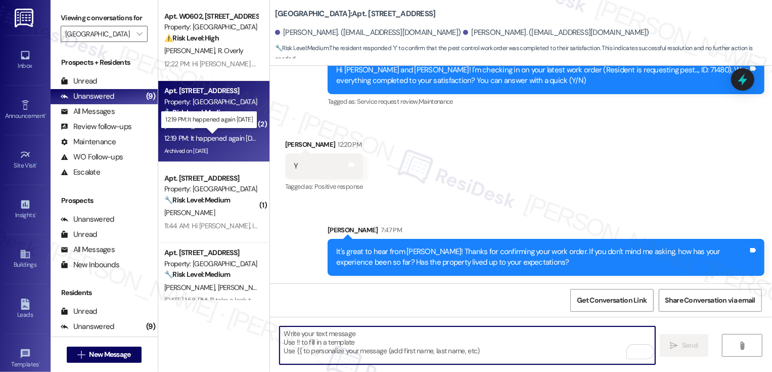
click at [209, 137] on div "12:19 PM: It happened again yesterday 12:19 PM: It happened again yesterday" at bounding box center [214, 138] width 100 height 9
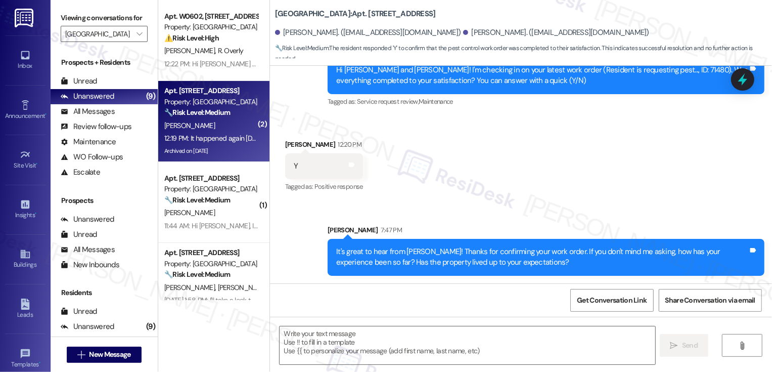
type textarea "Fetching suggested responses. Please feel free to read through the conversation…"
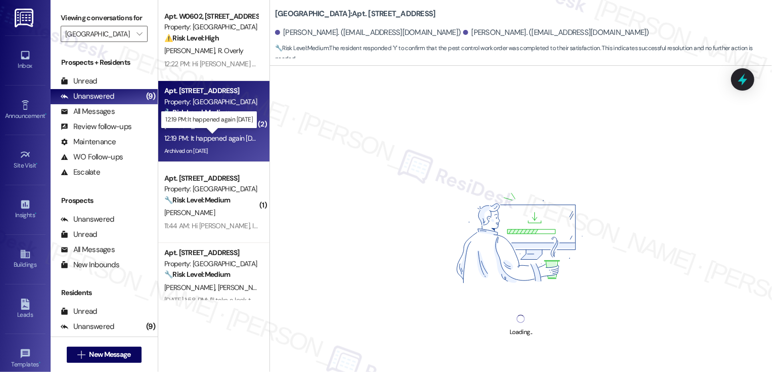
click at [209, 137] on div "12:19 PM: It happened again yesterday 12:19 PM: It happened again yesterday" at bounding box center [214, 138] width 100 height 9
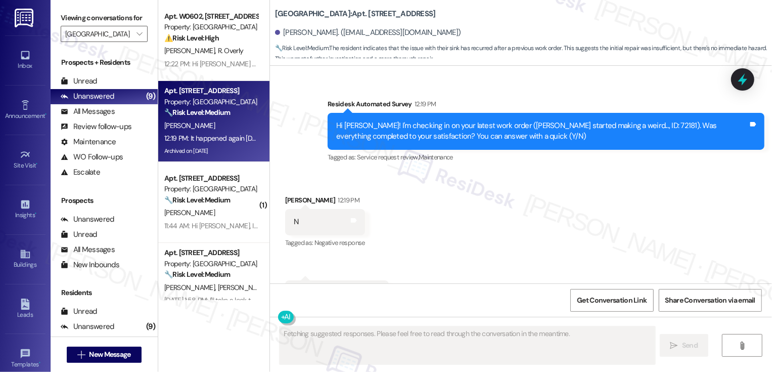
scroll to position [1613, 0]
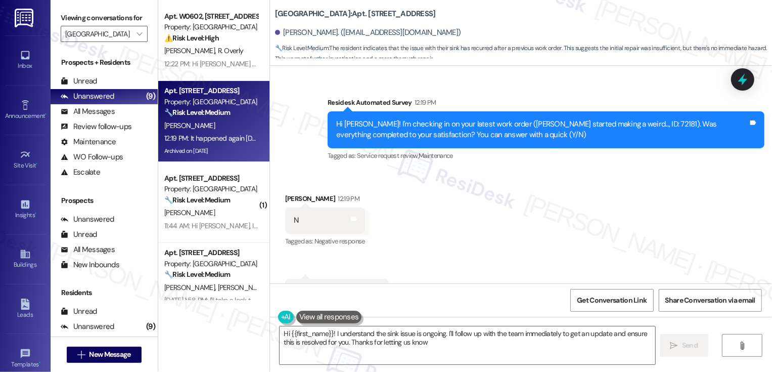
type textarea "Hi {{first_name}}! I understand the sink issue is ongoing. I'll follow up with …"
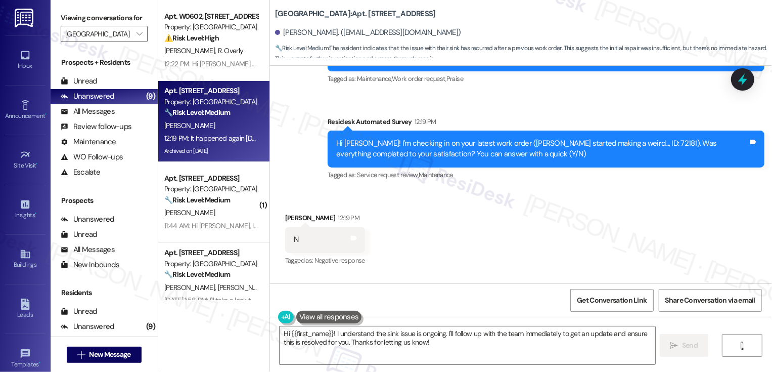
scroll to position [1614, 0]
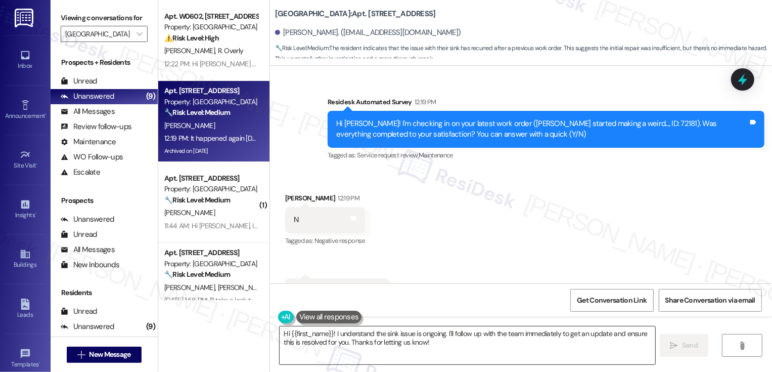
click at [343, 341] on textarea "Hi {{first_name}}! I understand the sink issue is ongoing. I'll follow up with …" at bounding box center [468, 345] width 376 height 38
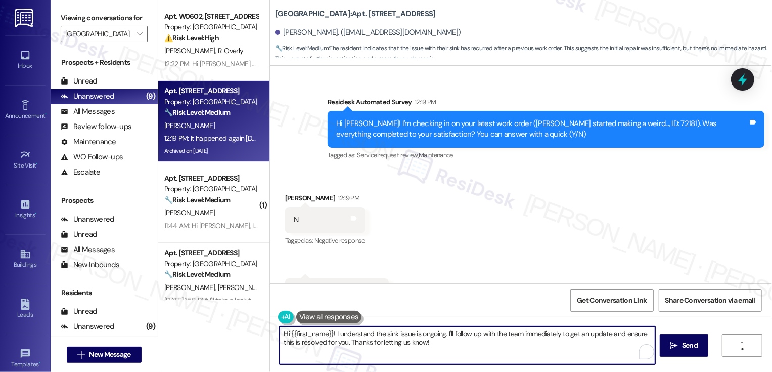
click at [431, 340] on textarea "Hi {{first_name}}! I understand the sink issue is ongoing. I'll follow up with …" at bounding box center [468, 345] width 376 height 38
click at [439, 346] on textarea "Hi {{first_name}}! I understand the sink issue is ongoing. I'll follow up with …" at bounding box center [468, 345] width 376 height 38
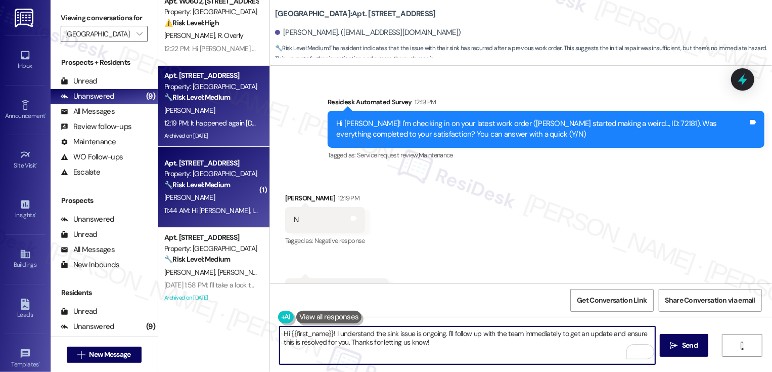
scroll to position [25, 0]
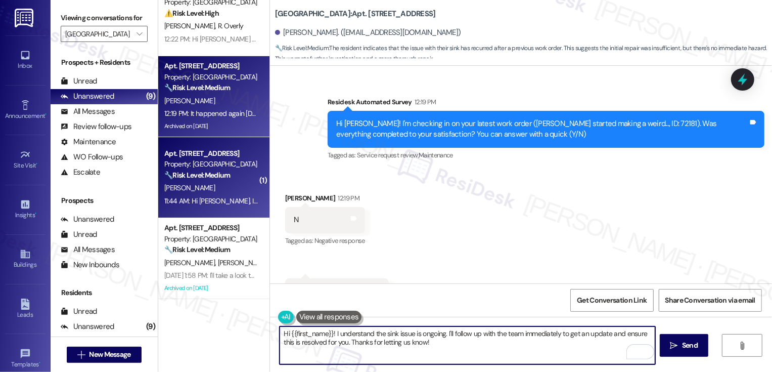
click at [222, 195] on div "11:44 AM: Hi Sarah, I've tried everything and it's still really lingering. It s…" at bounding box center [211, 201] width 96 height 13
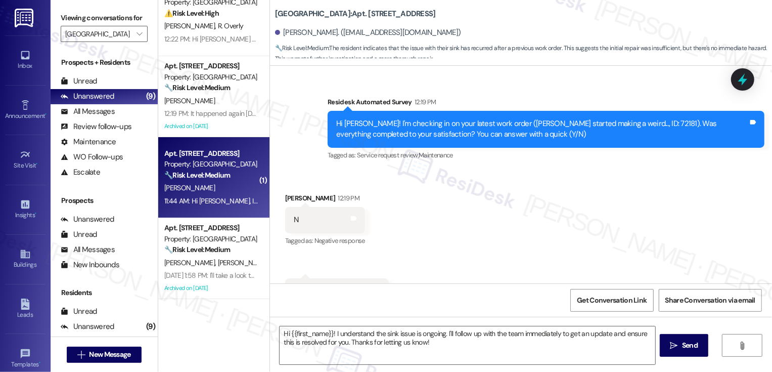
click at [222, 195] on div "11:44 AM: Hi Sarah, I've tried everything and it's still really lingering. It s…" at bounding box center [211, 201] width 96 height 13
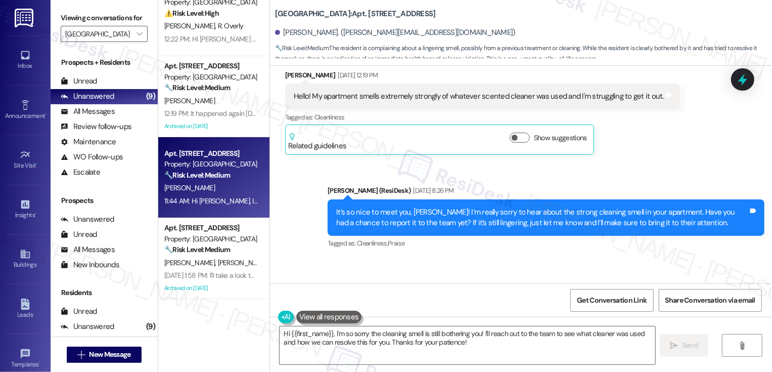
scroll to position [254, 0]
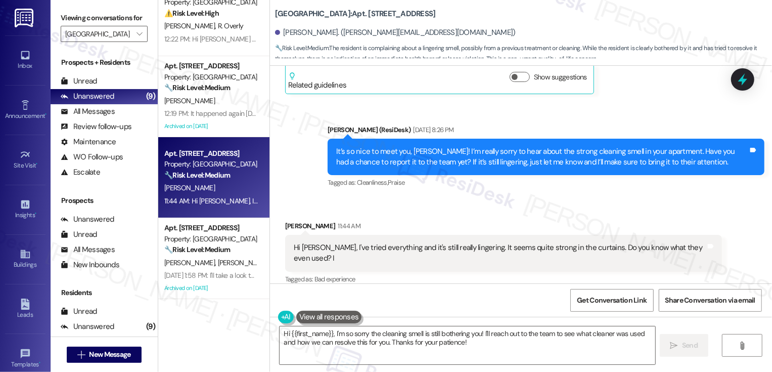
click at [447, 249] on div "Hi Sarah, I've tried everything and it's still really lingering. It seems quite…" at bounding box center [500, 253] width 412 height 22
copy div "lingering"
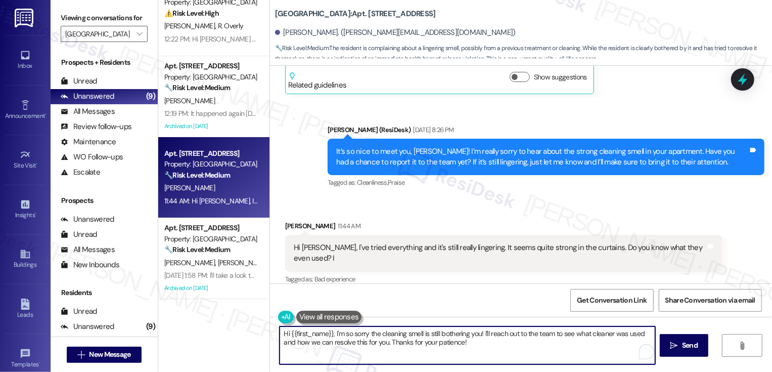
drag, startPoint x: 435, startPoint y: 334, endPoint x: 475, endPoint y: 335, distance: 40.0
click at [475, 335] on textarea "Hi {{first_name}}, I'm so sorry the cleaning smell is still bothering you! I'll…" at bounding box center [468, 345] width 376 height 38
paste textarea "lingering"
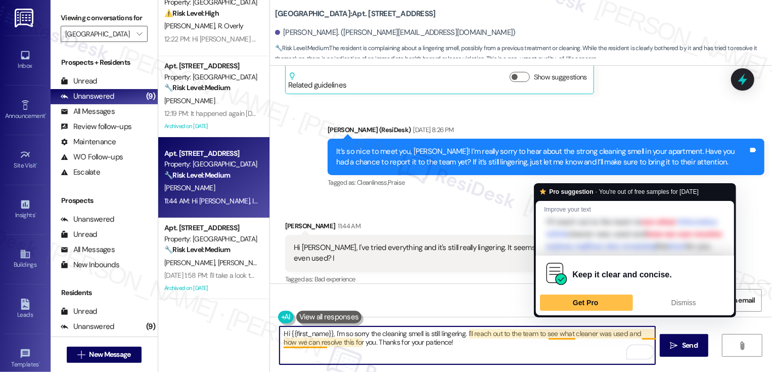
click at [567, 339] on textarea "Hi {{first_name}}, I'm so sorry the cleaning smell is still lingering. I'll rea…" at bounding box center [468, 345] width 376 height 38
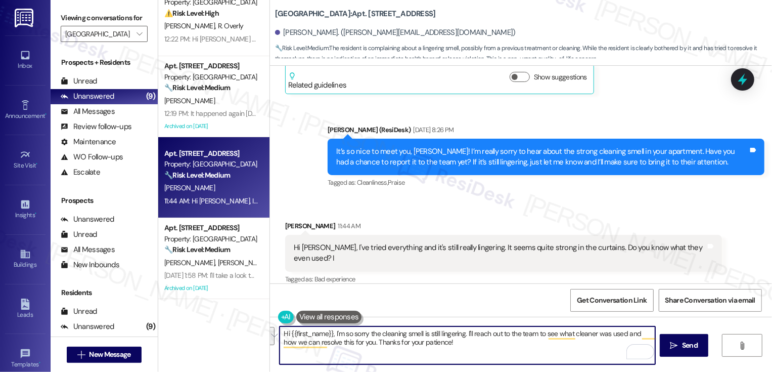
drag, startPoint x: 624, startPoint y: 333, endPoint x: 358, endPoint y: 344, distance: 265.8
click at [358, 344] on textarea "Hi {{first_name}}, I'm so sorry the cleaning smell is still lingering. I'll rea…" at bounding box center [468, 345] width 376 height 38
click at [422, 346] on textarea "Hi {{first_name}}, I'm so sorry the cleaning smell is still lingering. I'll rea…" at bounding box center [468, 345] width 376 height 38
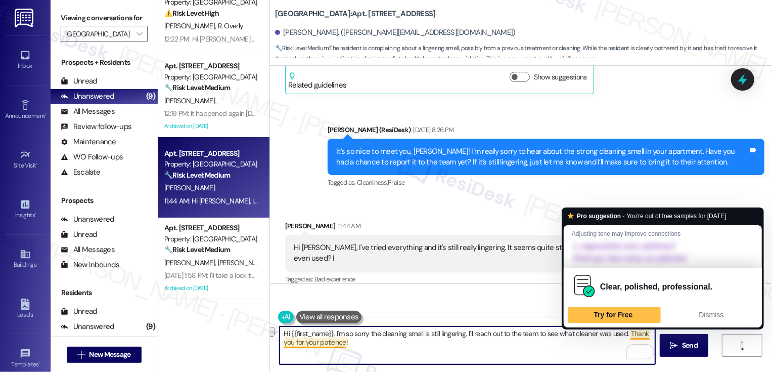
drag, startPoint x: 535, startPoint y: 332, endPoint x: 621, endPoint y: 330, distance: 85.5
click at [621, 332] on textarea "Hi {{first_name}}, I'm so sorry the cleaning smell is still lingering. I'll rea…" at bounding box center [468, 345] width 376 height 38
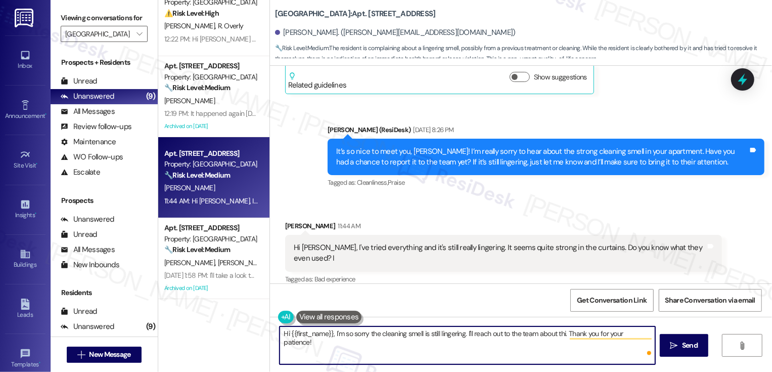
type textarea "Hi {{first_name}}, I'm so sorry the cleaning smell is still lingering. I'll rea…"
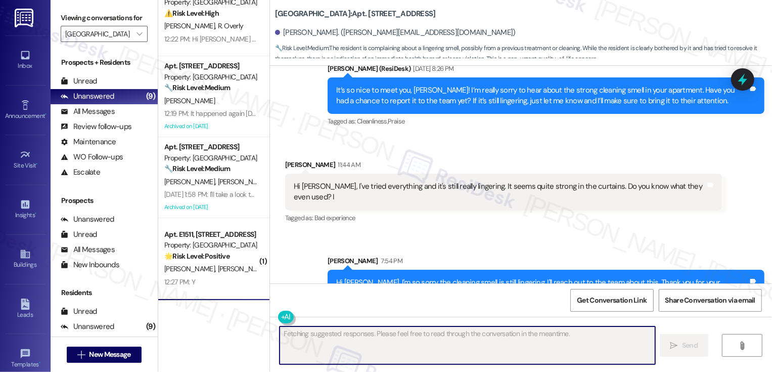
scroll to position [325, 0]
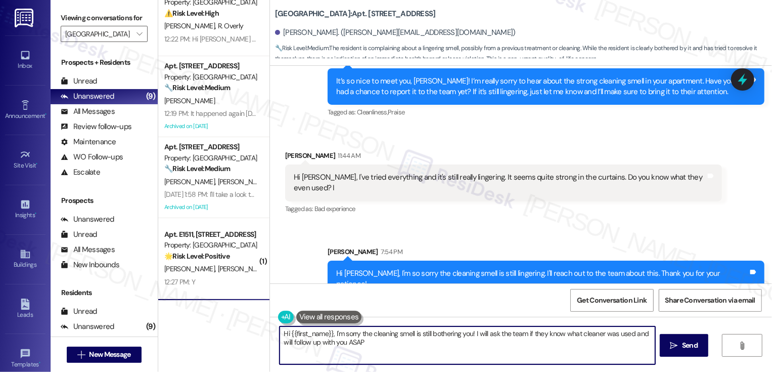
type textarea "Hi {{first_name}}, I'm sorry the cleaning smell is still bothering you! I will …"
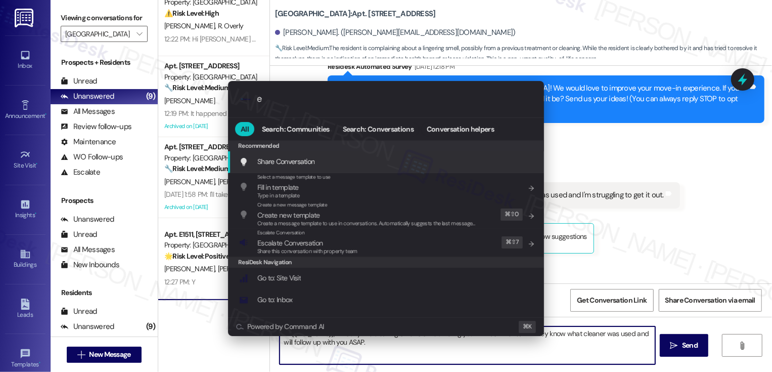
scroll to position [96, 0]
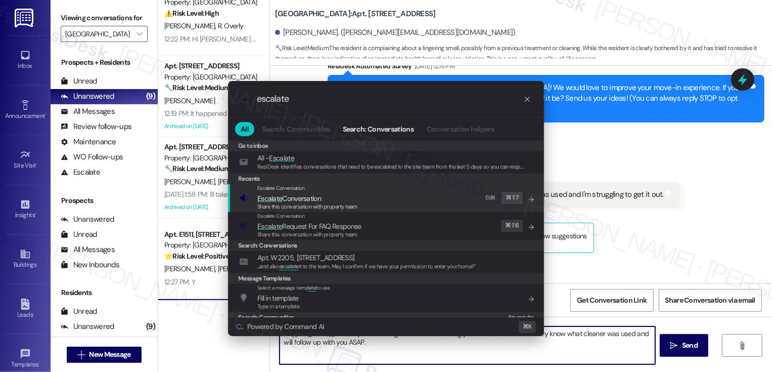
type input "escalate"
click at [281, 195] on span "Escalate" at bounding box center [269, 198] width 25 height 9
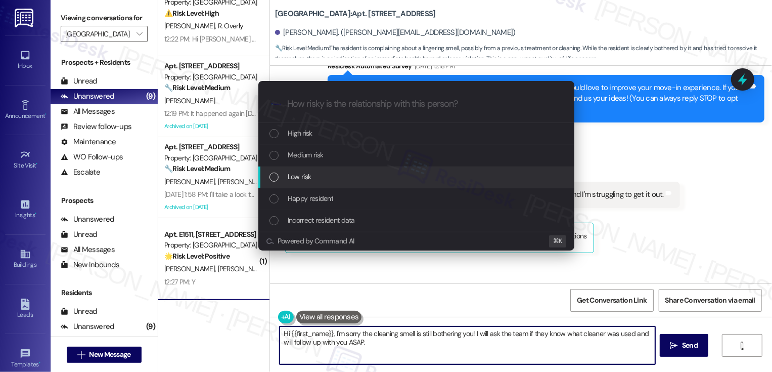
click at [290, 173] on span "Low risk" at bounding box center [299, 176] width 23 height 11
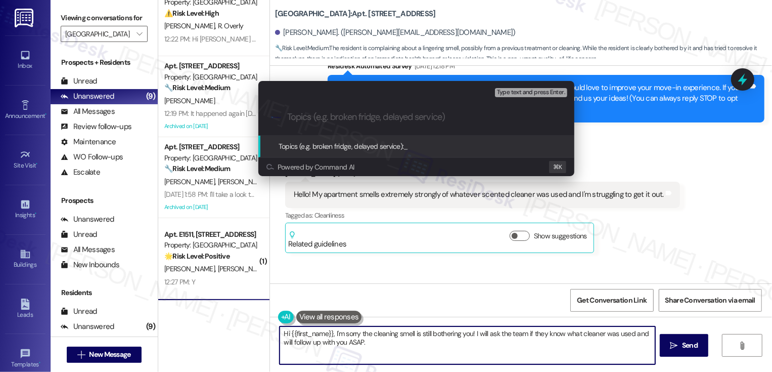
type input "c"
type input "Cleaning Smell"
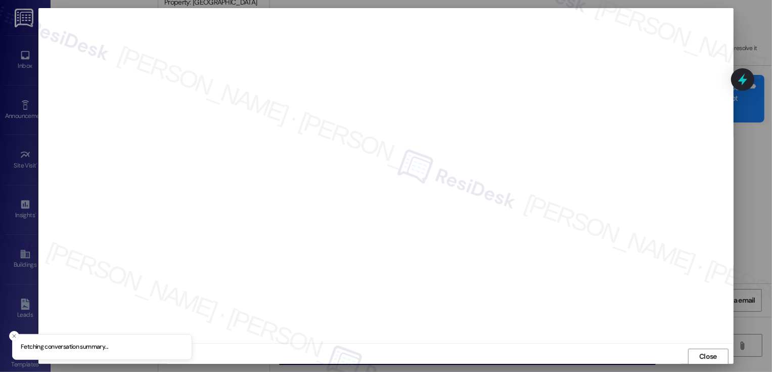
scroll to position [1, 0]
click at [698, 359] on button "Close" at bounding box center [708, 356] width 40 height 16
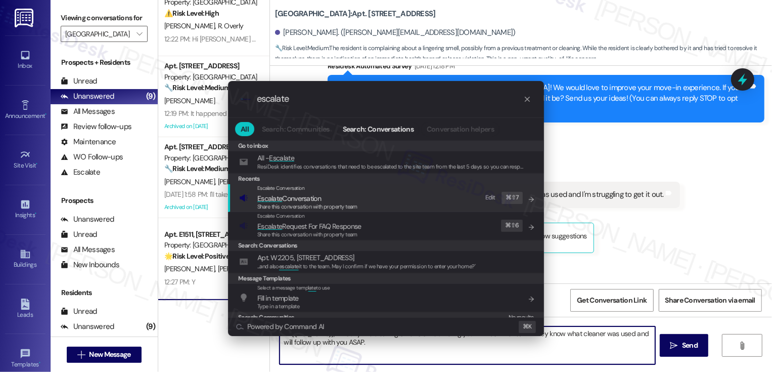
type input "escalate"
click at [347, 198] on span "Escalate Conversation" at bounding box center [307, 198] width 100 height 11
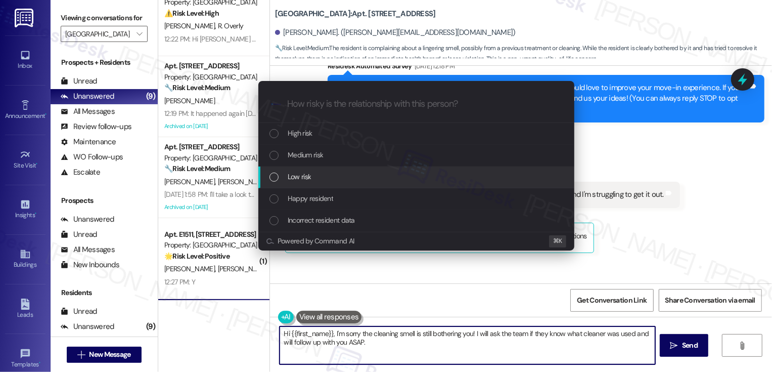
click at [309, 180] on span "Low risk" at bounding box center [299, 176] width 23 height 11
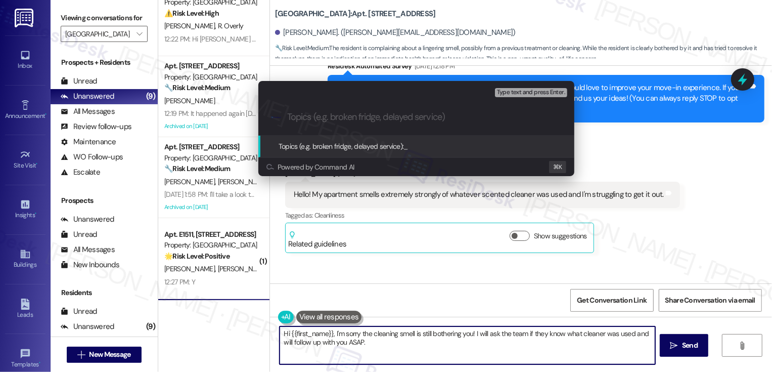
paste input "Cleaning Smell"
type input "Cleaning Smell"
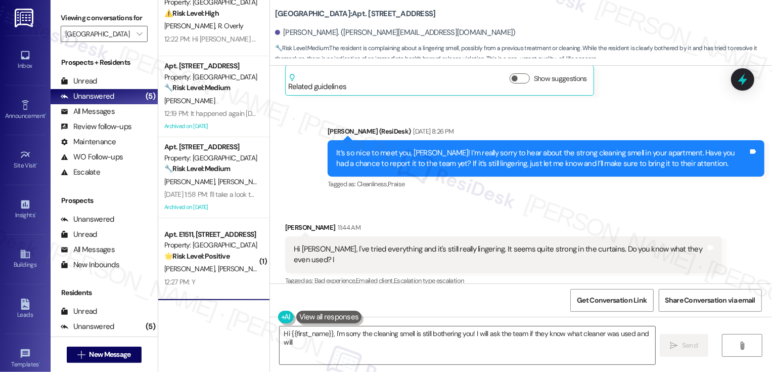
scroll to position [254, 0]
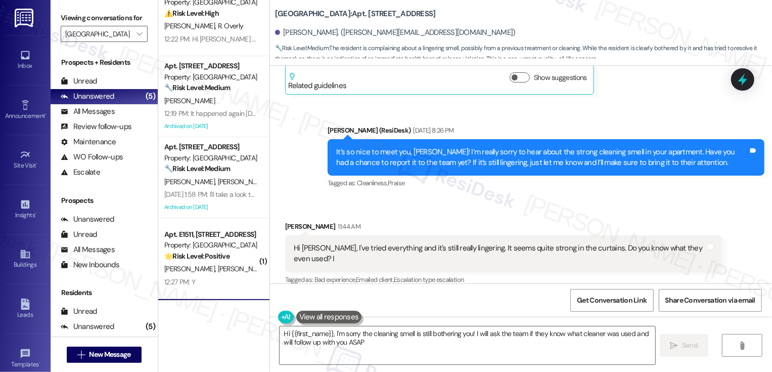
type textarea "Hi {{first_name}}, I'm sorry the cleaning smell is still bothering you! I will …"
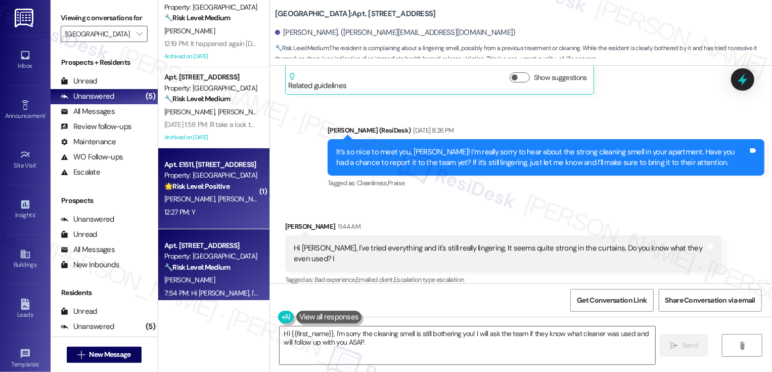
click at [210, 210] on div "12:27 PM: Y 12:27 PM: Y" at bounding box center [211, 212] width 96 height 13
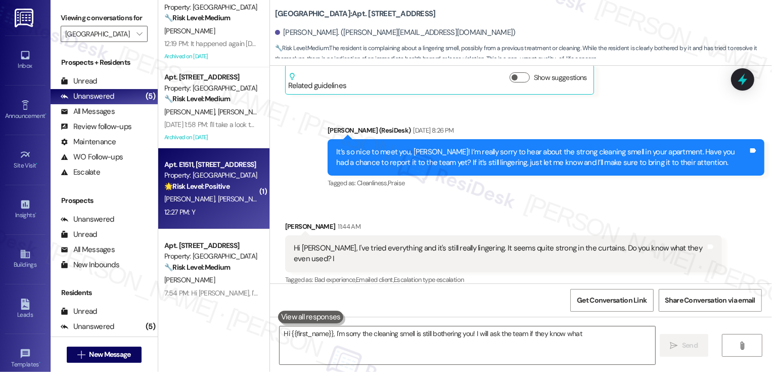
click at [210, 210] on div "12:27 PM: Y 12:27 PM: Y" at bounding box center [211, 212] width 96 height 13
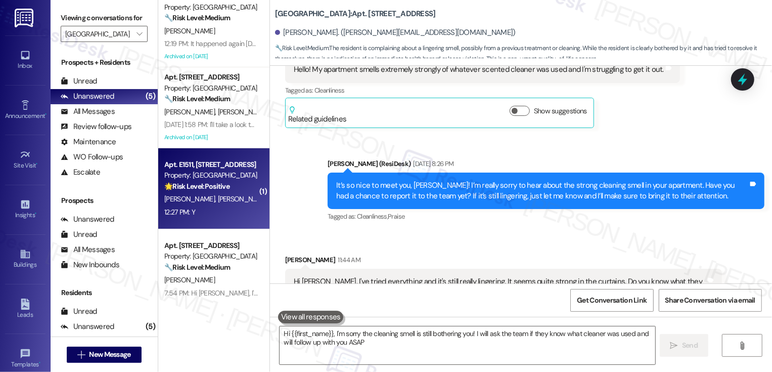
type textarea "Hi {{first_name}}, I'm sorry the cleaning smell is still bothering you! I will …"
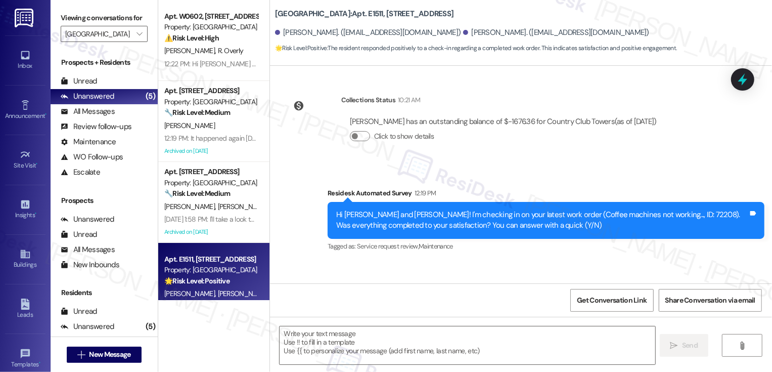
scroll to position [221, 0]
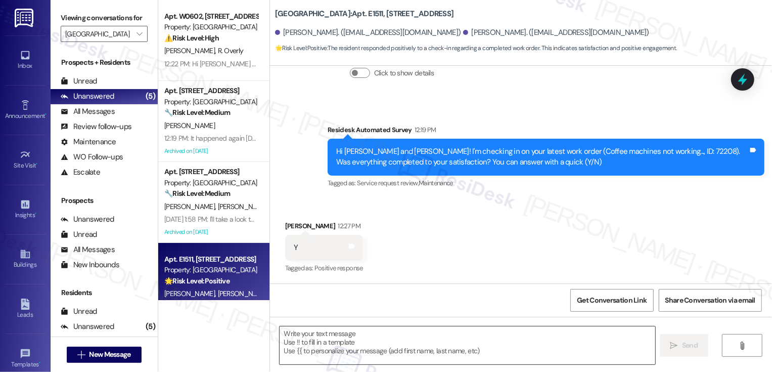
click at [329, 331] on textarea at bounding box center [468, 345] width 376 height 38
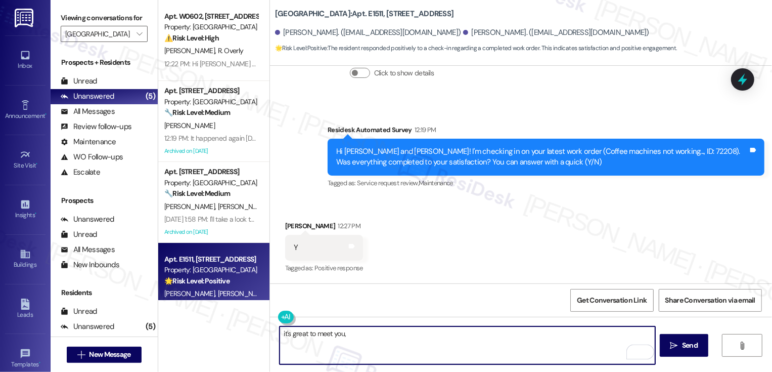
click at [294, 226] on div "Madeline Duane 12:27 PM" at bounding box center [324, 228] width 78 height 14
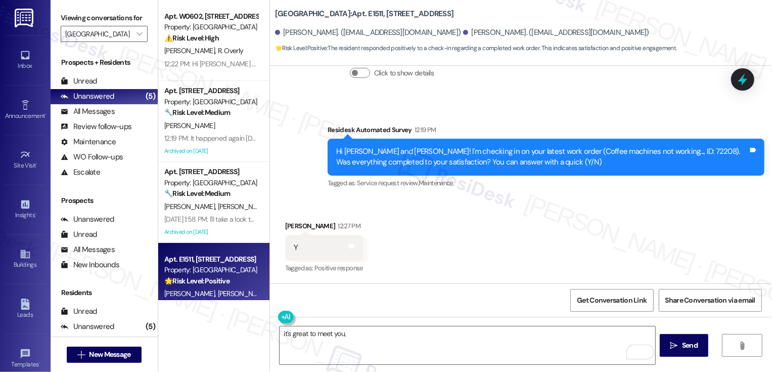
click at [294, 226] on div "Madeline Duane 12:27 PM" at bounding box center [324, 228] width 78 height 14
copy div "Madeline"
click at [369, 342] on textarea "it's great to meet you," at bounding box center [468, 345] width 376 height 38
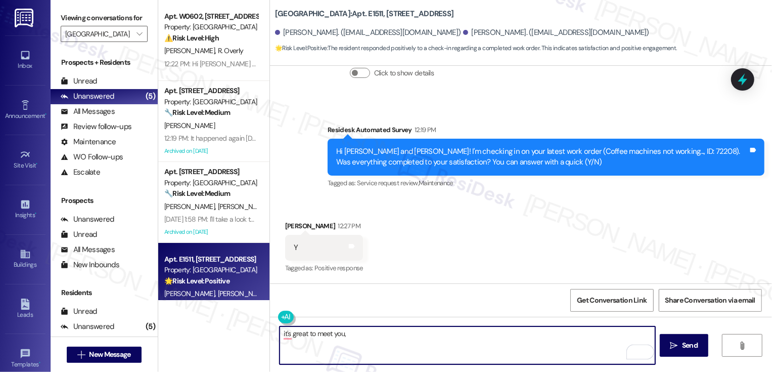
paste textarea "Madeline"
click at [282, 335] on textarea "it's great to meet you, Madeline!" at bounding box center [468, 345] width 376 height 38
click at [447, 341] on textarea "It's great to meet you, Madeline!" at bounding box center [468, 345] width 376 height 38
paste textarea "If you don't mind me asking, how has your experience been so far? Has the prope…"
type textarea "It's great to meet you, [PERSON_NAME]! If you don't mind me asking, how has you…"
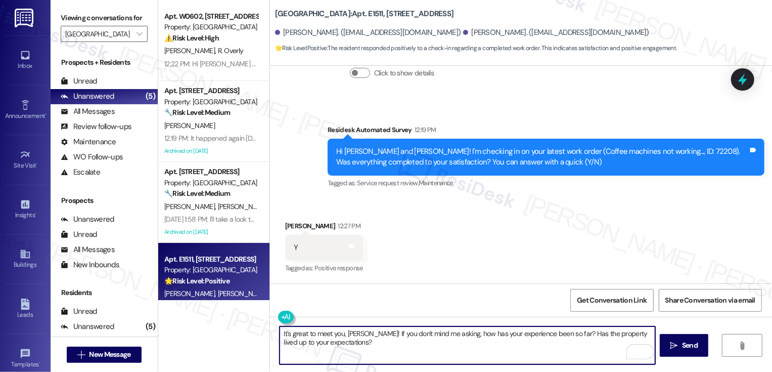
click at [349, 341] on textarea "It's great to meet you, [PERSON_NAME]! If you don't mind me asking, how has you…" at bounding box center [468, 345] width 376 height 38
click at [368, 342] on textarea "It's great to meet you, [PERSON_NAME]! If you don't mind me asking, how has you…" at bounding box center [468, 345] width 376 height 38
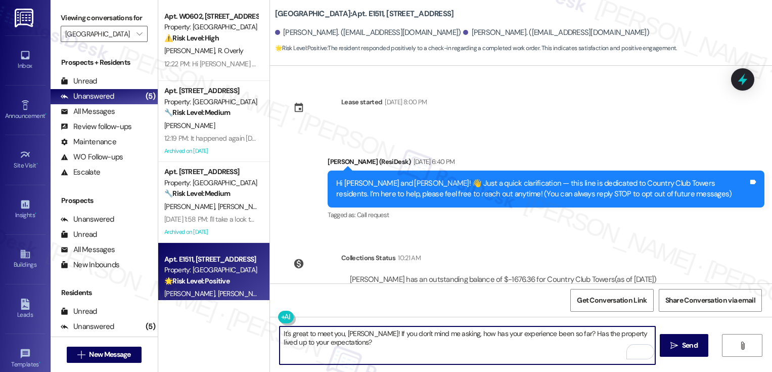
click at [368, 342] on textarea "It's great to meet you, [PERSON_NAME]! If you don't mind me asking, how has you…" at bounding box center [468, 345] width 376 height 38
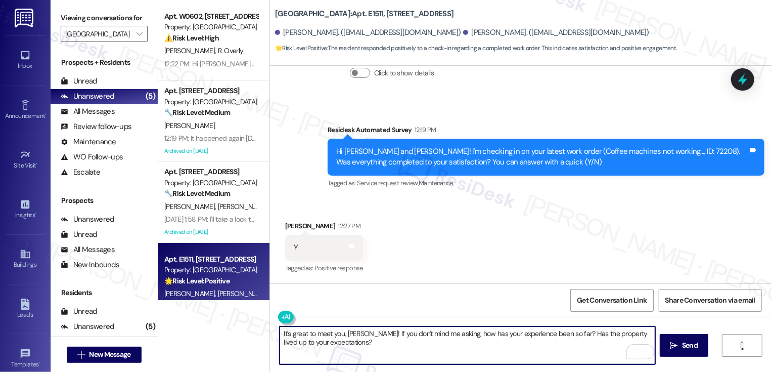
click at [370, 332] on textarea "It's great to meet you, [PERSON_NAME]! If you don't mind me asking, how has you…" at bounding box center [468, 345] width 376 height 38
type textarea "It's great to meet you, [PERSON_NAME]! Thanks for confirming the work order. If…"
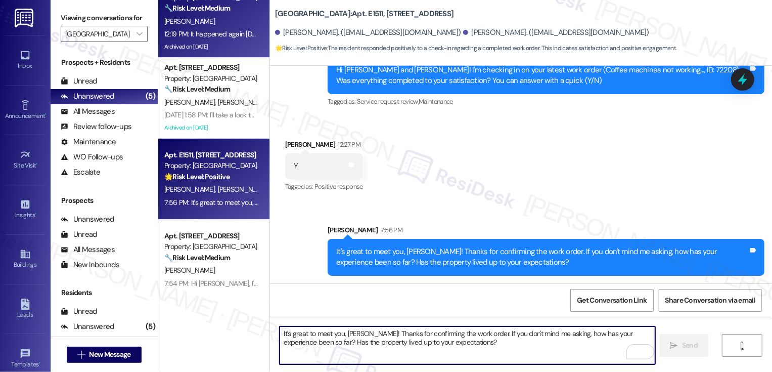
scroll to position [0, 0]
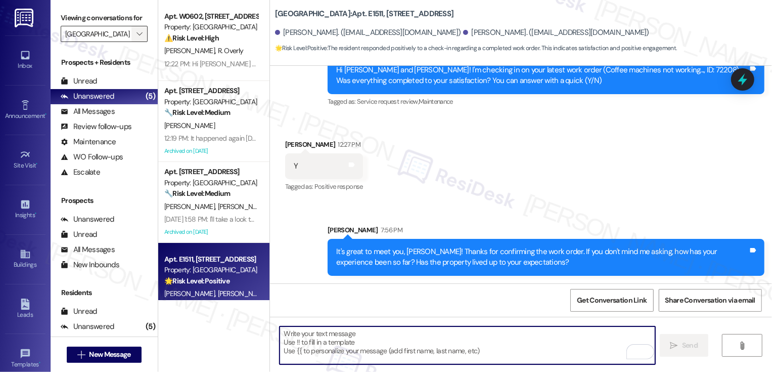
click at [135, 42] on span "" at bounding box center [140, 34] width 10 height 16
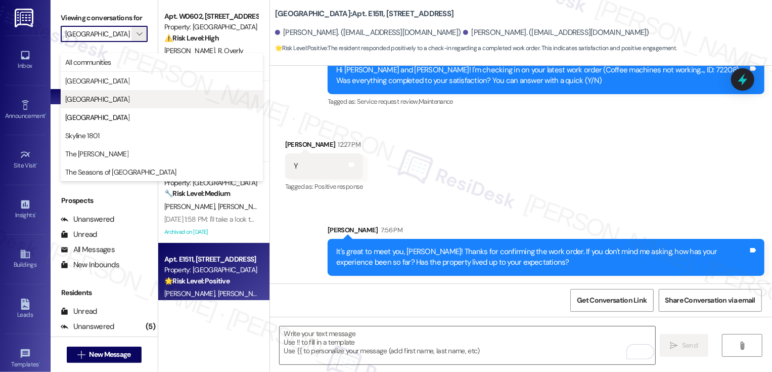
click at [125, 97] on span "[GEOGRAPHIC_DATA]" at bounding box center [97, 99] width 64 height 10
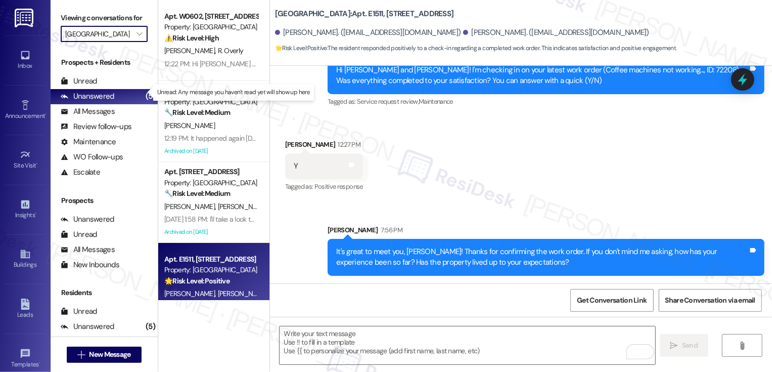
type input "[GEOGRAPHIC_DATA]"
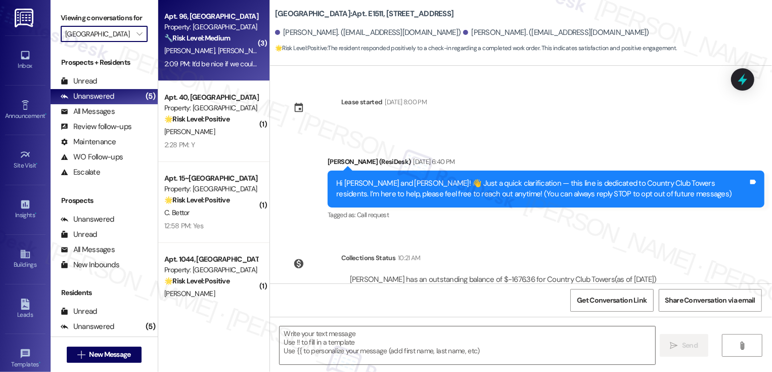
scroll to position [104, 0]
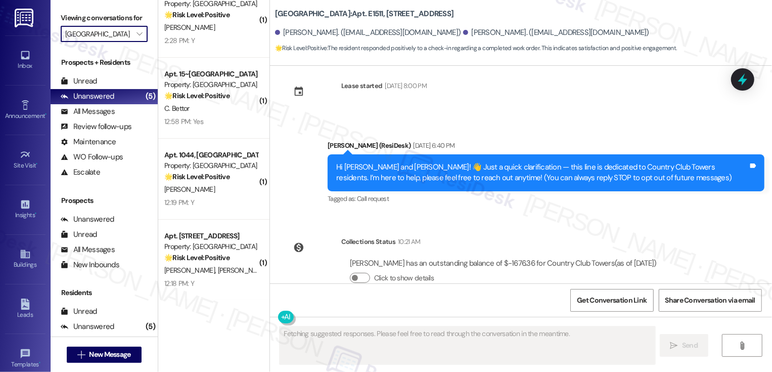
type textarea "Fetching suggested responses. Please feel free to read through the conversation…"
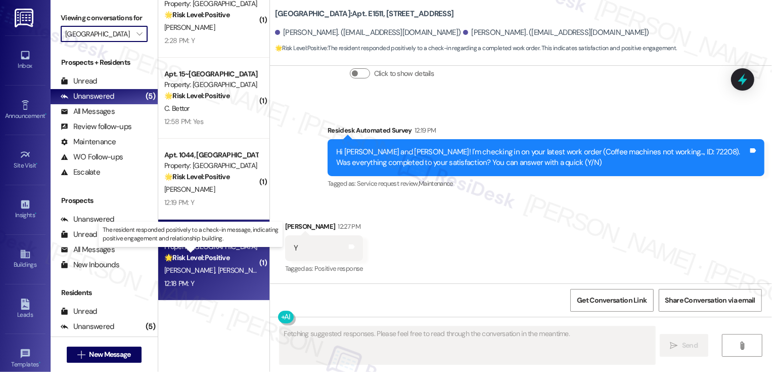
click at [222, 258] on strong "🌟 Risk Level: Positive" at bounding box center [196, 257] width 65 height 9
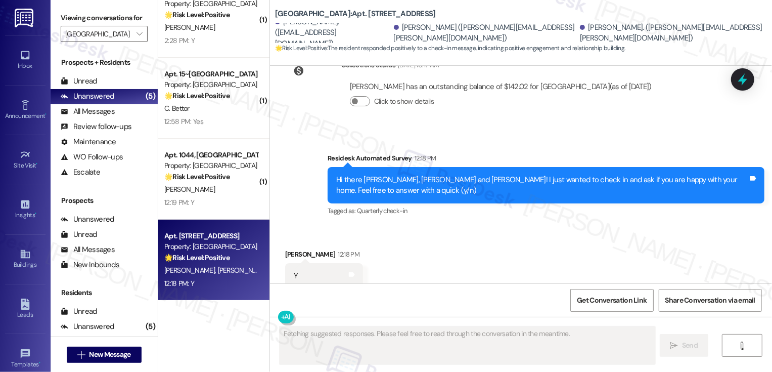
scroll to position [243, 0]
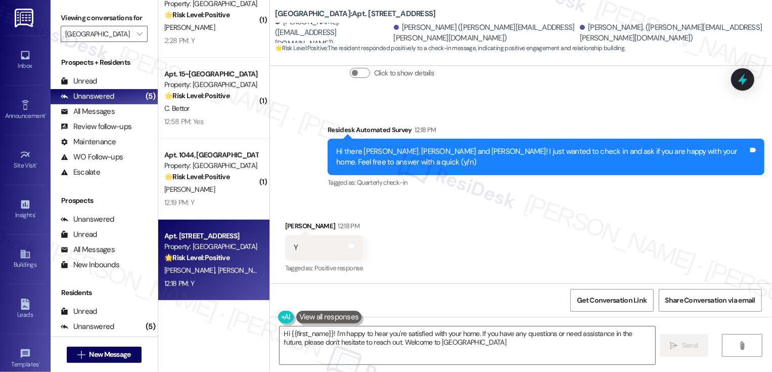
type textarea "Hi {{first_name}}! I'm happy to hear you're satisfied with your home. If you ha…"
click at [376, 347] on textarea "Hi {{first_name}}! I'm happy to hear you're satisfied with your home. If you ha…" at bounding box center [468, 345] width 376 height 38
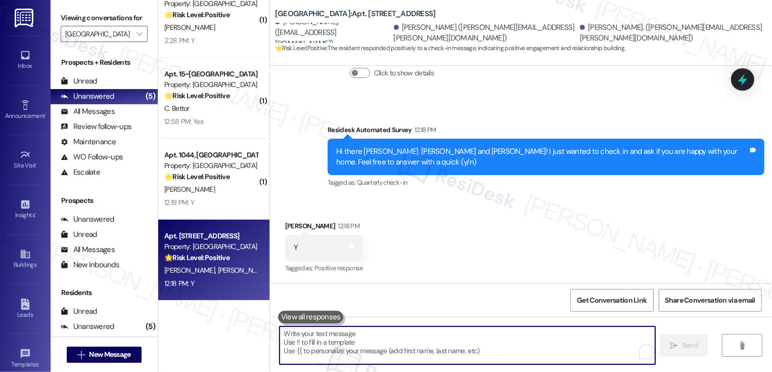
paste textarea "Hi {{first_name}}, it's nice to meet you! I'm so glad to hear you're happy with…"
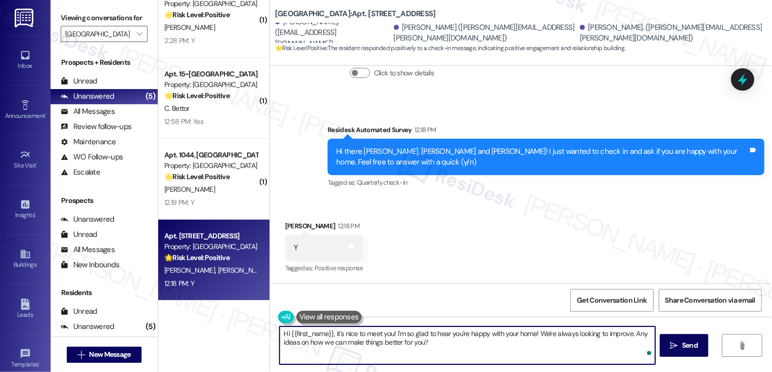
click at [286, 224] on div "[PERSON_NAME] 12:18 PM" at bounding box center [324, 228] width 78 height 14
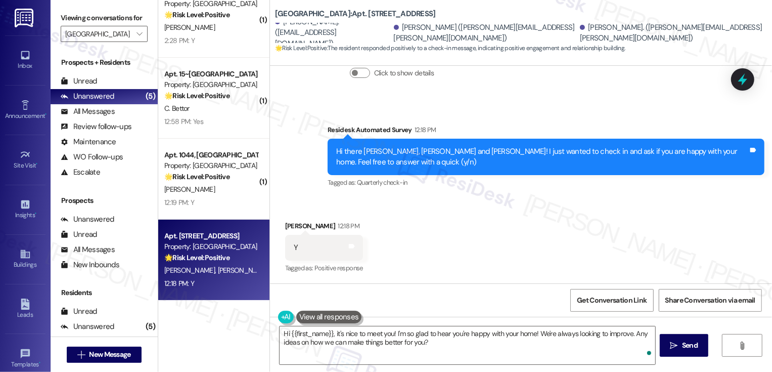
click at [286, 224] on div "[PERSON_NAME] 12:18 PM" at bounding box center [324, 228] width 78 height 14
copy div "Nicalina"
click at [313, 333] on textarea "Hi {{first_name}}, it's nice to meet you! I'm so glad to hear you're happy with…" at bounding box center [468, 345] width 376 height 38
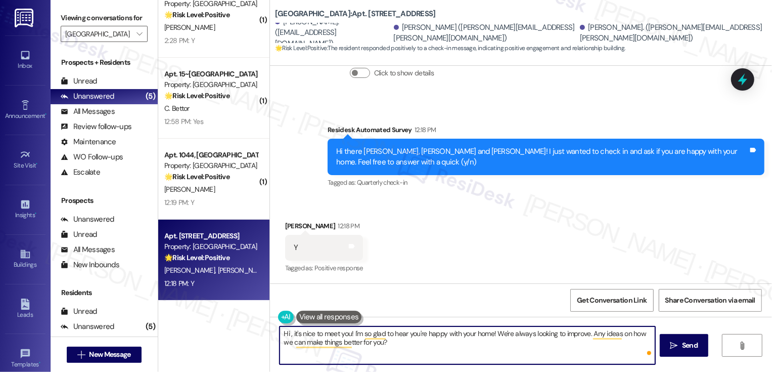
paste textarea "Nicalina"
click at [507, 340] on textarea "Hi [PERSON_NAME], it's nice to meet you! I'm so glad to hear you're happy with …" at bounding box center [468, 345] width 376 height 38
type textarea "Hi [PERSON_NAME], it's nice to meet you! I'm so glad to hear you're happy with …"
click at [700, 352] on button " Send" at bounding box center [684, 345] width 49 height 23
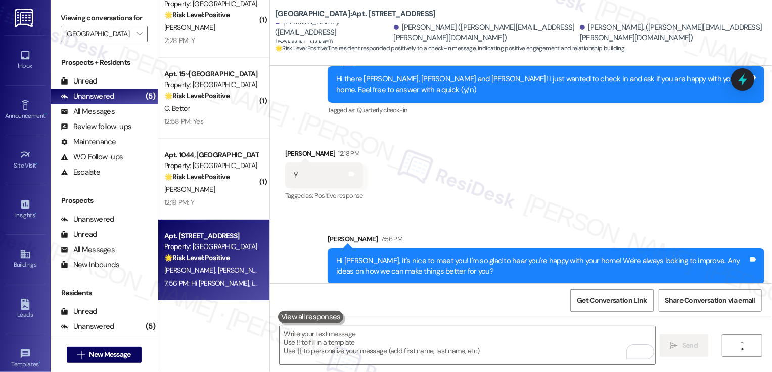
scroll to position [324, 0]
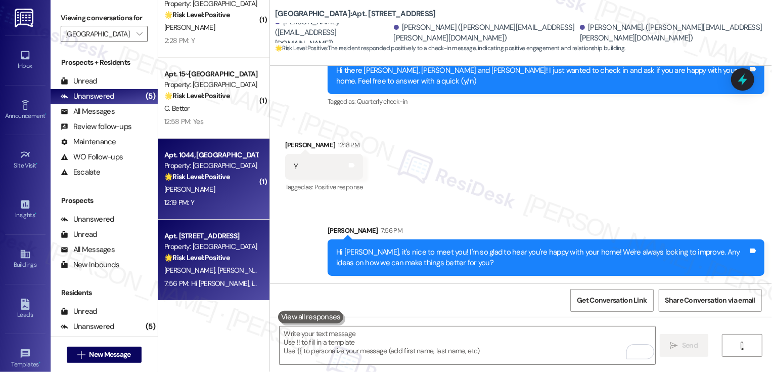
click at [233, 201] on div "12:19 PM: Y 12:19 PM: Y" at bounding box center [211, 202] width 96 height 13
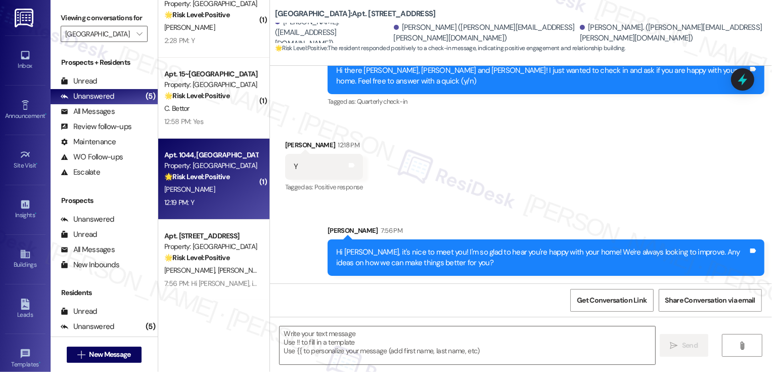
click at [233, 201] on div "12:19 PM: Y 12:19 PM: Y" at bounding box center [211, 202] width 96 height 13
type textarea "Fetching suggested responses. Please feel free to read through the conversation…"
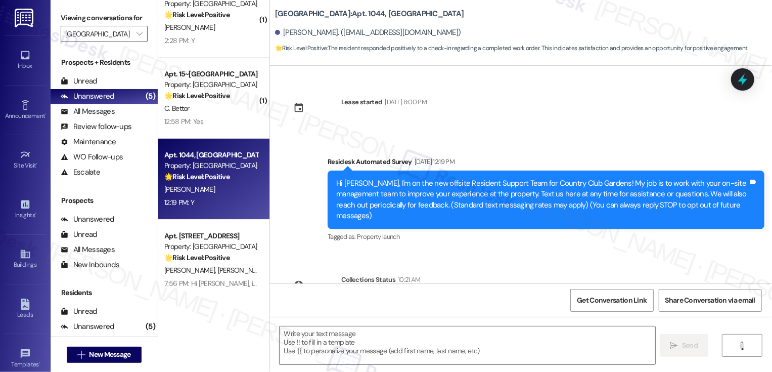
scroll to position [243, 0]
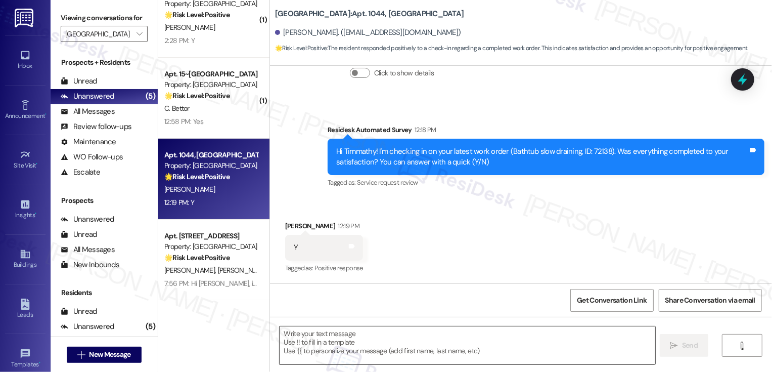
click at [334, 340] on textarea at bounding box center [468, 345] width 376 height 38
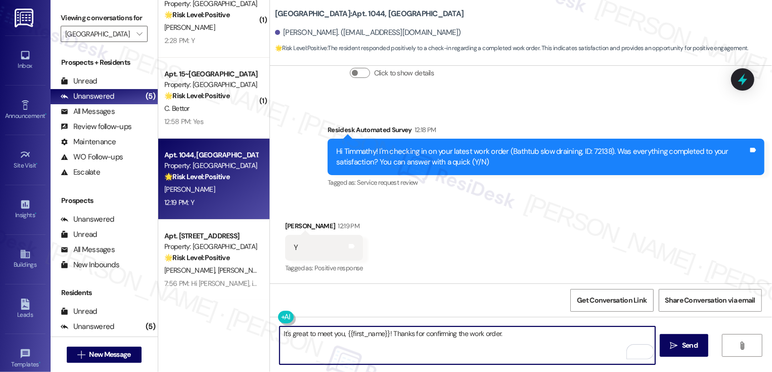
paste textarea "If you don't mind me asking, how has your experience been so far? Has the prope…"
click at [500, 345] on textarea "It's great to meet you, {{first_name}}! Thanks for confirming the work order. I…" at bounding box center [468, 345] width 376 height 38
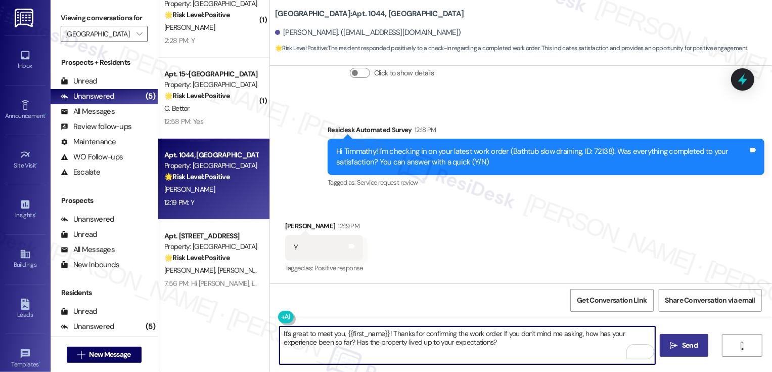
type textarea "It's great to meet you, {{first_name}}! Thanks for confirming the work order. I…"
click at [685, 344] on span "Send" at bounding box center [690, 345] width 16 height 11
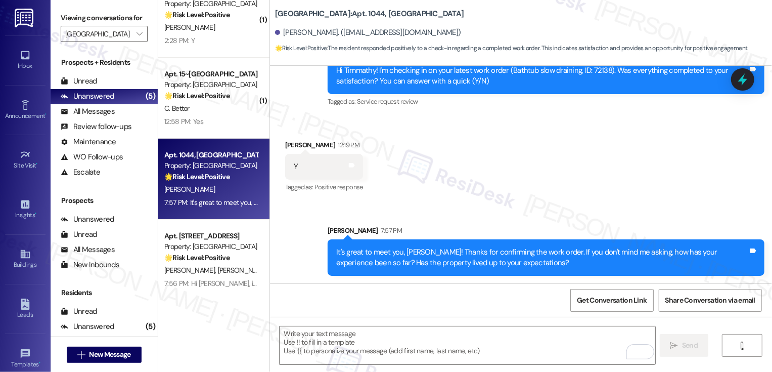
scroll to position [81, 0]
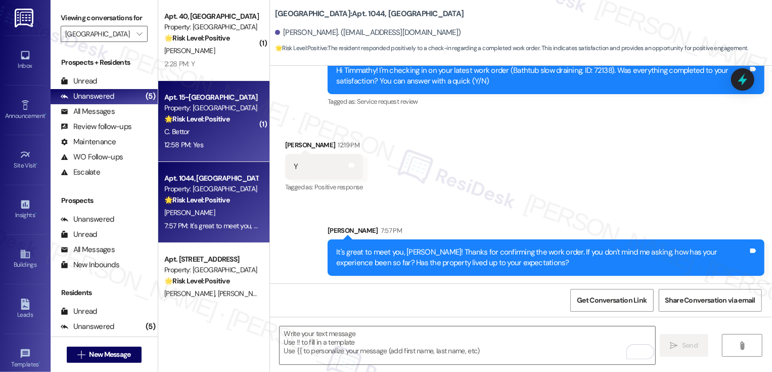
click at [239, 145] on div "12:58 PM: Yes 12:58 PM: Yes" at bounding box center [211, 145] width 96 height 13
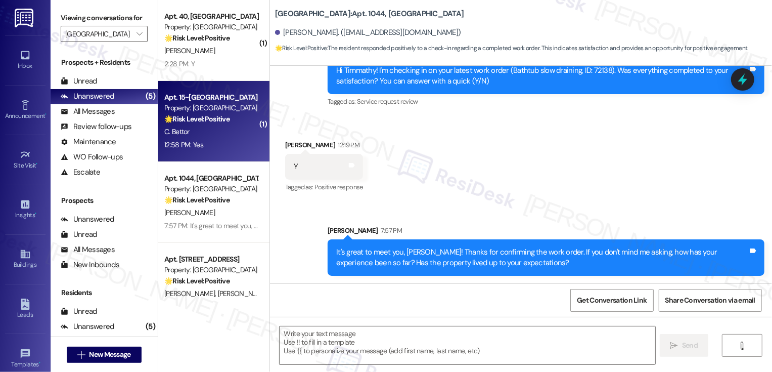
click at [239, 145] on div "12:58 PM: Yes 12:58 PM: Yes" at bounding box center [211, 145] width 96 height 13
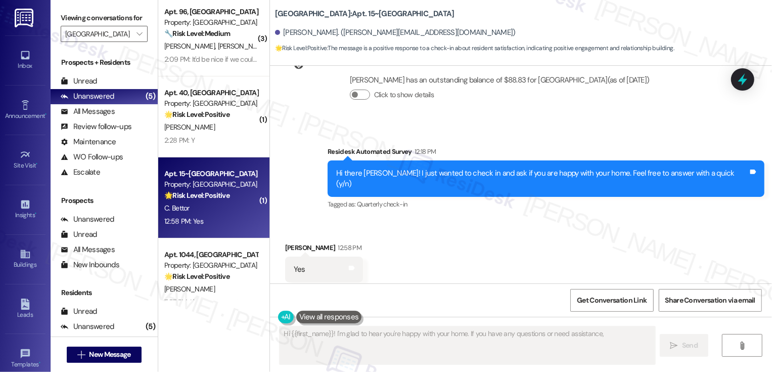
scroll to position [0, 0]
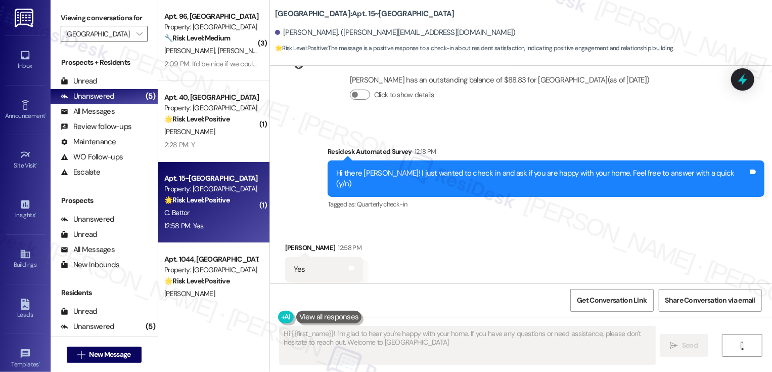
type textarea "Hi {{first_name}}! I'm glad to hear you're happy with your home. If you have an…"
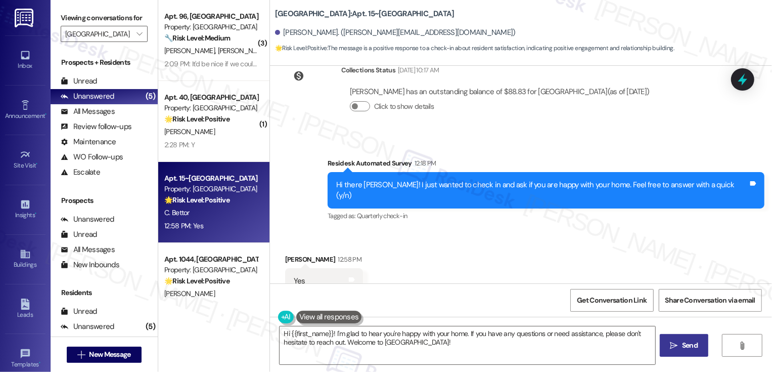
scroll to position [221, 0]
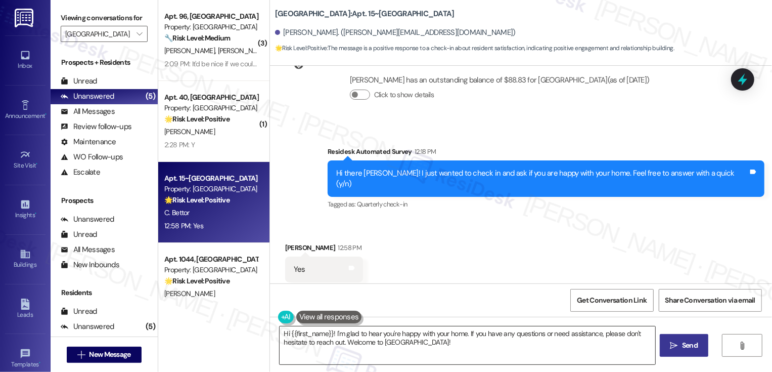
click at [368, 340] on textarea "Hi {{first_name}}! I'm glad to hear you're happy with your home. If you have an…" at bounding box center [468, 345] width 376 height 38
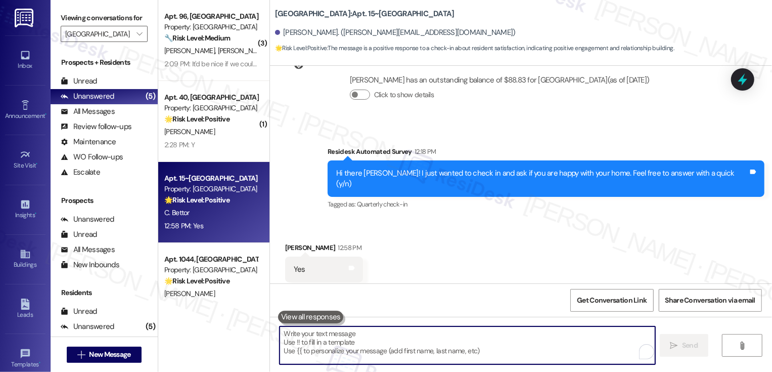
paste textarea "Hi {{first_name}}, it's nice to meet you! I'm so glad to hear you're happy with…"
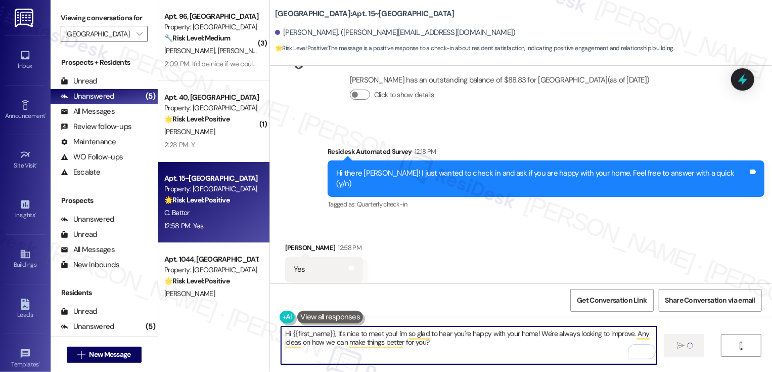
type textarea "Fetching suggested responses. Please feel free to read through the conversation…"
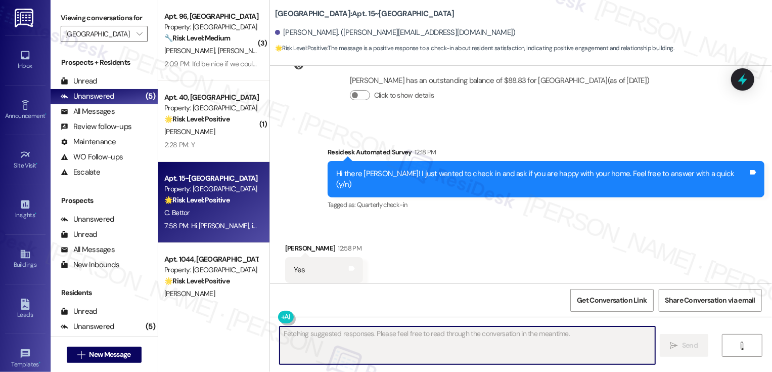
scroll to position [302, 0]
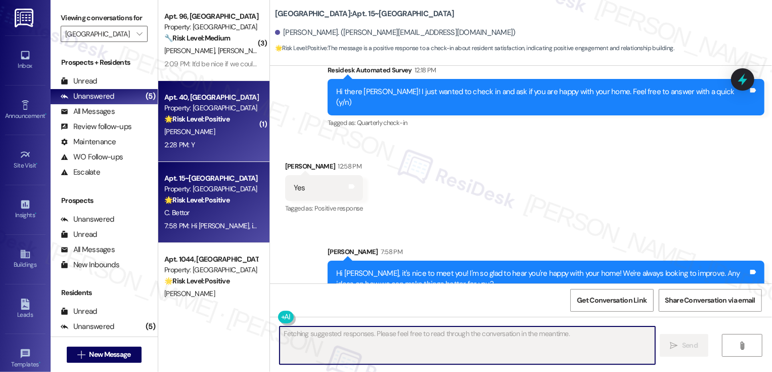
click at [221, 145] on div "2:28 PM: Y 2:28 PM: Y" at bounding box center [211, 145] width 96 height 13
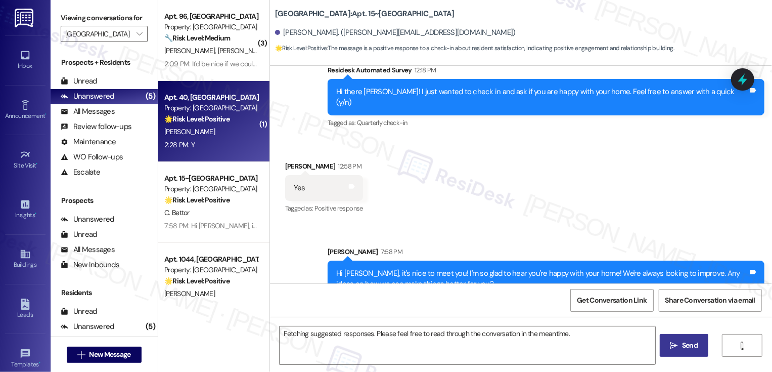
click at [221, 145] on div "2:28 PM: Y 2:28 PM: Y" at bounding box center [211, 145] width 96 height 13
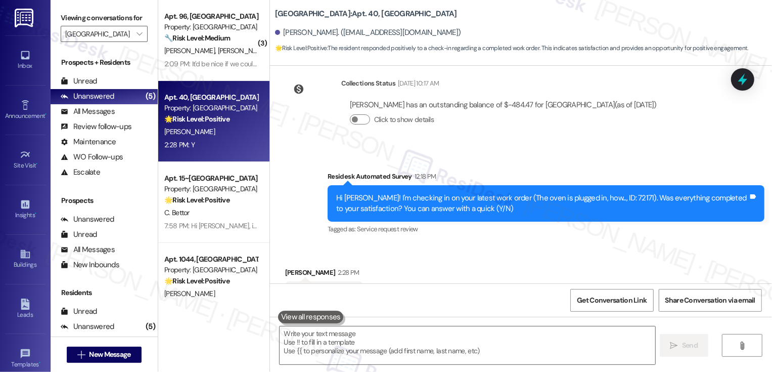
scroll to position [243, 0]
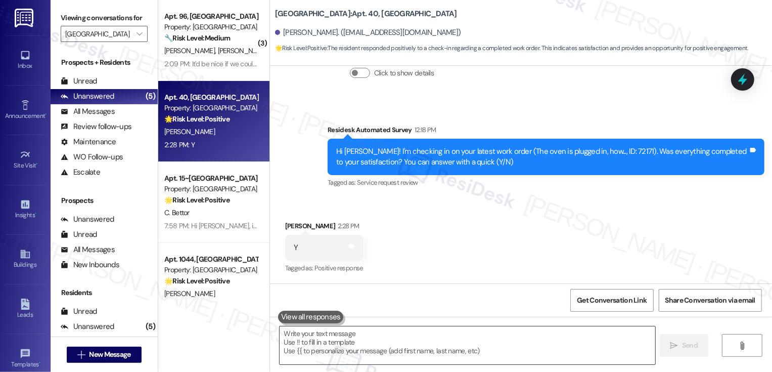
click at [316, 337] on textarea at bounding box center [468, 345] width 376 height 38
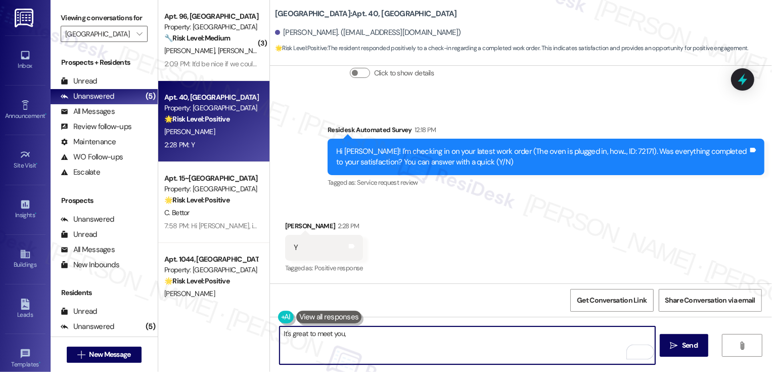
click at [289, 225] on div "[PERSON_NAME] 2:28 PM" at bounding box center [324, 228] width 78 height 14
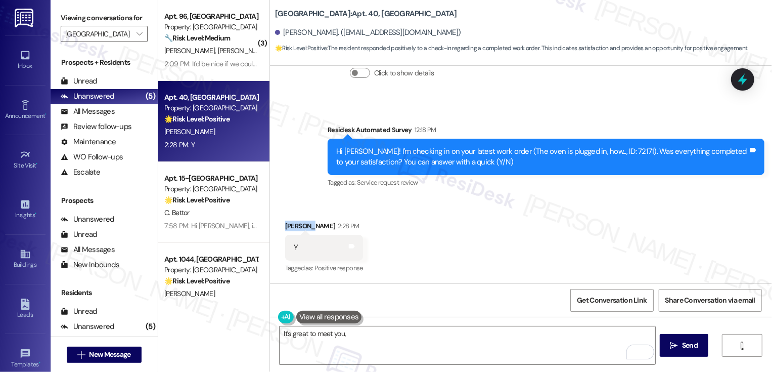
copy div "[PERSON_NAME]"
click at [371, 340] on textarea "It's great to meet you," at bounding box center [468, 345] width 376 height 38
paste textarea "[PERSON_NAME]"
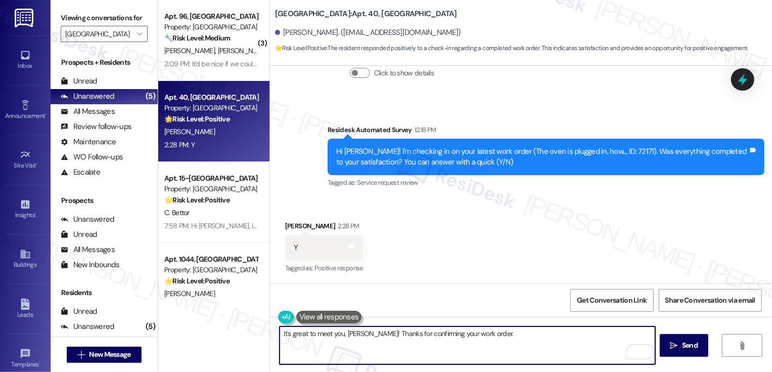
paste textarea "If you don't mind me asking, how has your experience been so far? Has the prope…"
click at [480, 348] on textarea "It's great to meet you, [PERSON_NAME]! Thanks for confirming your work order. I…" at bounding box center [468, 345] width 376 height 38
click at [551, 347] on textarea "It's great to meet you, [PERSON_NAME]! Thanks for confirming your work order. I…" at bounding box center [468, 345] width 376 height 38
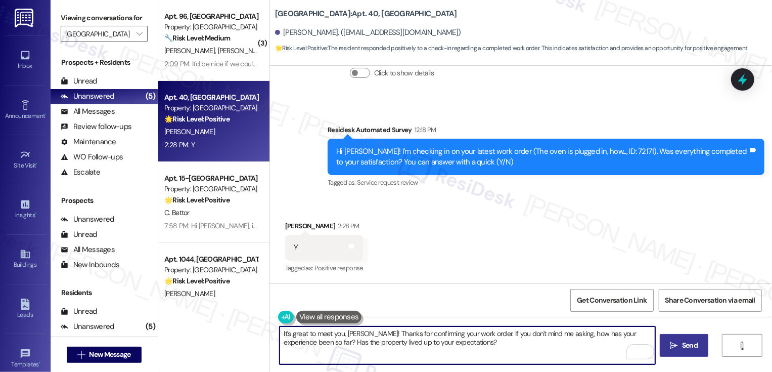
click at [707, 343] on button " Send" at bounding box center [684, 345] width 49 height 23
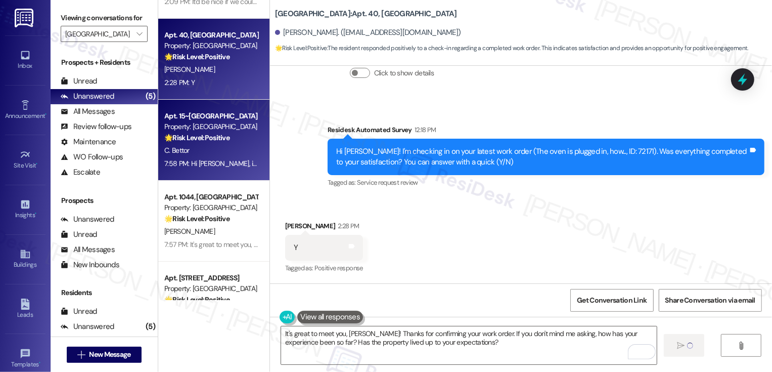
scroll to position [104, 0]
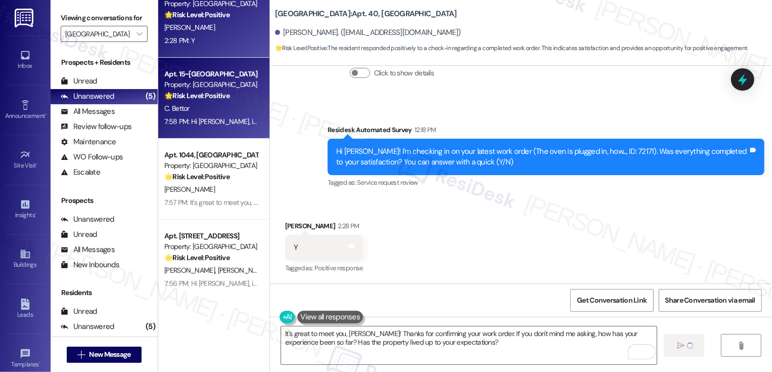
type textarea "Fetching suggested responses. Please feel free to read through the conversation…"
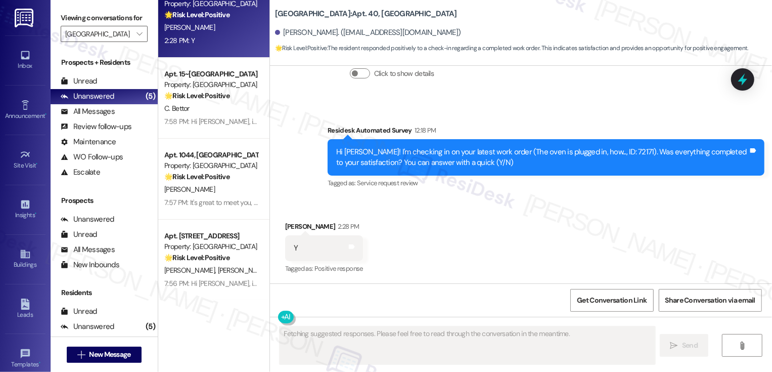
scroll to position [0, 0]
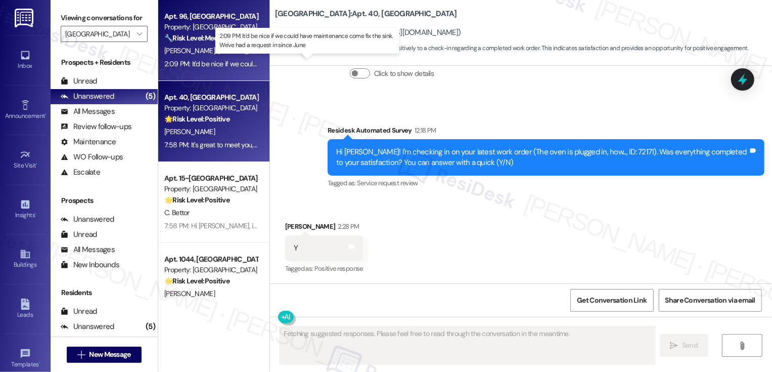
click at [211, 61] on div "2:09 PM: It'd be nice if we could have maintenance come fix the sink. We've had…" at bounding box center [315, 63] width 302 height 9
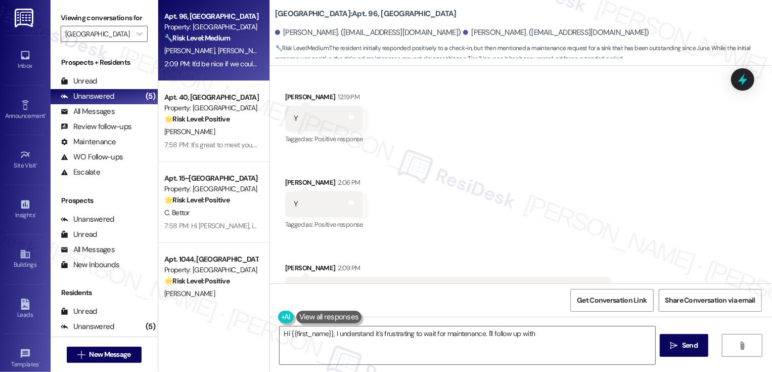
scroll to position [191, 0]
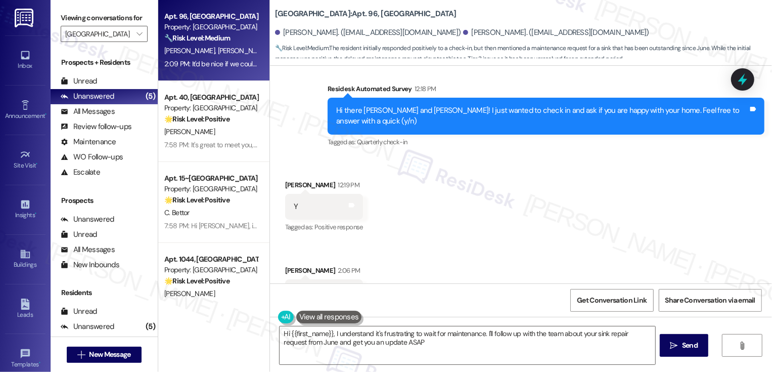
type textarea "Hi {{first_name}}, I understand it's frustrating to wait for maintenance. I'll …"
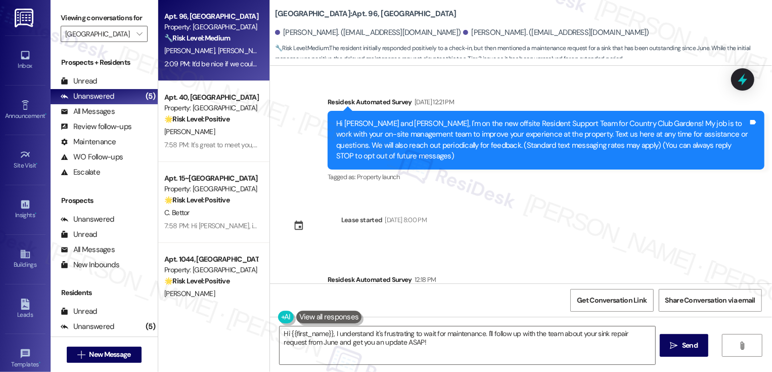
scroll to position [310, 0]
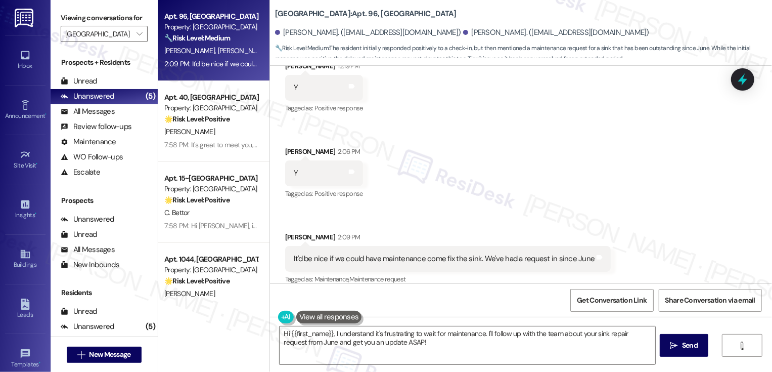
click at [403, 198] on div "Received via SMS [PERSON_NAME] 12:19 PM Y Tags and notes Tagged as: Positive re…" at bounding box center [521, 166] width 502 height 256
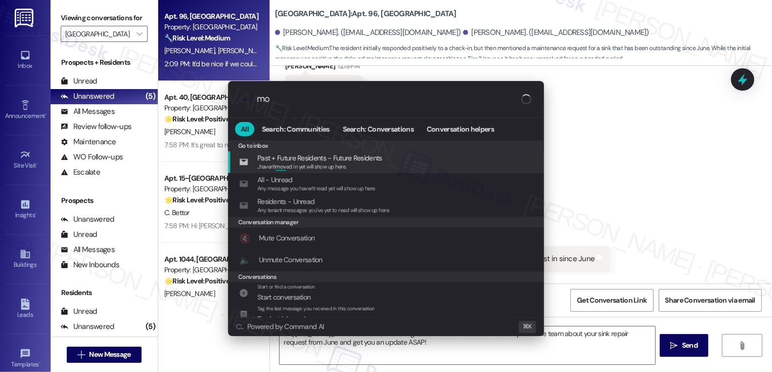
type input "m"
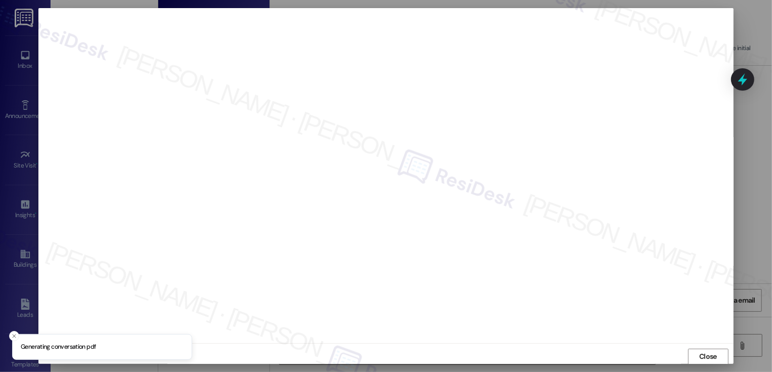
scroll to position [1, 0]
click at [704, 354] on span "Close" at bounding box center [708, 355] width 18 height 11
click at [711, 357] on span "Close" at bounding box center [708, 355] width 18 height 11
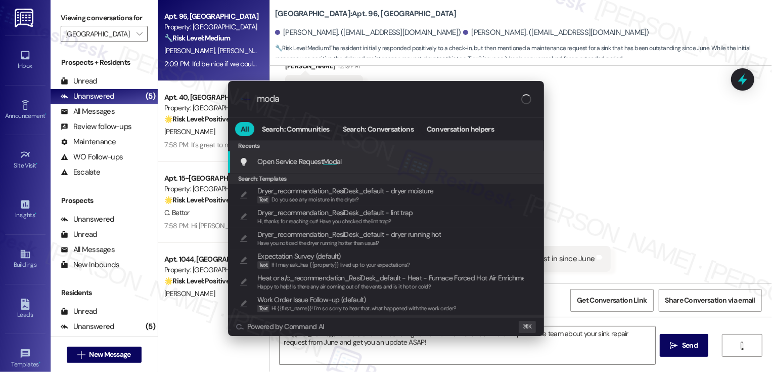
type input "modal"
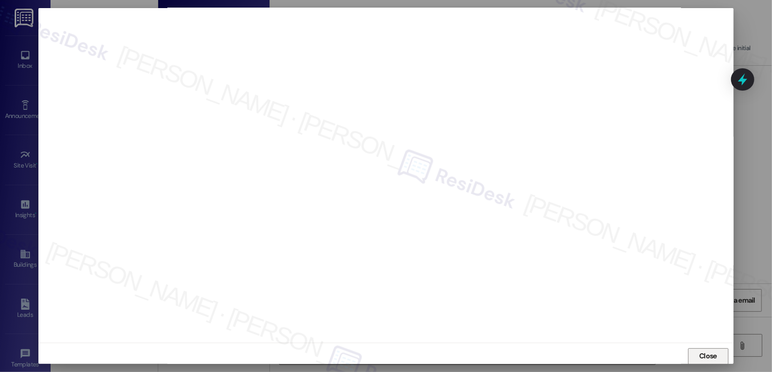
click at [705, 357] on span "Close" at bounding box center [708, 355] width 18 height 11
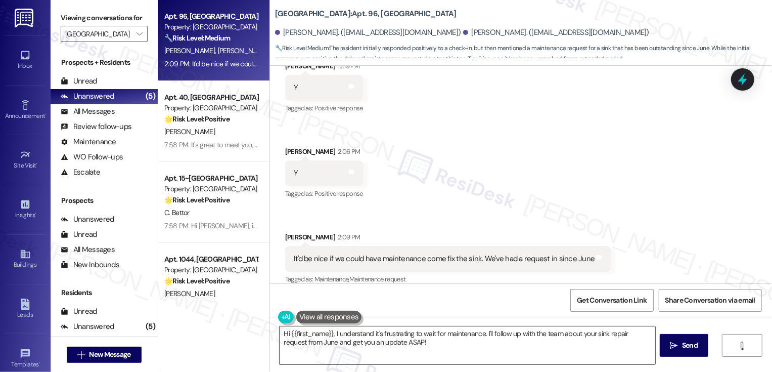
click at [384, 338] on textarea "Hi {{first_name}}, I understand it's frustrating to wait for maintenance. I'll …" at bounding box center [468, 345] width 376 height 38
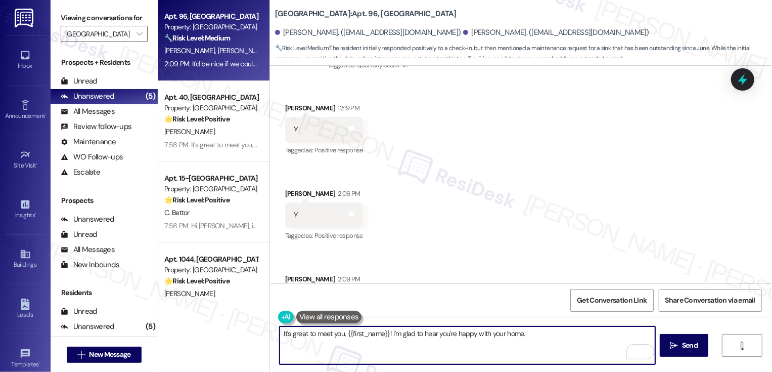
scroll to position [310, 0]
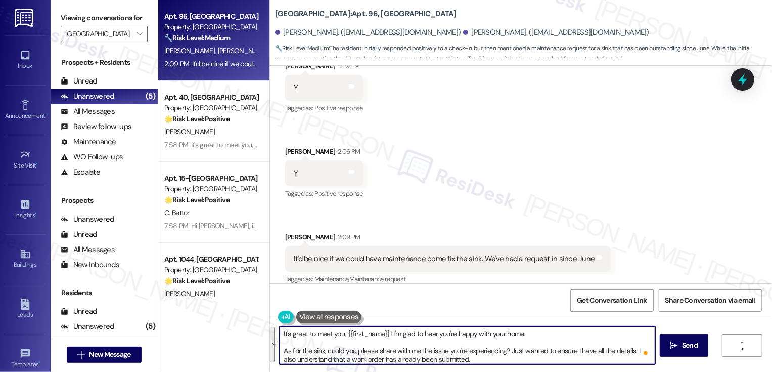
paste textarea "’s great to meet you, {{first_name}}! I’m so glad to hear you’re happy with you…"
click at [339, 345] on textarea "It’s great to meet you, {{first_name}}! I’m so glad to hear you’re happy with y…" at bounding box center [468, 345] width 376 height 38
click at [338, 332] on textarea "It’s great to meet you, {{first_name}}! I’m so glad to hear you’re happy with y…" at bounding box center [468, 345] width 376 height 38
click at [392, 355] on textarea "It’s great to meet you both, {{first_name}}! I’m so glad to hear you’re happy w…" at bounding box center [468, 345] width 376 height 38
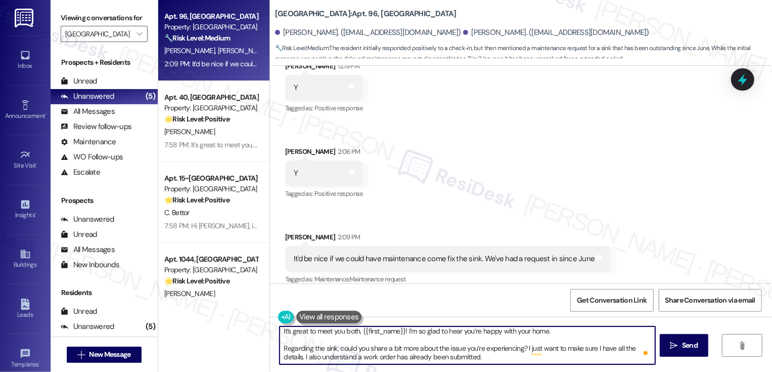
scroll to position [3, 0]
click at [436, 355] on textarea "It’s great to meet you both, {{first_name}}! I’m so glad to hear you’re happy w…" at bounding box center [468, 345] width 376 height 38
click at [491, 355] on textarea "It’s great to meet you both, {{first_name}}! I’m so glad to hear you’re happy w…" at bounding box center [468, 345] width 376 height 38
click at [668, 352] on button " Send" at bounding box center [684, 345] width 49 height 23
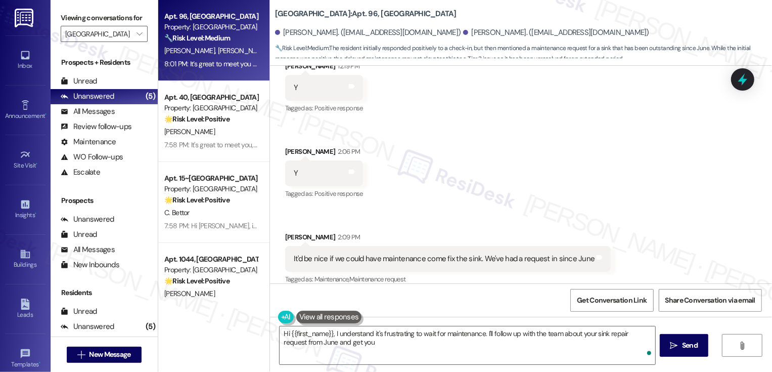
scroll to position [413, 0]
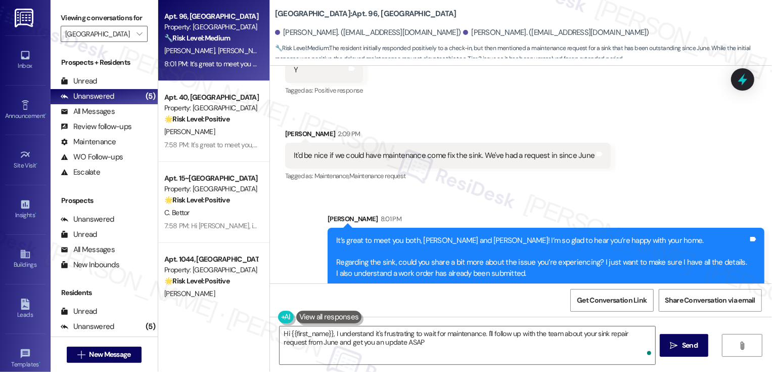
type textarea "Hi {{first_name}}, I understand it's frustrating to wait for maintenance. I'll …"
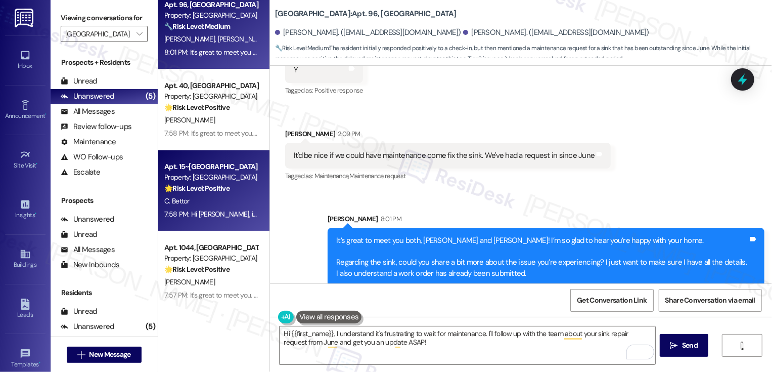
scroll to position [0, 0]
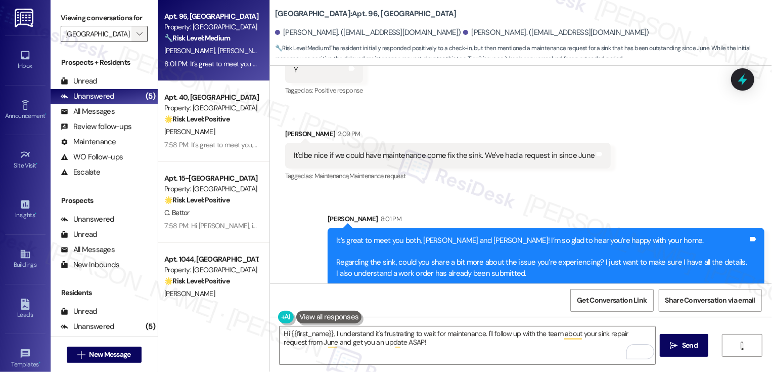
click at [137, 38] on icon "" at bounding box center [140, 34] width 6 height 8
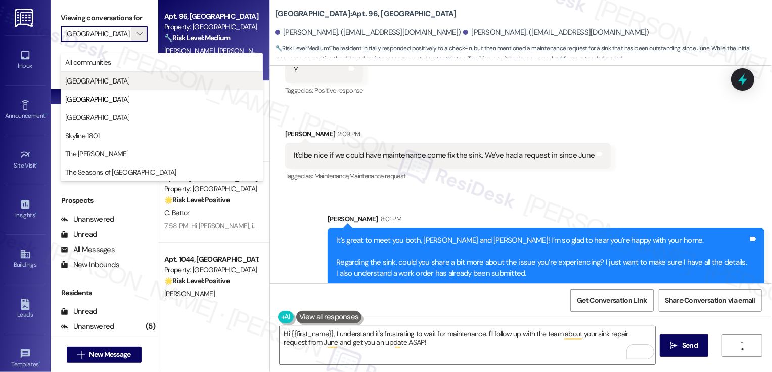
click at [125, 79] on span "[GEOGRAPHIC_DATA]" at bounding box center [161, 81] width 193 height 10
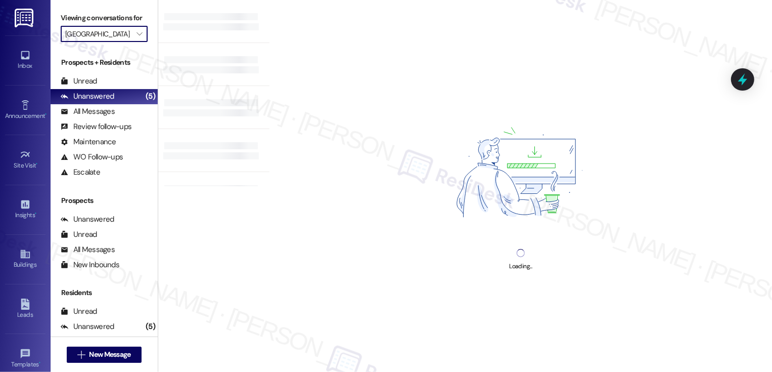
type input "[GEOGRAPHIC_DATA]"
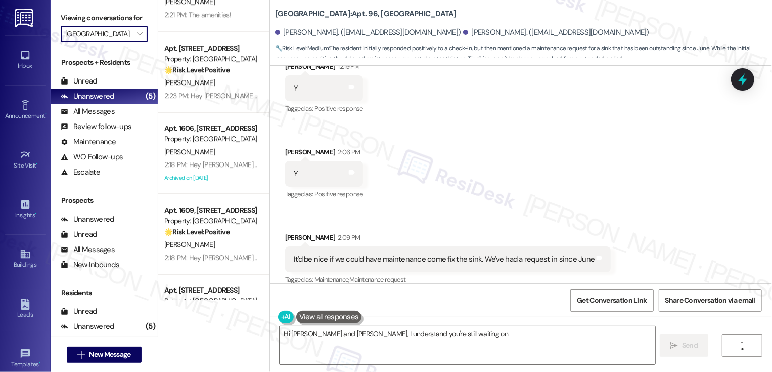
scroll to position [1754, 0]
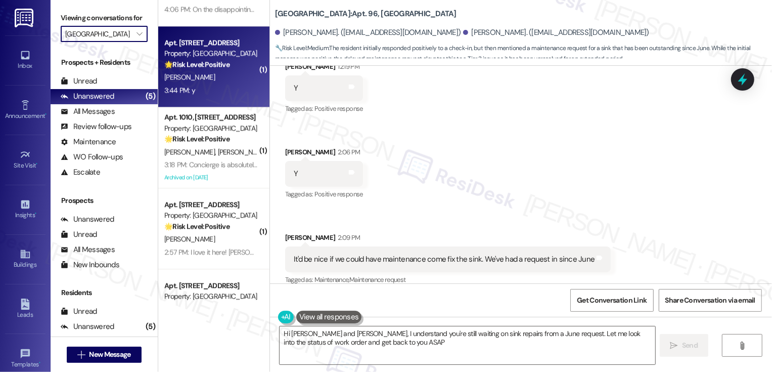
type textarea "Hi [PERSON_NAME] and [PERSON_NAME], I understand you're still waiting on sink r…"
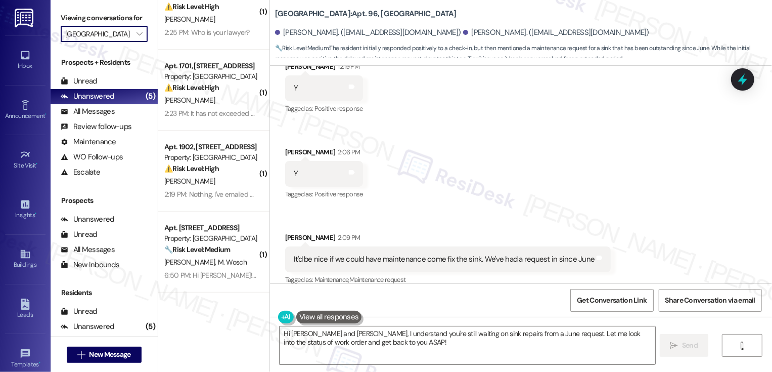
scroll to position [339, 0]
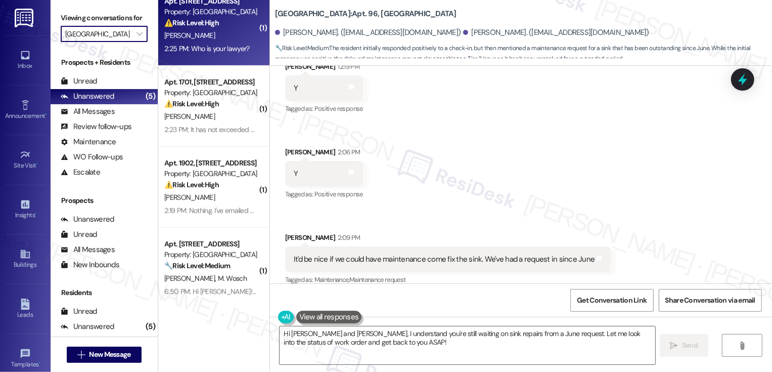
click at [205, 47] on div "2:25 PM: Who is your lawyer? 2:25 PM: Who is your lawyer?" at bounding box center [206, 48] width 85 height 9
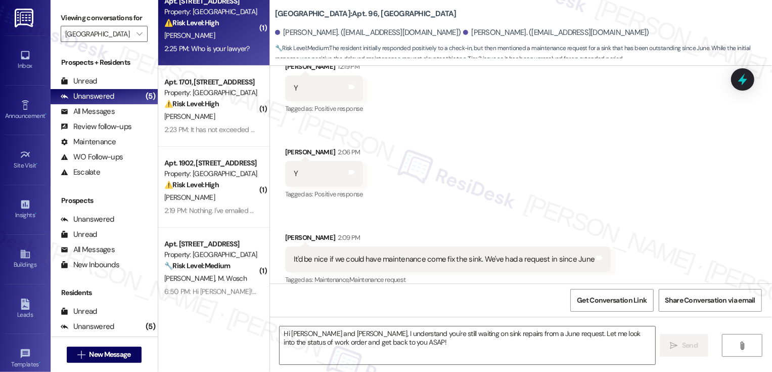
type textarea "Fetching suggested responses. Please feel free to read through the conversation…"
click at [205, 47] on div "2:25 PM: Who is your lawyer? 2:25 PM: Who is your lawyer?" at bounding box center [206, 48] width 85 height 9
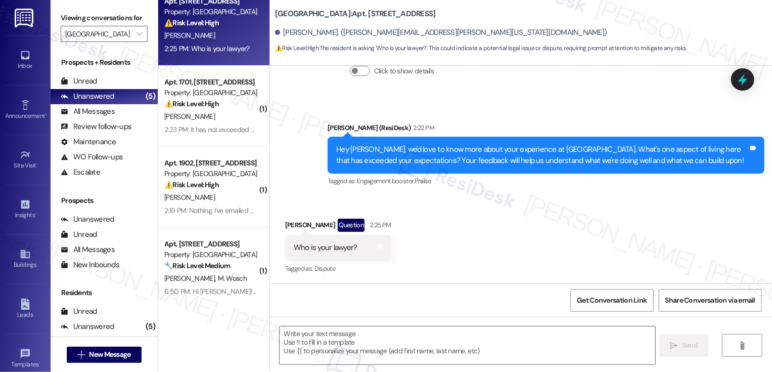
scroll to position [0, 0]
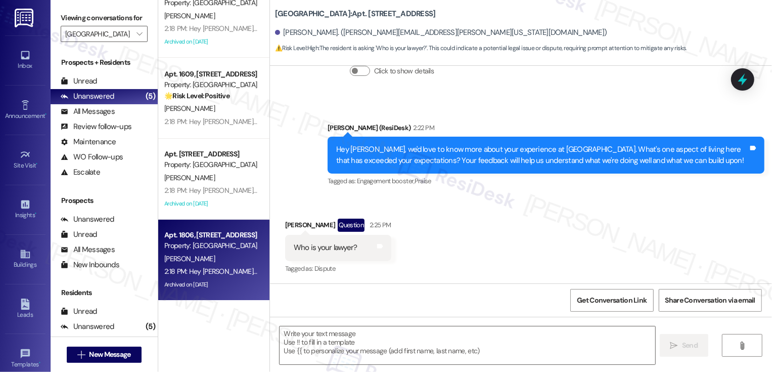
click at [207, 259] on div "[PERSON_NAME]" at bounding box center [211, 258] width 96 height 13
type textarea "Fetching suggested responses. Please feel free to read through the conversation…"
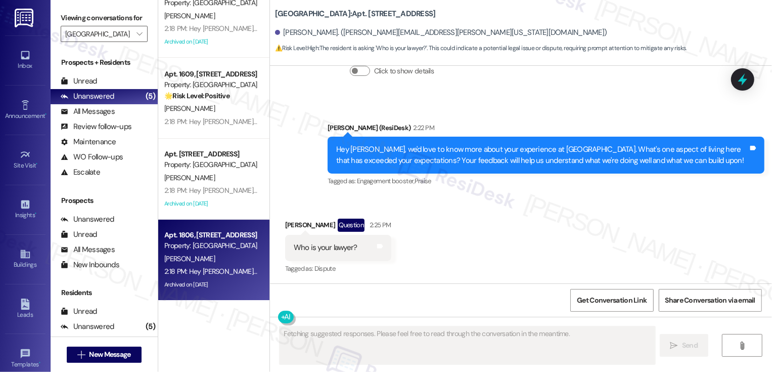
click at [207, 259] on div "[PERSON_NAME]" at bounding box center [211, 258] width 96 height 13
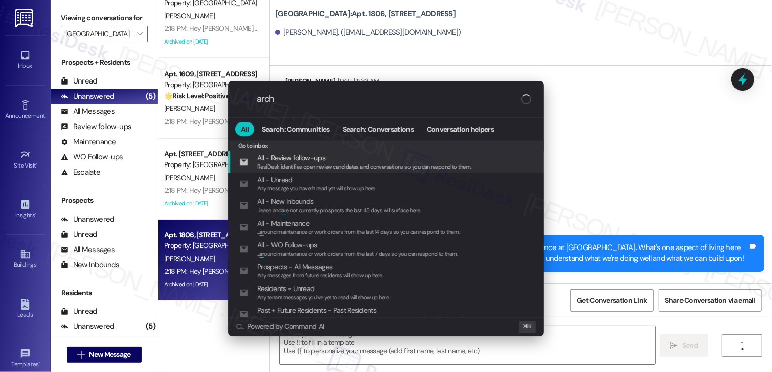
type input "archi"
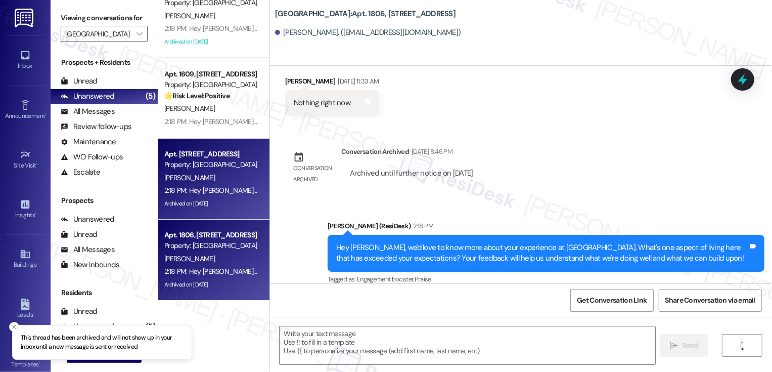
click at [248, 189] on div "2:18 PM: Hey [PERSON_NAME], we'd love to know more about your experience at [GE…" at bounding box center [553, 190] width 778 height 9
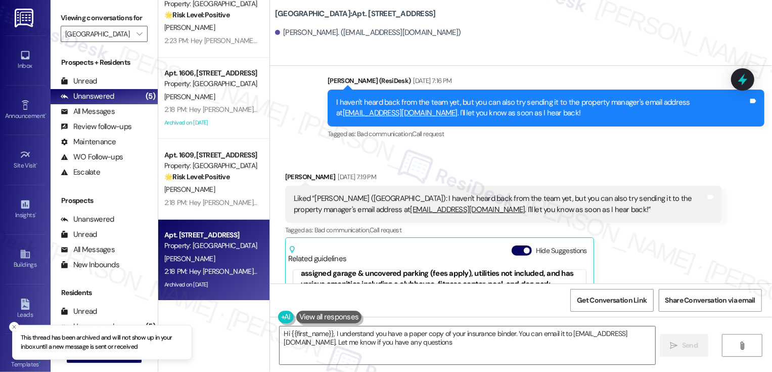
type textarea "Hi {{first_name}}, I understand you have a paper copy of your insurance binder.…"
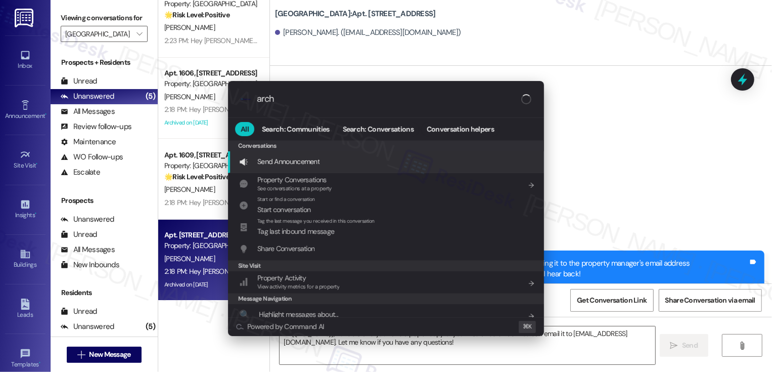
type input "archi"
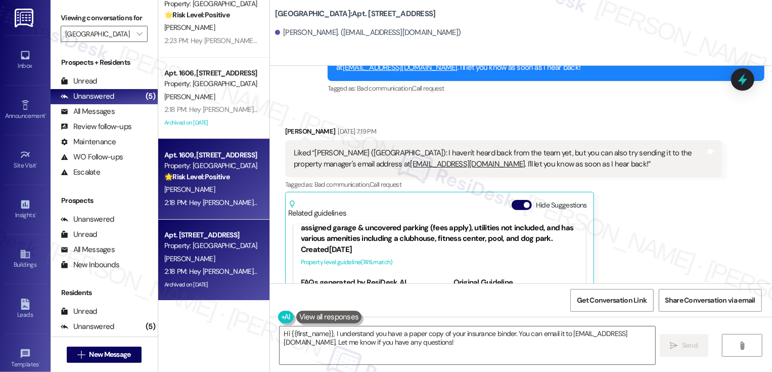
click at [241, 187] on div "[PERSON_NAME]" at bounding box center [211, 189] width 96 height 13
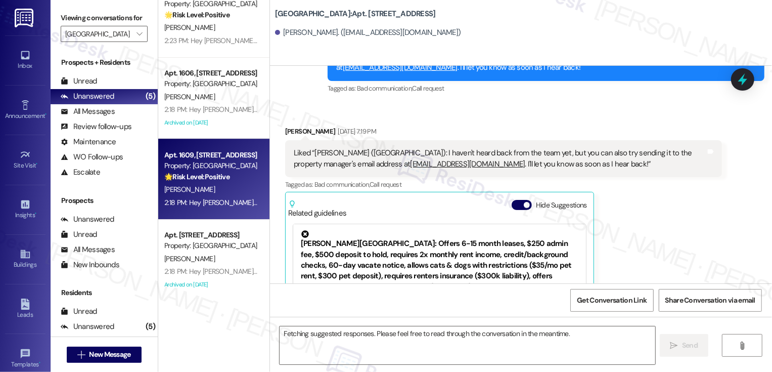
click at [241, 187] on div "[PERSON_NAME]" at bounding box center [211, 189] width 96 height 13
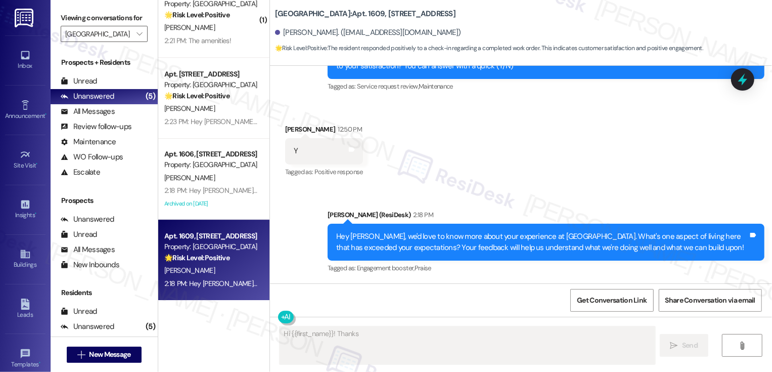
type textarea "Hi {{first_name}}! Thanks for"
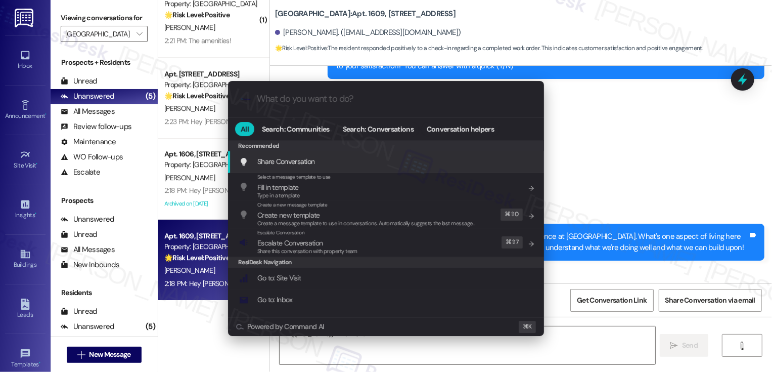
type input "a"
type textarea "Hi {{first_name}}! Thanks for"
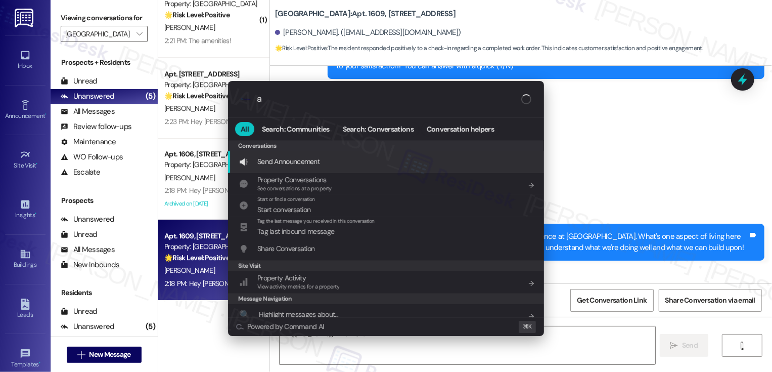
type input "ar"
type textarea "Hi {{first_name}}! Thanks for confirming that"
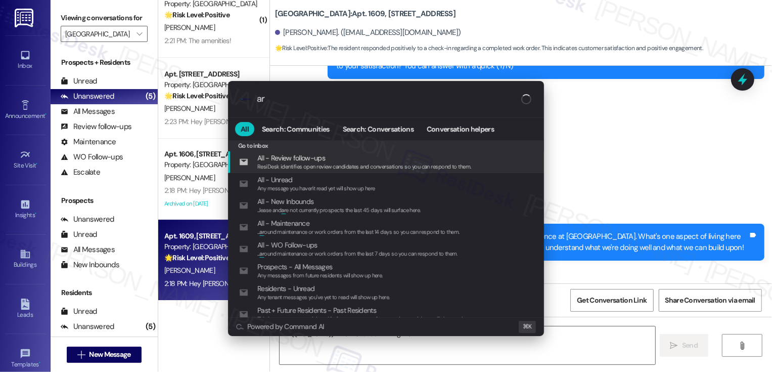
type input "arc"
type textarea "Hi {{first_name}}! Thanks for confirming that work"
type input "arch"
type textarea "Hi {{first_name}}! Thanks for confirming that work"
type input "archi"
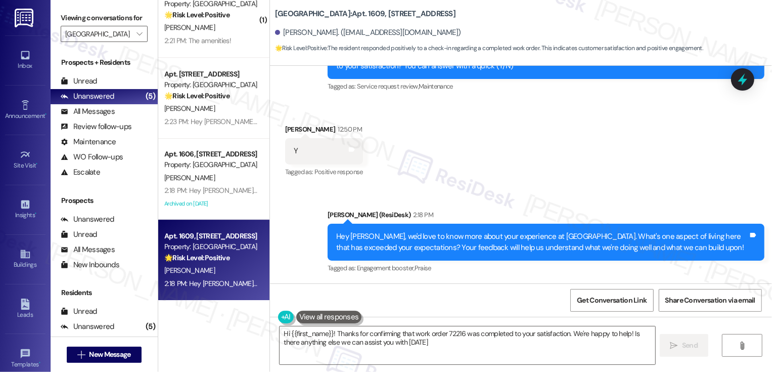
type textarea "Hi {{first_name}}! Thanks for confirming that work order 72216 was completed to…"
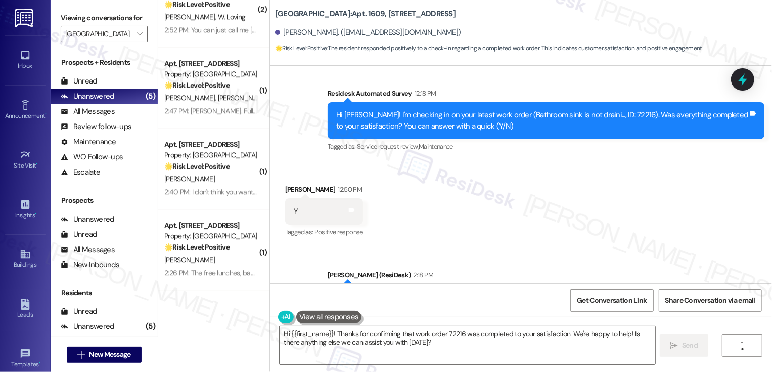
scroll to position [2051, 0]
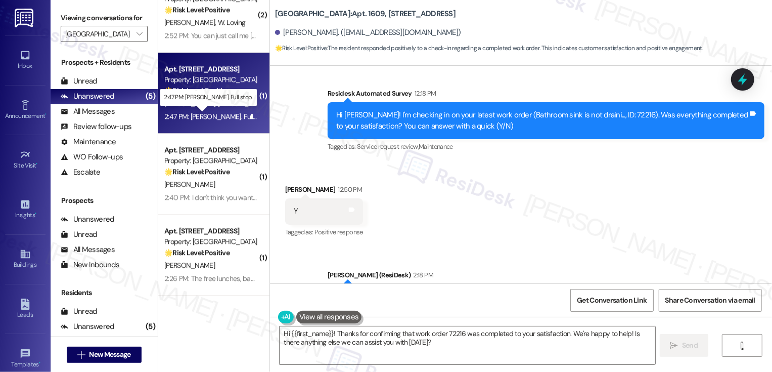
click at [234, 117] on div "2:47 PM: [PERSON_NAME]. Full stop. 2:47 PM: [PERSON_NAME]. Full stop." at bounding box center [216, 116] width 105 height 9
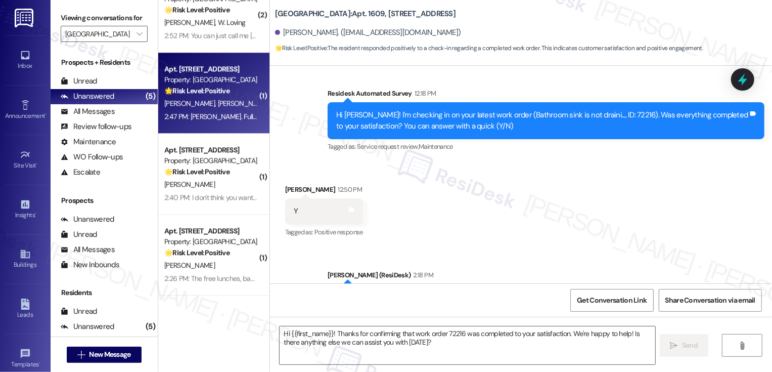
type textarea "Fetching suggested responses. Please feel free to read through the conversation…"
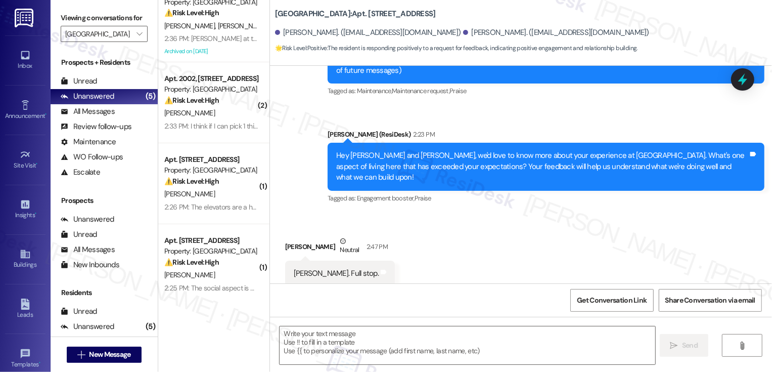
scroll to position [0, 0]
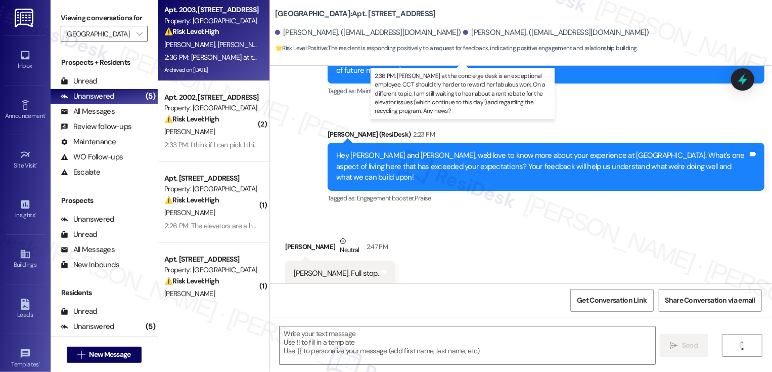
click at [231, 57] on div "2:36 PM: [PERSON_NAME] at the concierge desk is an exceptional employee. CCT sh…" at bounding box center [595, 57] width 862 height 9
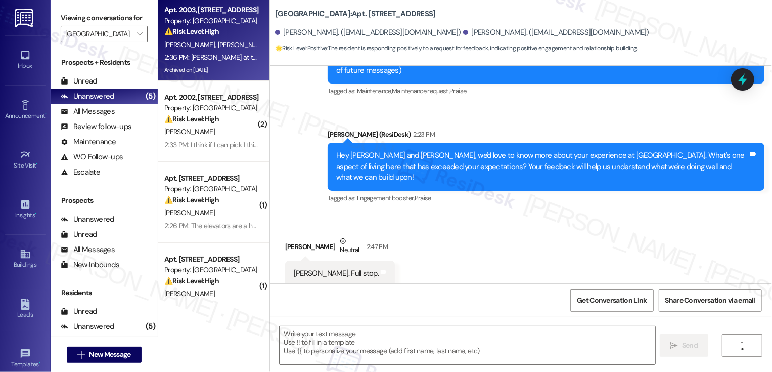
type textarea "Fetching suggested responses. Please feel free to read through the conversation…"
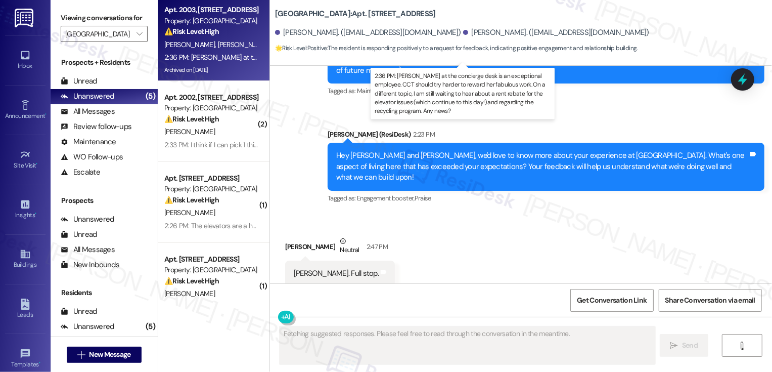
click at [231, 57] on div "2:36 PM: [PERSON_NAME] at the concierge desk is an exceptional employee. CCT sh…" at bounding box center [595, 57] width 862 height 9
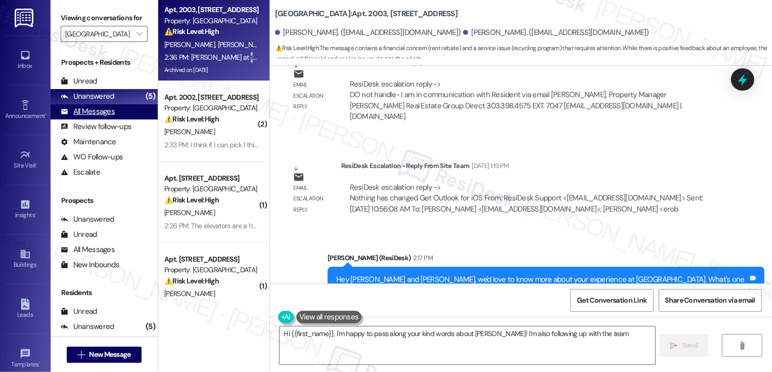
scroll to position [1832, 0]
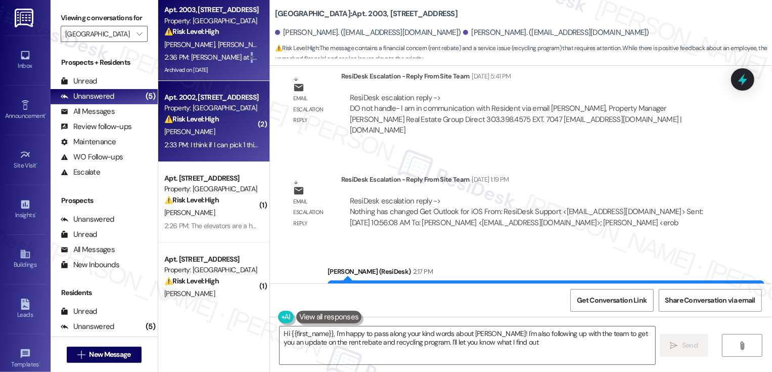
type textarea "Hi {{first_name}}, I'm happy to pass along your kind words about [PERSON_NAME]!…"
